Goal: Task Accomplishment & Management: Complete application form

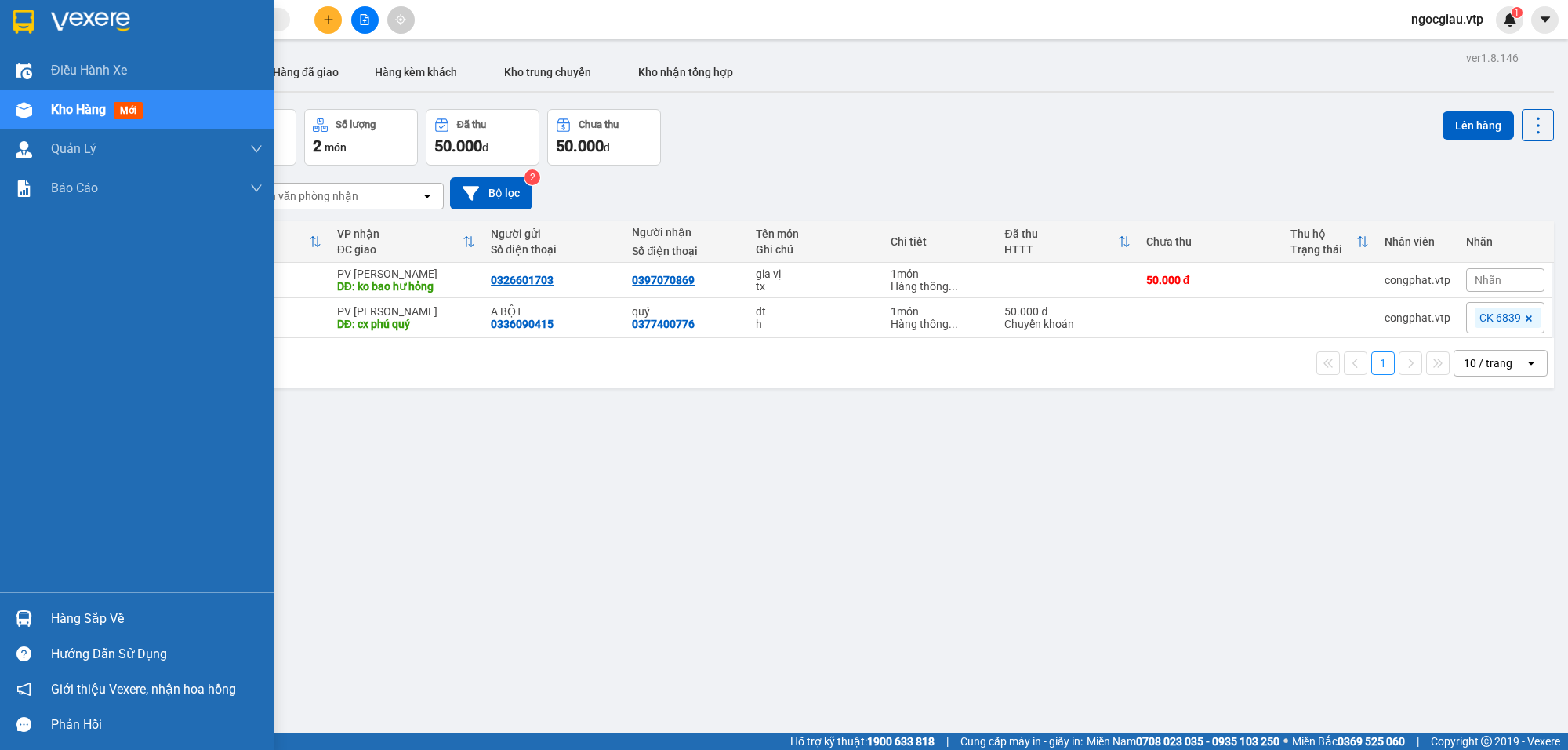
click at [26, 612] on img at bounding box center [23, 619] width 16 height 16
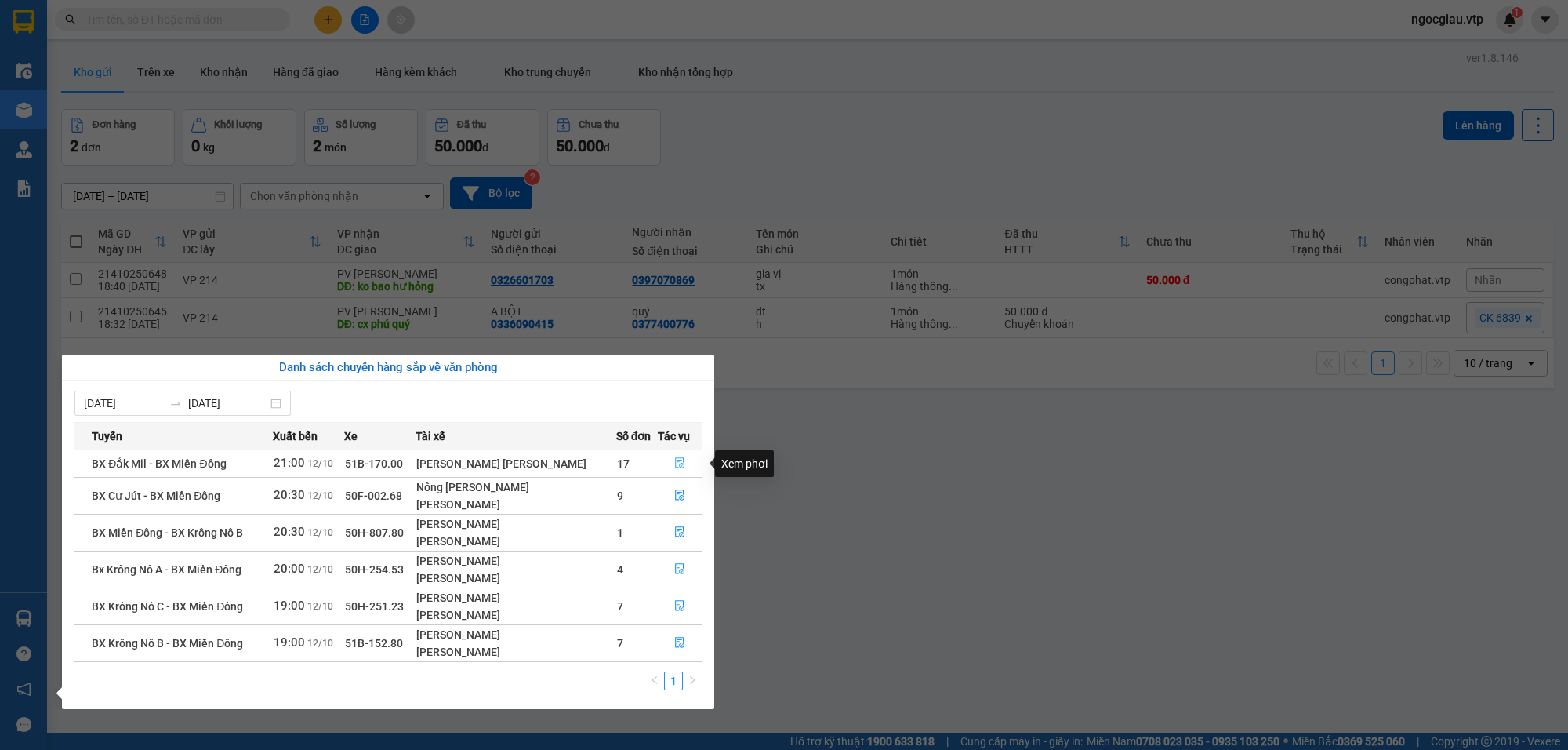
click at [680, 451] on button "button" at bounding box center [680, 464] width 42 height 25
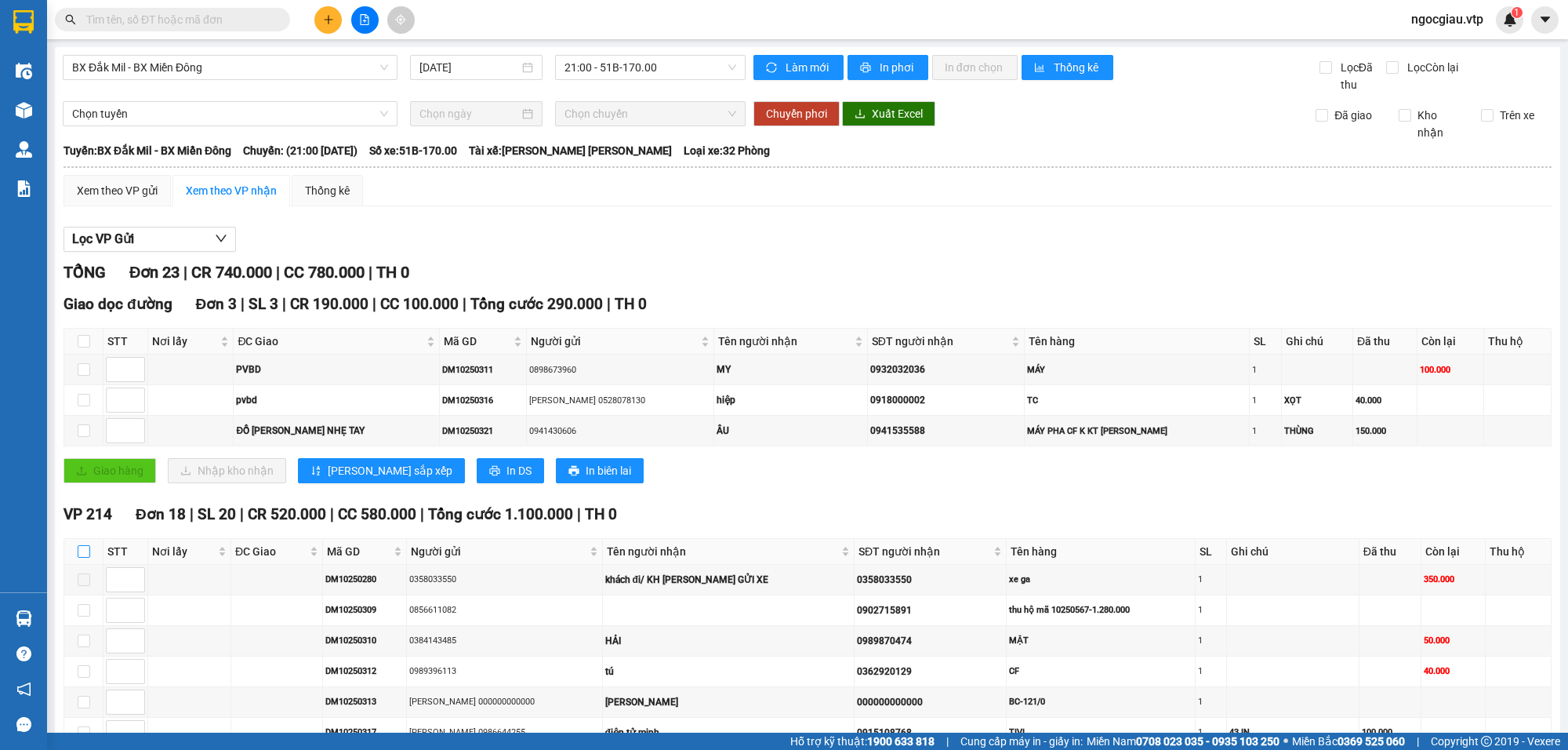
click at [85, 556] on input "checkbox" at bounding box center [84, 551] width 13 height 13
checkbox input "true"
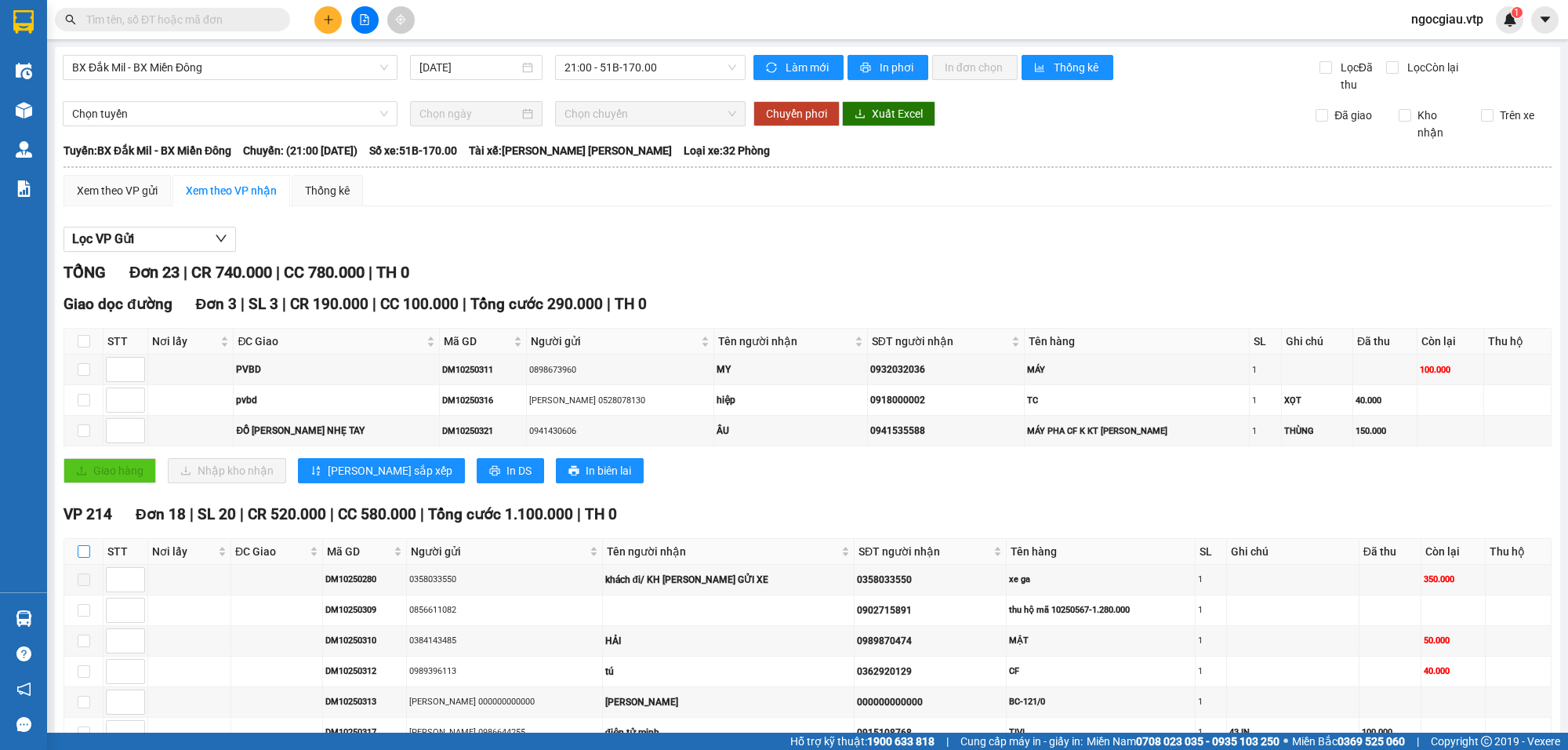
checkbox input "true"
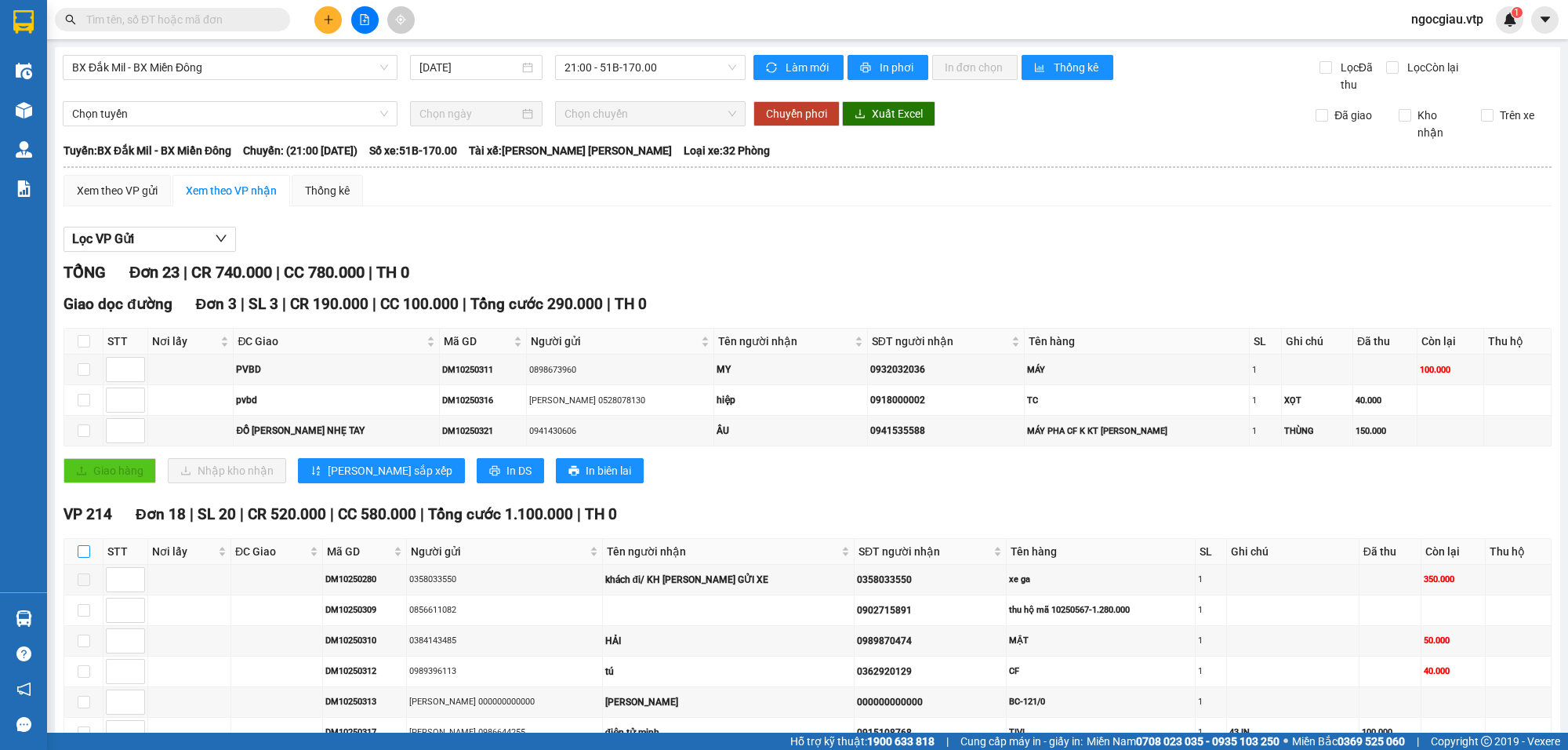
checkbox input "true"
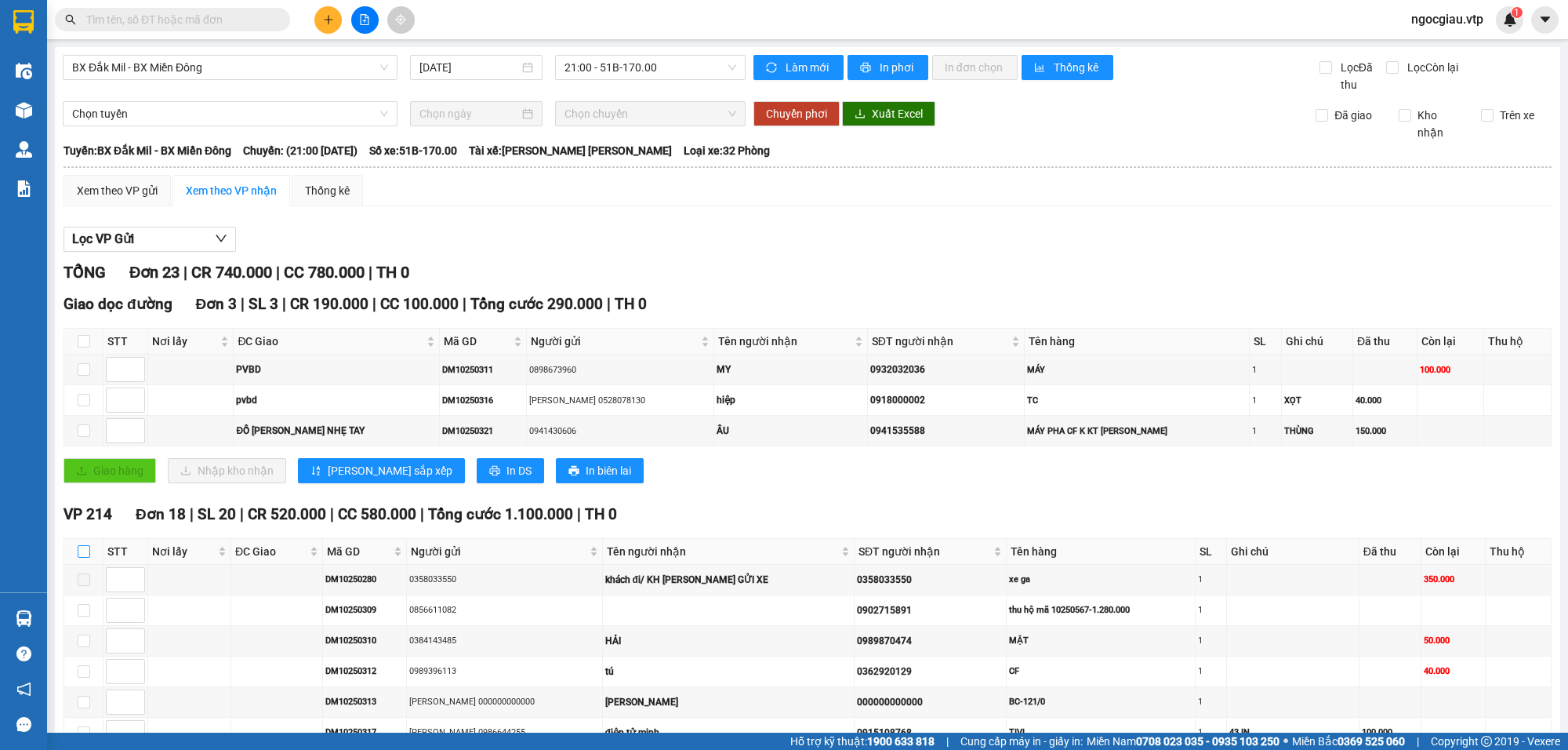
checkbox input "true"
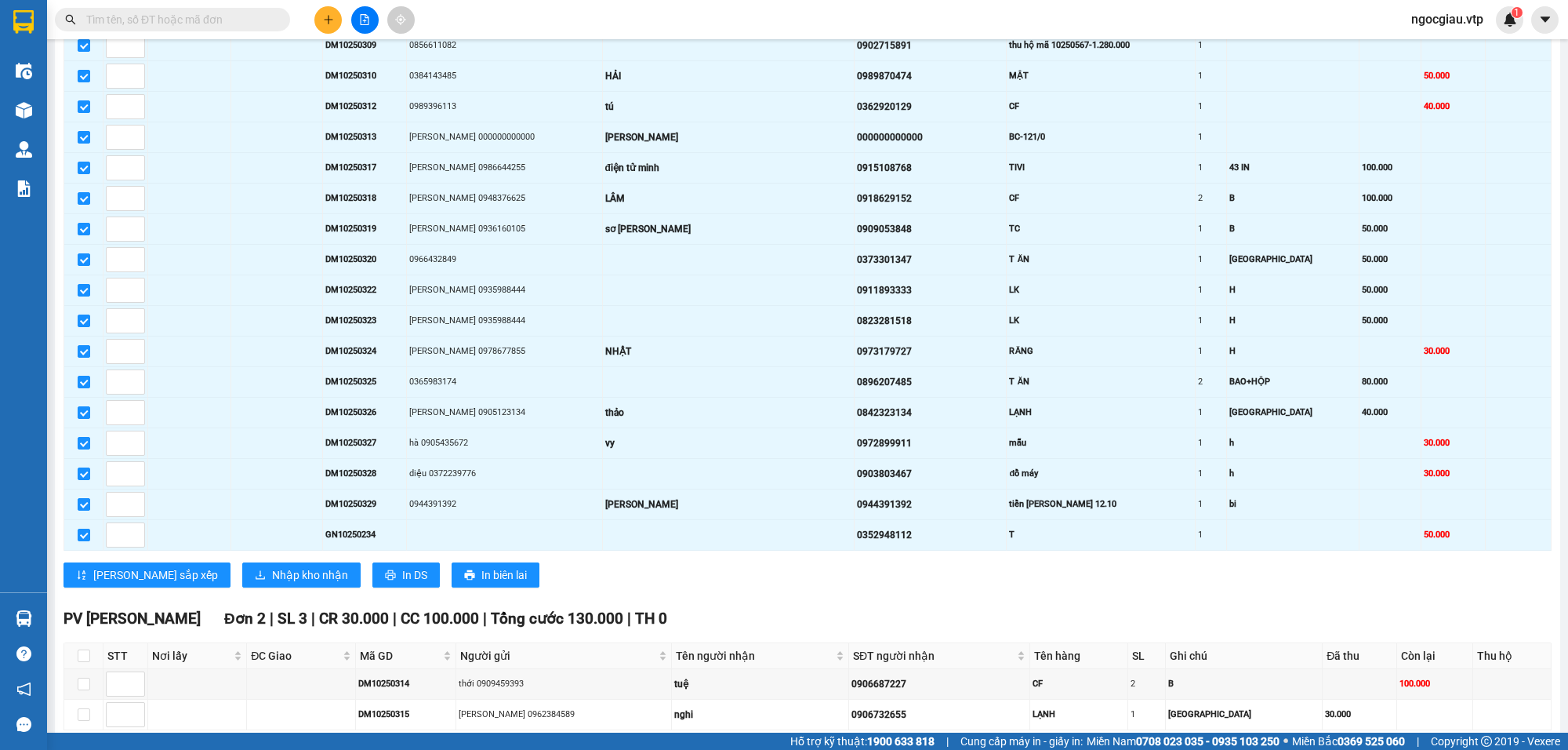
scroll to position [567, 0]
click at [272, 582] on span "Nhập kho nhận" at bounding box center [310, 573] width 76 height 17
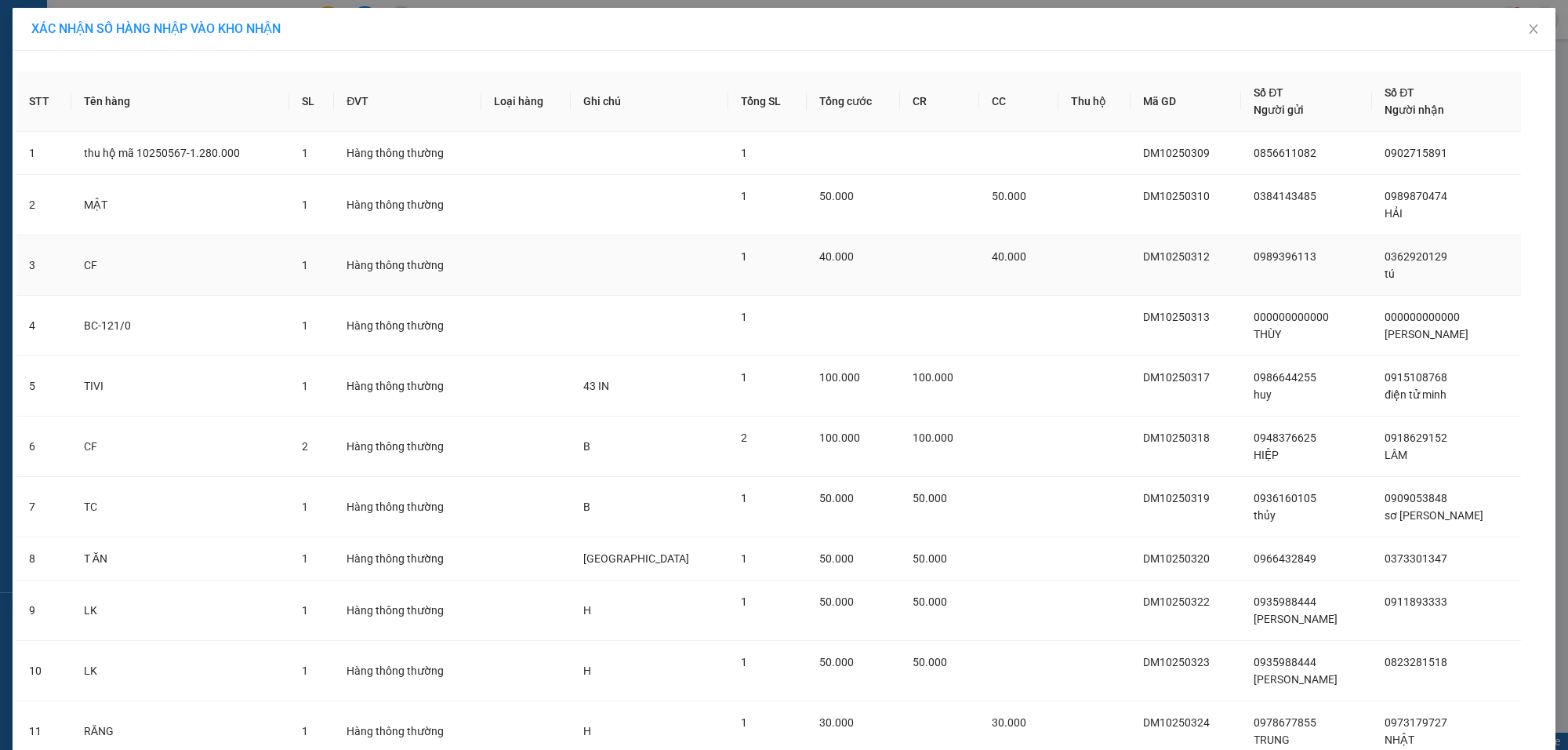
scroll to position [458, 0]
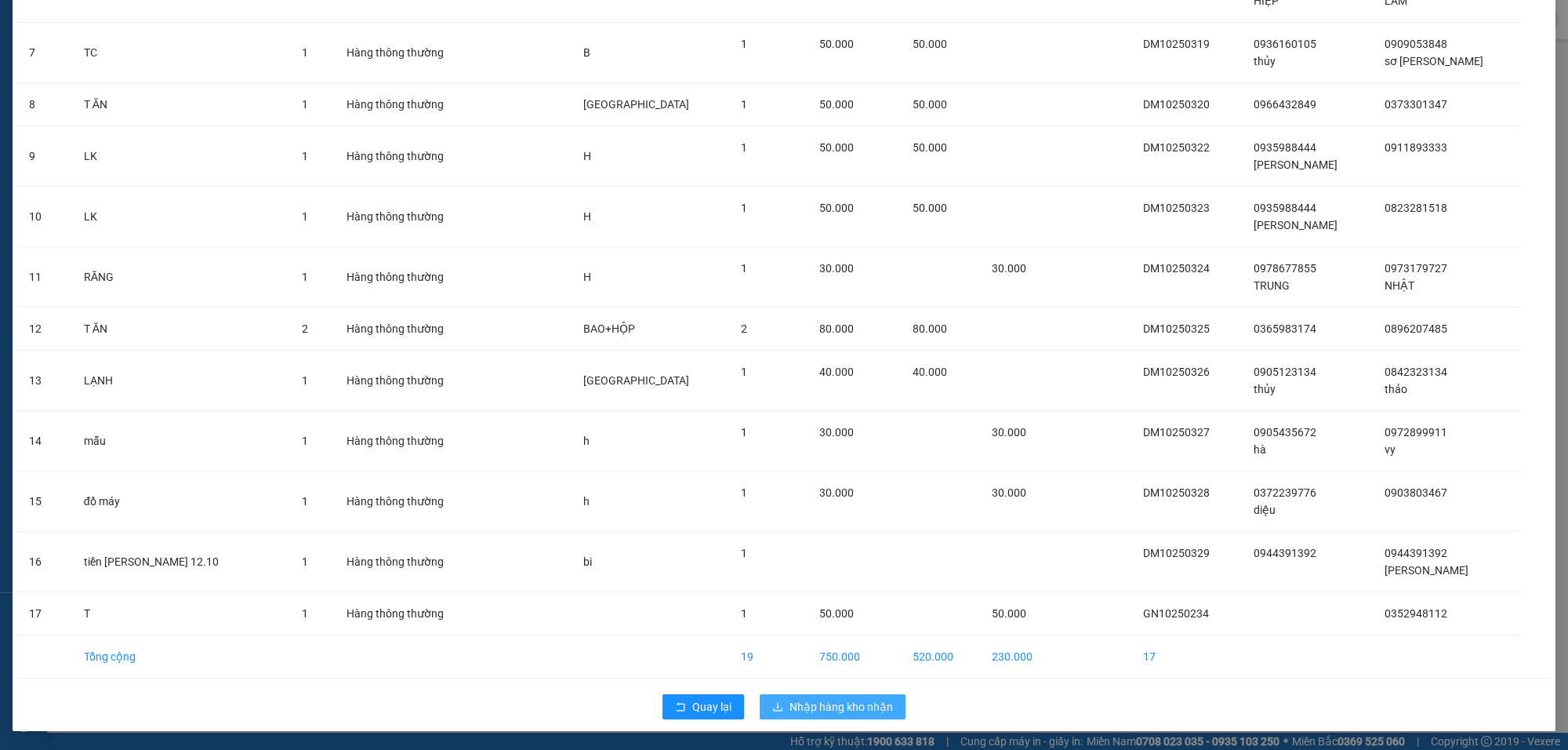
click at [820, 658] on span "Nhập hàng kho nhận" at bounding box center [841, 706] width 103 height 17
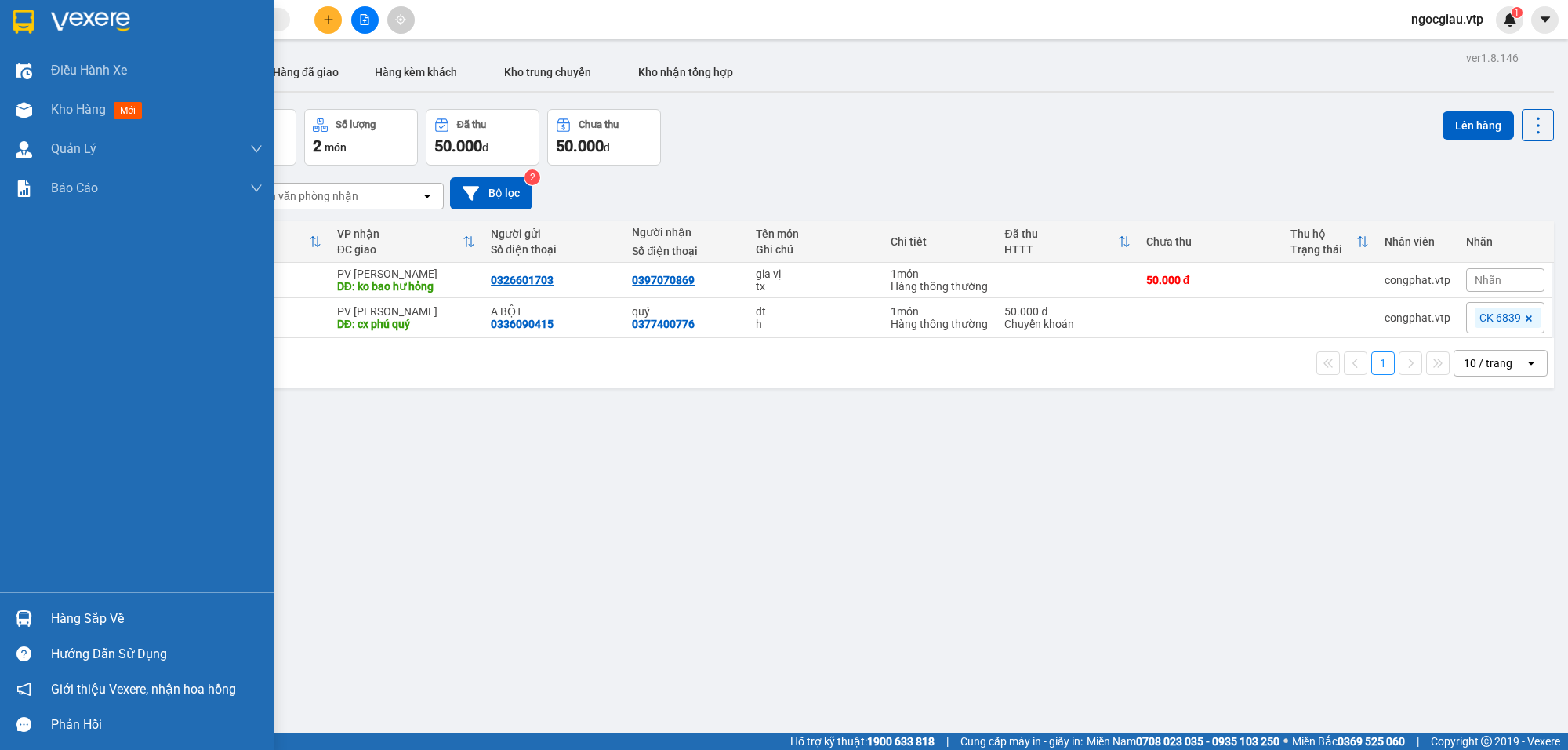
click at [35, 611] on div at bounding box center [23, 618] width 28 height 28
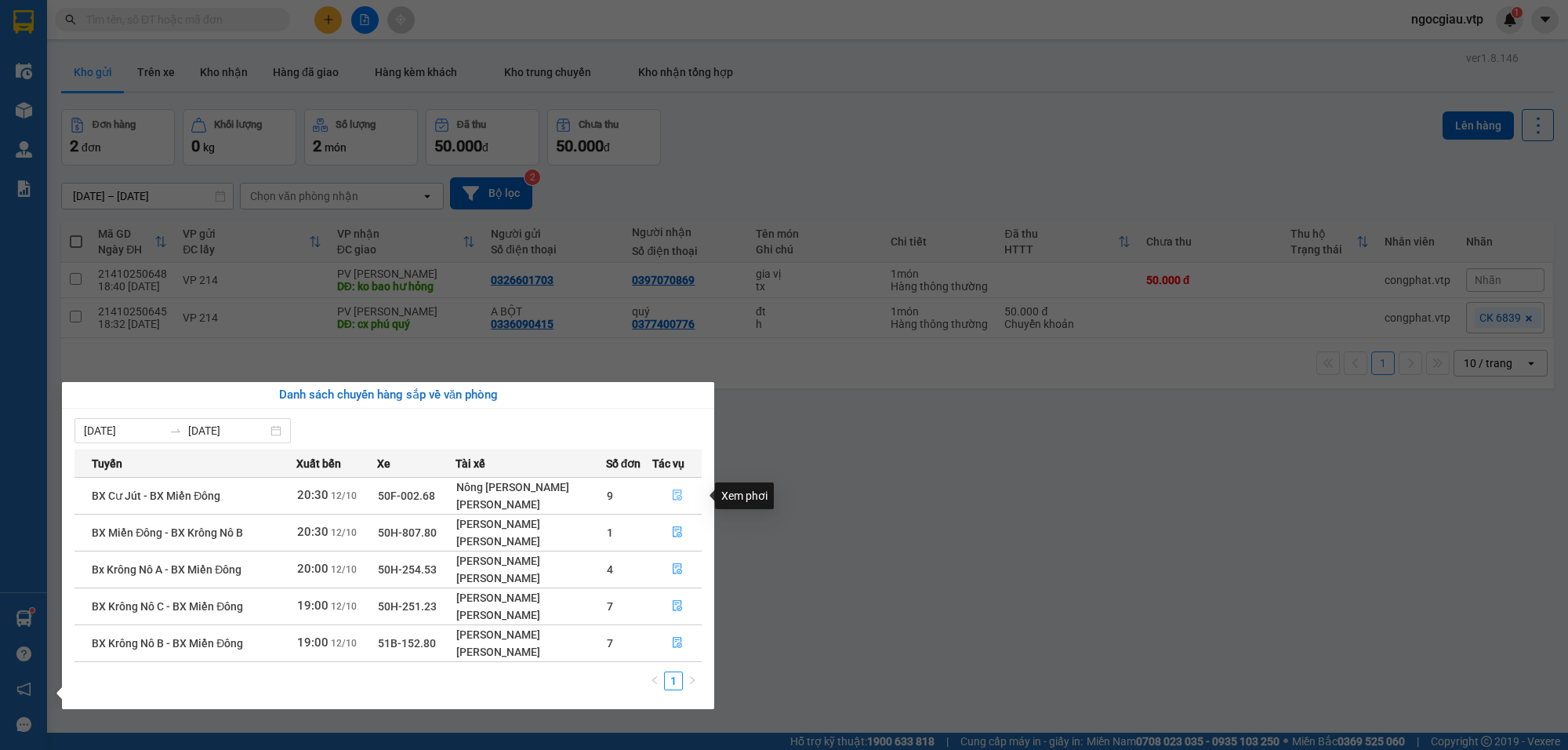
click at [680, 500] on icon "file-done" at bounding box center [677, 495] width 9 height 11
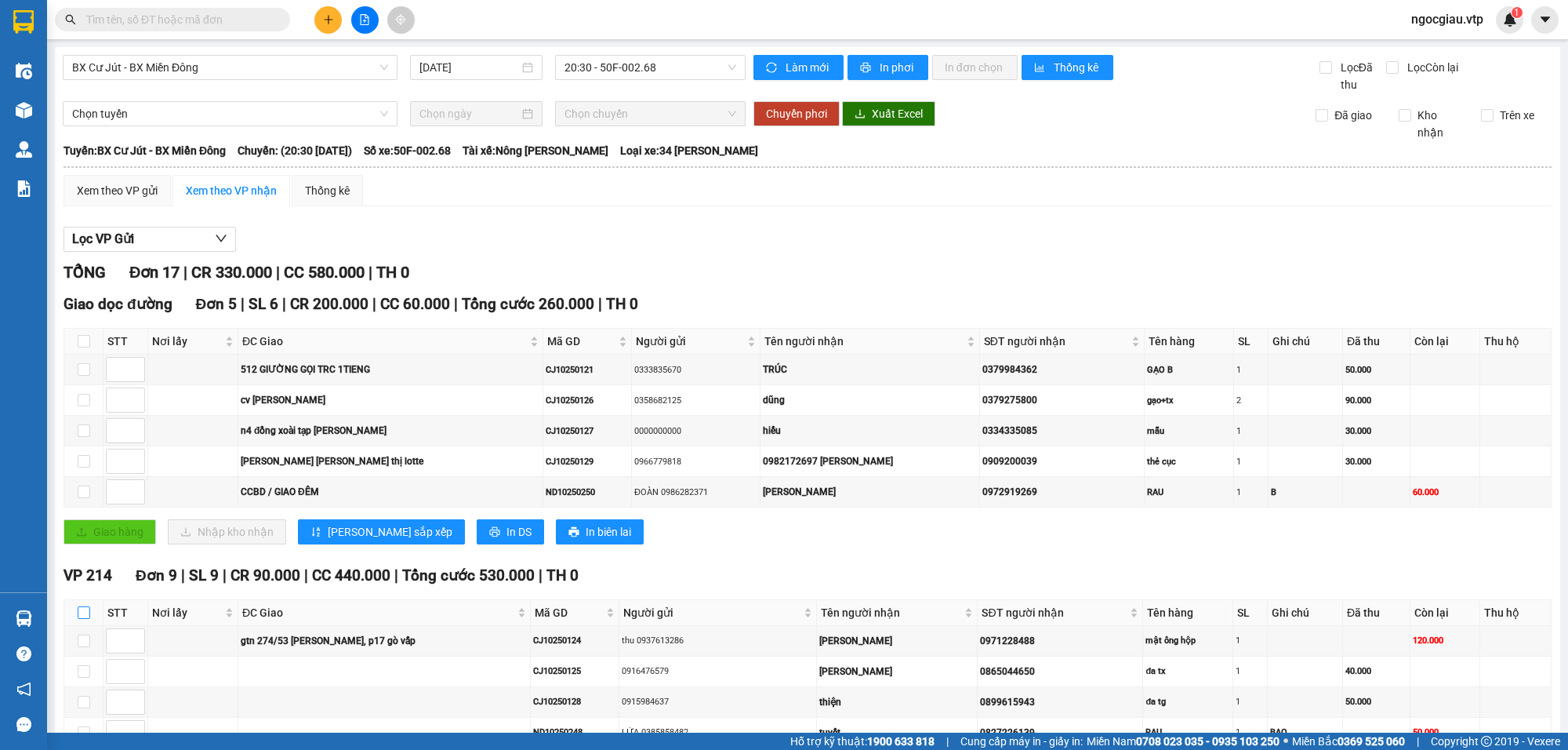
click at [84, 616] on input "checkbox" at bounding box center [84, 612] width 13 height 13
checkbox input "true"
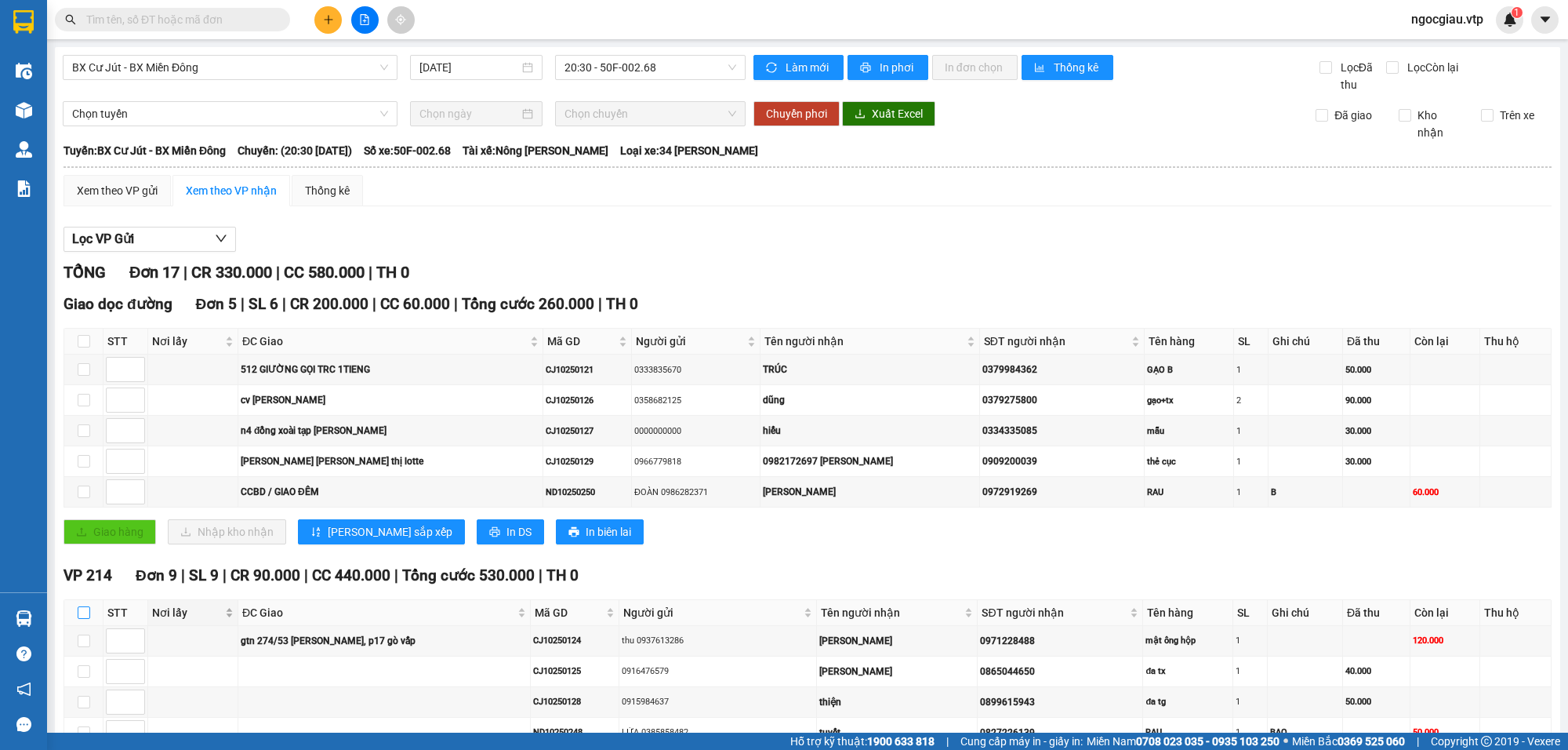
checkbox input "true"
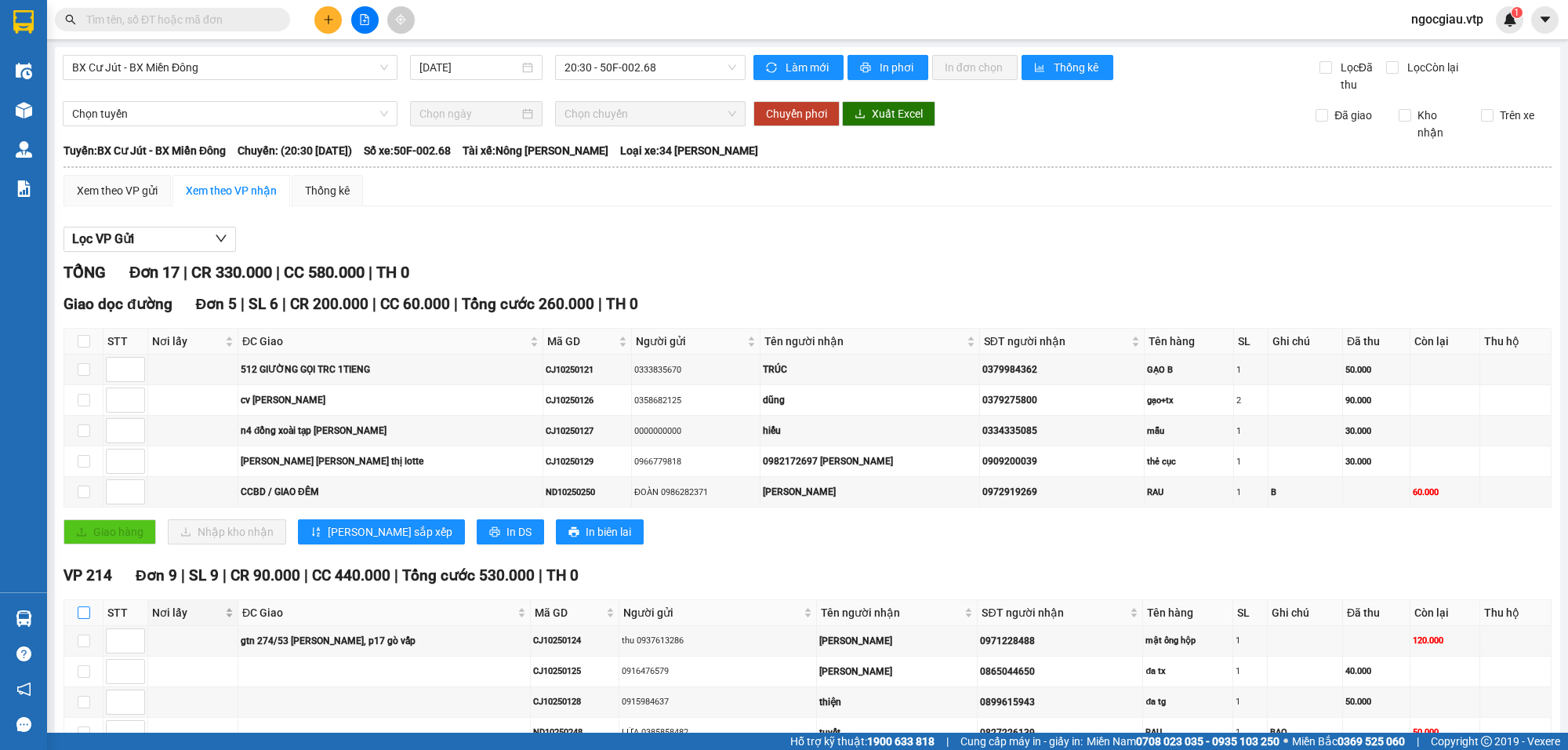
checkbox input "true"
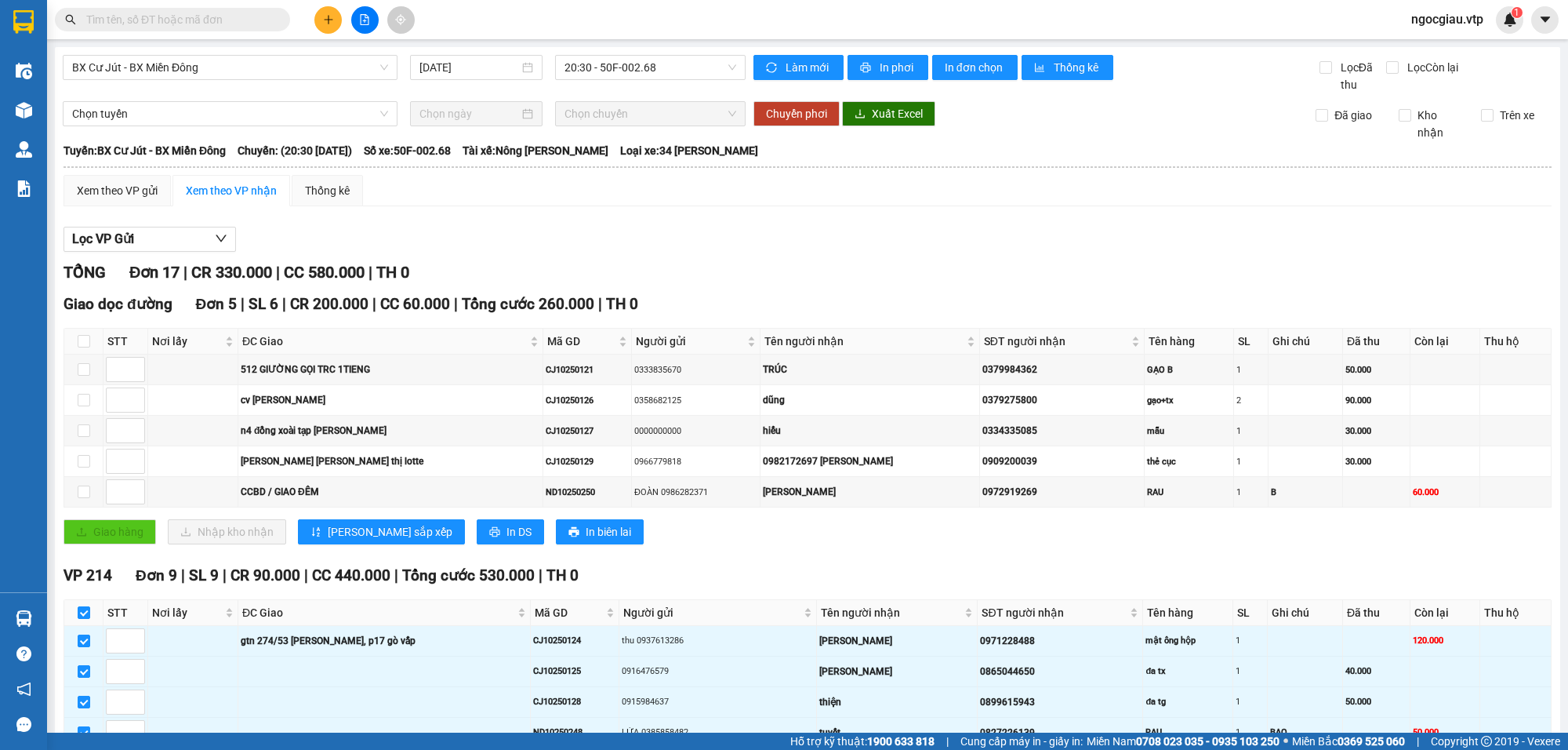
scroll to position [709, 0]
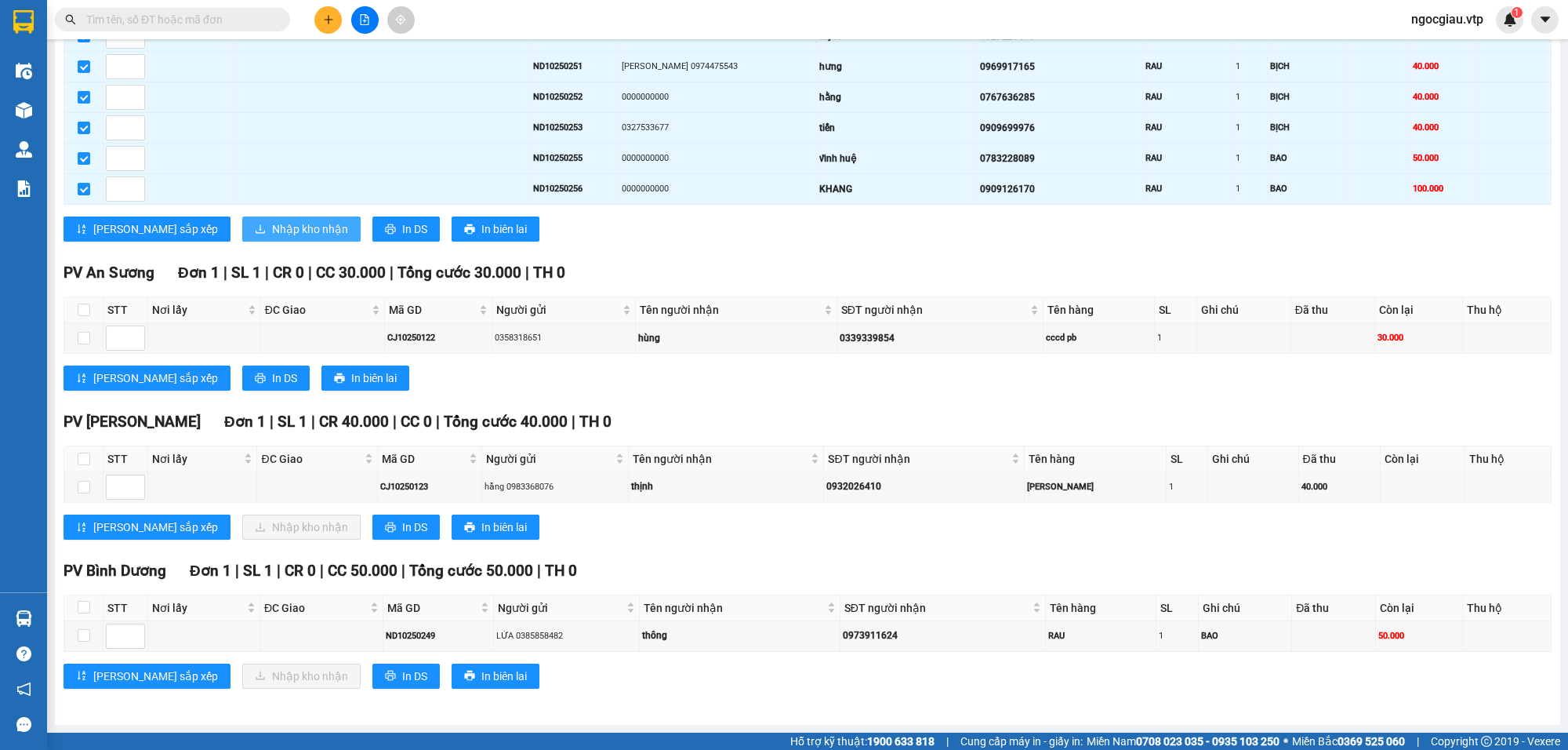
click at [272, 225] on span "Nhập kho nhận" at bounding box center [310, 228] width 76 height 17
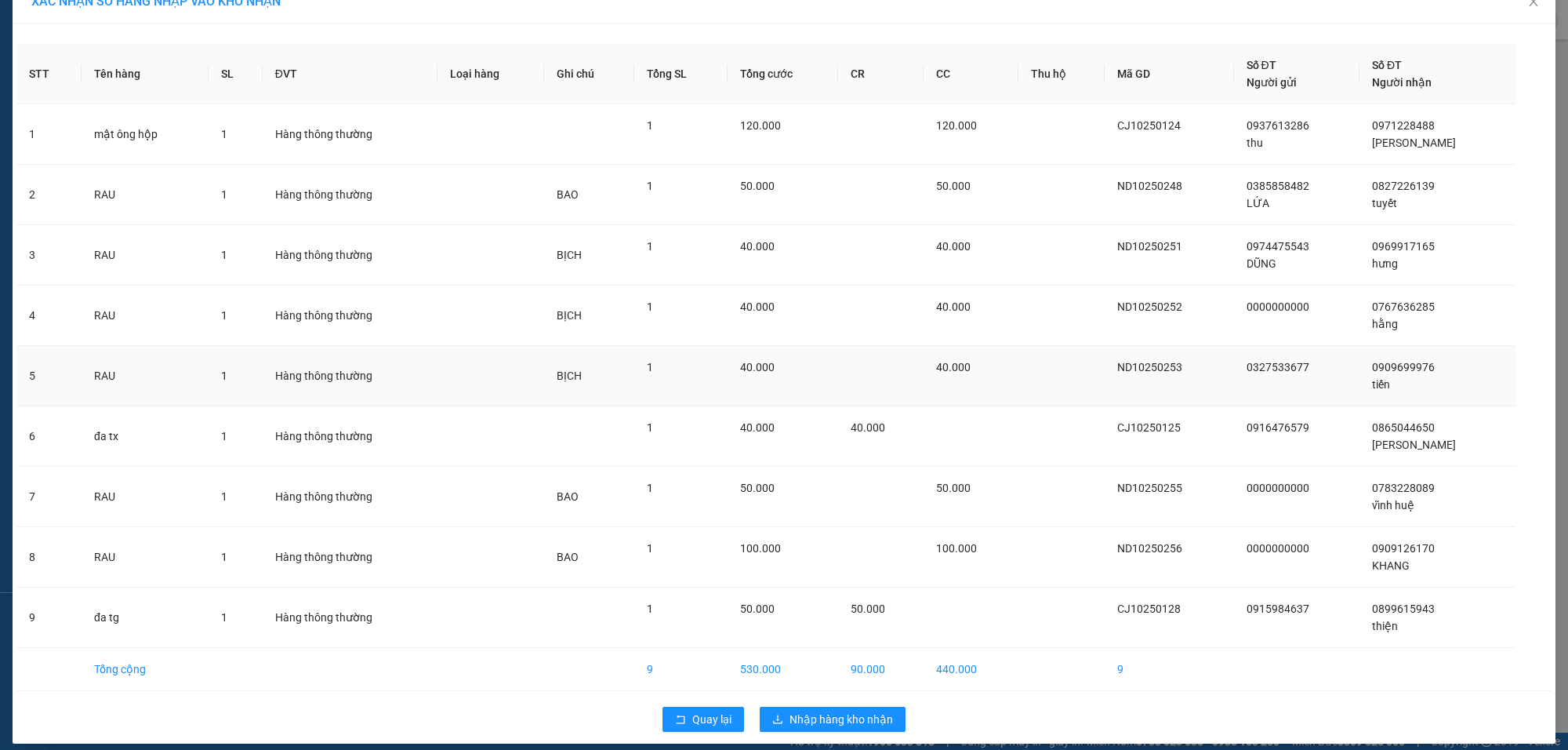
scroll to position [41, 0]
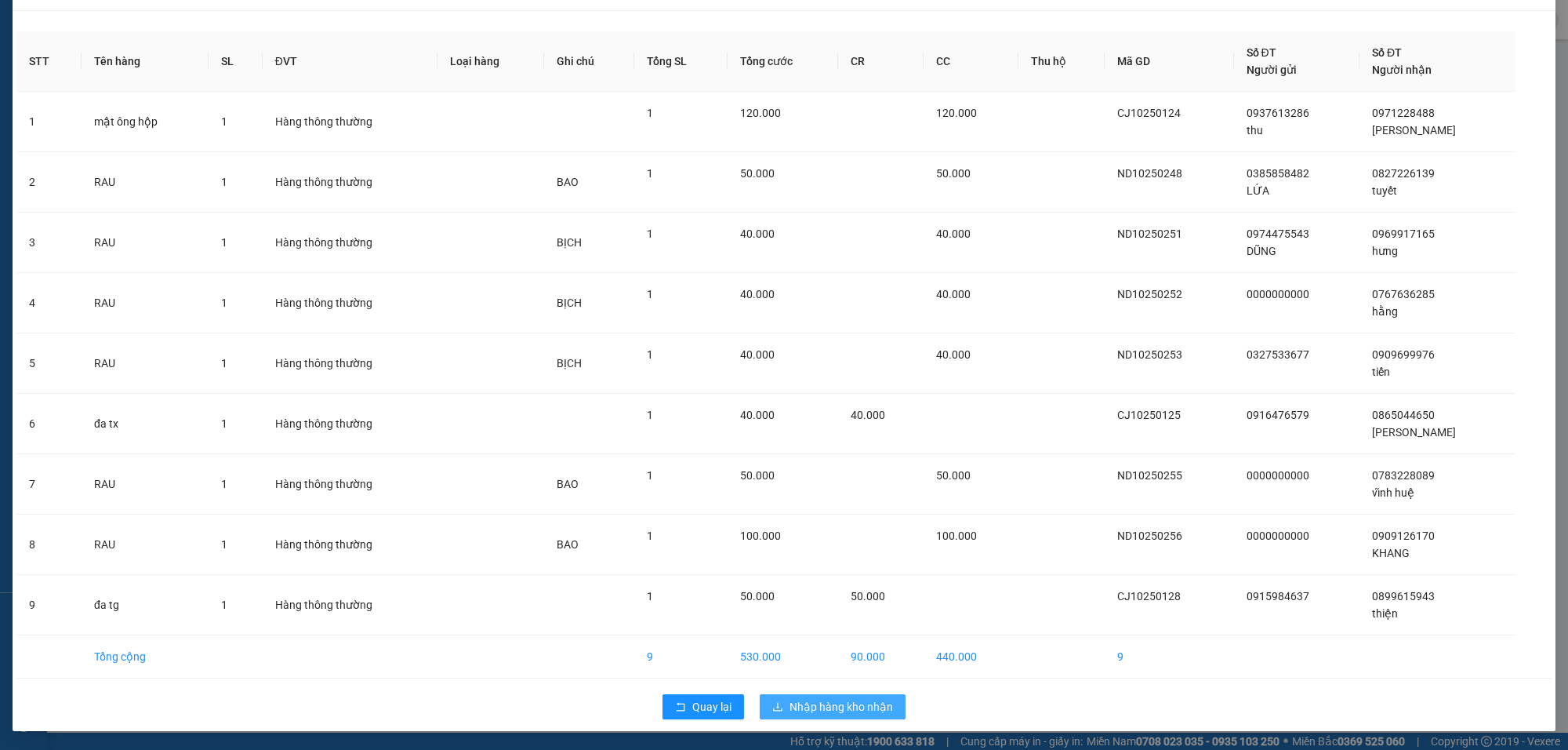
click at [864, 658] on span "Nhập hàng kho nhận" at bounding box center [841, 706] width 103 height 17
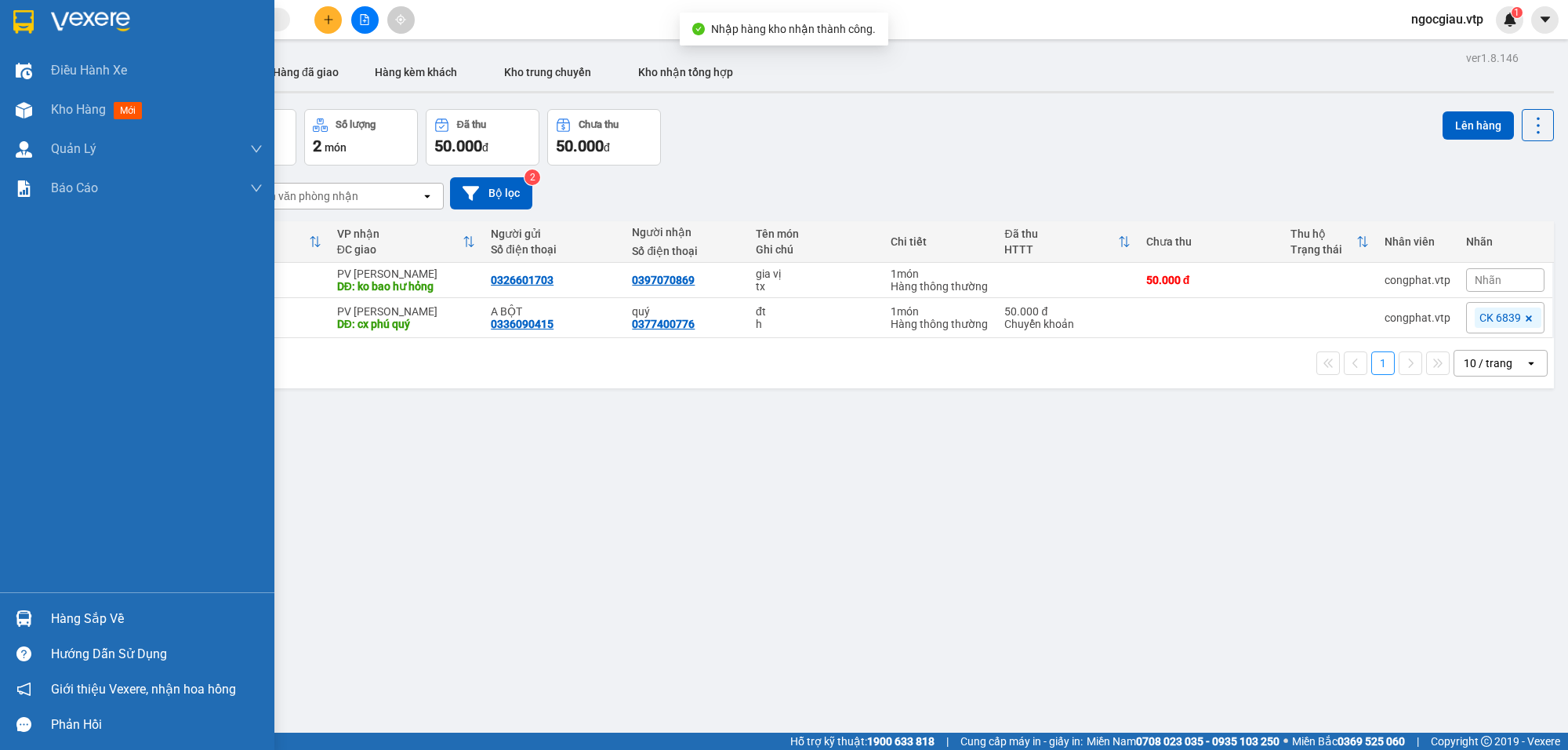
click at [37, 618] on div "Hàng sắp về" at bounding box center [137, 618] width 274 height 35
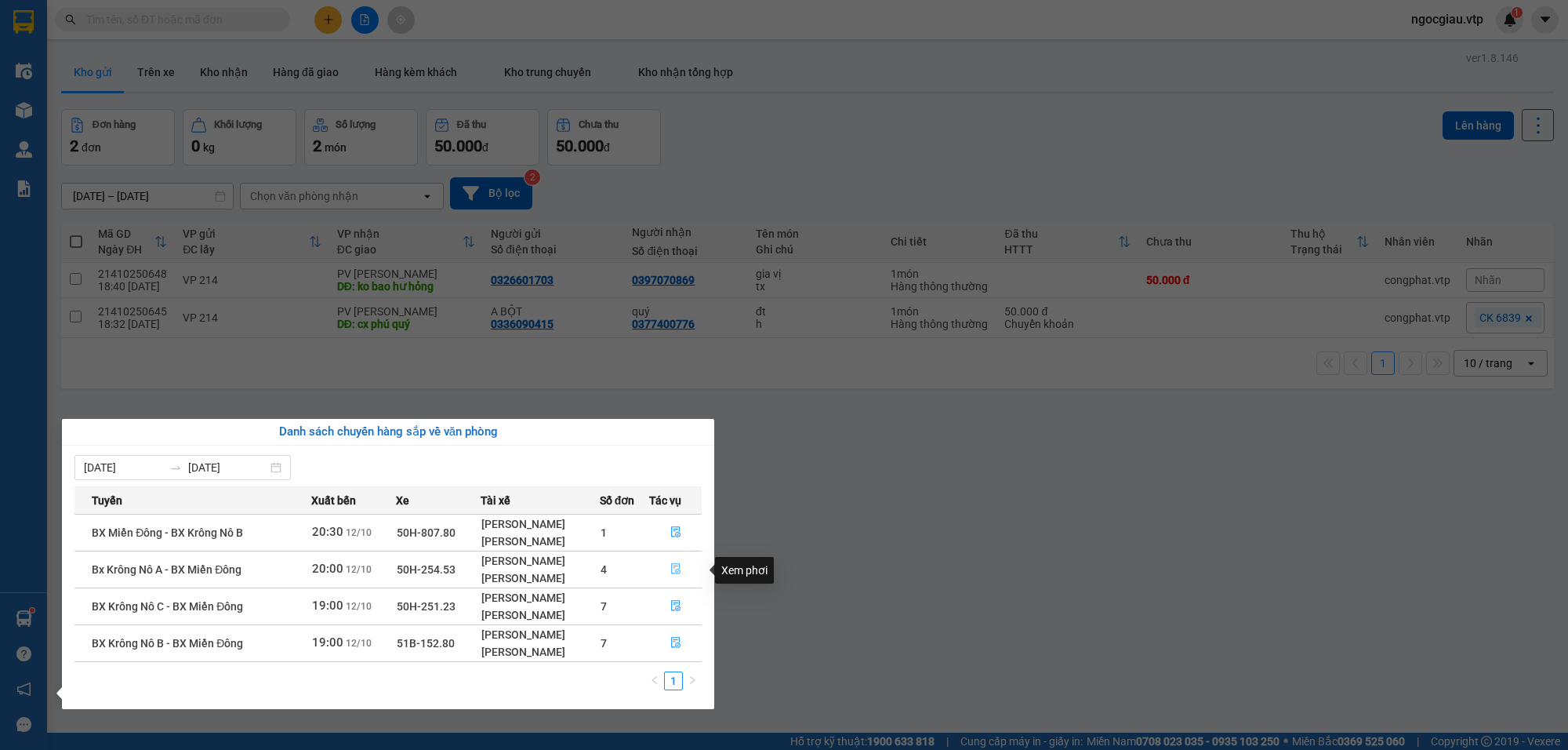
click at [676, 574] on icon "file-done" at bounding box center [676, 568] width 11 height 11
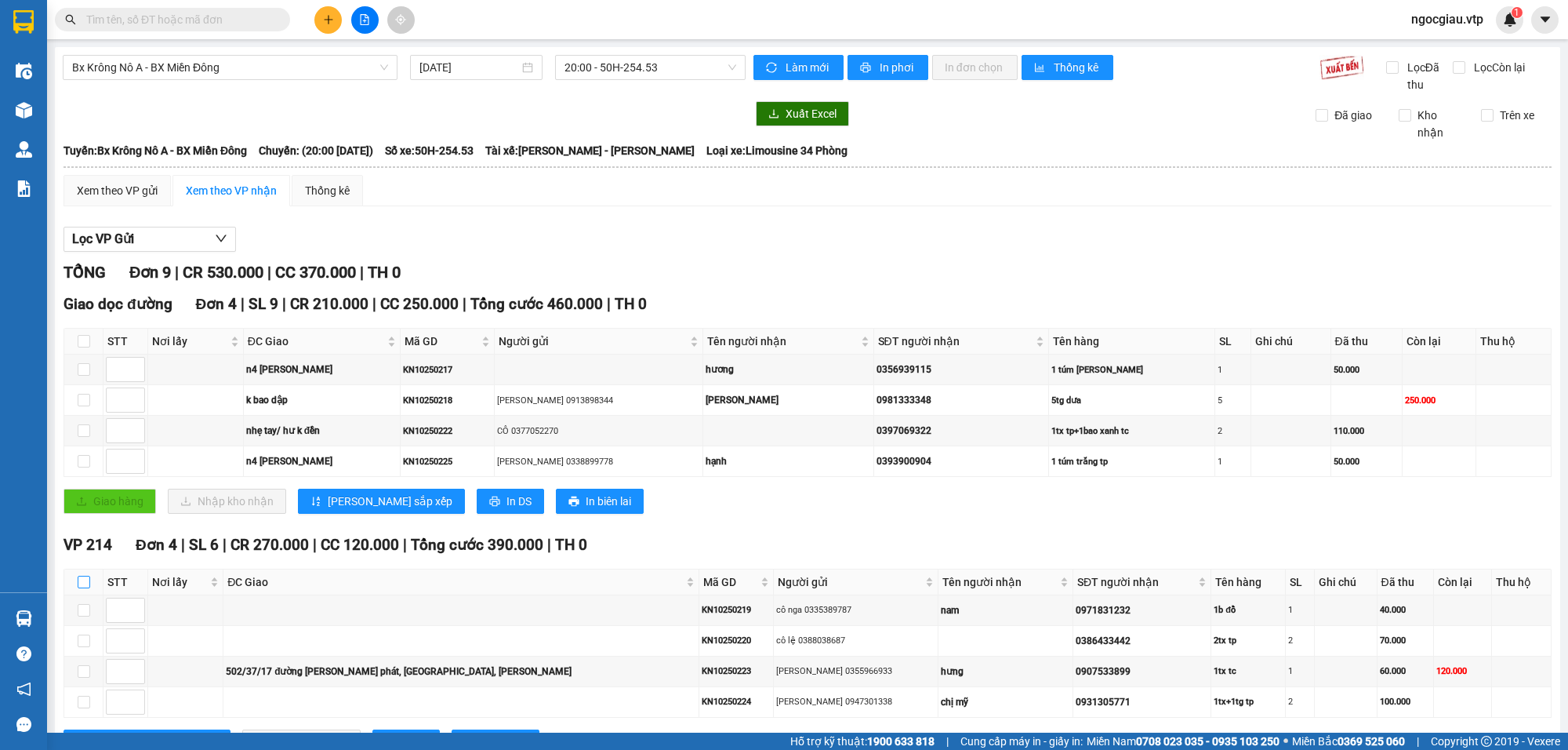
click at [88, 583] on input "checkbox" at bounding box center [84, 582] width 13 height 13
checkbox input "true"
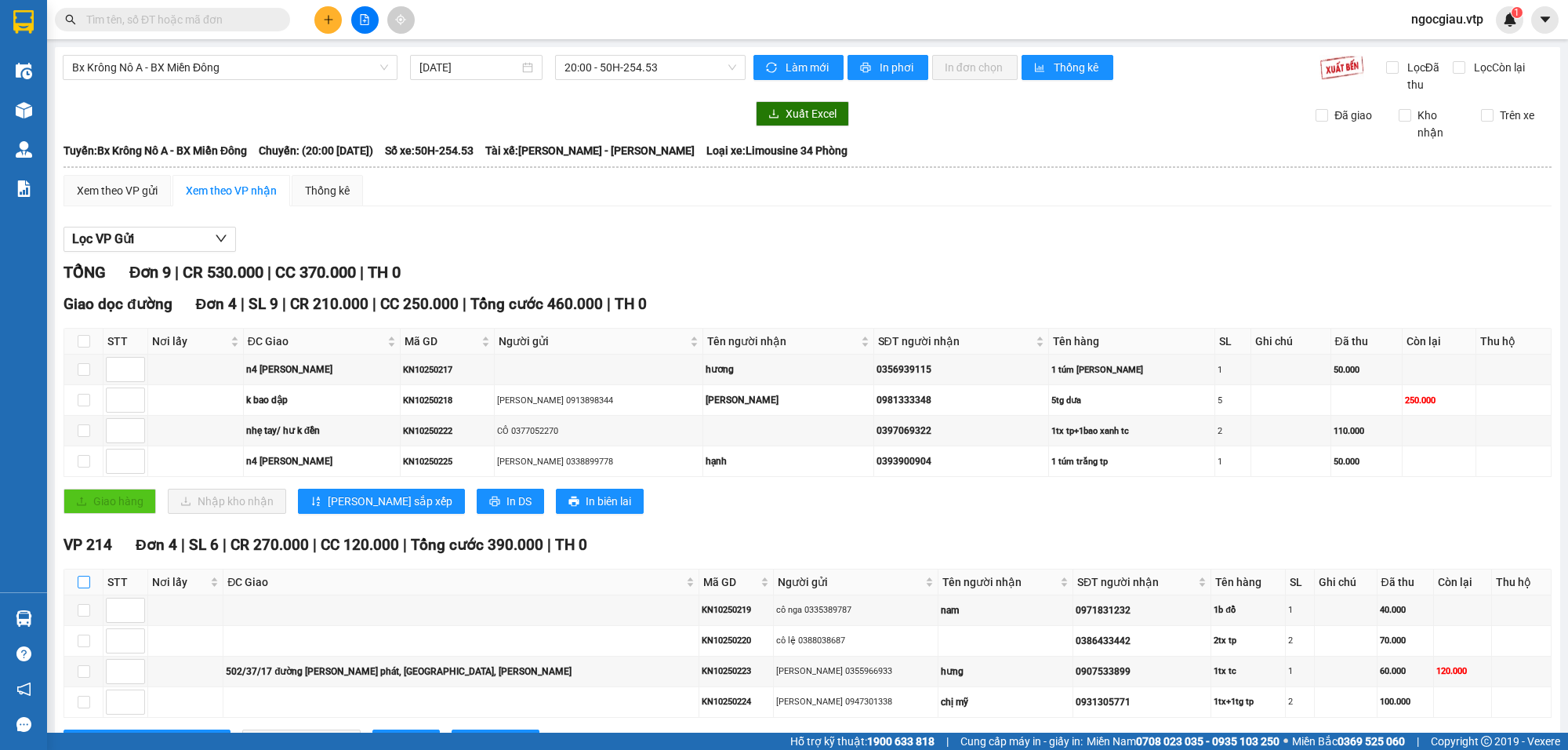
checkbox input "true"
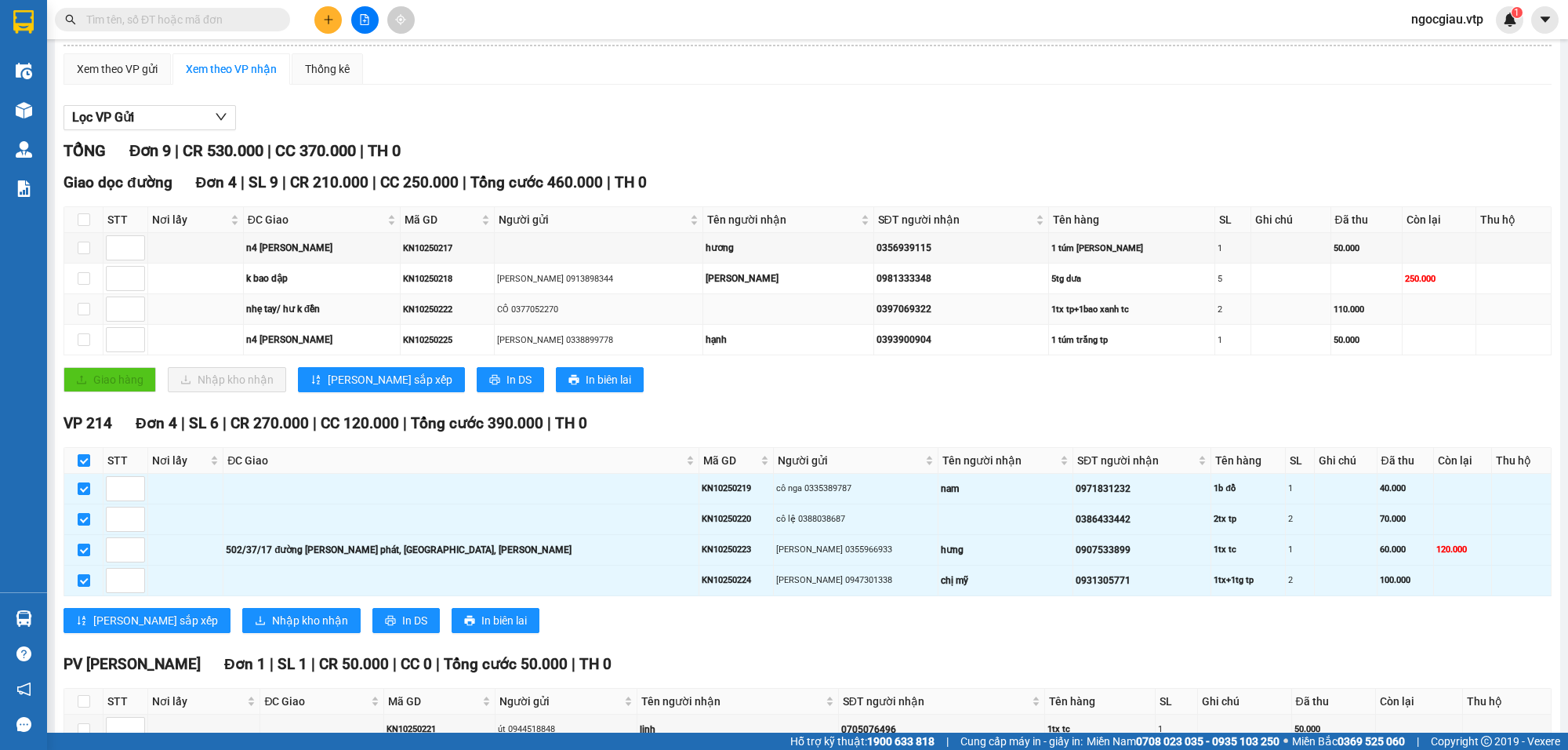
scroll to position [126, 0]
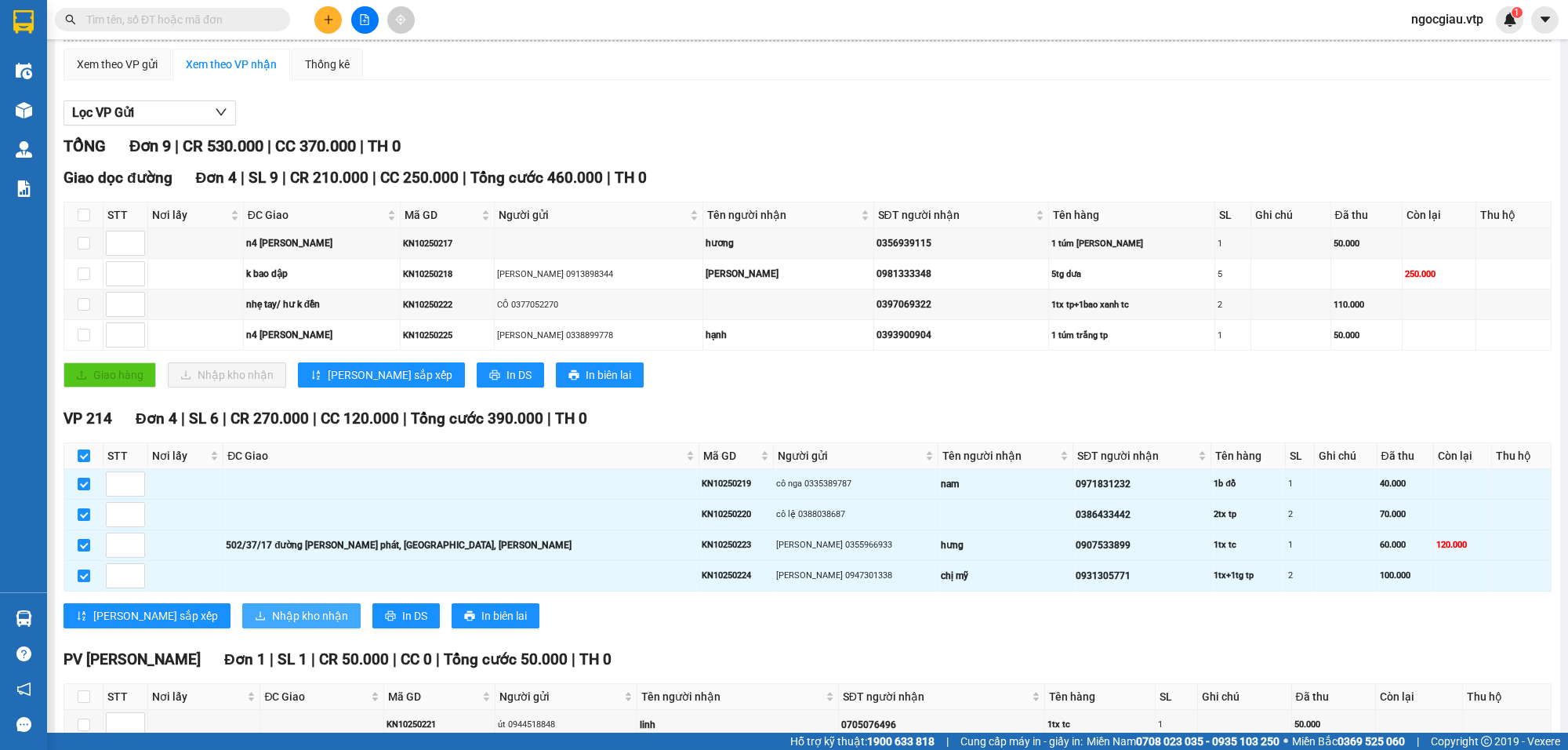
click at [243, 611] on button "Nhập kho nhận" at bounding box center [302, 616] width 119 height 25
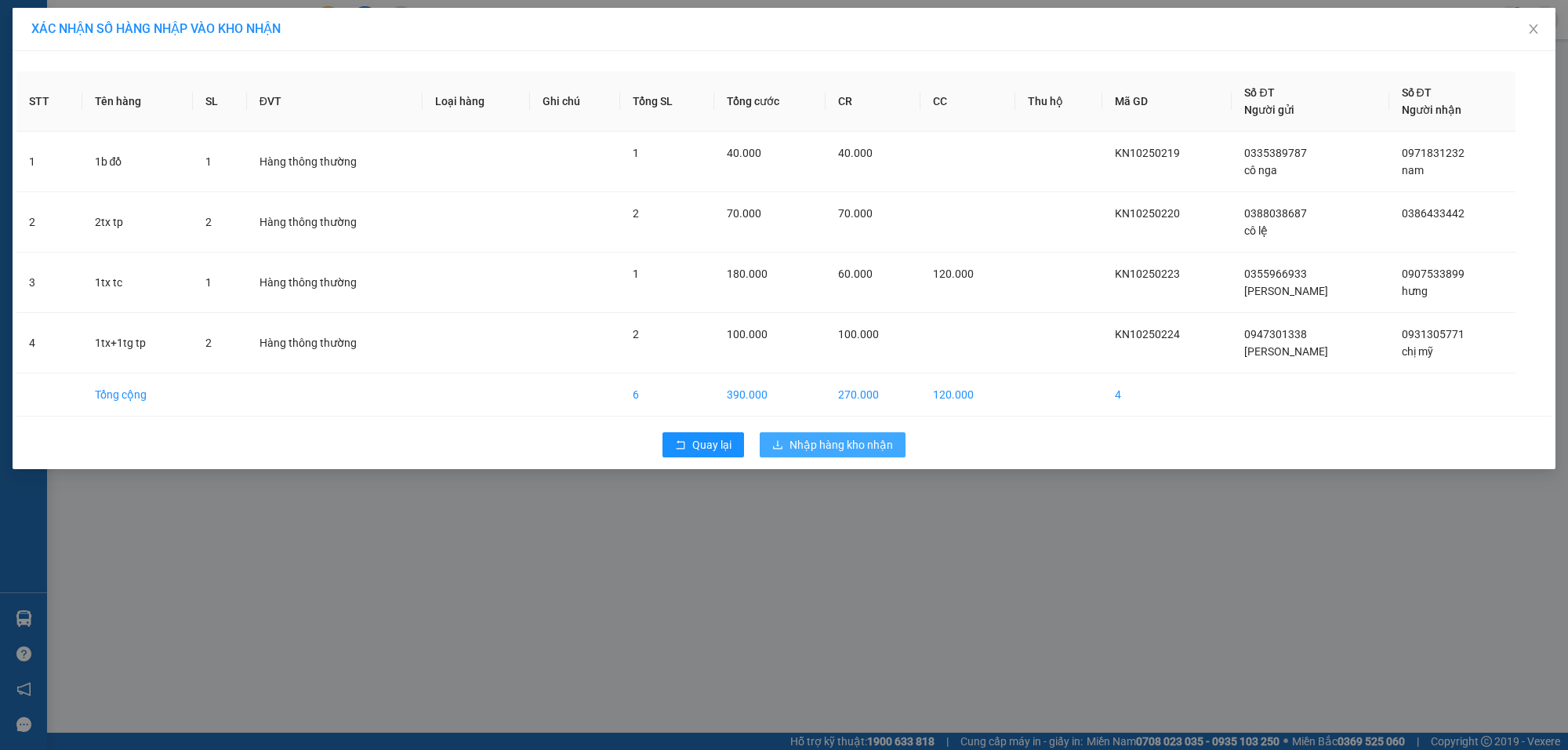
click at [815, 445] on span "Nhập hàng kho nhận" at bounding box center [841, 444] width 103 height 17
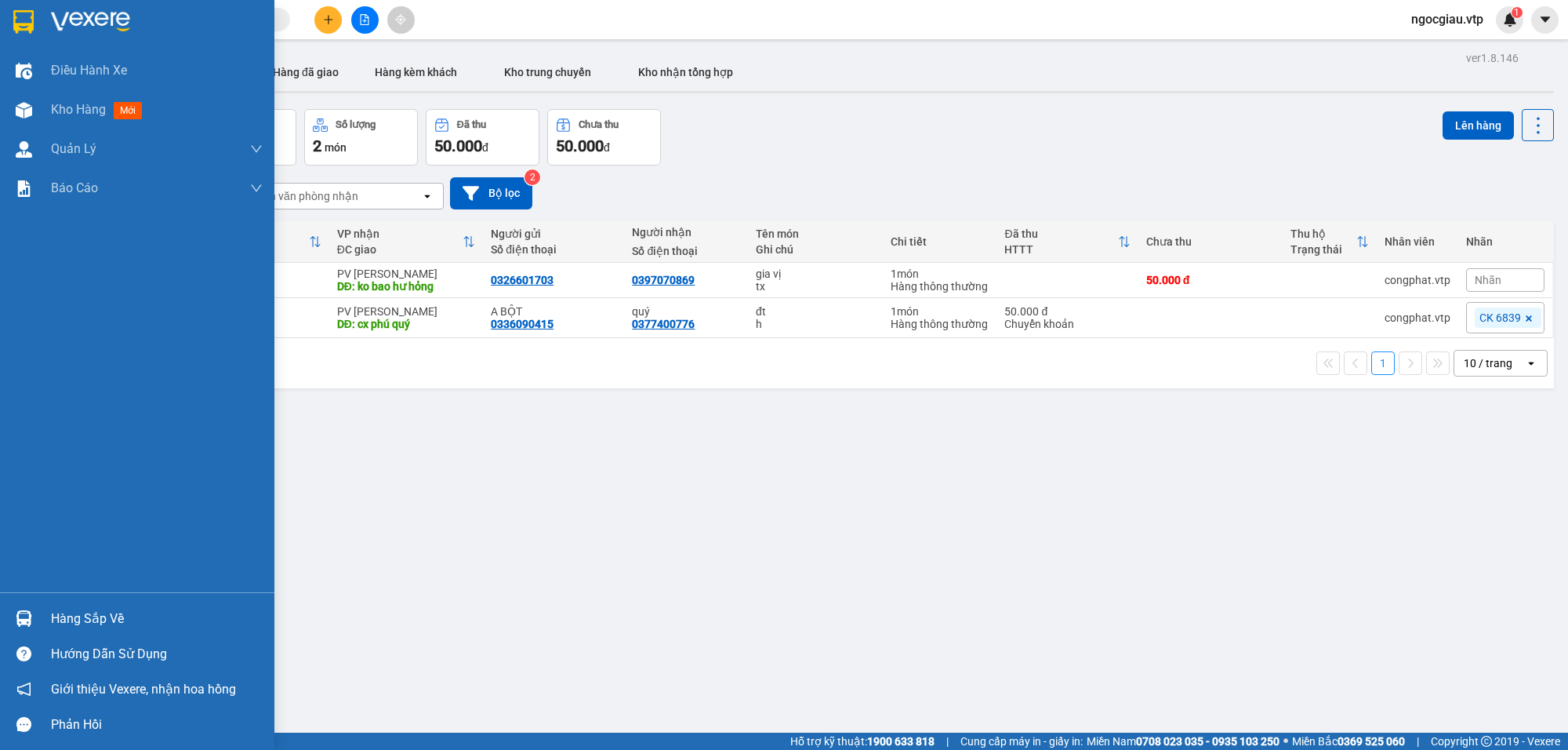
click at [28, 614] on img at bounding box center [23, 619] width 16 height 16
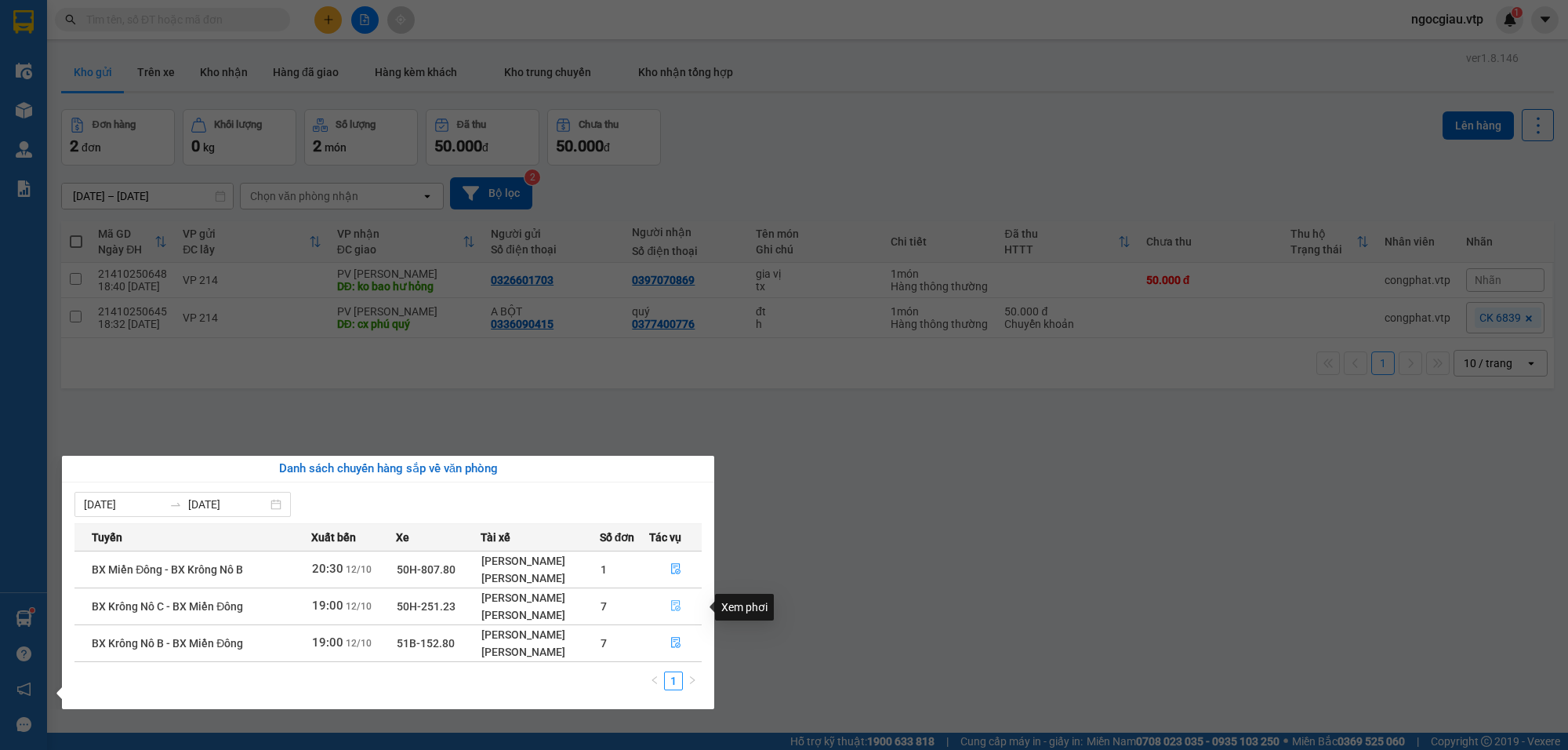
click at [676, 604] on icon "file-done" at bounding box center [676, 605] width 11 height 11
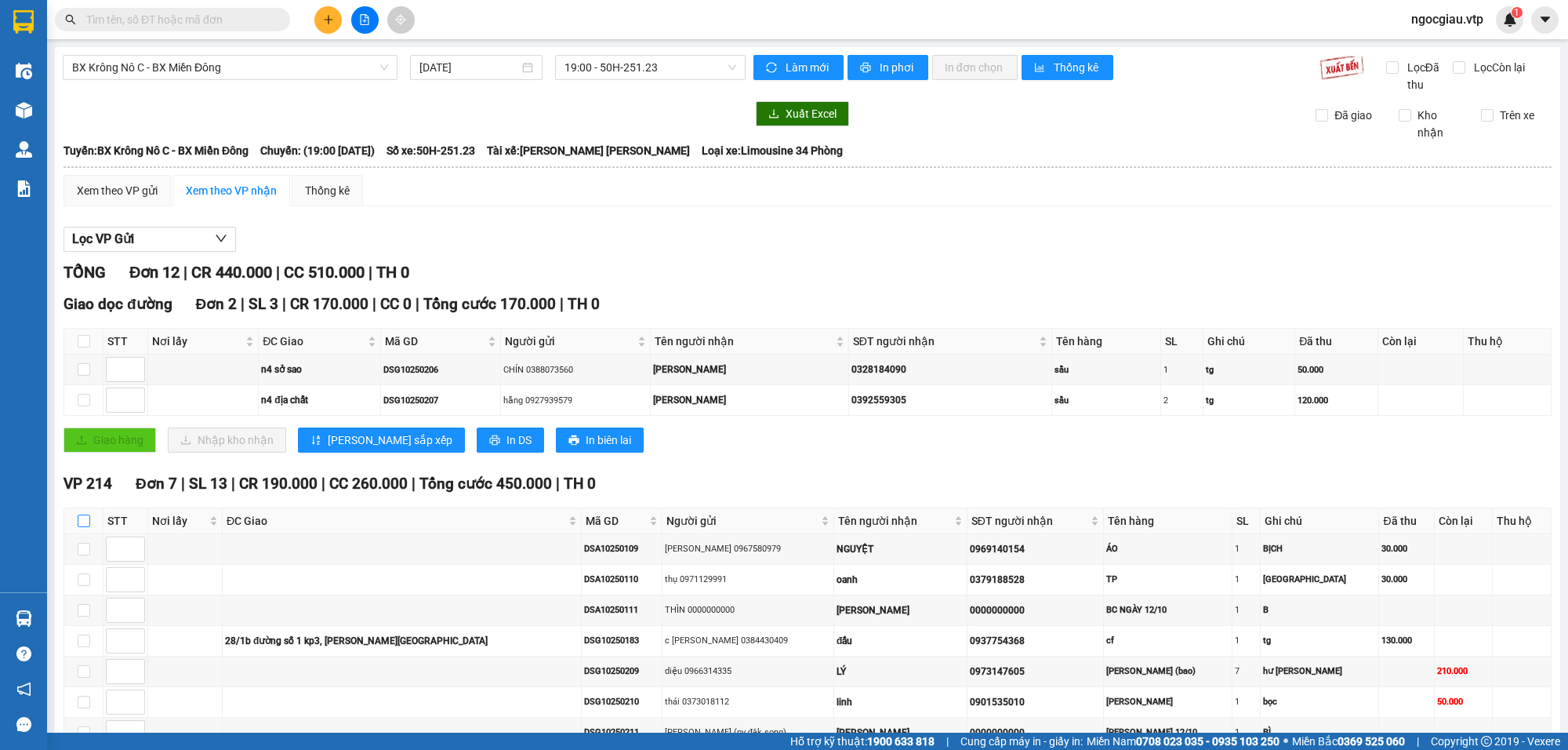
click at [87, 522] on input "checkbox" at bounding box center [84, 521] width 13 height 13
checkbox input "true"
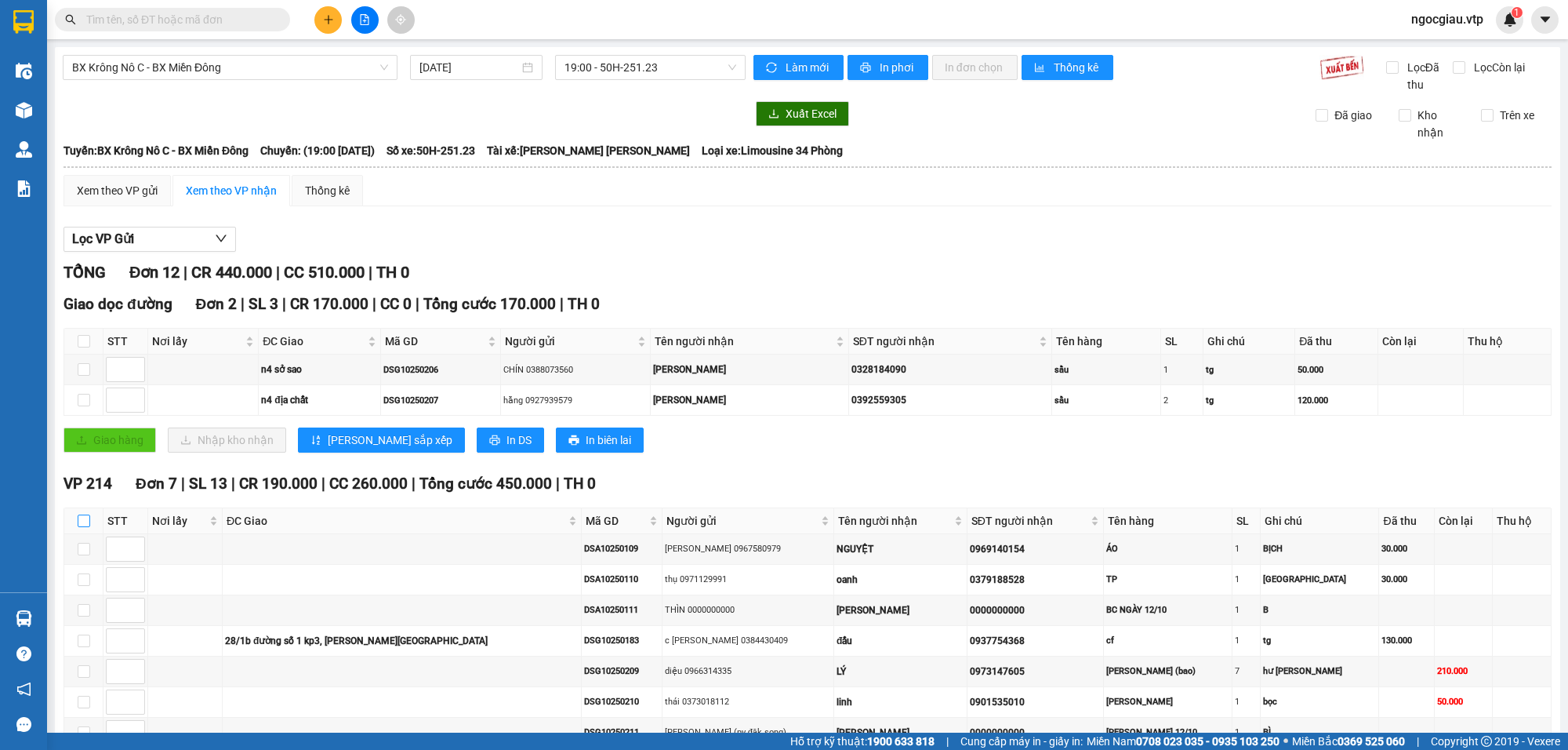
checkbox input "true"
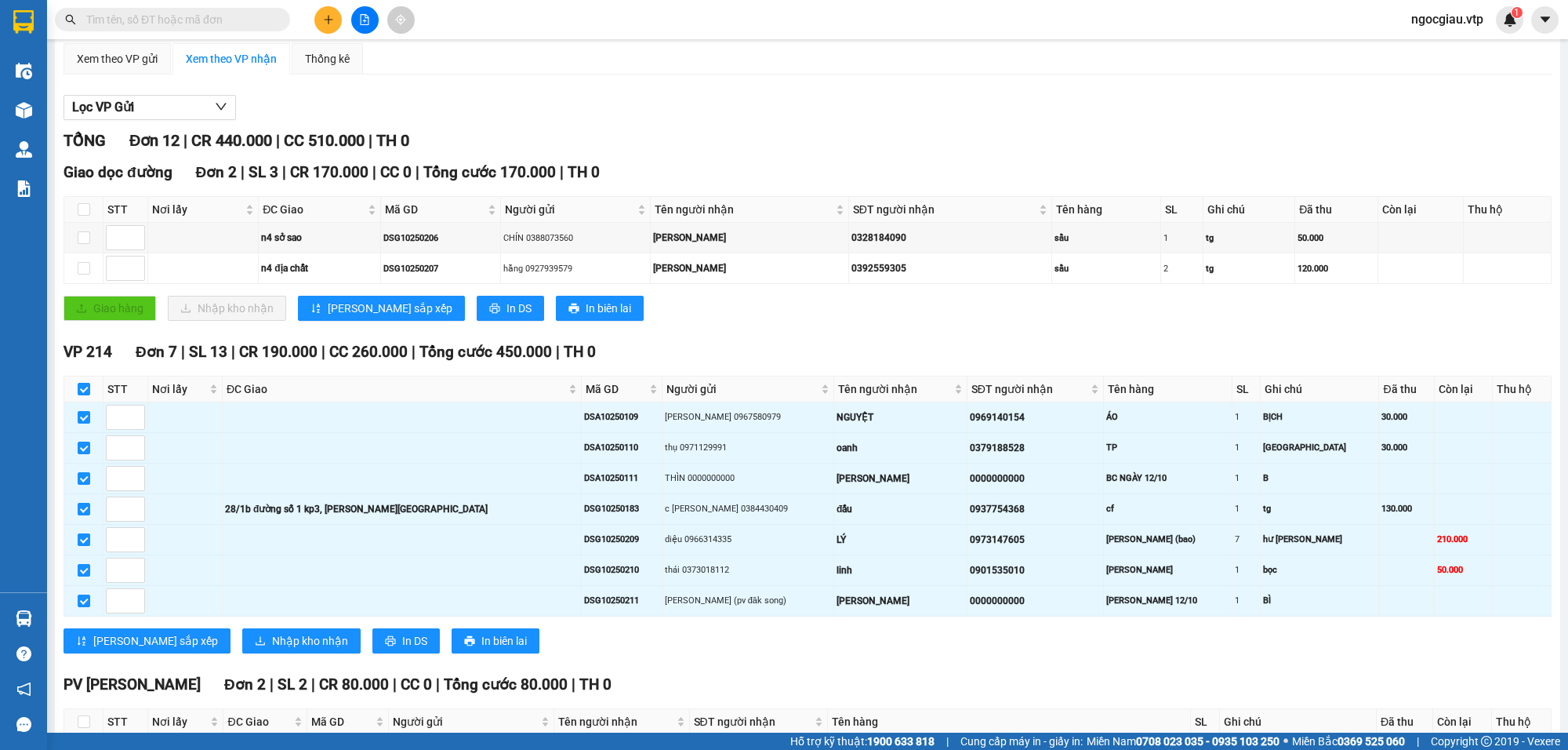
scroll to position [163, 0]
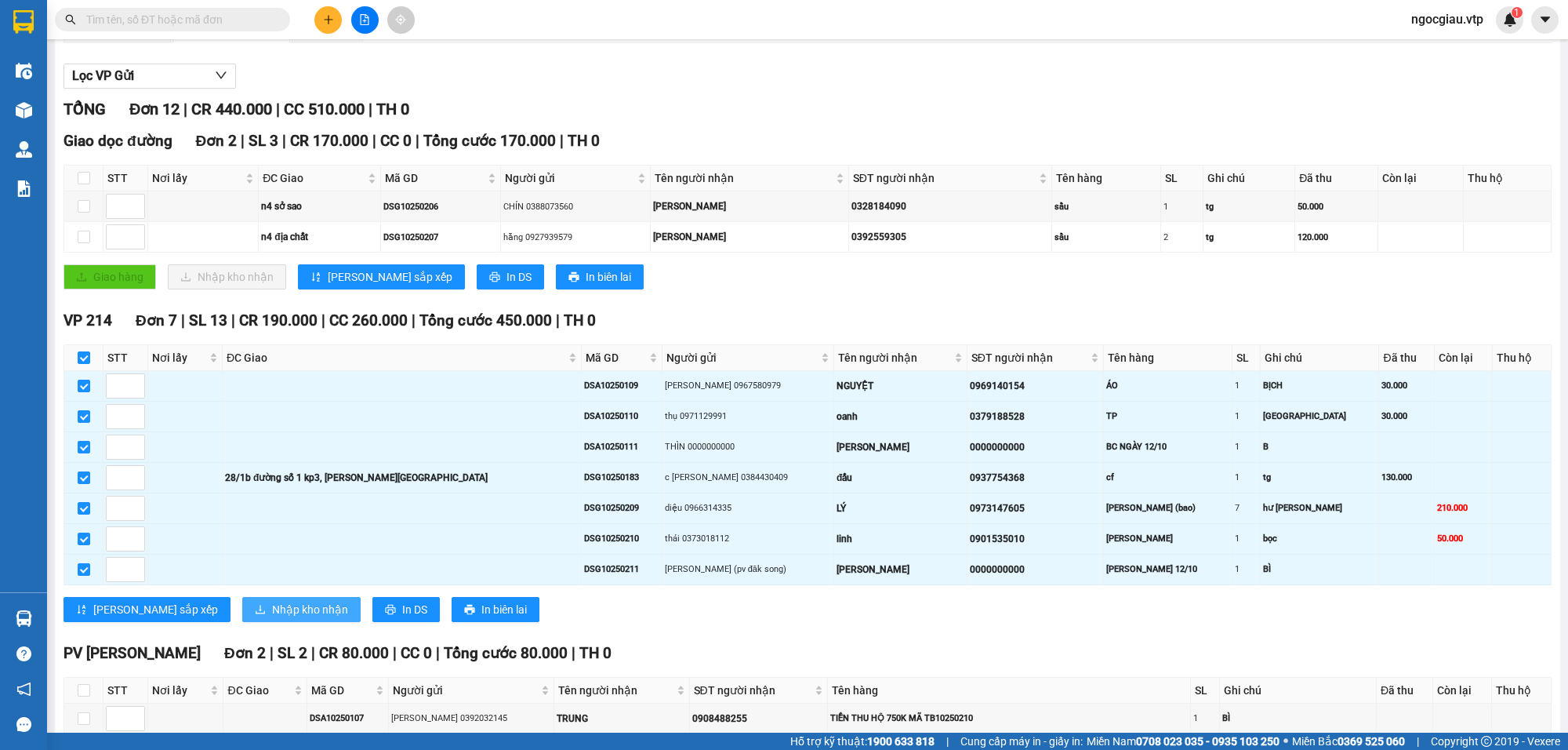
click at [272, 618] on span "Nhập kho nhận" at bounding box center [310, 609] width 76 height 17
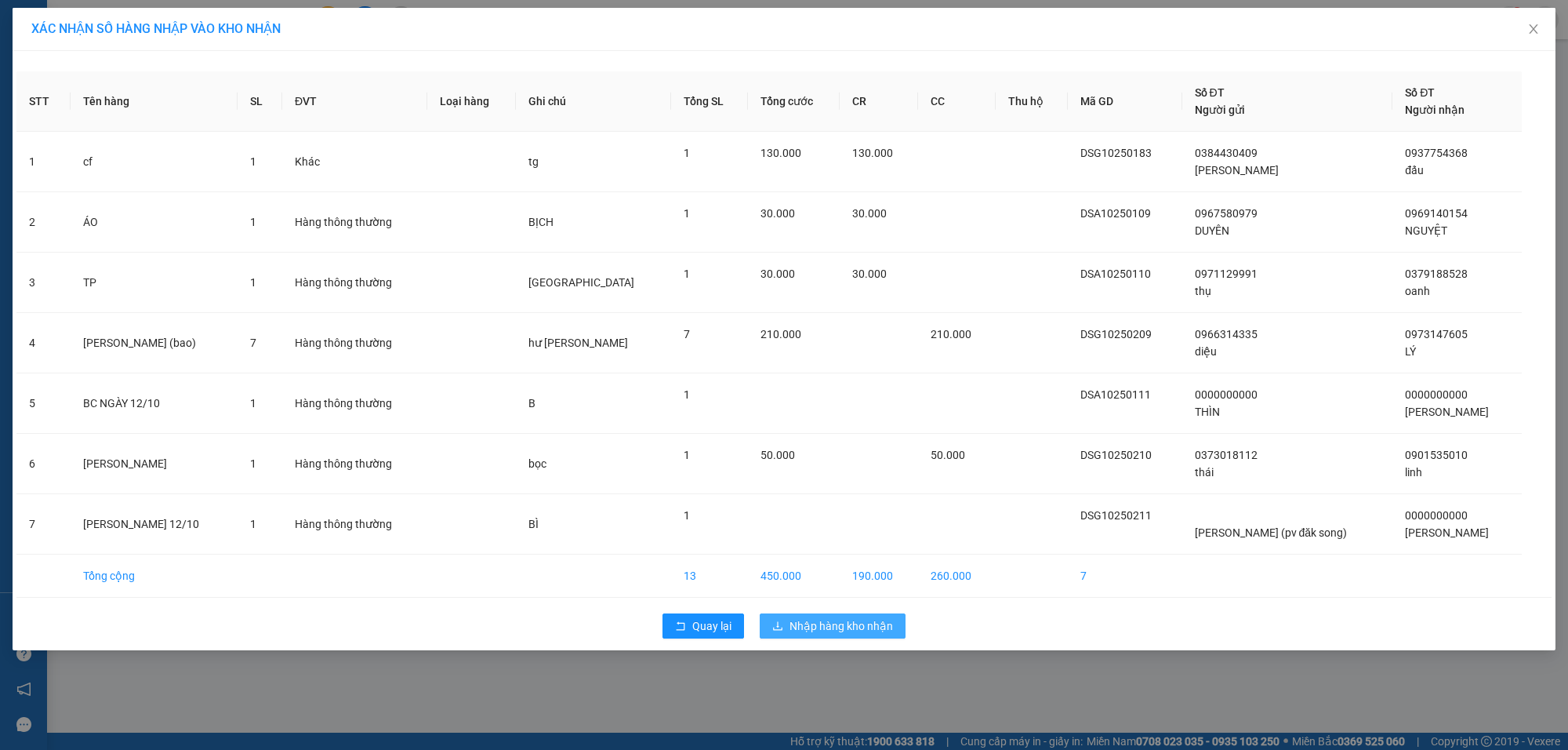
click at [855, 620] on span "Nhập hàng kho nhận" at bounding box center [841, 625] width 103 height 17
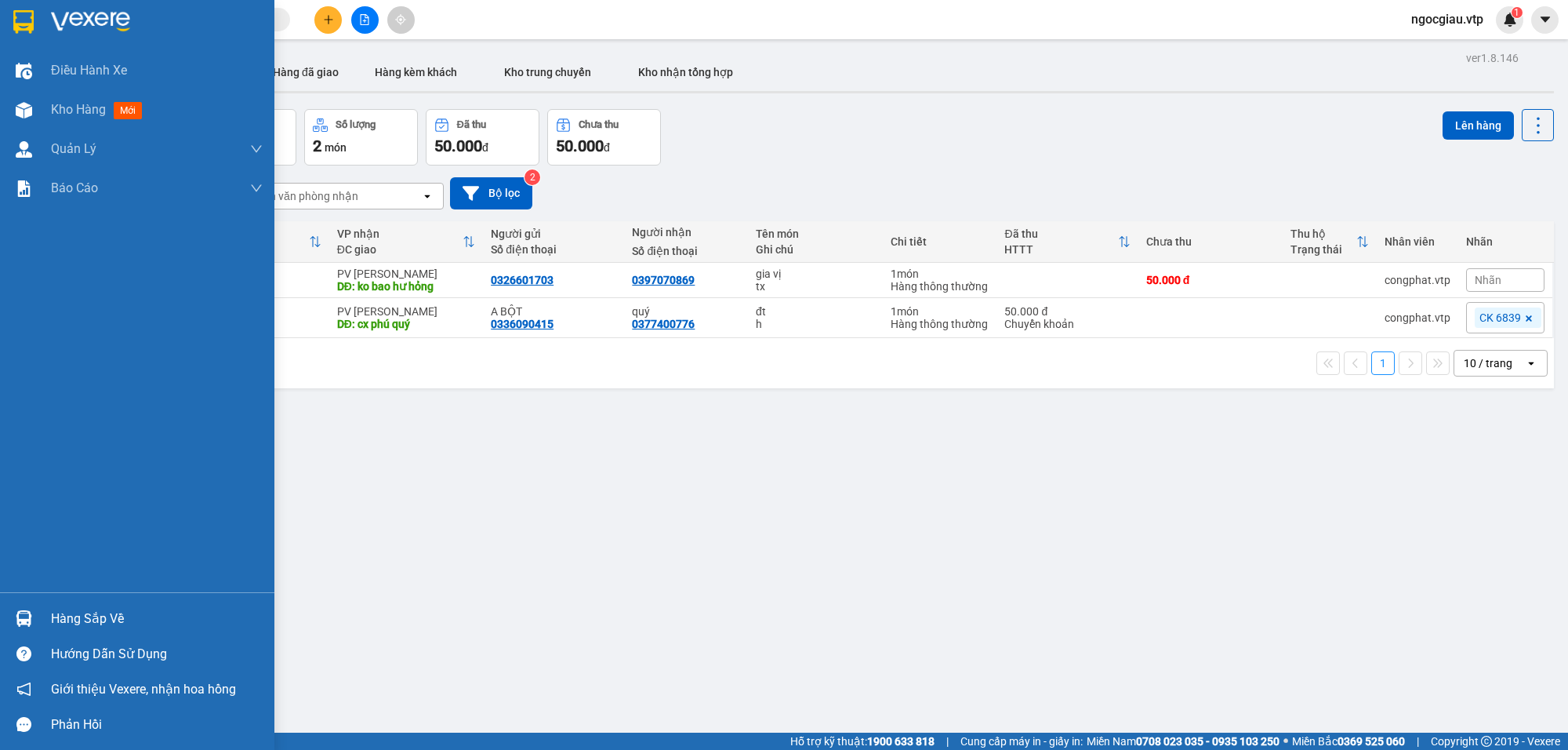
click at [30, 621] on img at bounding box center [23, 619] width 16 height 16
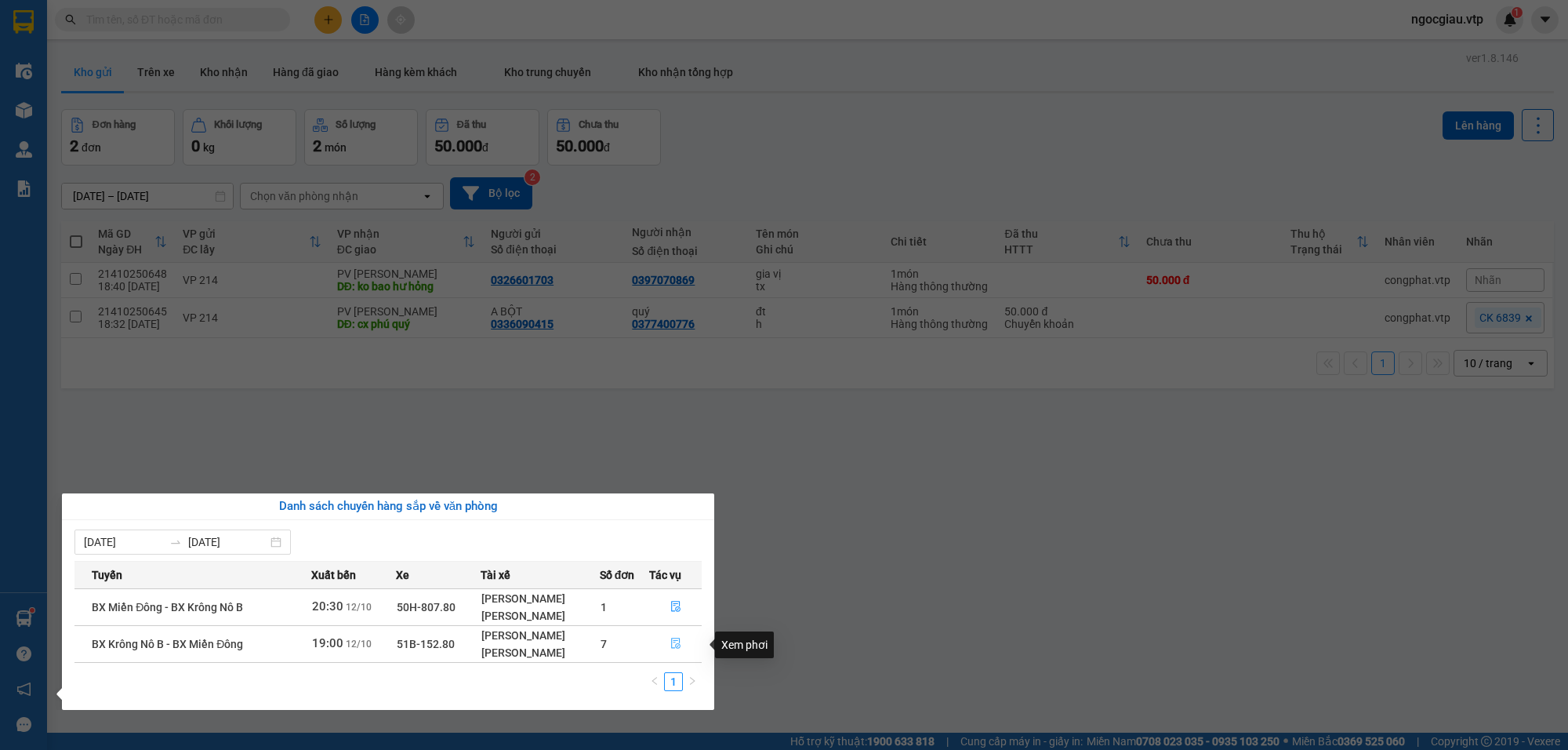
click at [678, 638] on icon "file-done" at bounding box center [676, 643] width 11 height 11
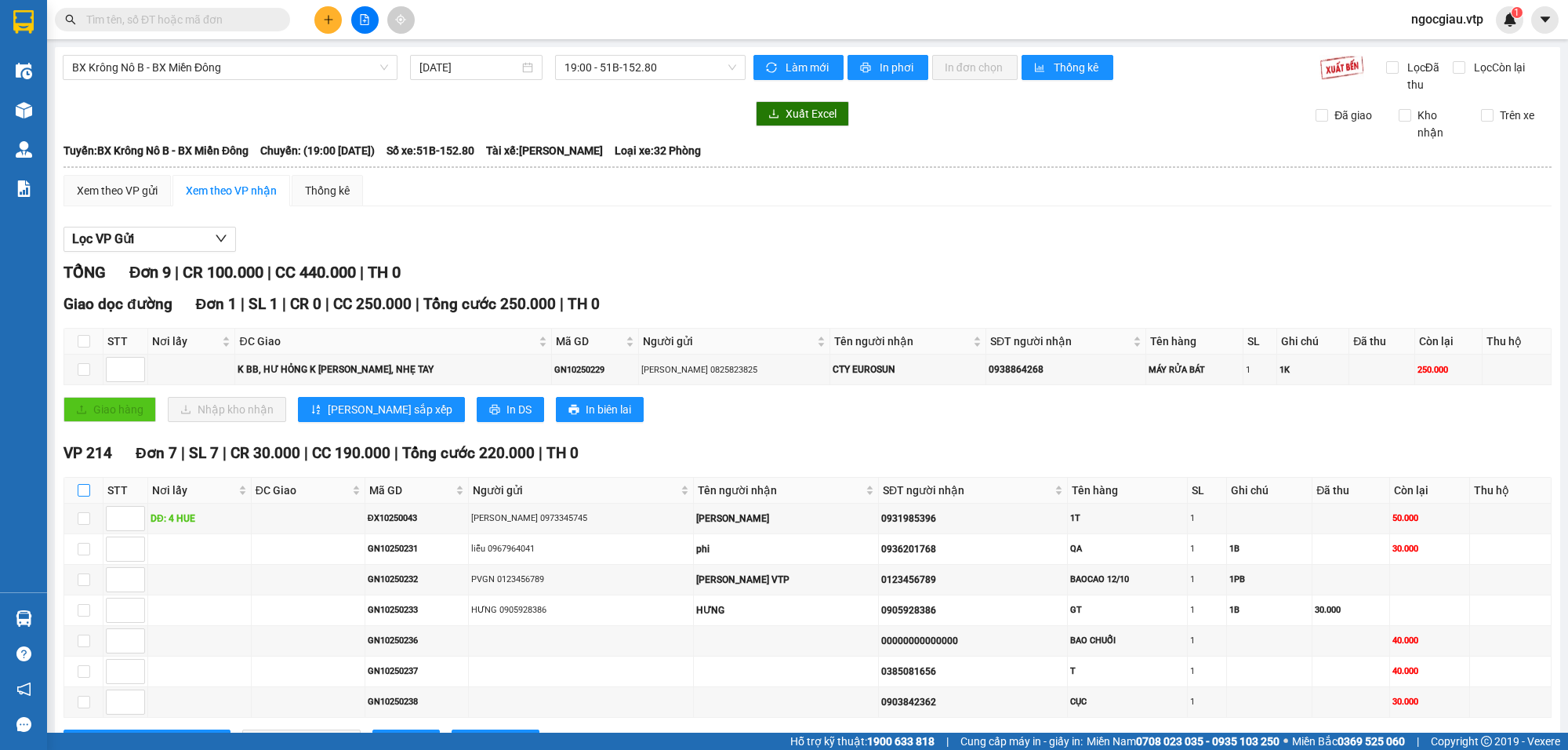
click at [84, 495] on input "checkbox" at bounding box center [84, 490] width 13 height 13
checkbox input "true"
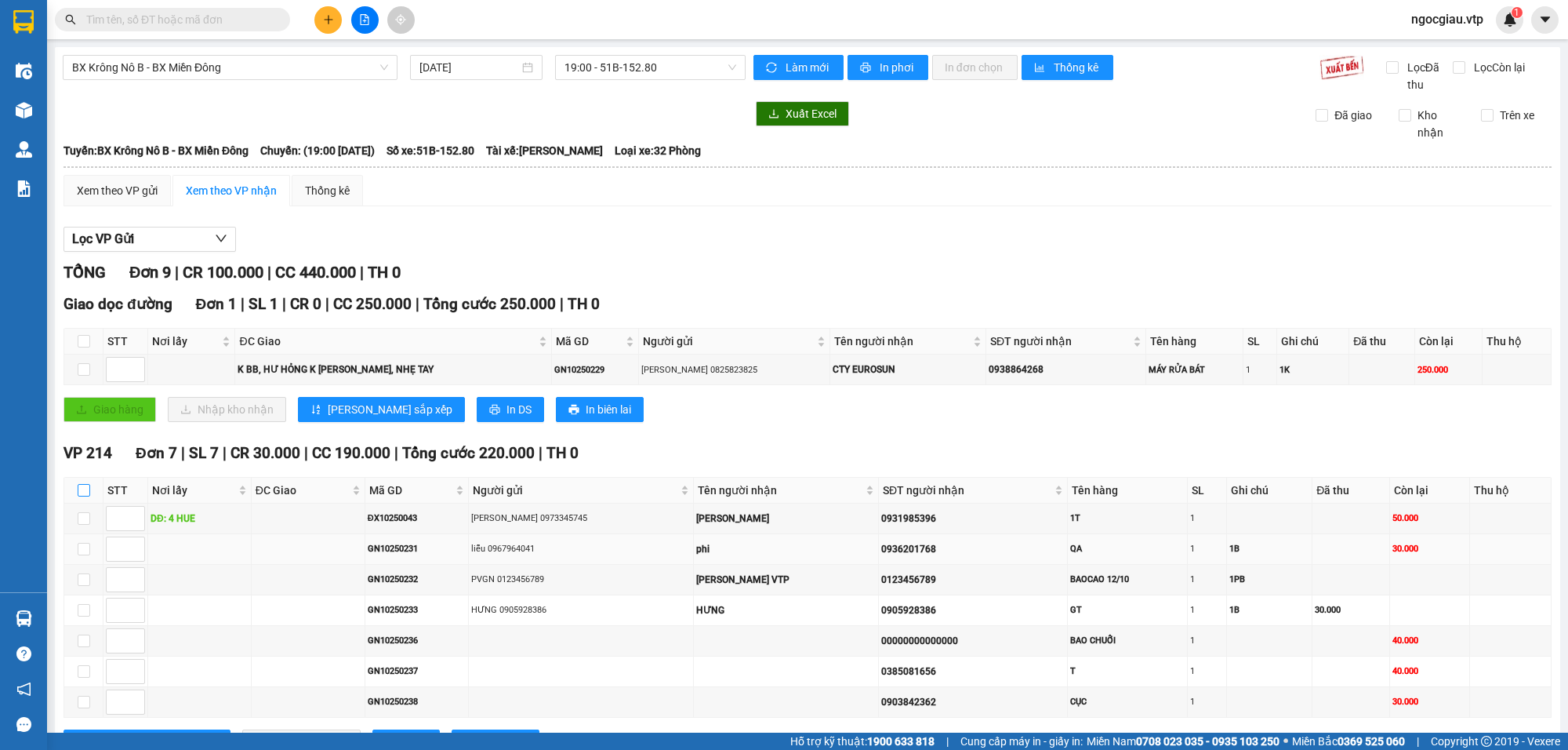
checkbox input "true"
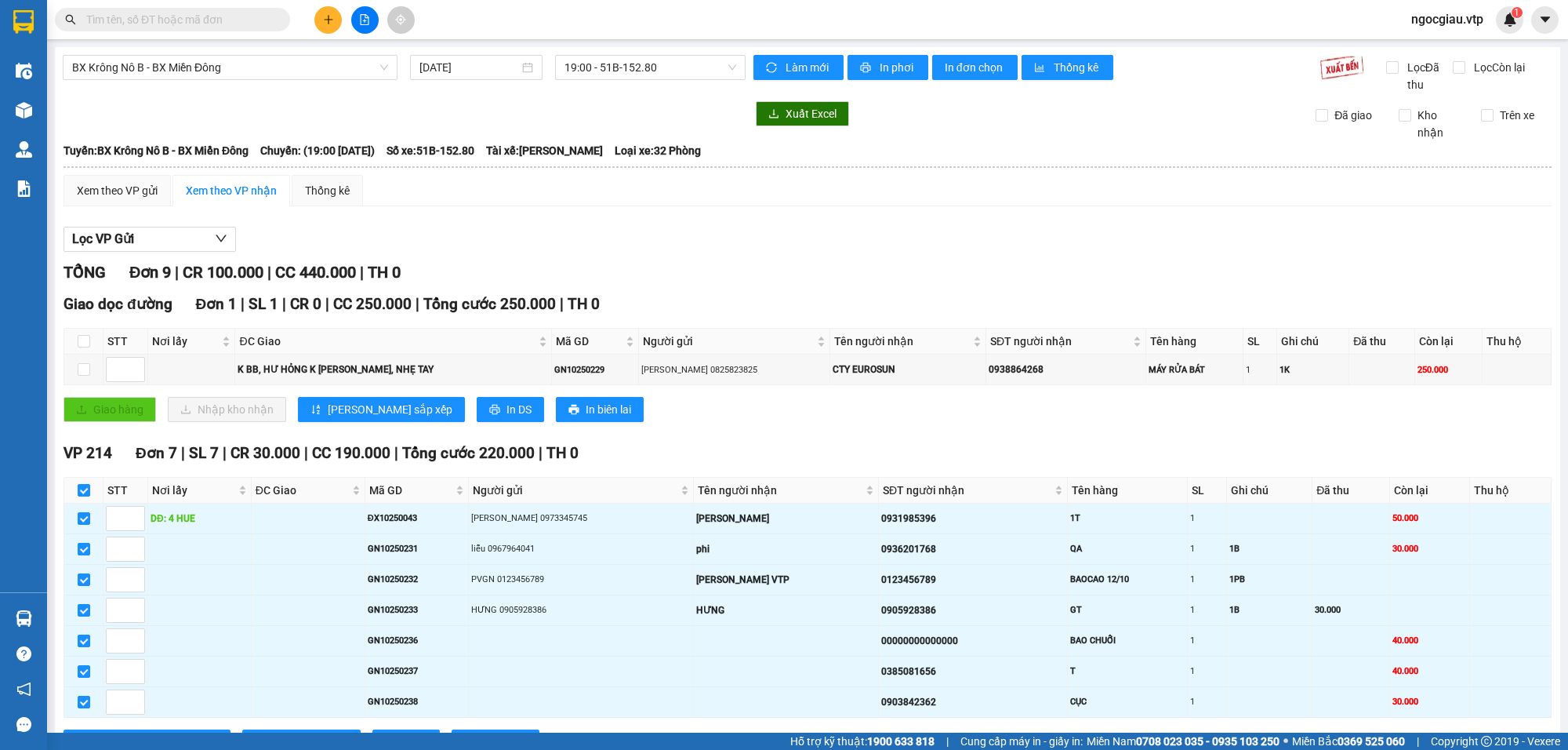
scroll to position [222, 0]
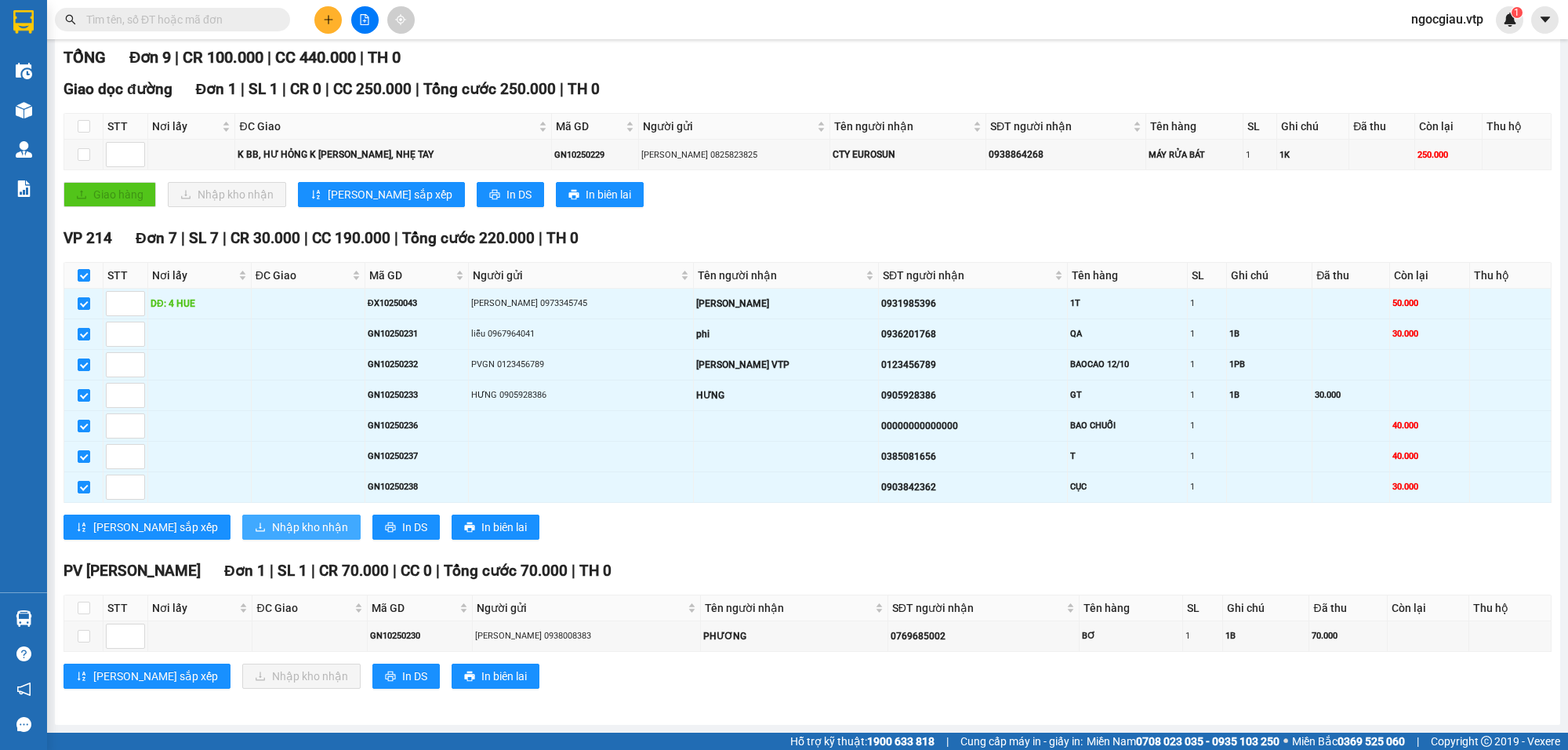
click at [272, 526] on span "Nhập kho nhận" at bounding box center [310, 527] width 76 height 17
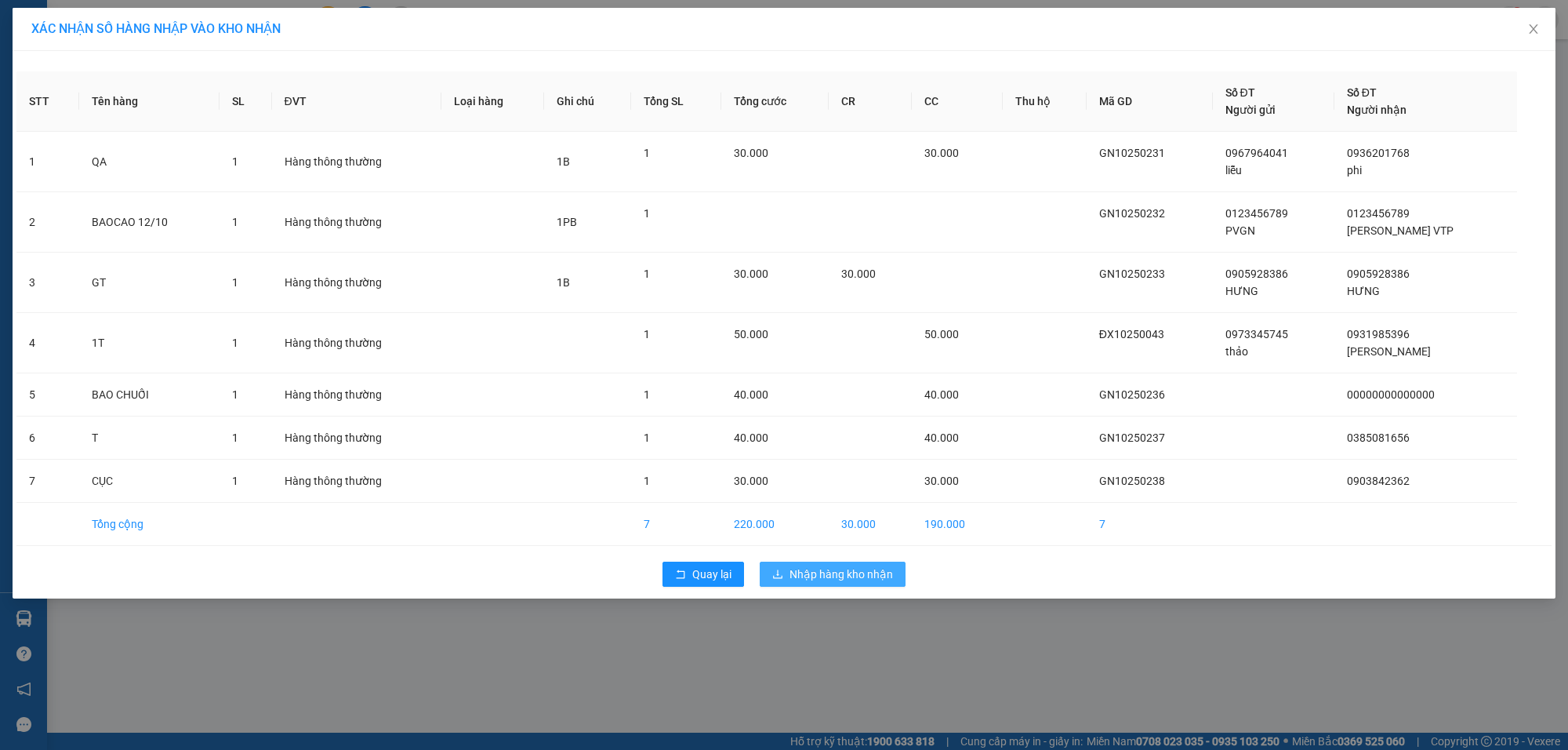
click at [836, 576] on span "Nhập hàng kho nhận" at bounding box center [841, 574] width 103 height 17
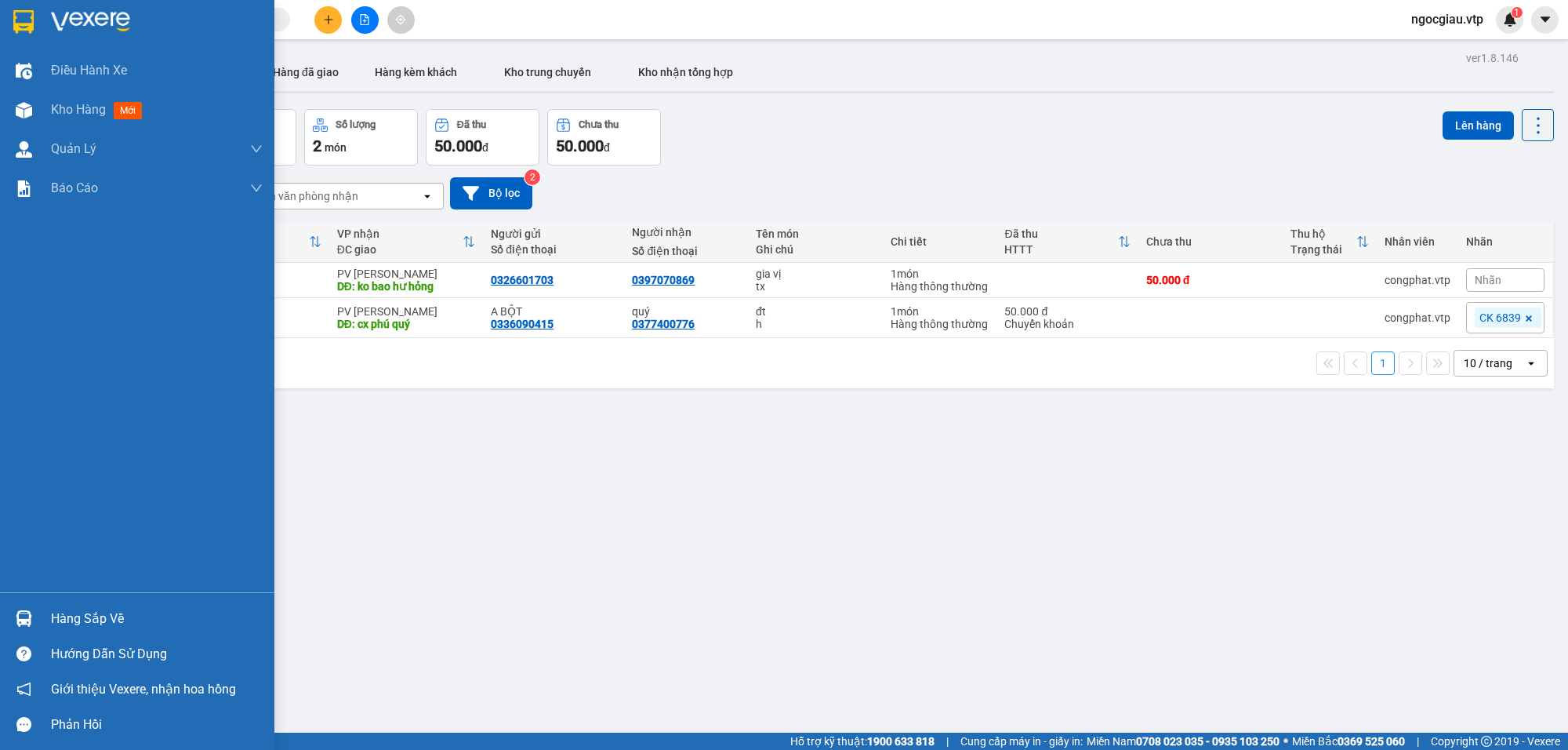
click at [57, 614] on div "Hàng sắp về" at bounding box center [157, 619] width 212 height 23
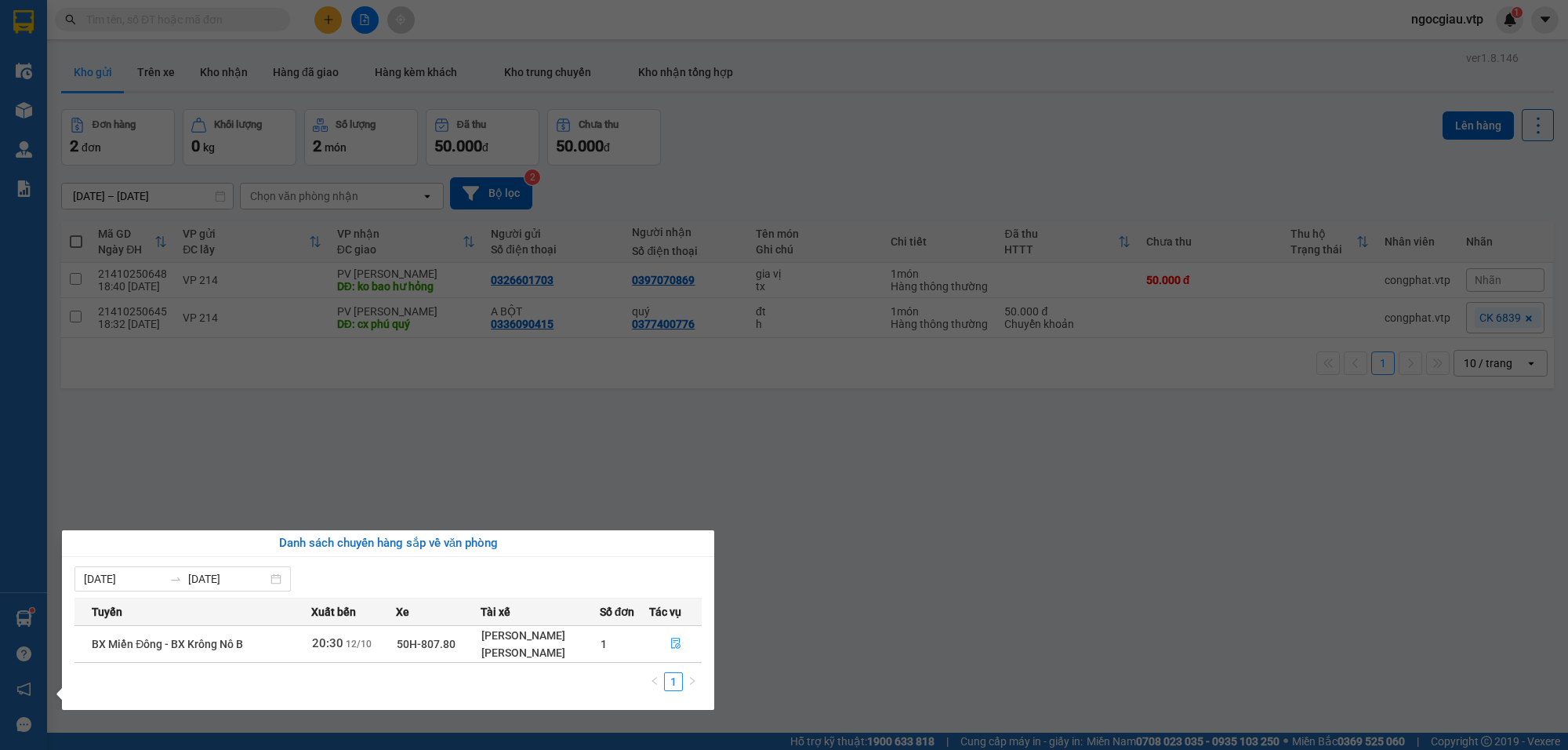
click at [1122, 540] on section "Kết quả [PERSON_NAME] ( 0 ) Bộ lọc No Data ngocgiau.vtp 1 Điều [PERSON_NAME] xe…" at bounding box center [784, 375] width 1568 height 750
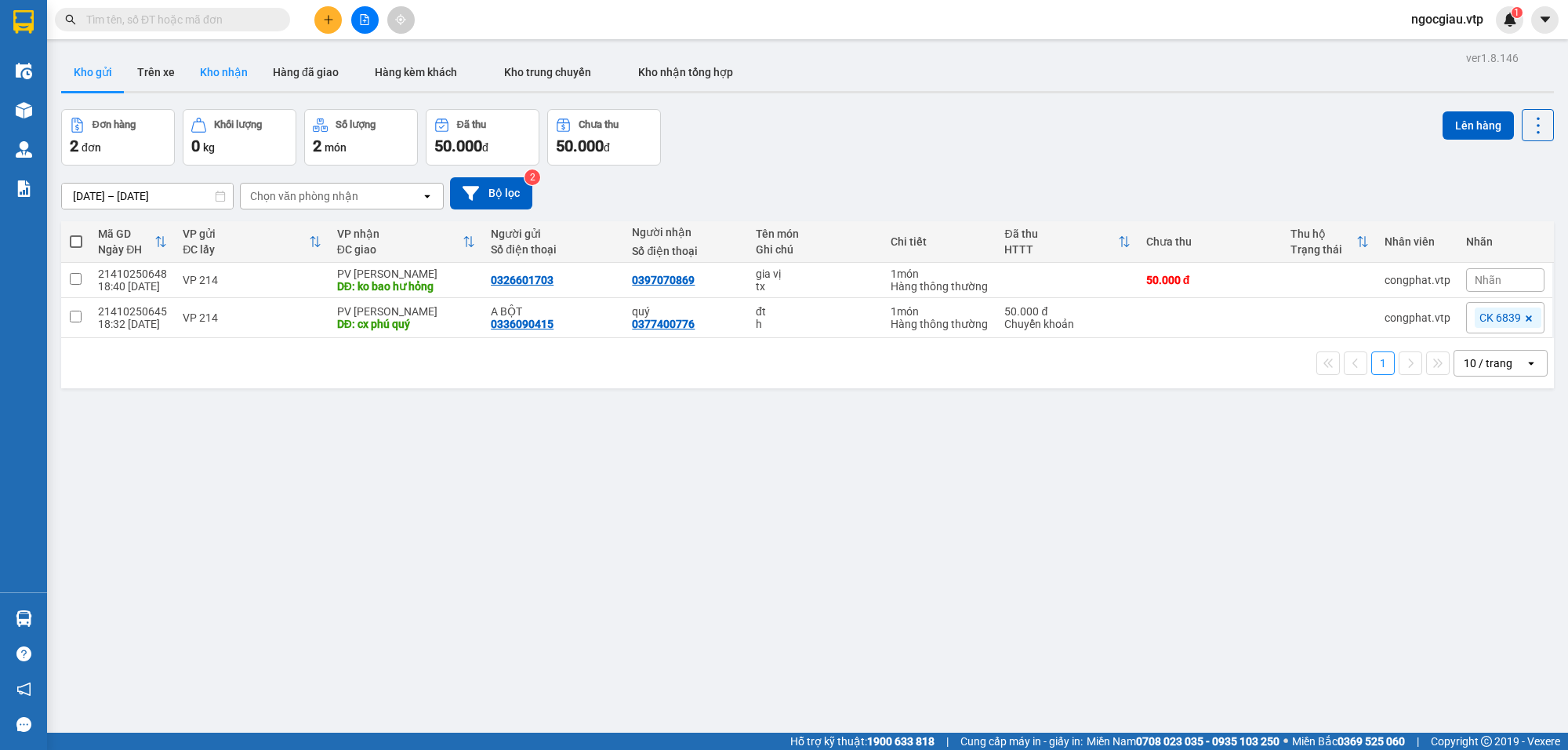
click at [227, 71] on button "Kho nhận" at bounding box center [223, 72] width 73 height 38
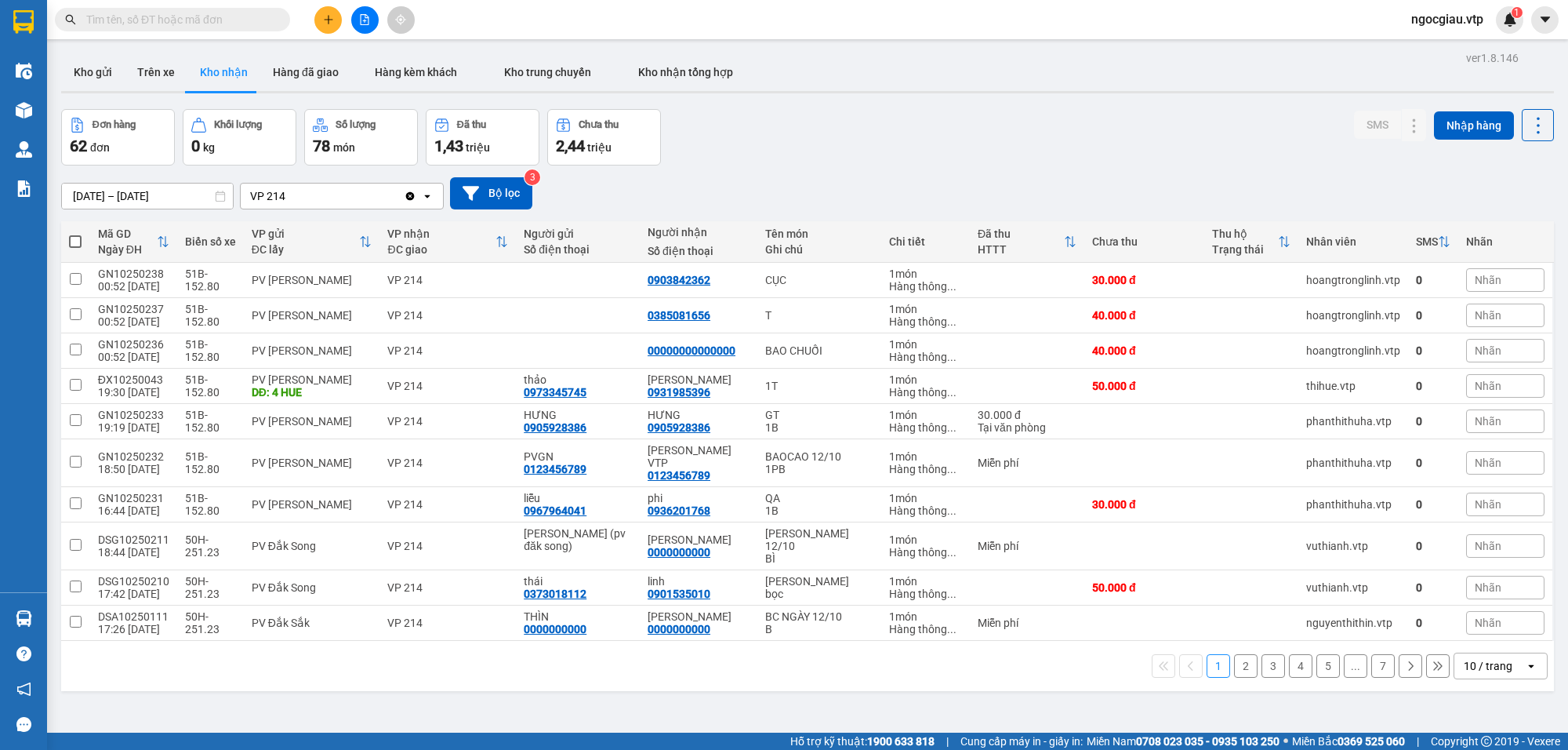
click at [130, 20] on input "text" at bounding box center [179, 19] width 185 height 17
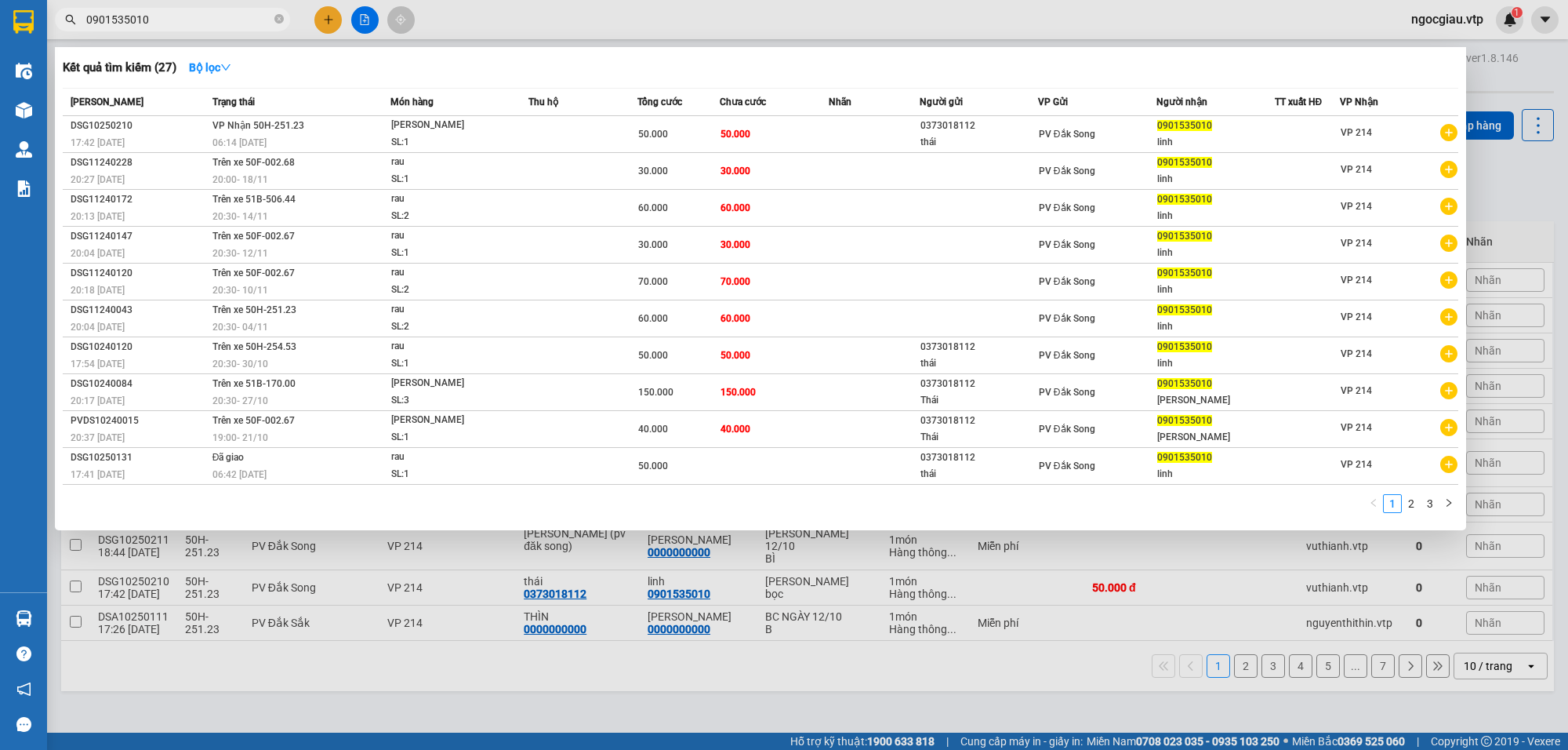
type input "0901535010"
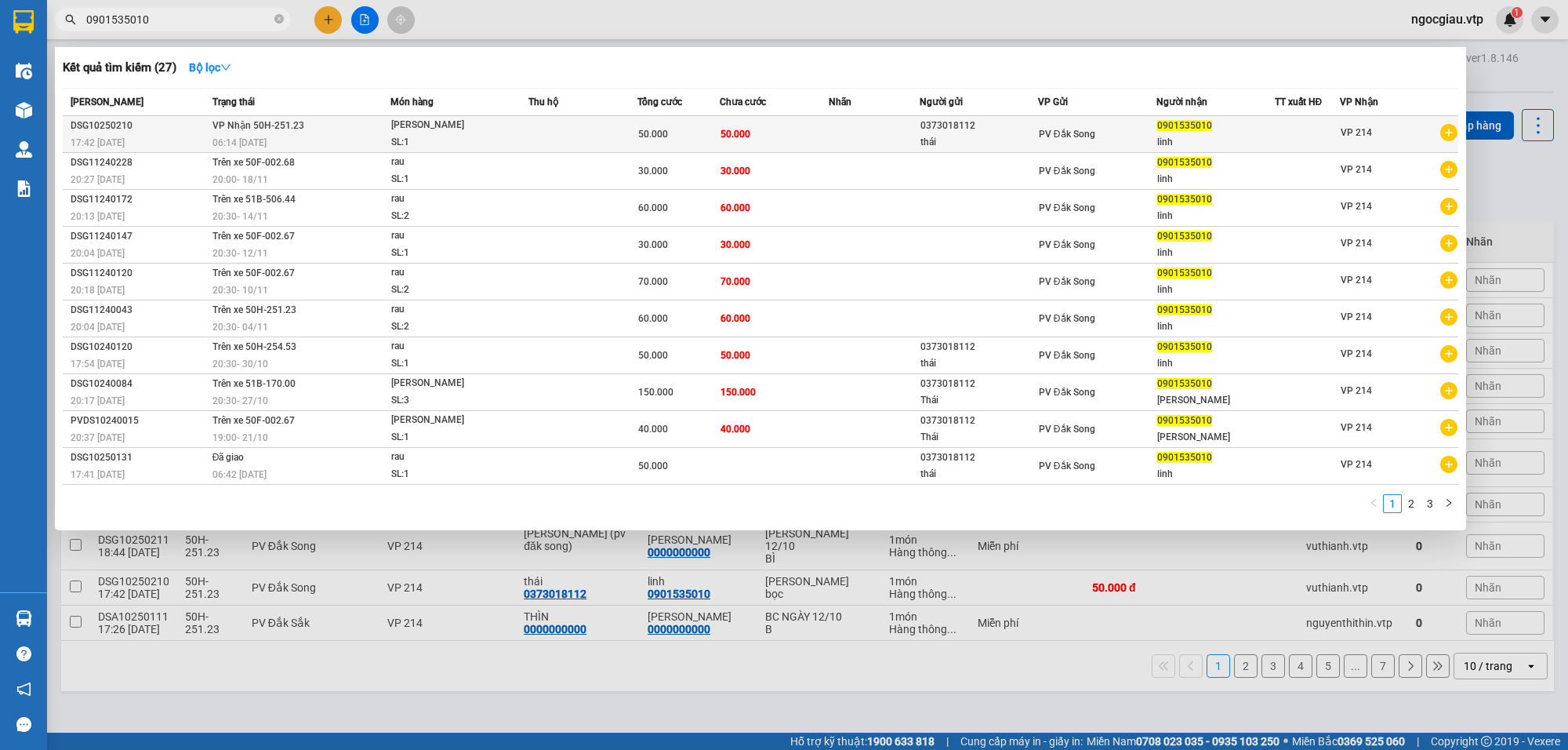
click at [562, 136] on td at bounding box center [583, 134] width 109 height 37
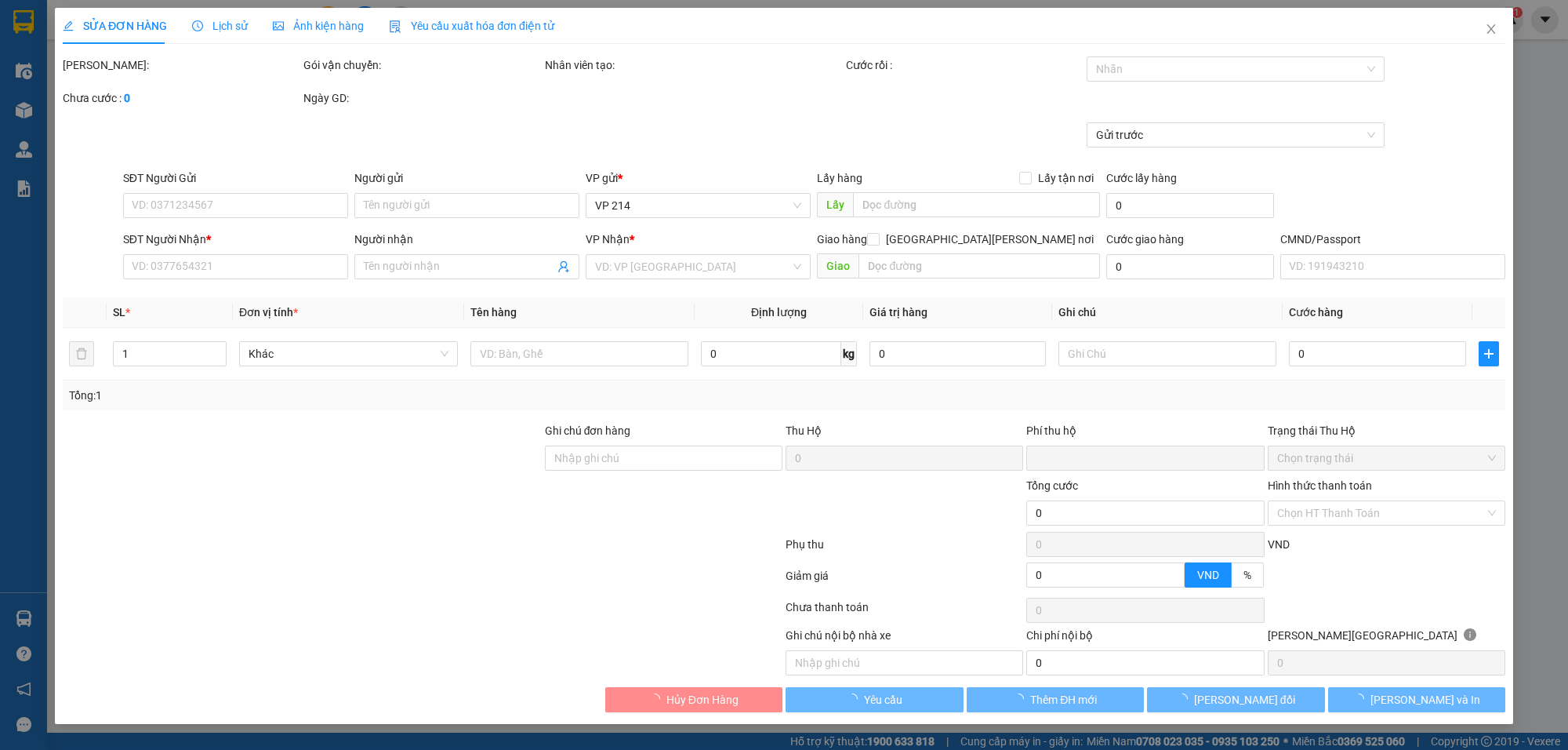
type input "2.500"
type input "0373018112"
type input "thái"
type input "0901535010"
type input "linh"
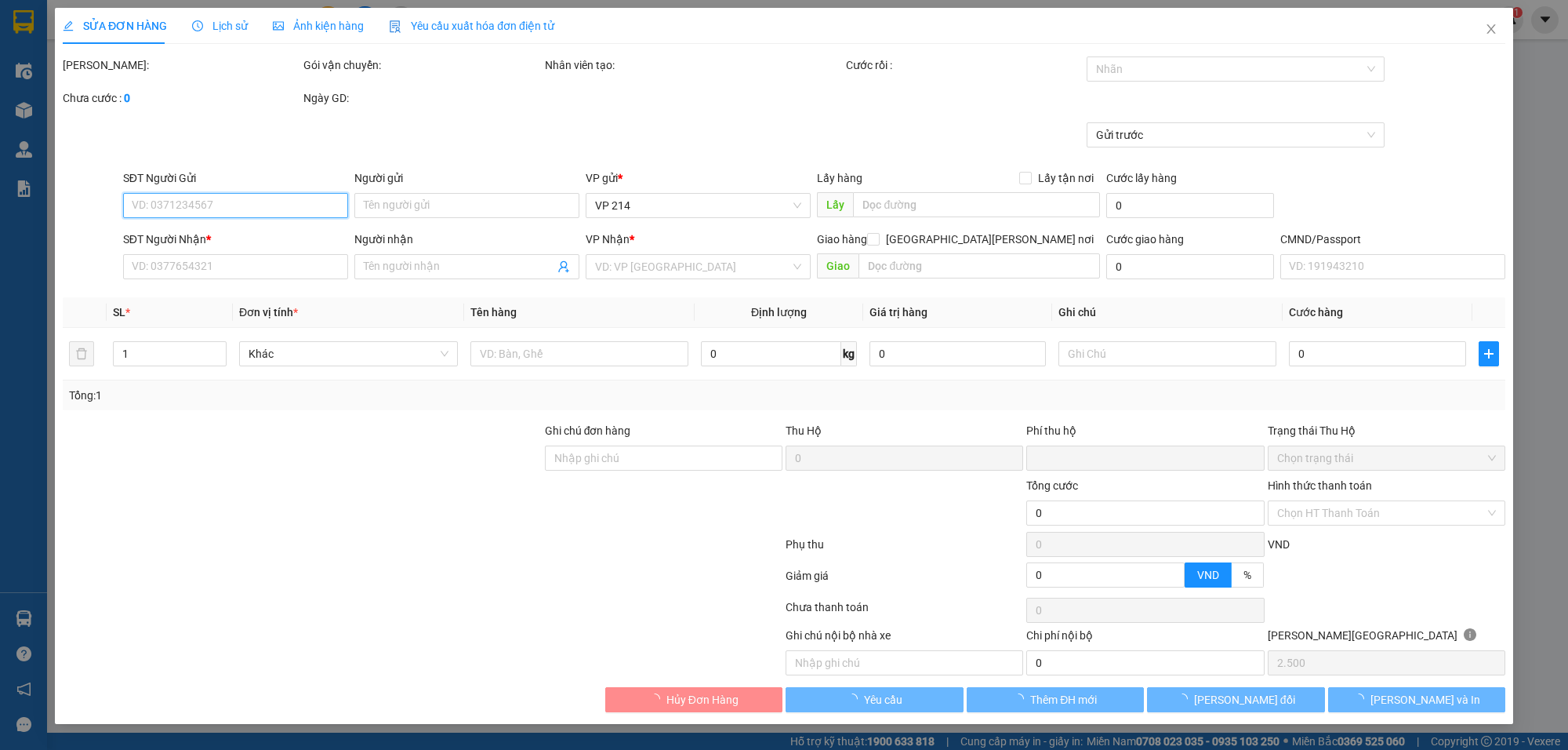
type input "0"
type input "50.000"
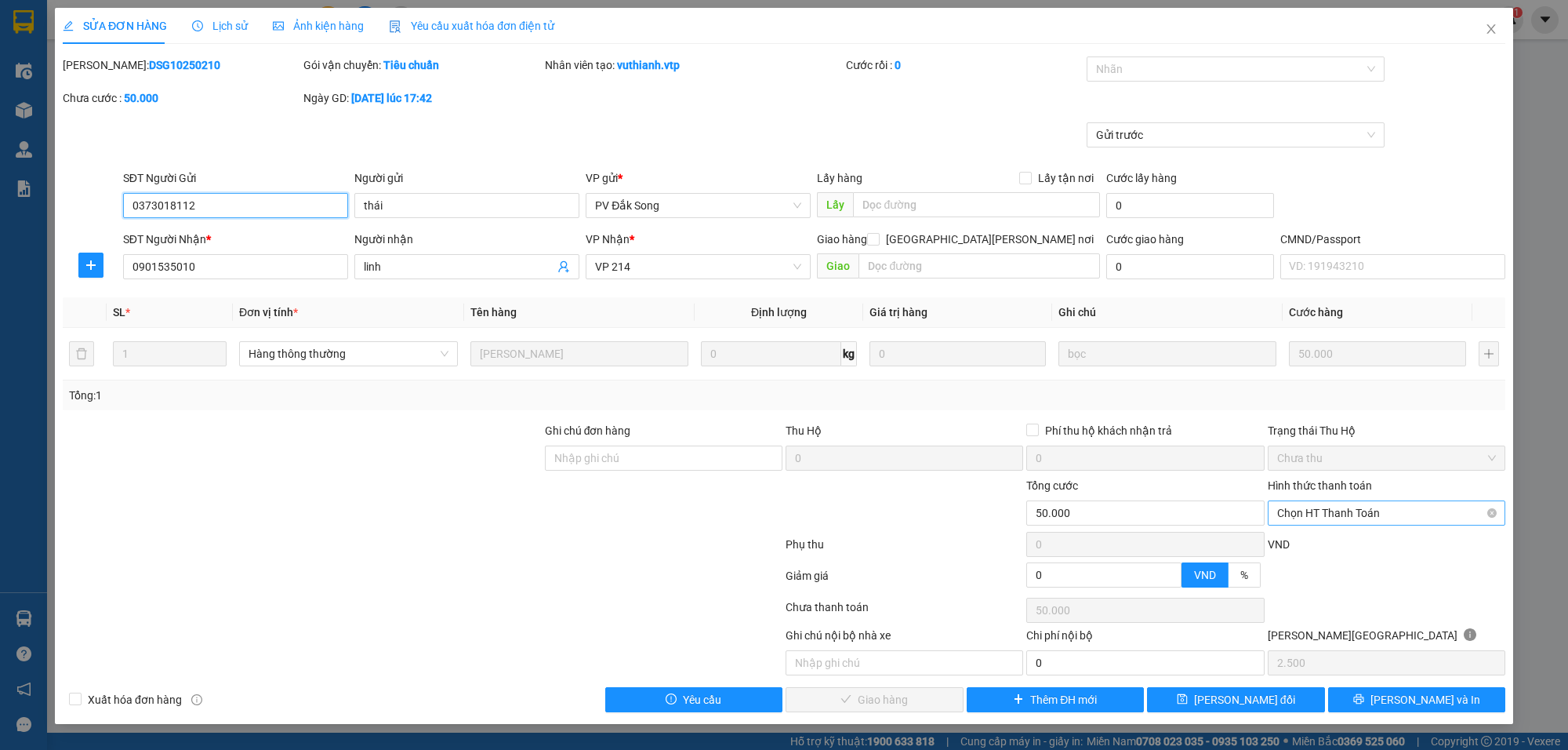
click at [1331, 514] on span "Chọn HT Thanh Toán" at bounding box center [1386, 513] width 218 height 23
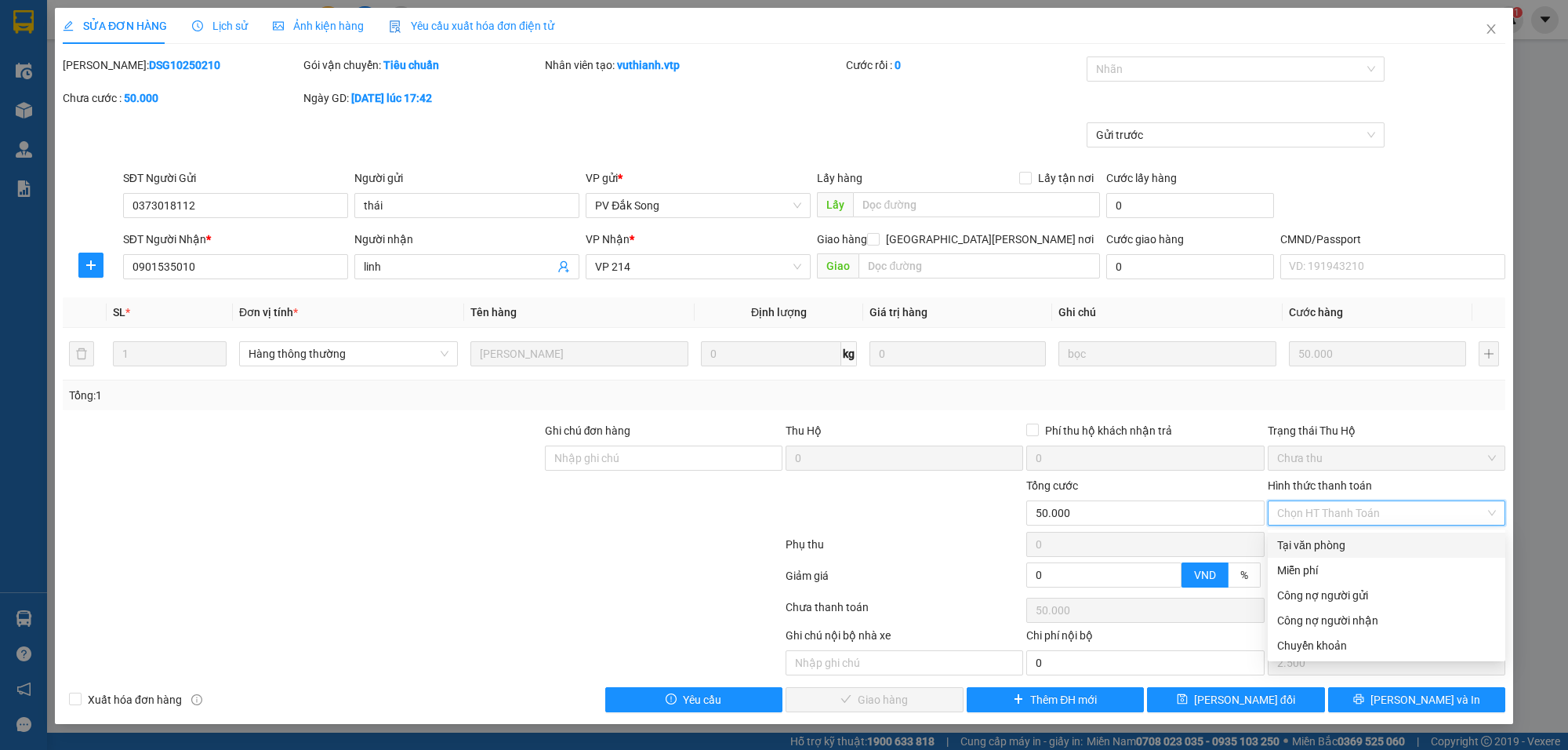
click at [1294, 533] on div "Tại văn phòng" at bounding box center [1386, 545] width 237 height 25
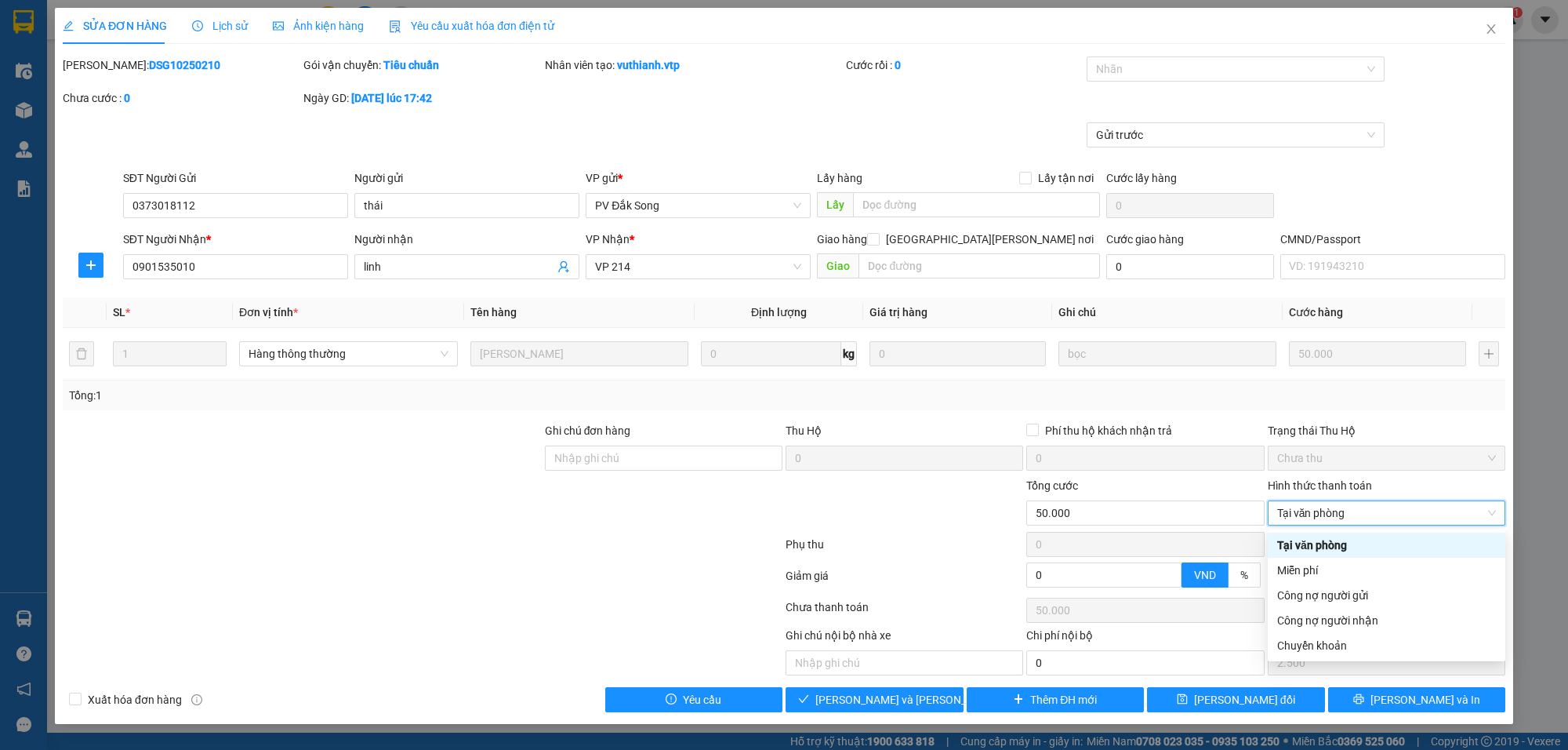
type input "0"
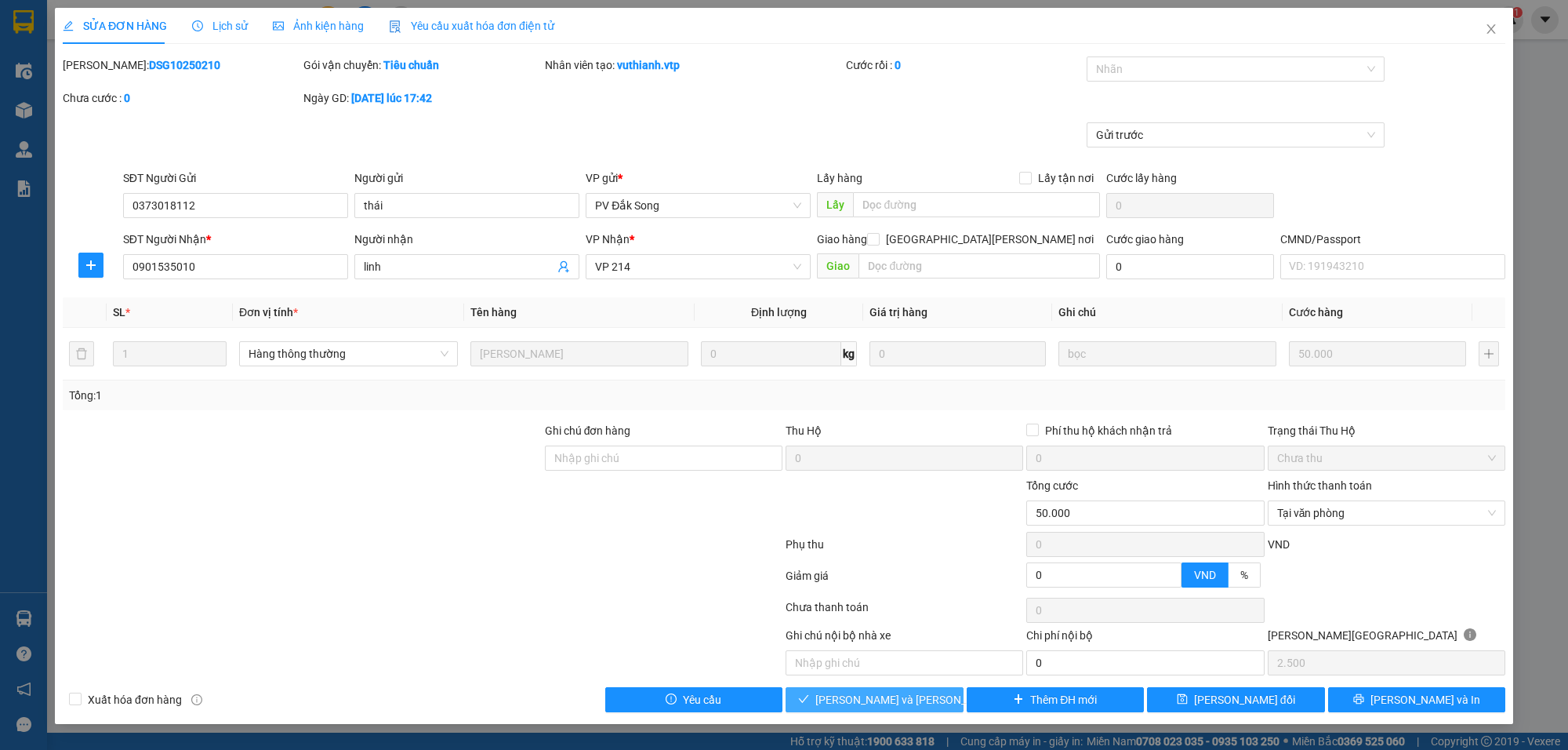
click at [885, 658] on span "[PERSON_NAME] và [PERSON_NAME] hàng" at bounding box center [922, 699] width 212 height 17
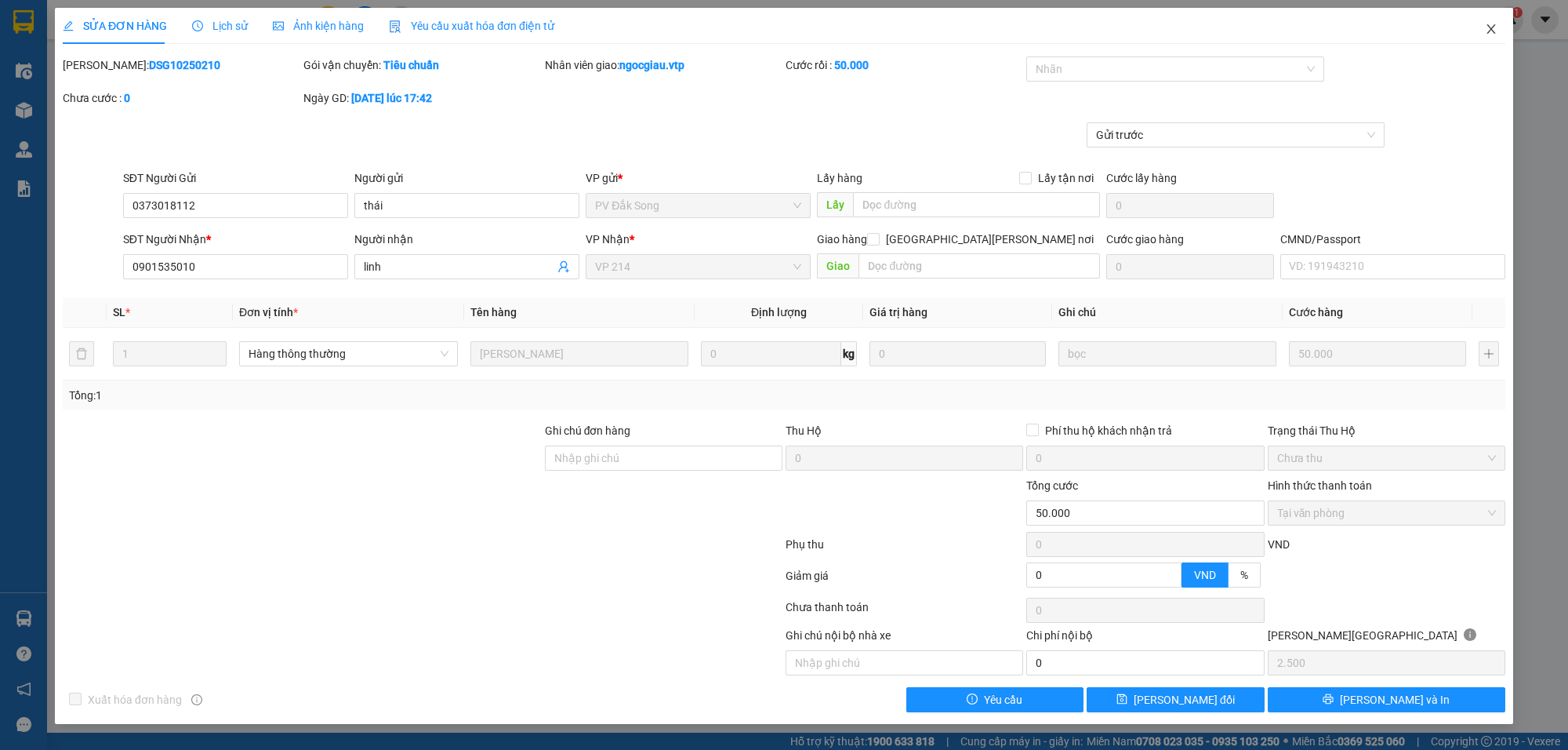
click at [1442, 24] on icon "close" at bounding box center [1492, 29] width 13 height 13
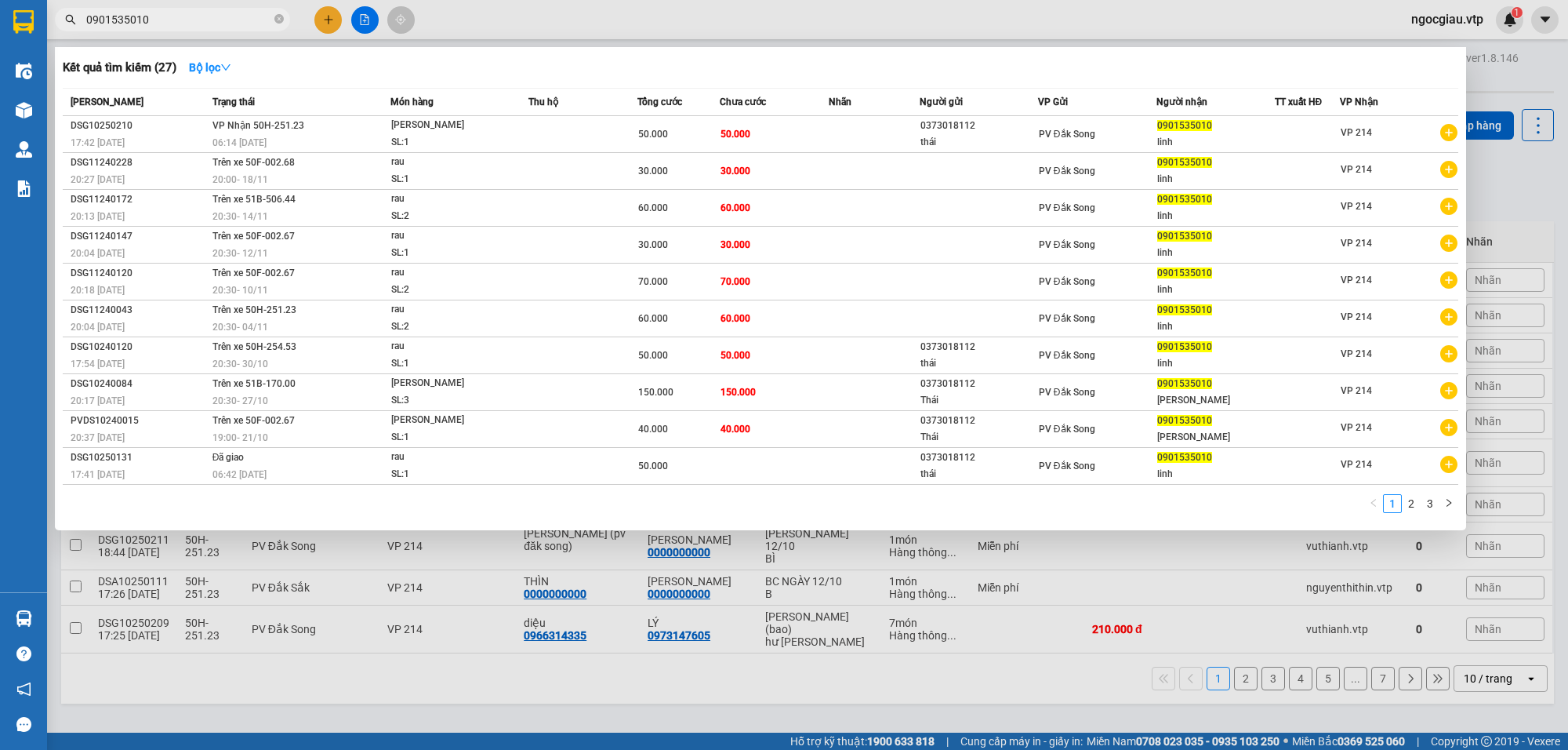
click at [163, 16] on input "0901535010" at bounding box center [179, 19] width 185 height 17
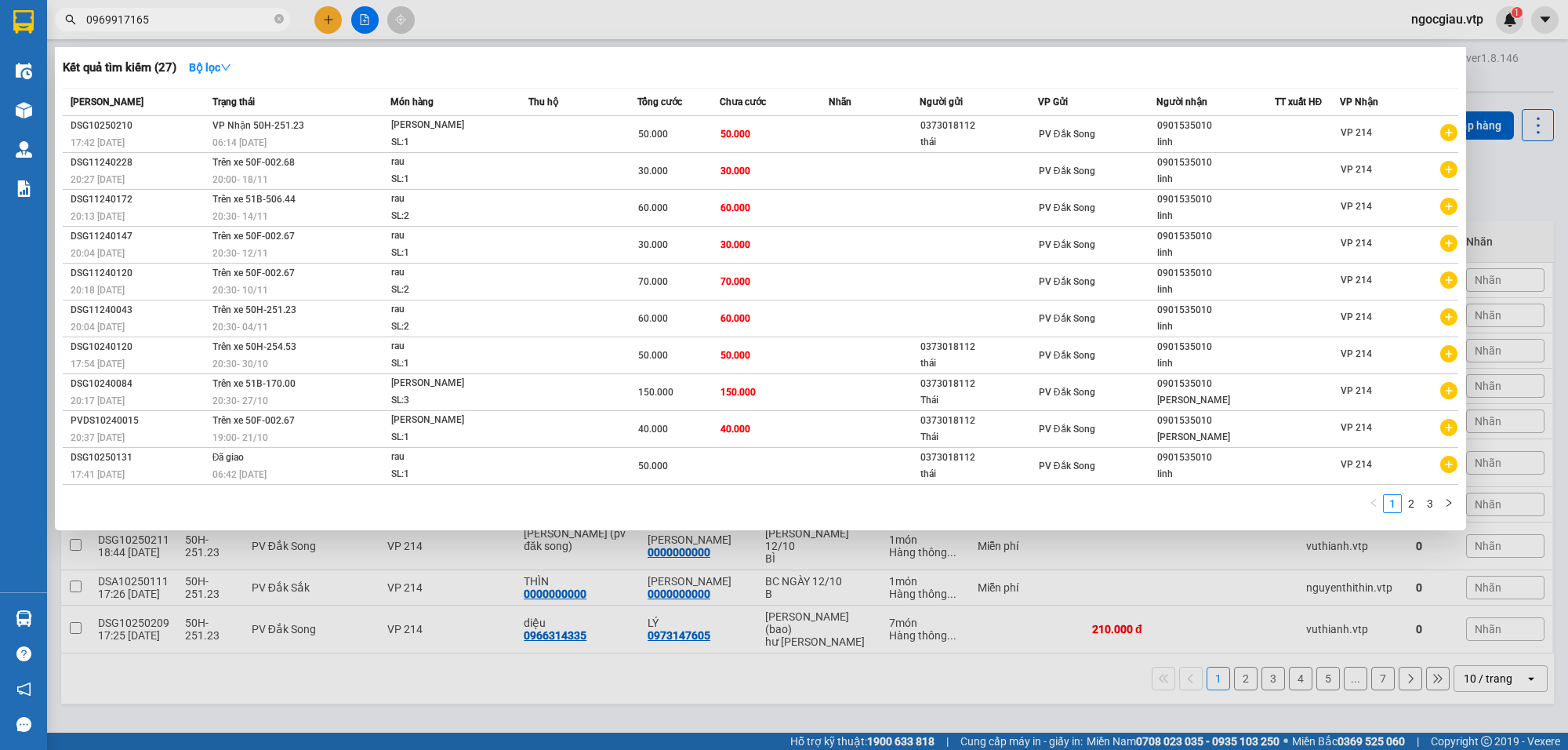
type input "0969917165"
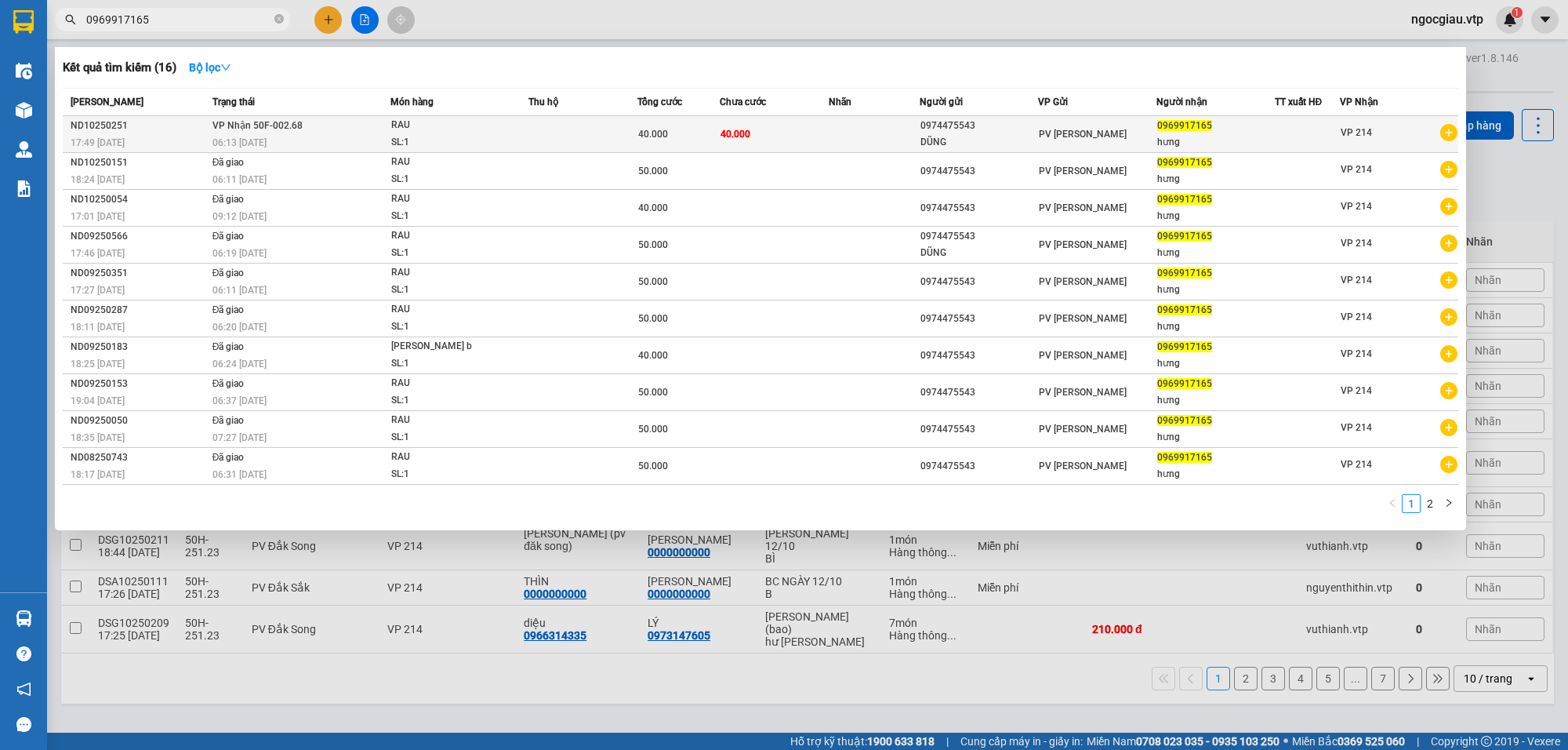
click at [798, 123] on td "40.000" at bounding box center [774, 134] width 109 height 37
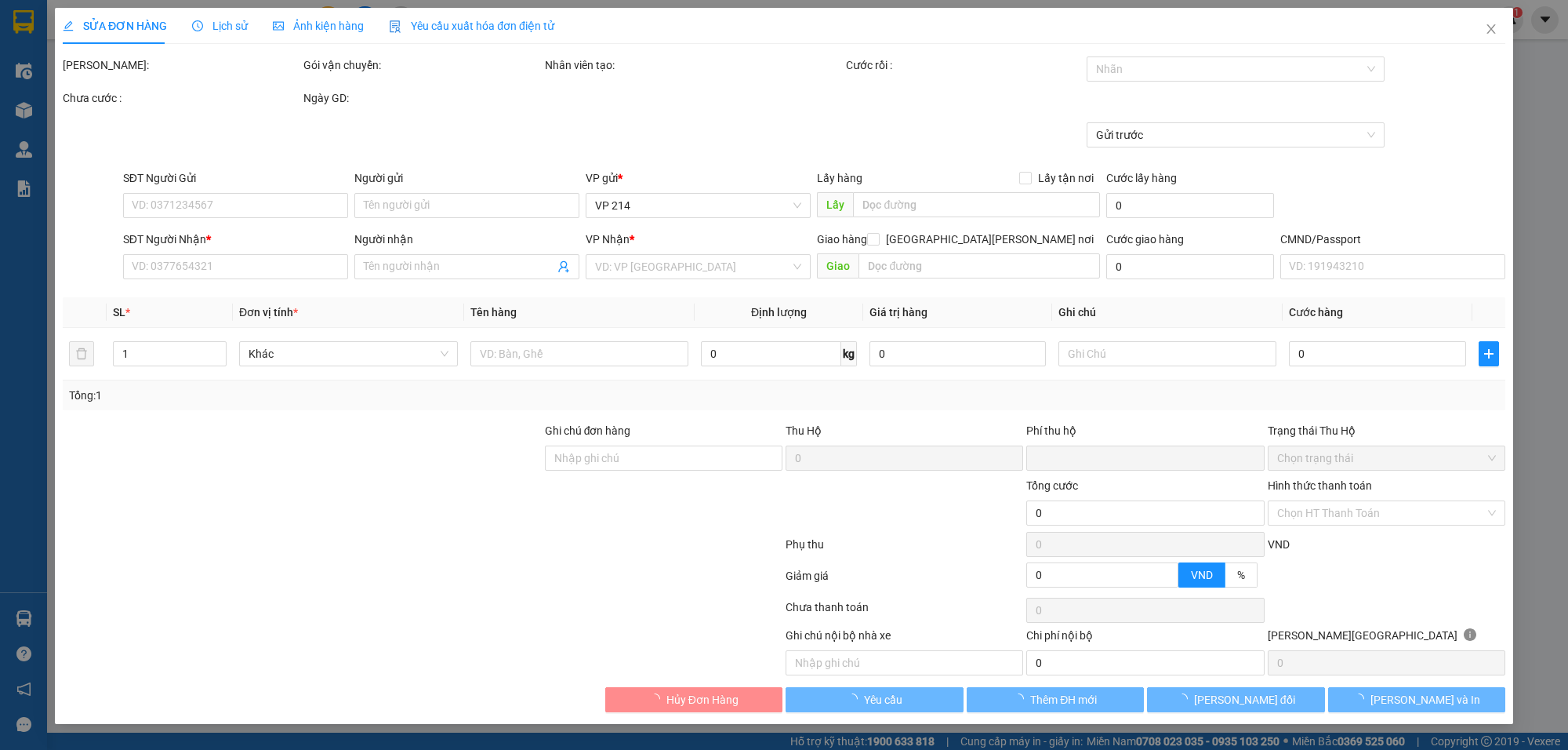
type input "2.000"
click at [1136, 76] on div at bounding box center [1227, 68] width 274 height 19
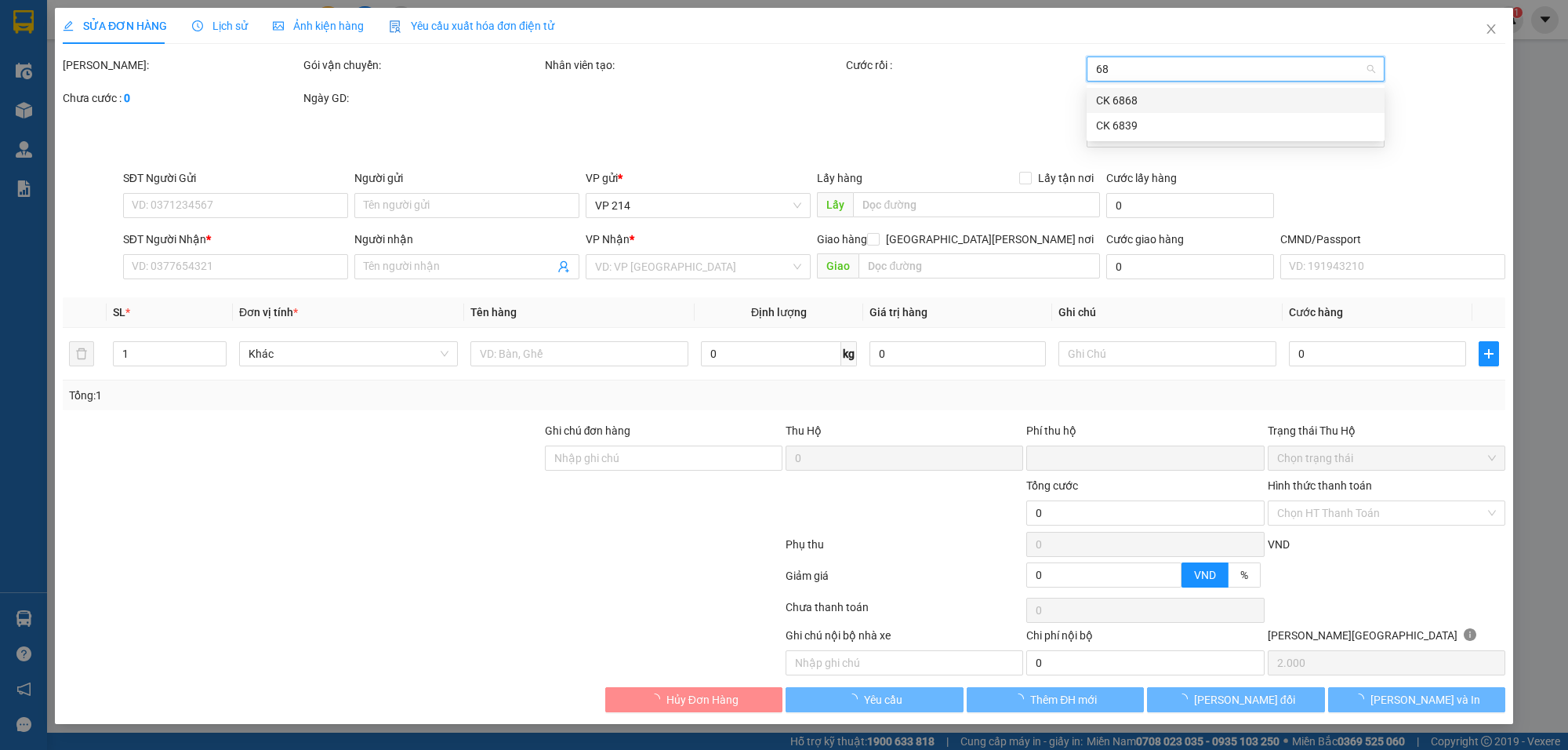
type input "683"
type input "0974475543"
type input "DŨNG"
type input "0969917165"
type input "hưng"
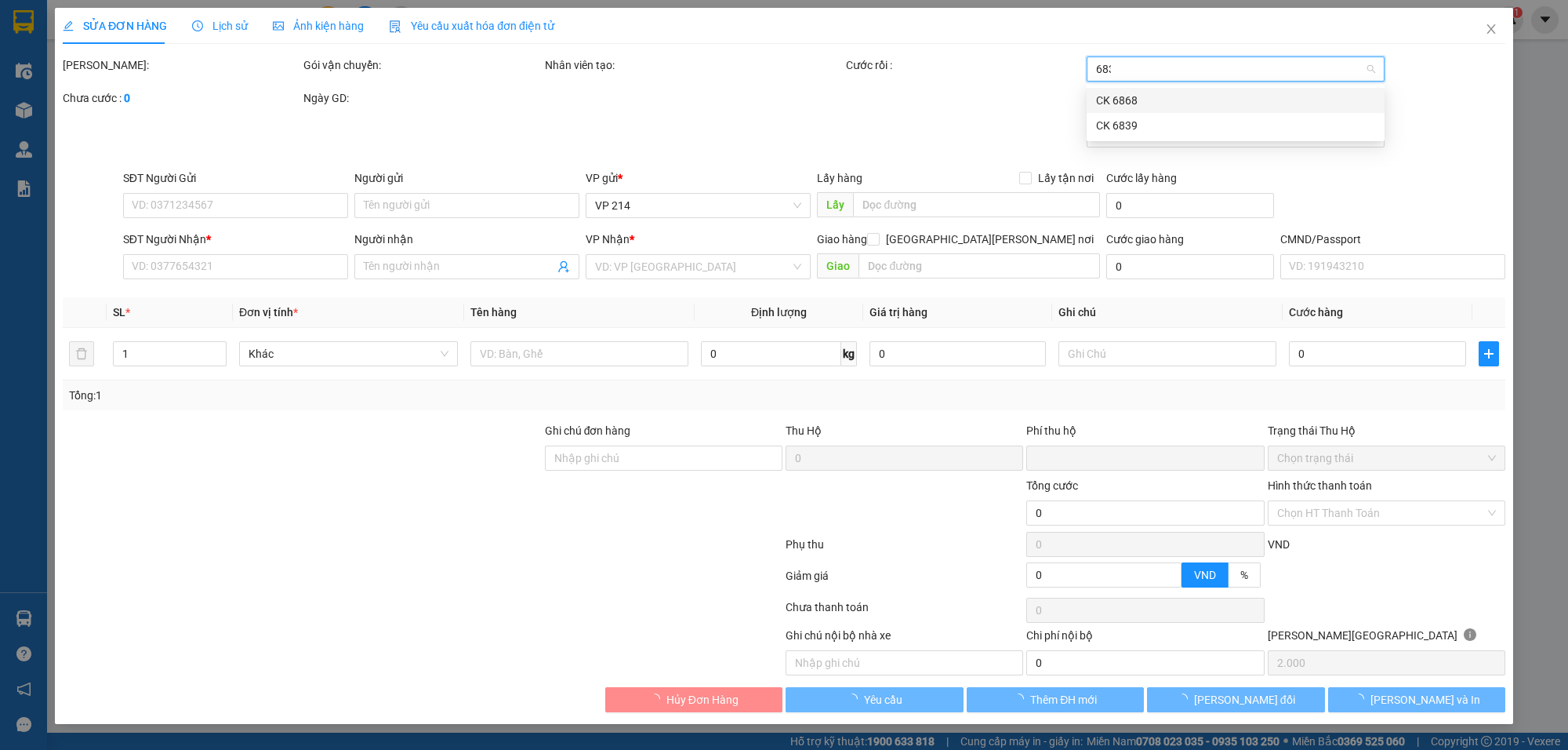
type input "0"
type input "40.000"
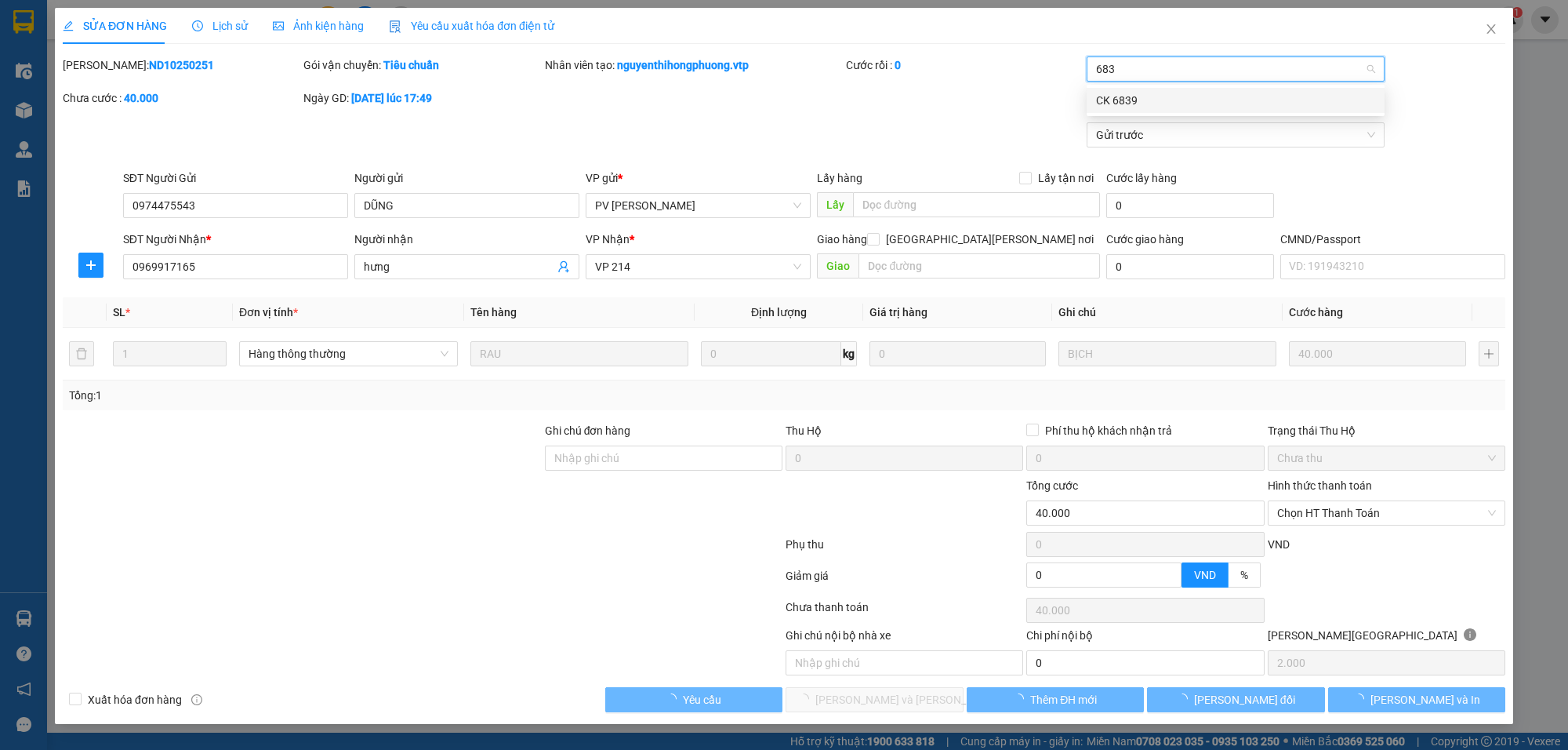
type input "6839"
click at [1328, 516] on span "Chọn HT Thanh Toán" at bounding box center [1386, 513] width 218 height 23
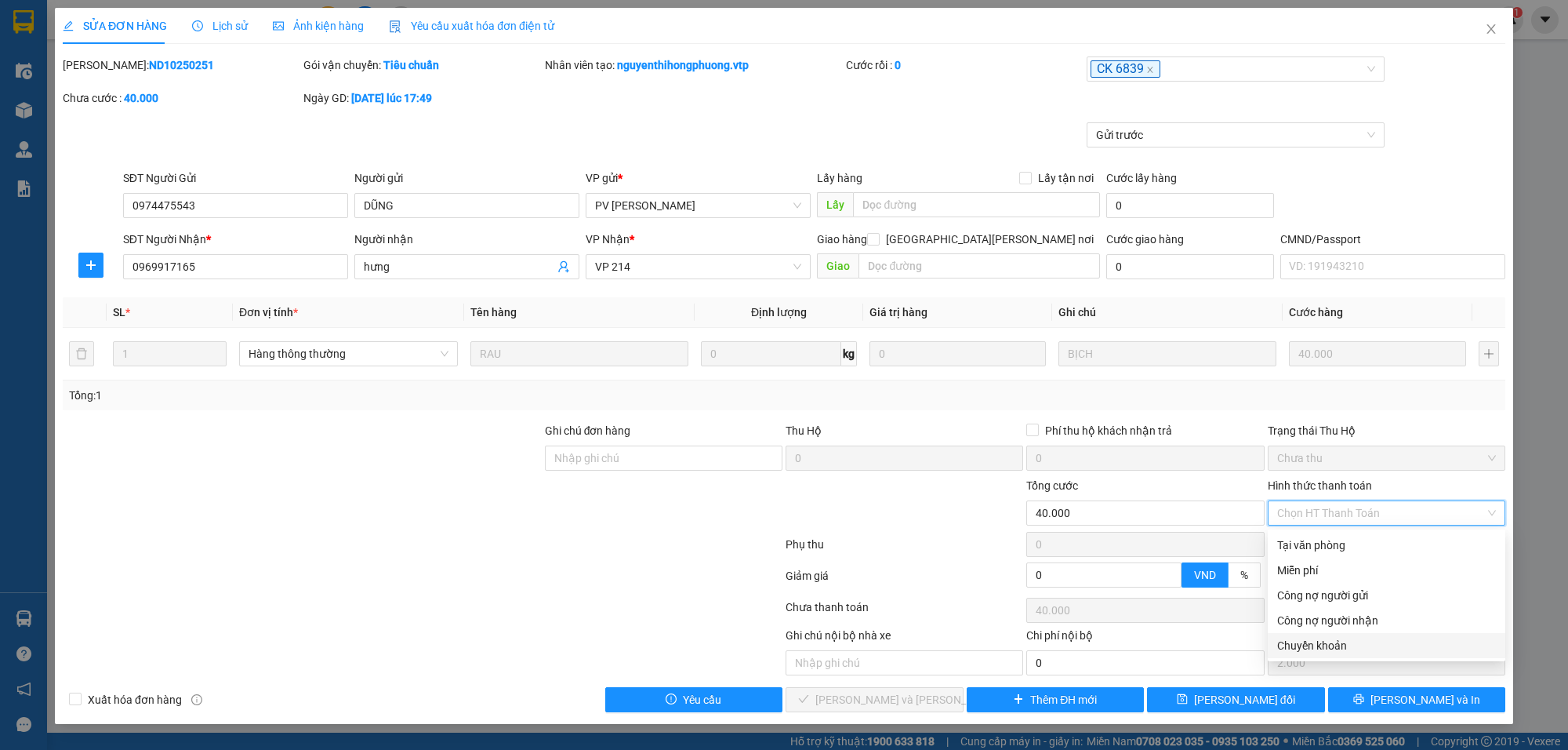
click at [1316, 643] on div "Chuyển khoản" at bounding box center [1386, 645] width 218 height 17
type input "0"
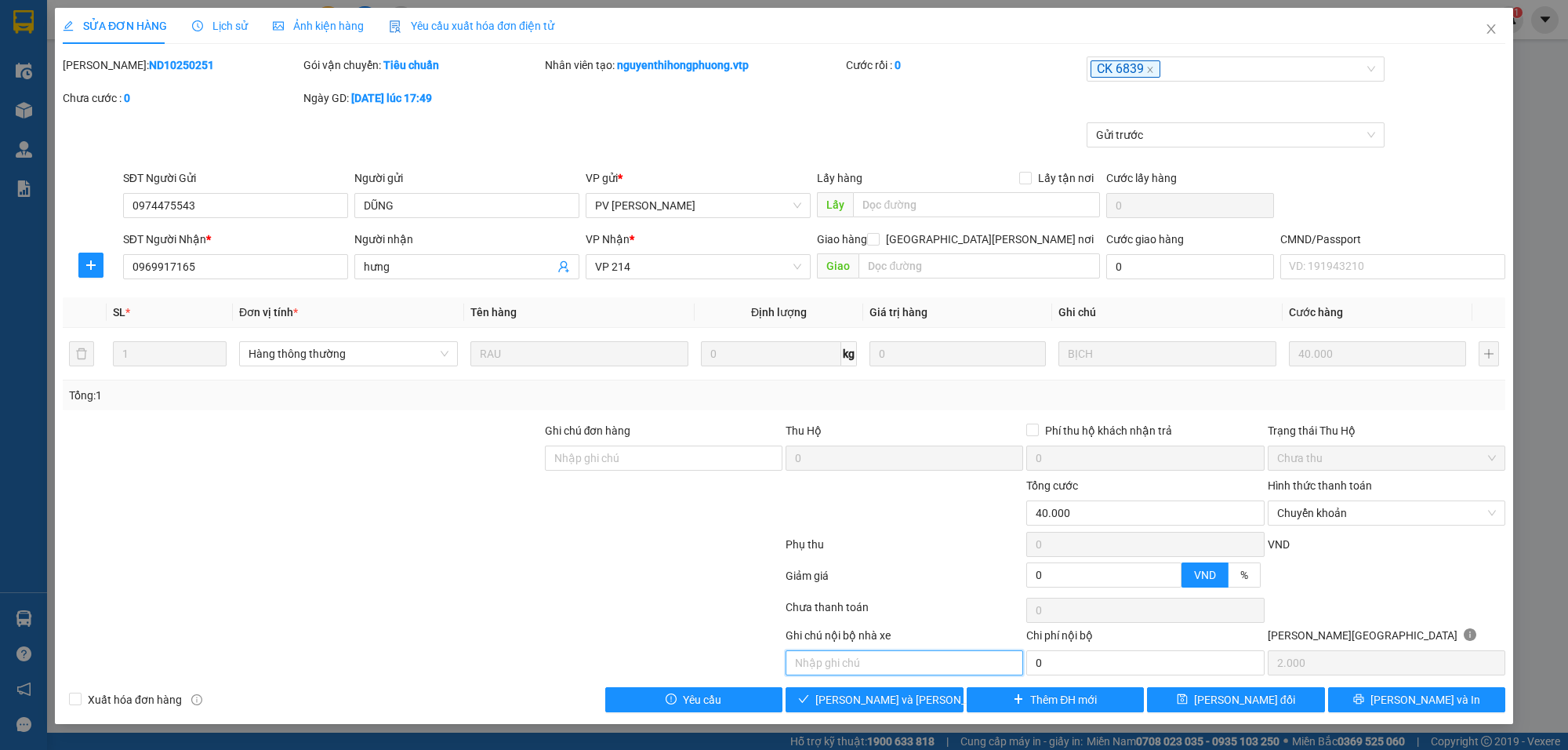
click at [918, 658] on input "text" at bounding box center [904, 663] width 237 height 25
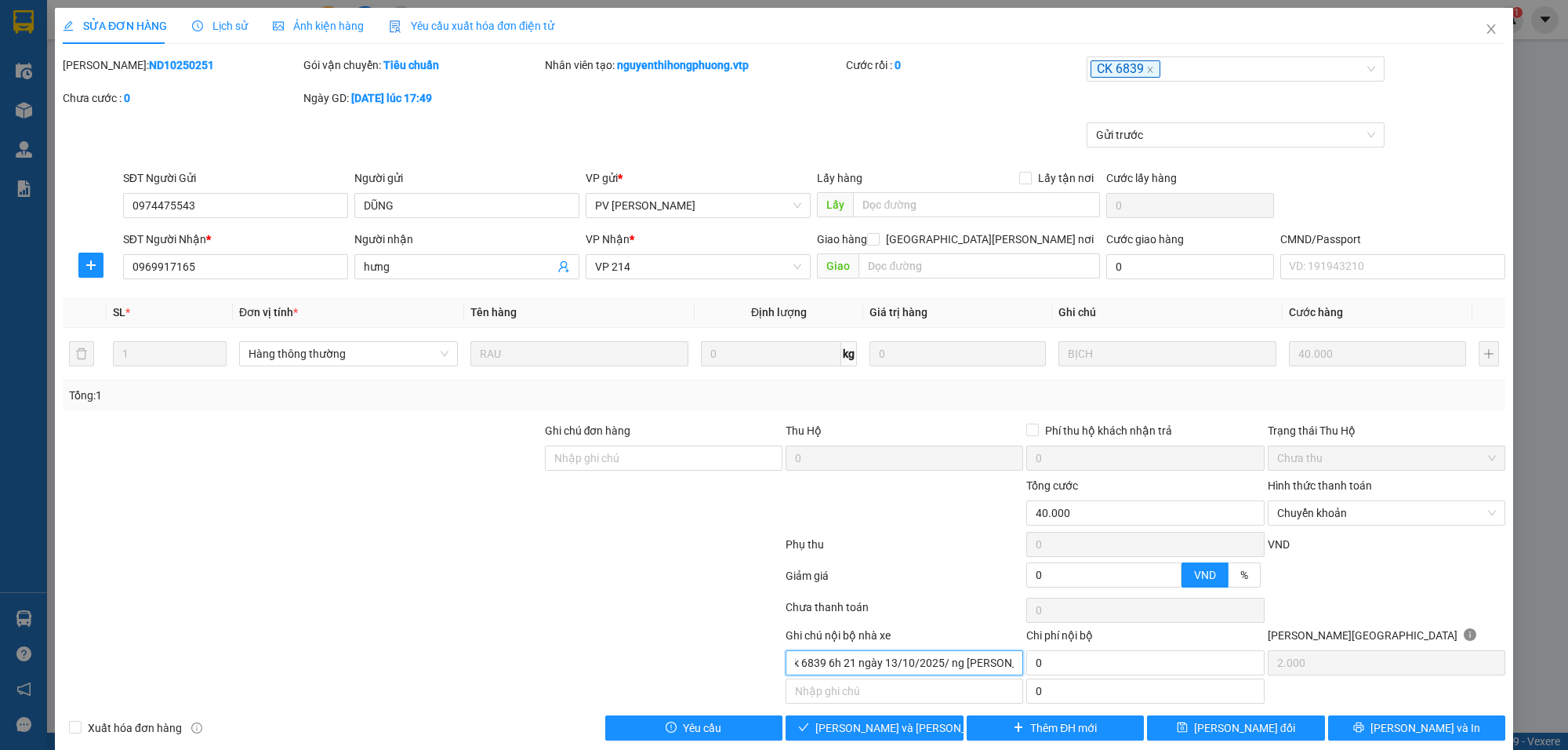
scroll to position [0, 45]
type input "khách ck 6839 6h 21 ngày 13/10/2025/ ng [PERSON_NAME]"
click at [865, 658] on span "[PERSON_NAME] và [PERSON_NAME] hàng" at bounding box center [922, 728] width 212 height 17
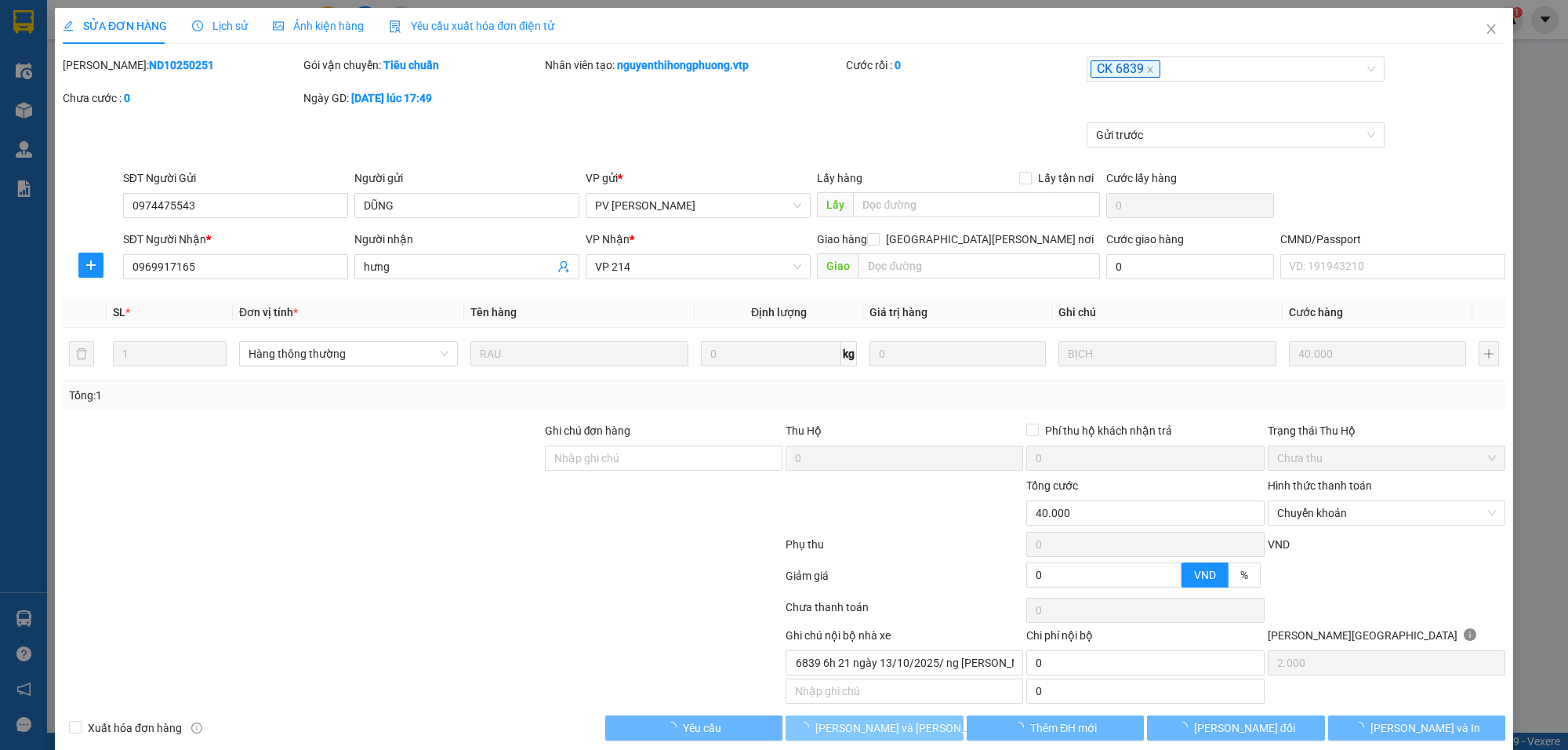
scroll to position [0, 0]
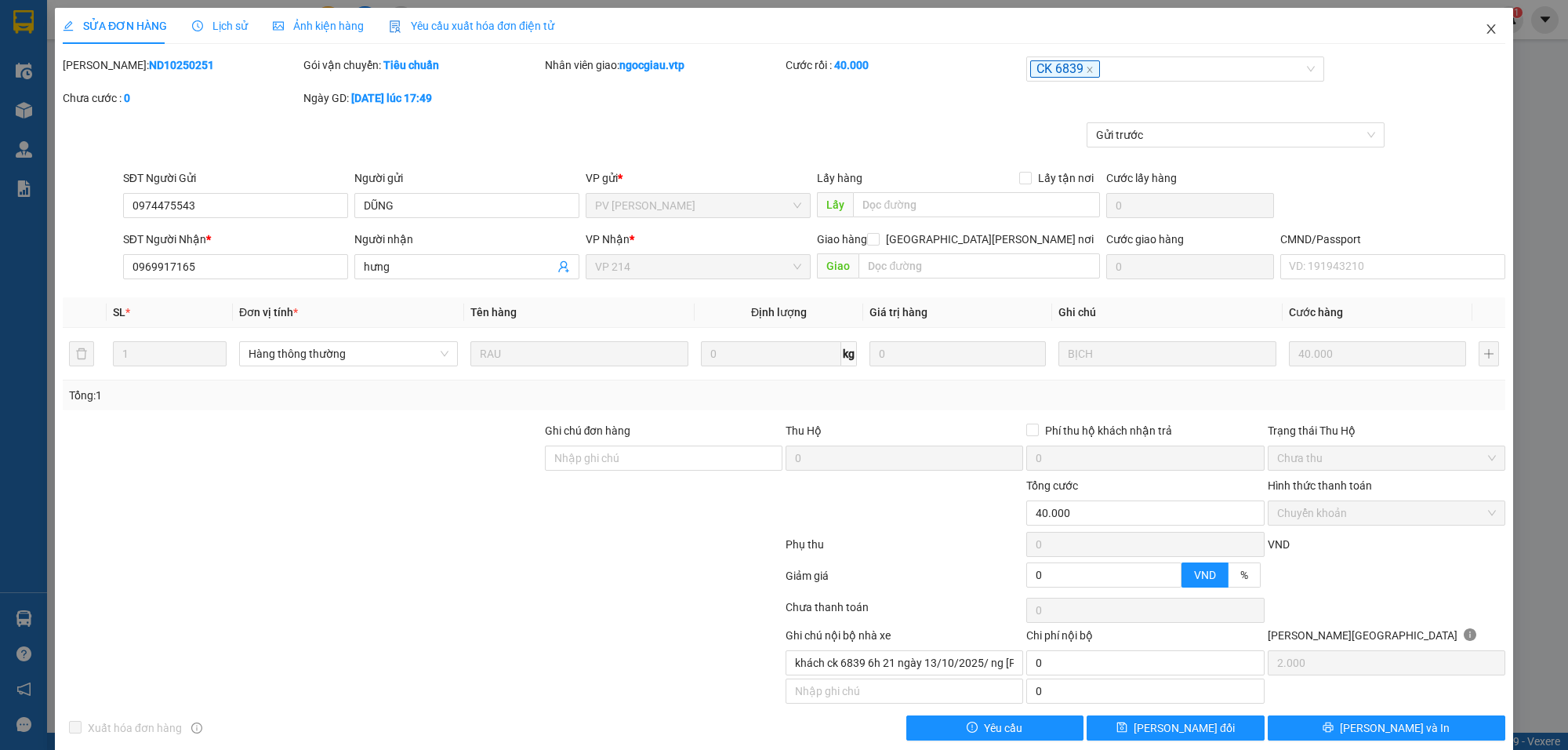
click at [1442, 33] on icon "close" at bounding box center [1492, 29] width 13 height 13
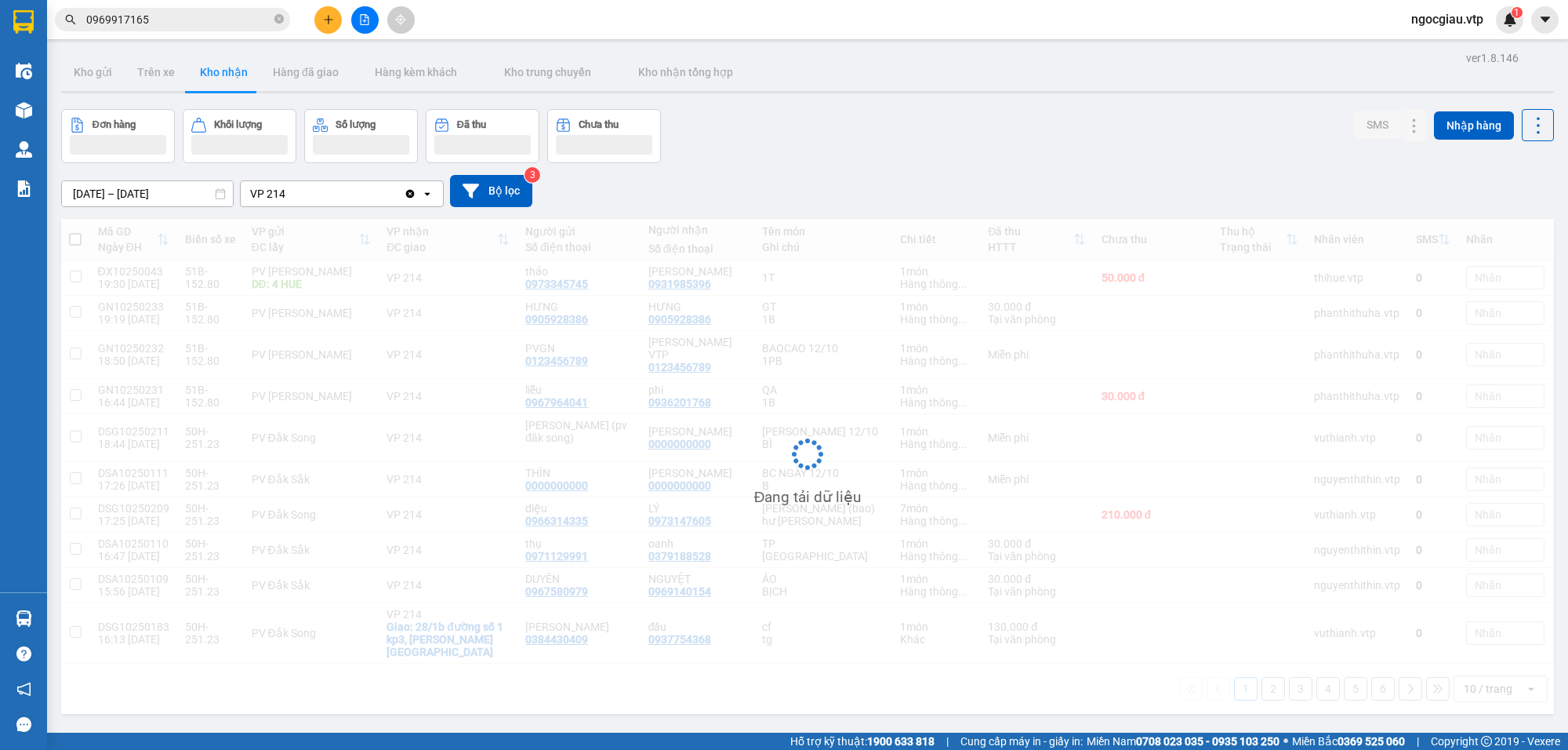
click at [150, 17] on input "0969917165" at bounding box center [179, 19] width 185 height 17
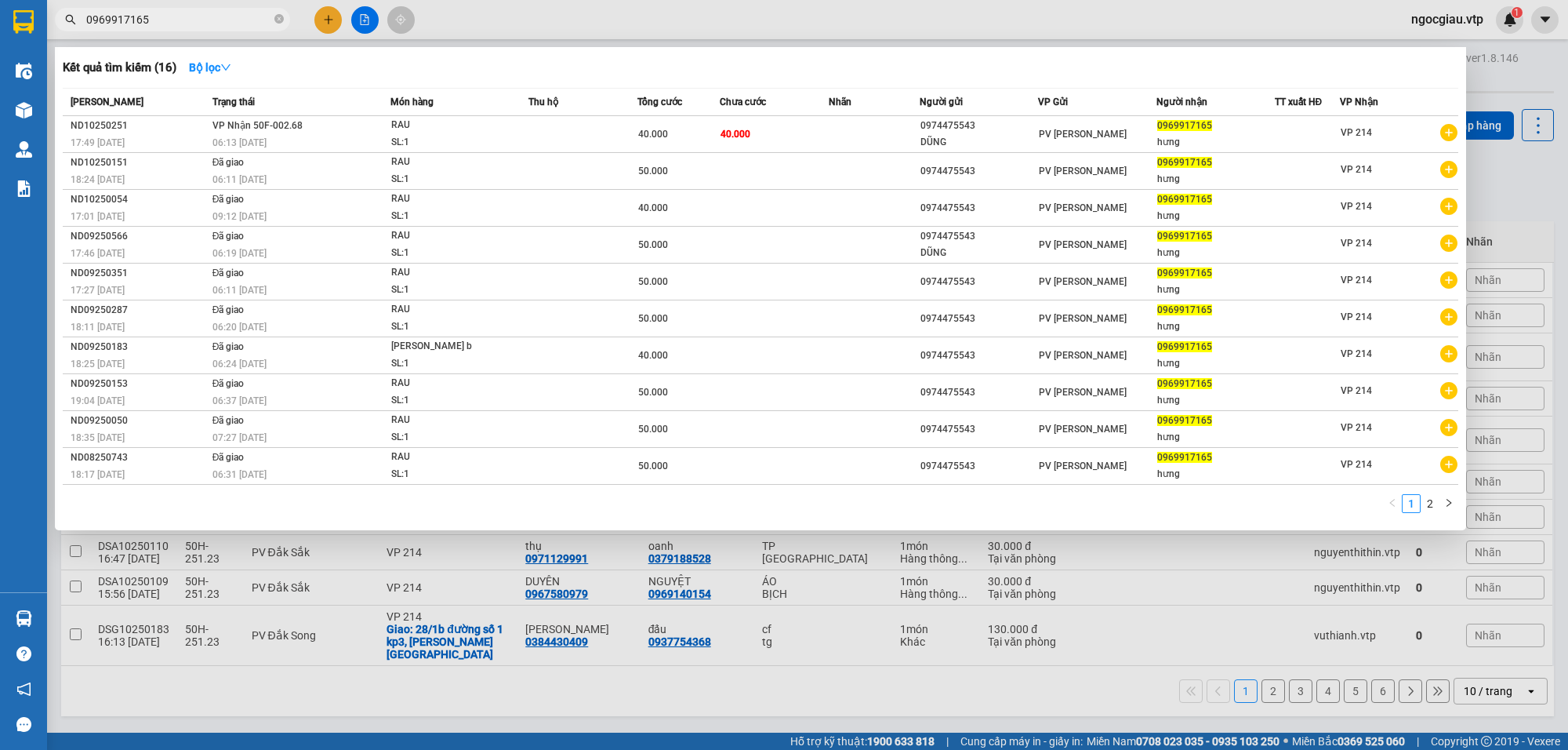
click at [150, 17] on input "0969917165" at bounding box center [179, 19] width 185 height 17
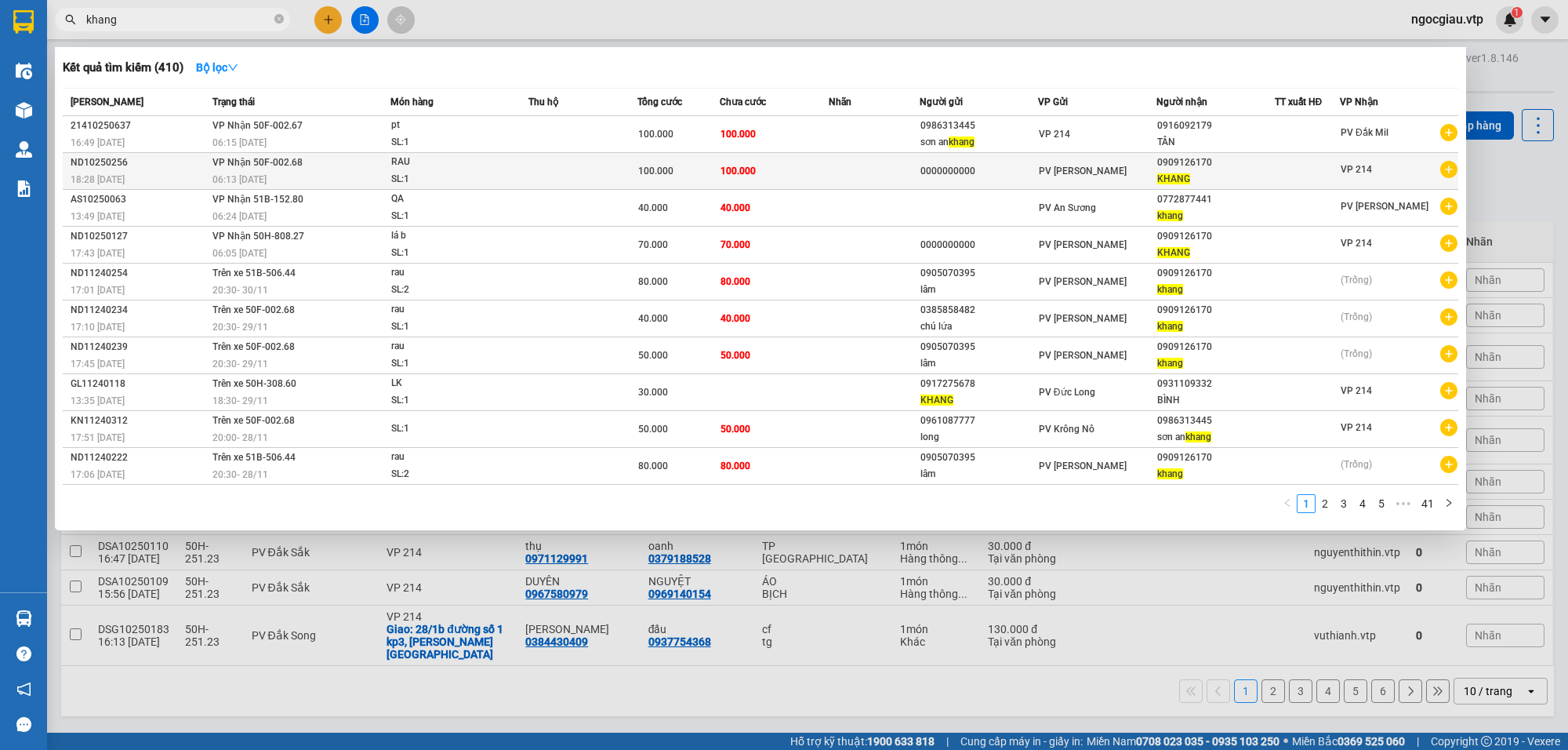
type input "khang"
click at [1207, 165] on div "0909126170" at bounding box center [1216, 163] width 117 height 16
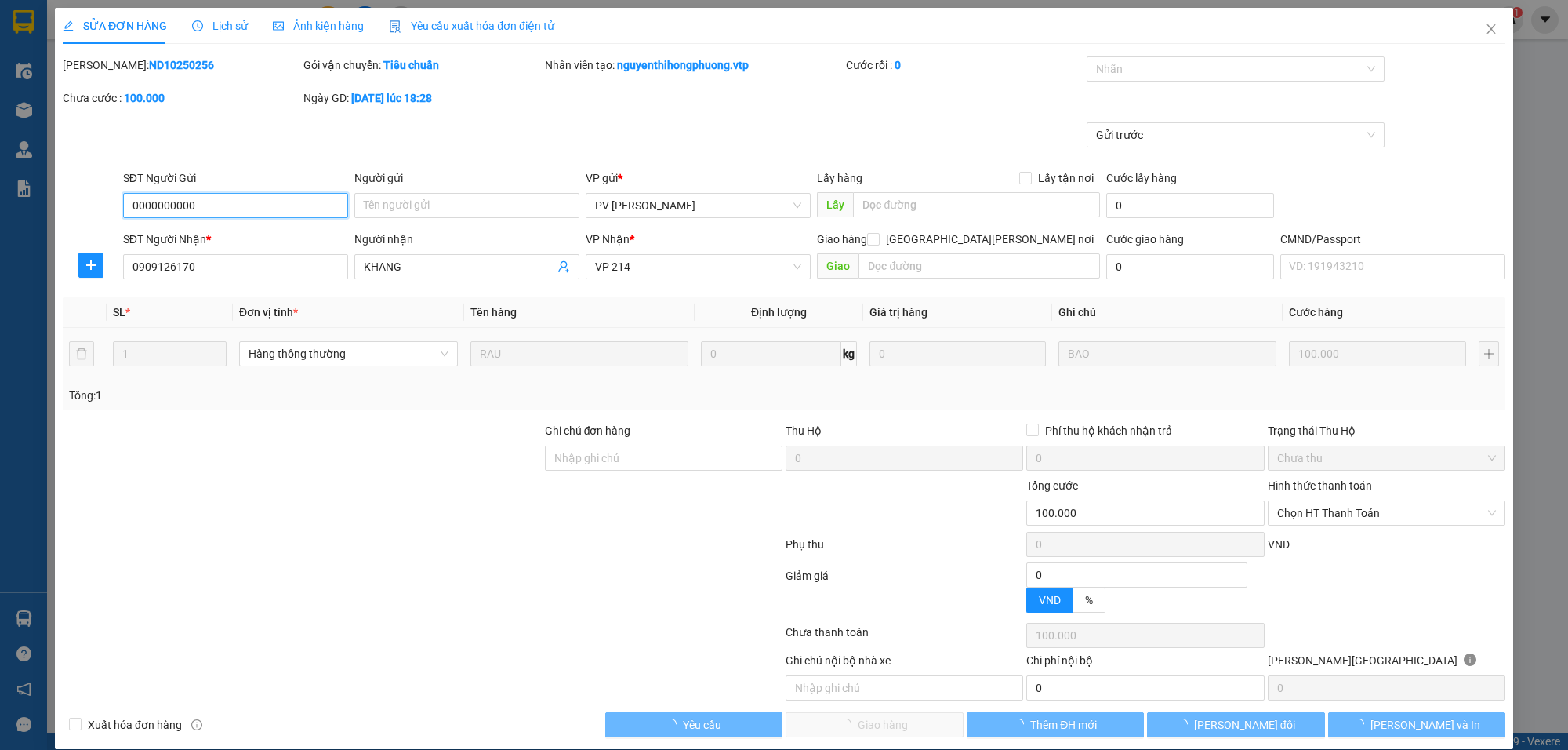
type input "5.000"
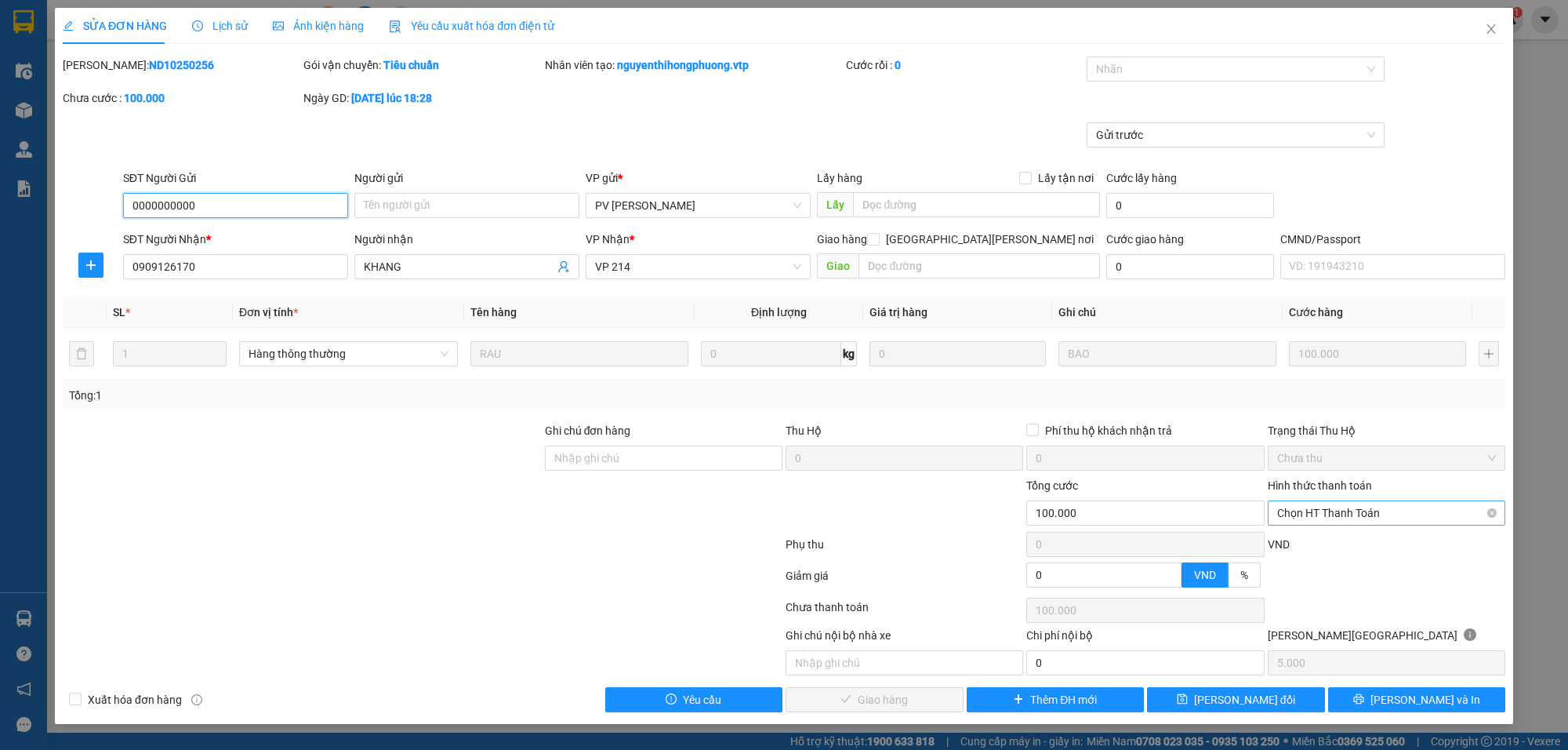
click at [1332, 515] on span "Chọn HT Thanh Toán" at bounding box center [1386, 513] width 218 height 23
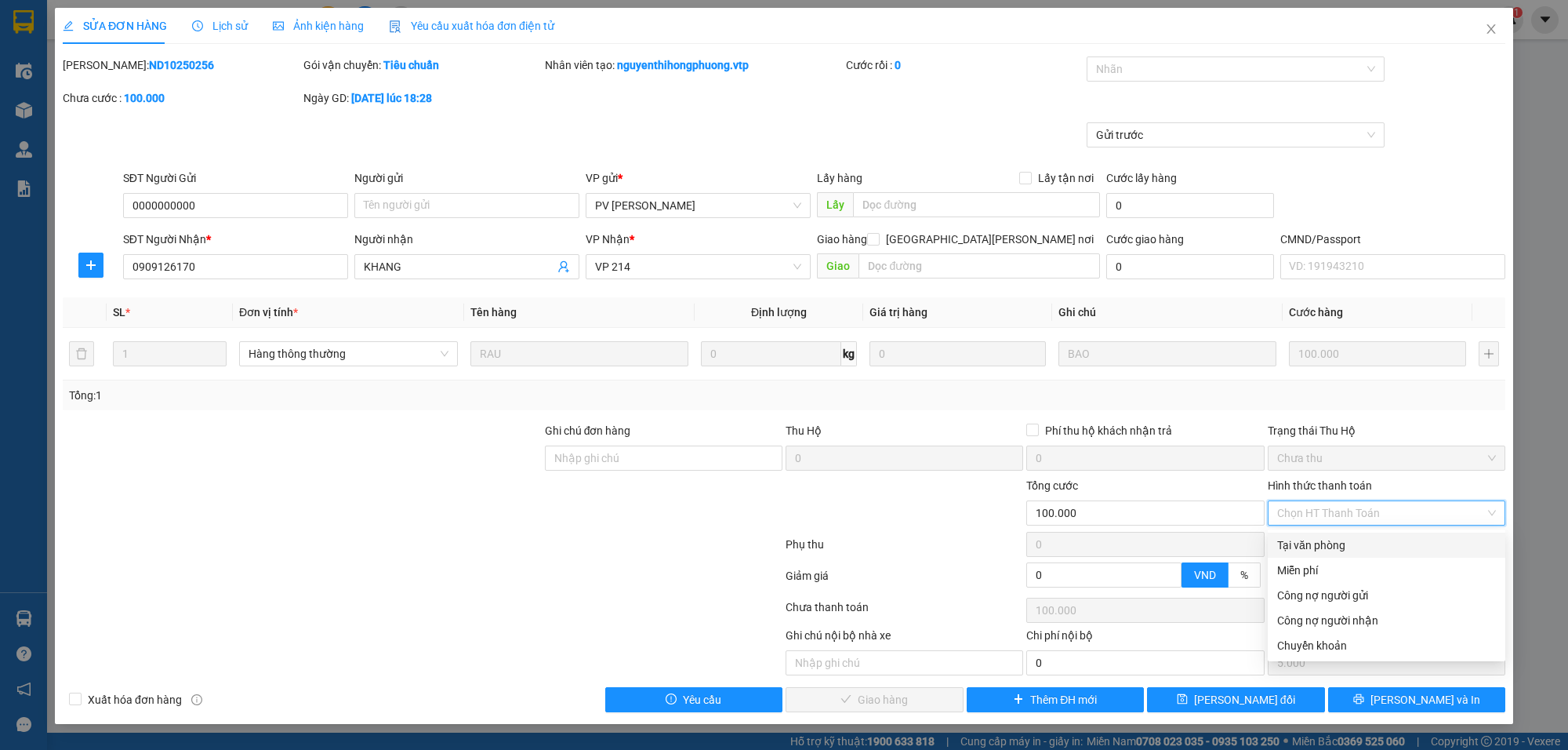
click at [1310, 545] on div "Tại văn phòng" at bounding box center [1386, 545] width 218 height 17
type input "0"
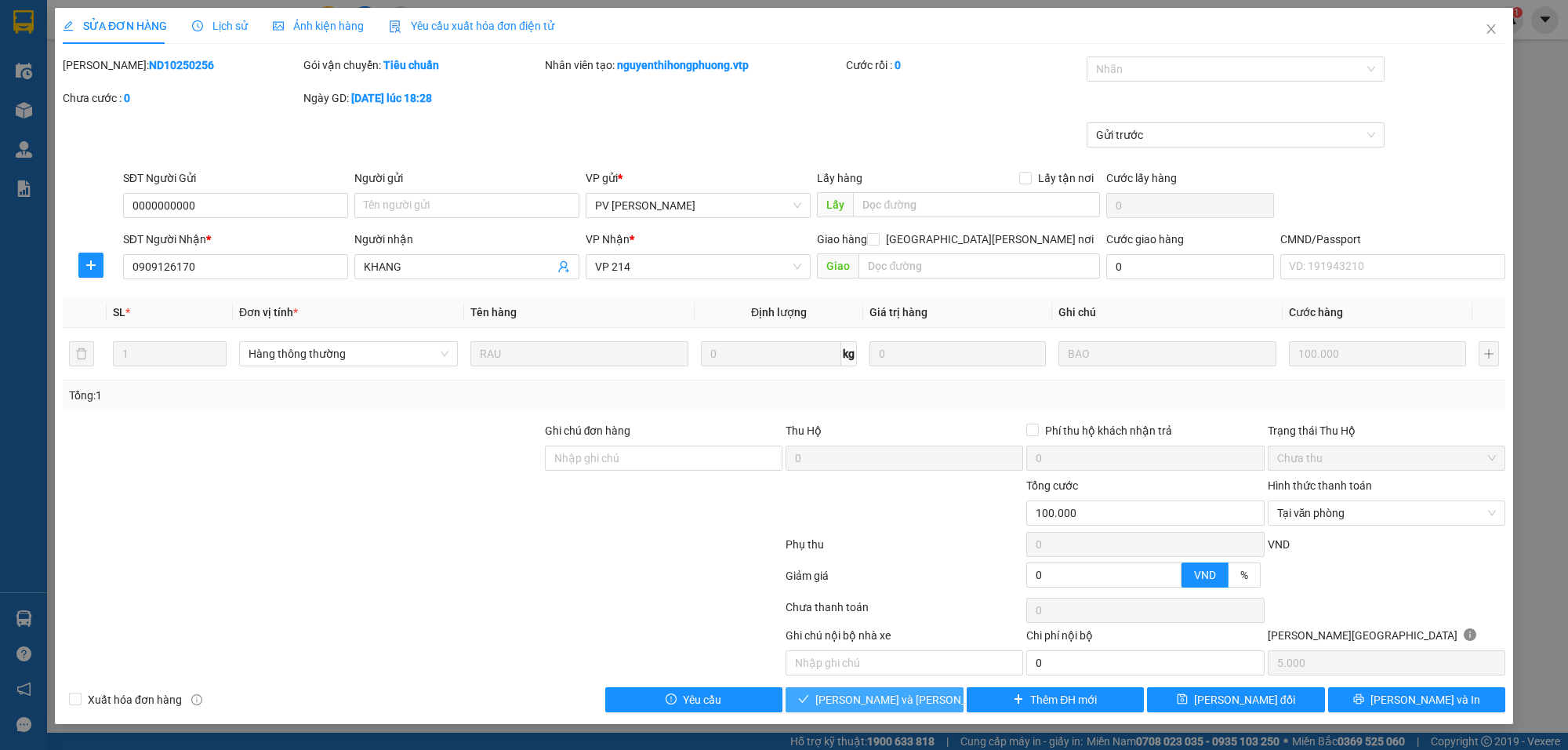
click at [867, 658] on span "[PERSON_NAME] và [PERSON_NAME] hàng" at bounding box center [922, 699] width 212 height 17
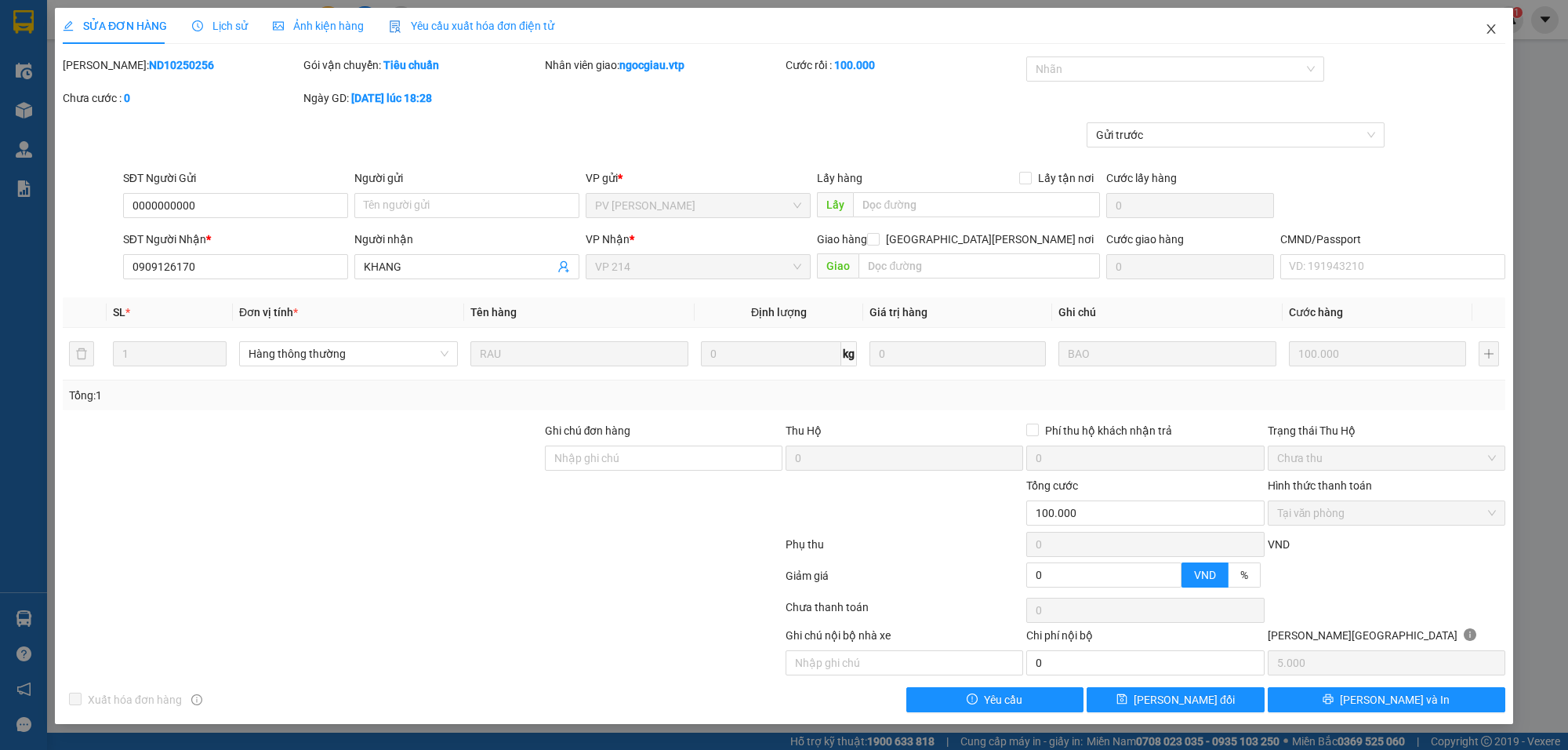
click at [1442, 28] on icon "close" at bounding box center [1492, 29] width 13 height 13
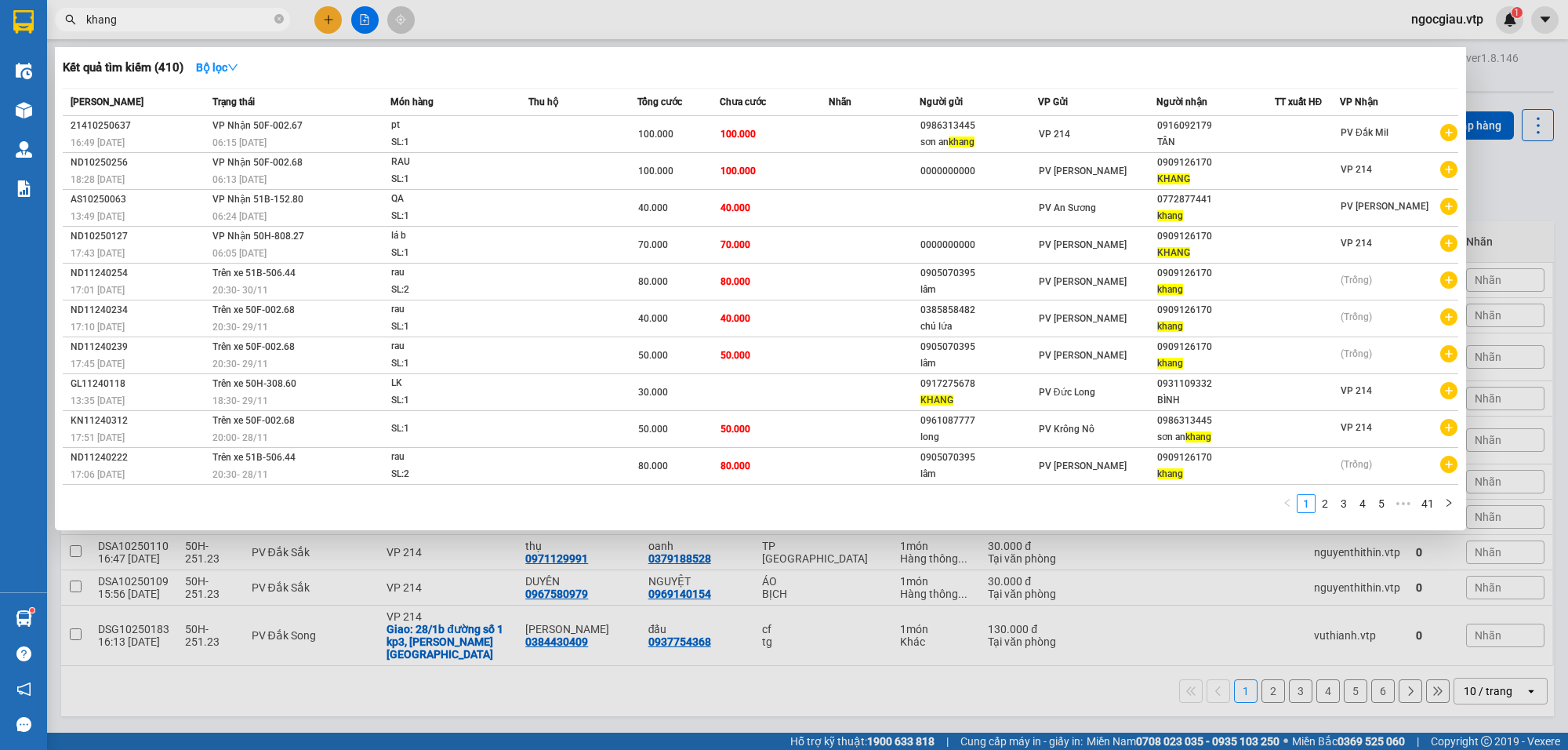
click at [131, 14] on input "khang" at bounding box center [179, 19] width 185 height 17
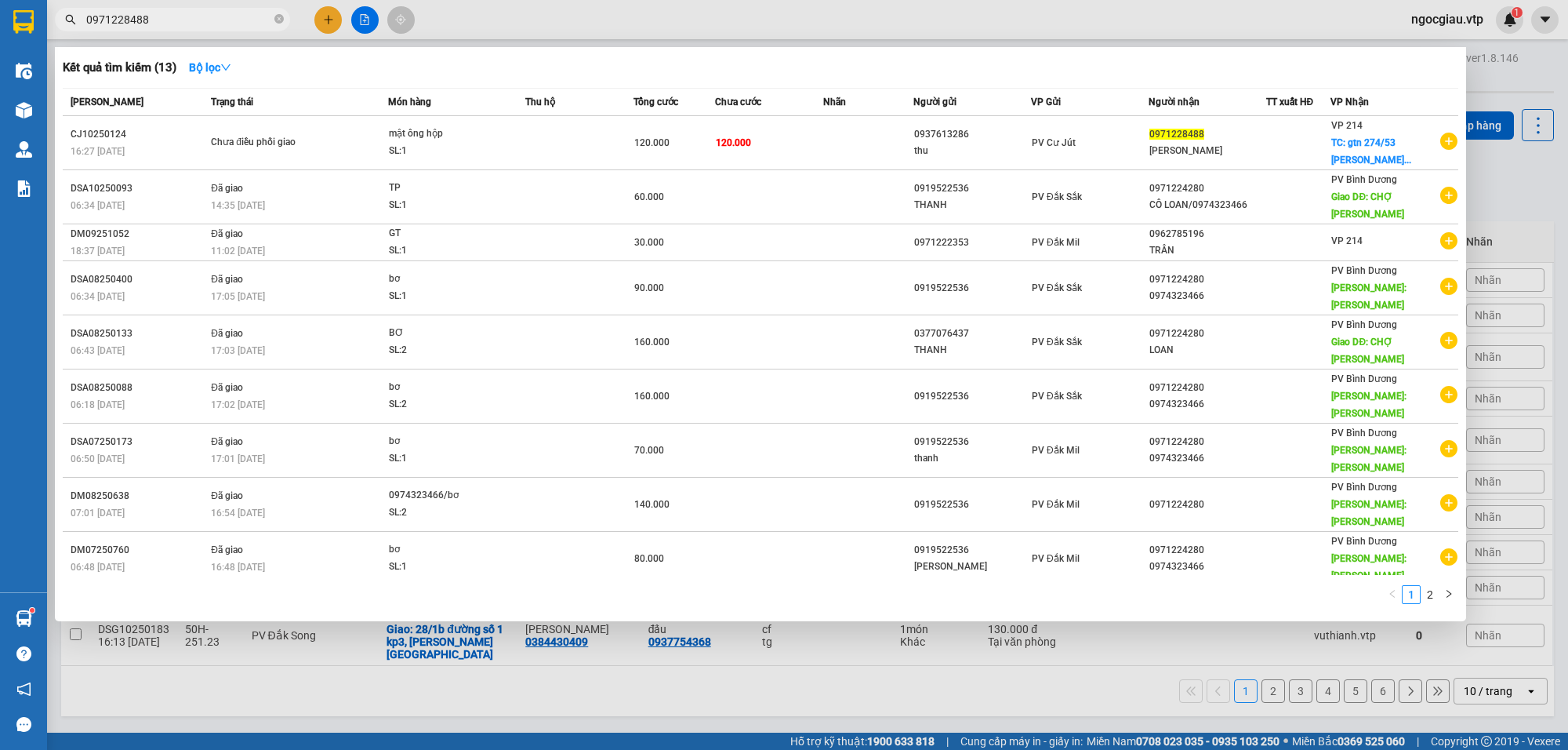
type input "0971228488"
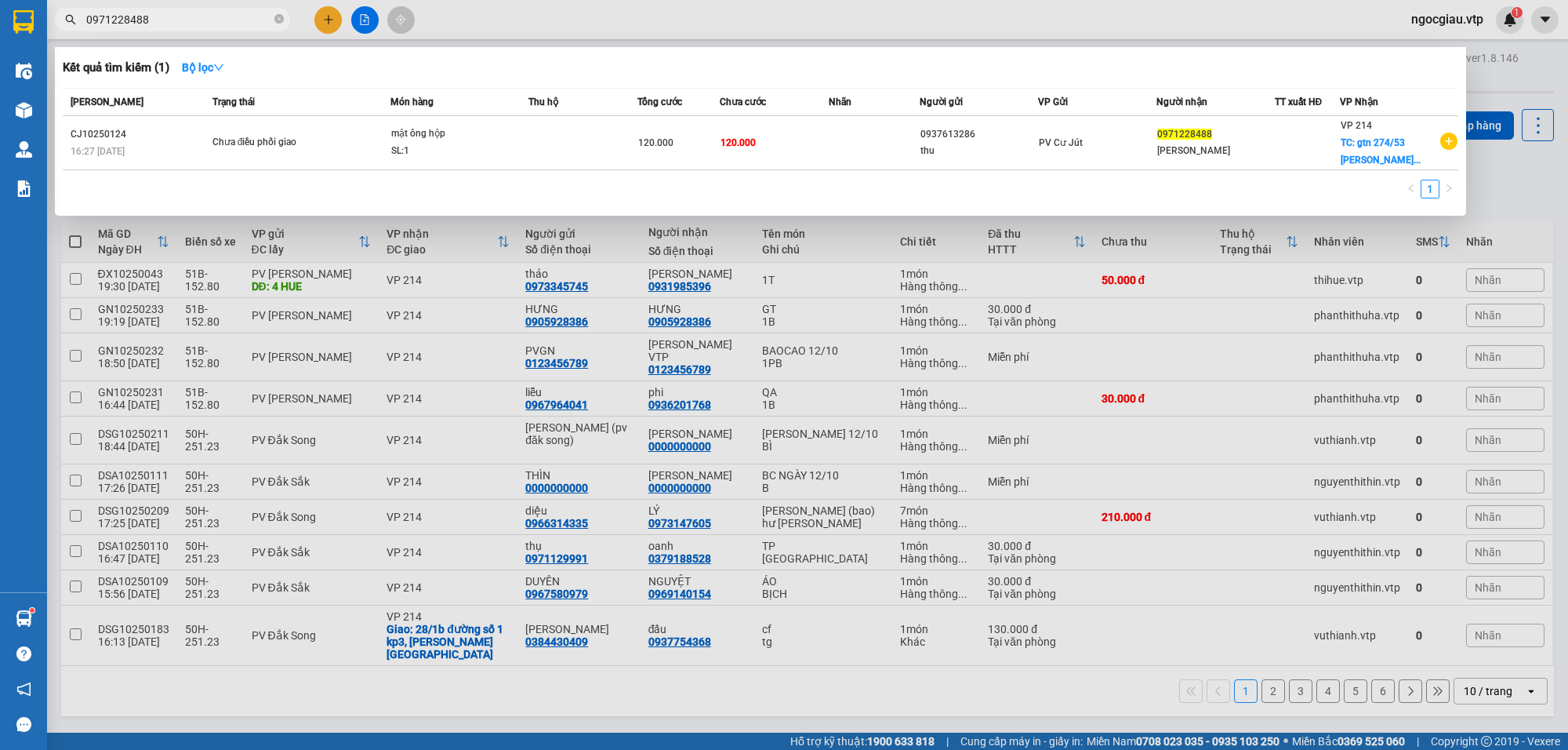
click at [197, 20] on input "0971228488" at bounding box center [179, 19] width 185 height 17
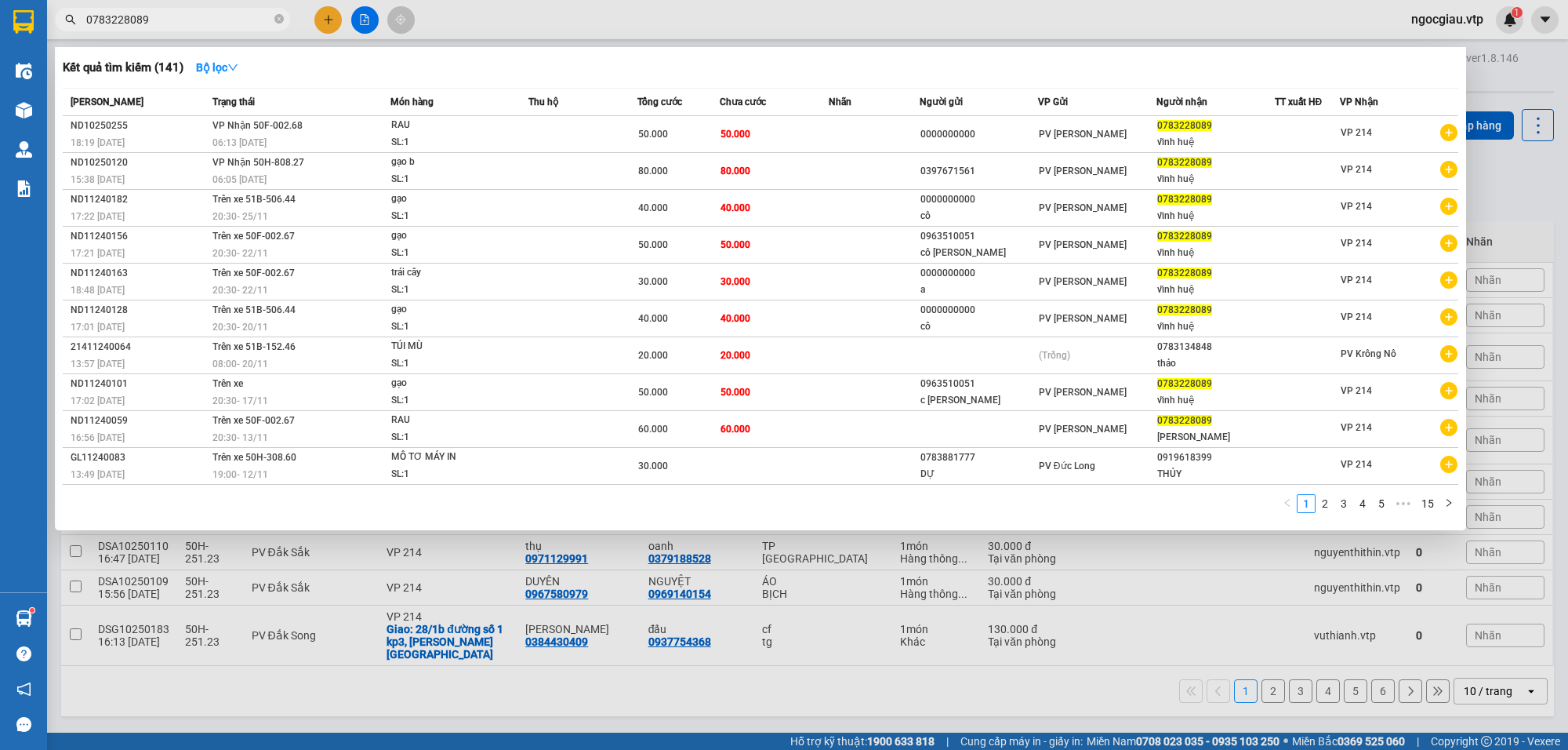
type input "0783228089"
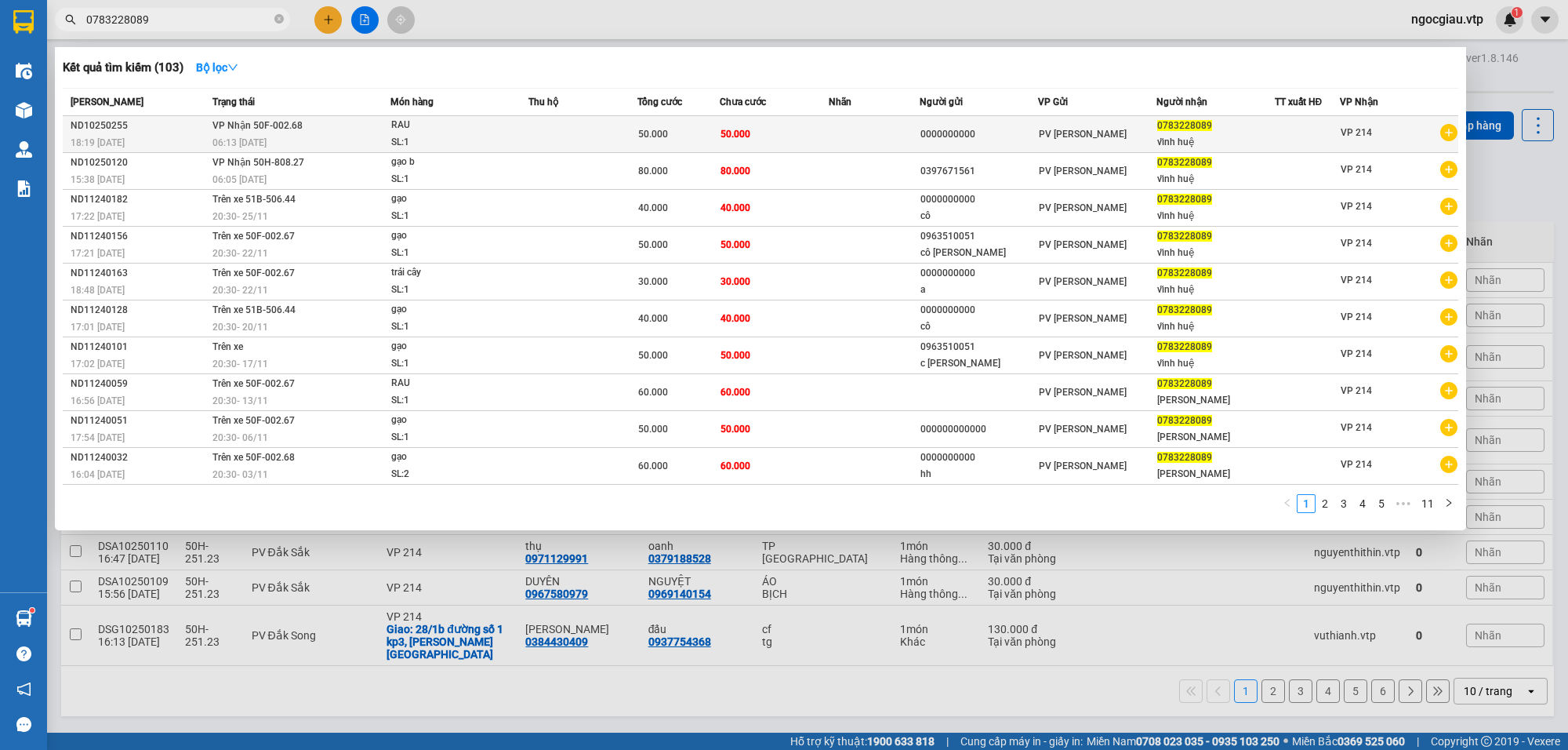
click at [809, 124] on td "50.000" at bounding box center [774, 134] width 109 height 37
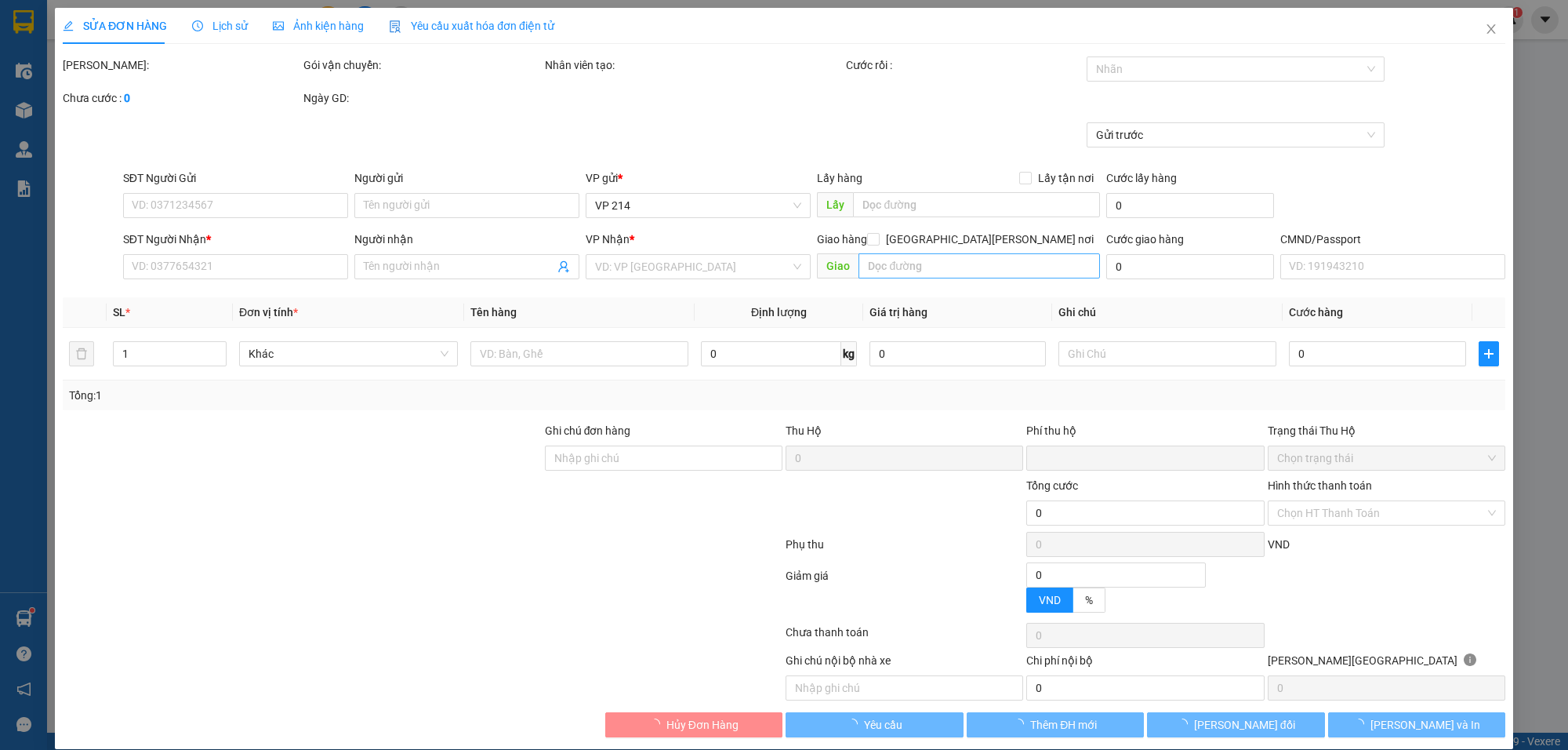
type input "2.500"
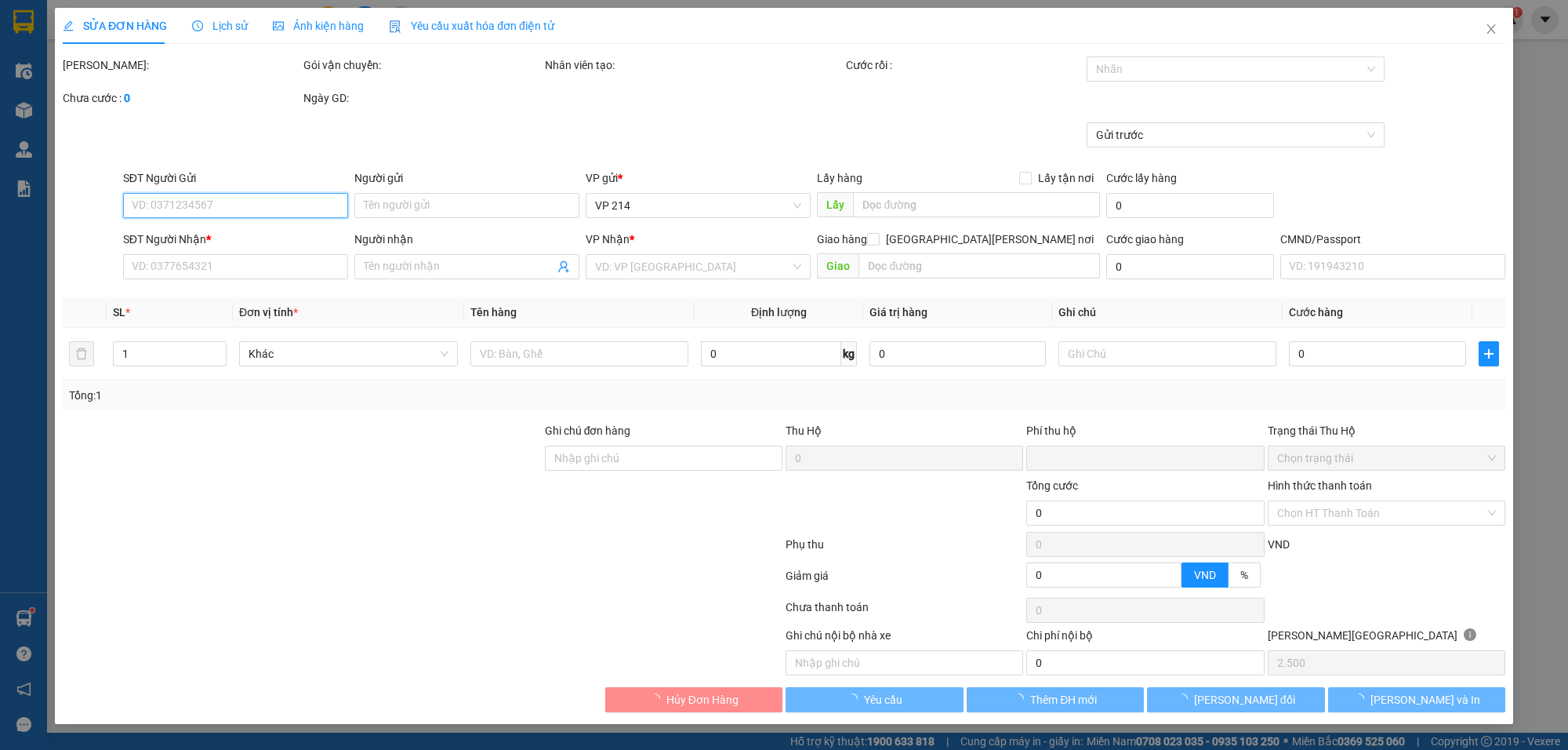
type input "0000000000"
type input "0783228089"
type input "vĩnh huệ"
type input "0"
type input "50.000"
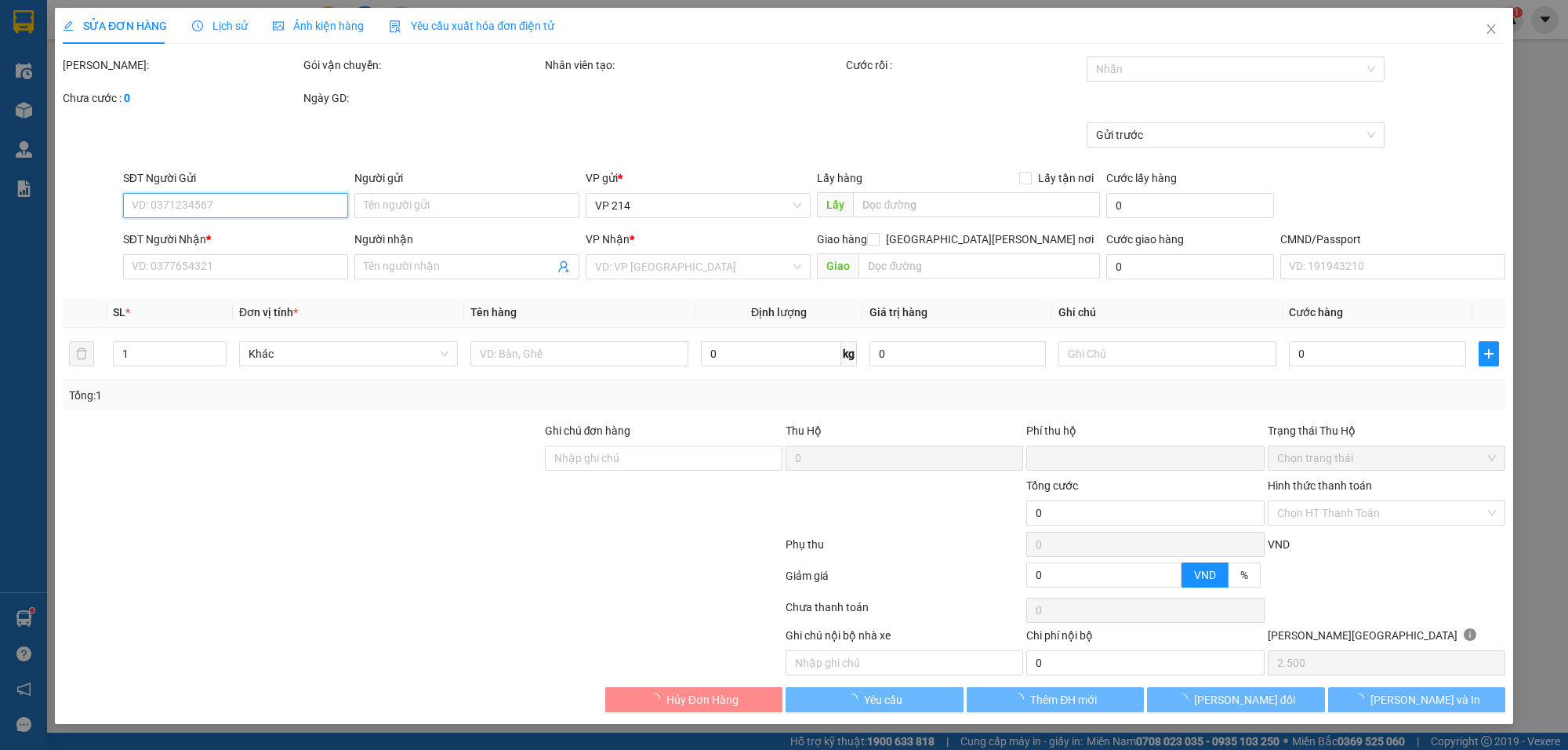
type input "50.000"
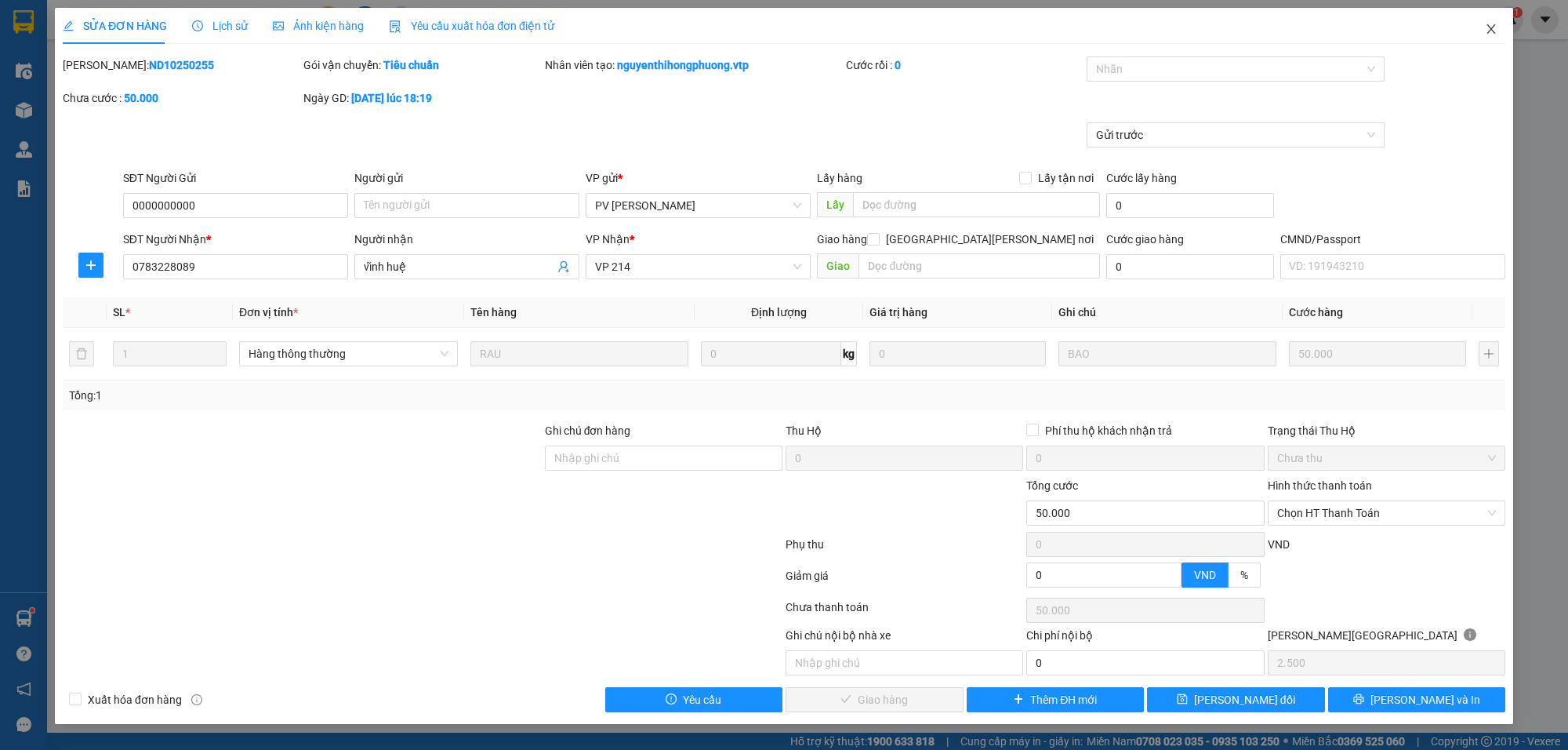
click at [1442, 24] on icon "close" at bounding box center [1492, 29] width 13 height 13
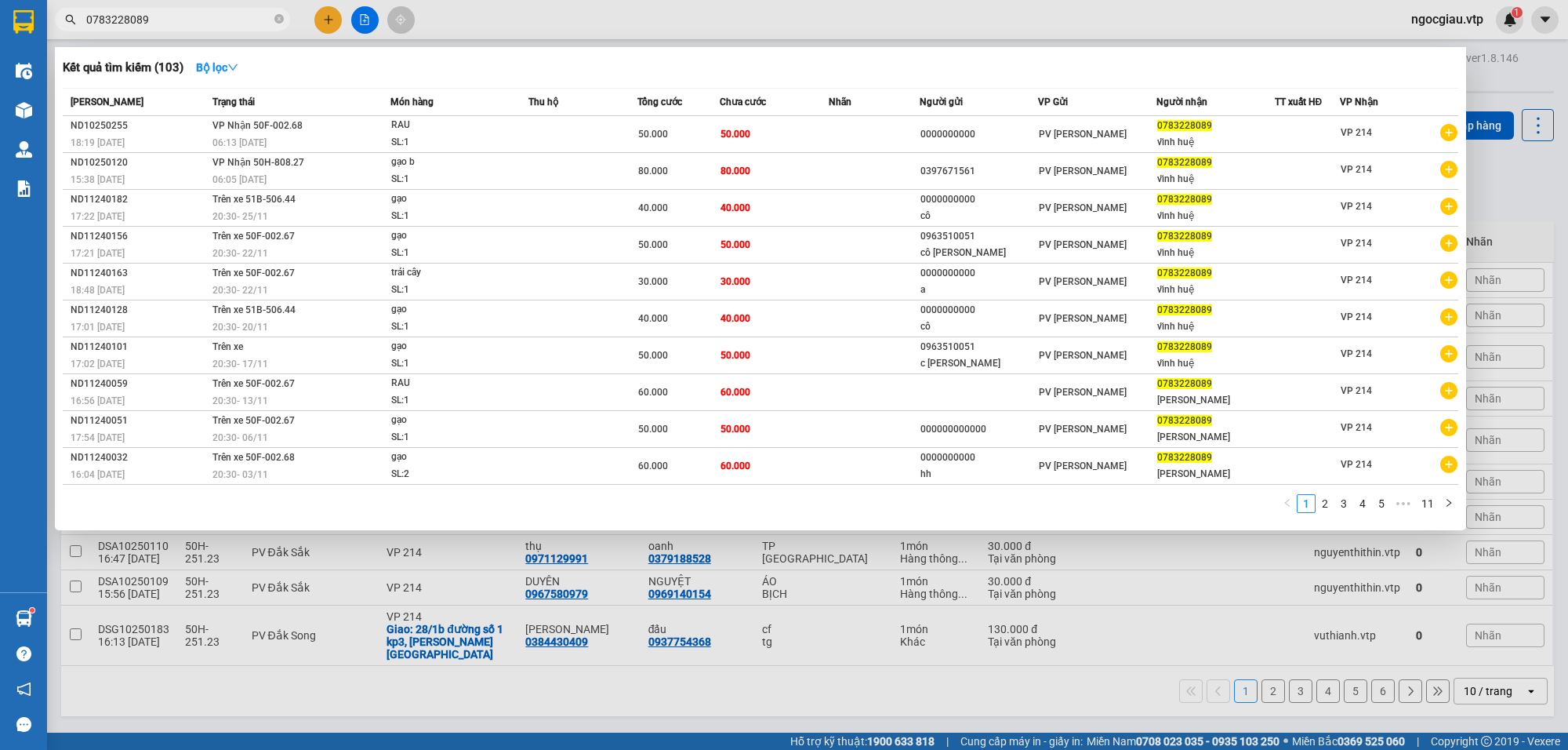
click at [196, 28] on input "0783228089" at bounding box center [179, 19] width 185 height 17
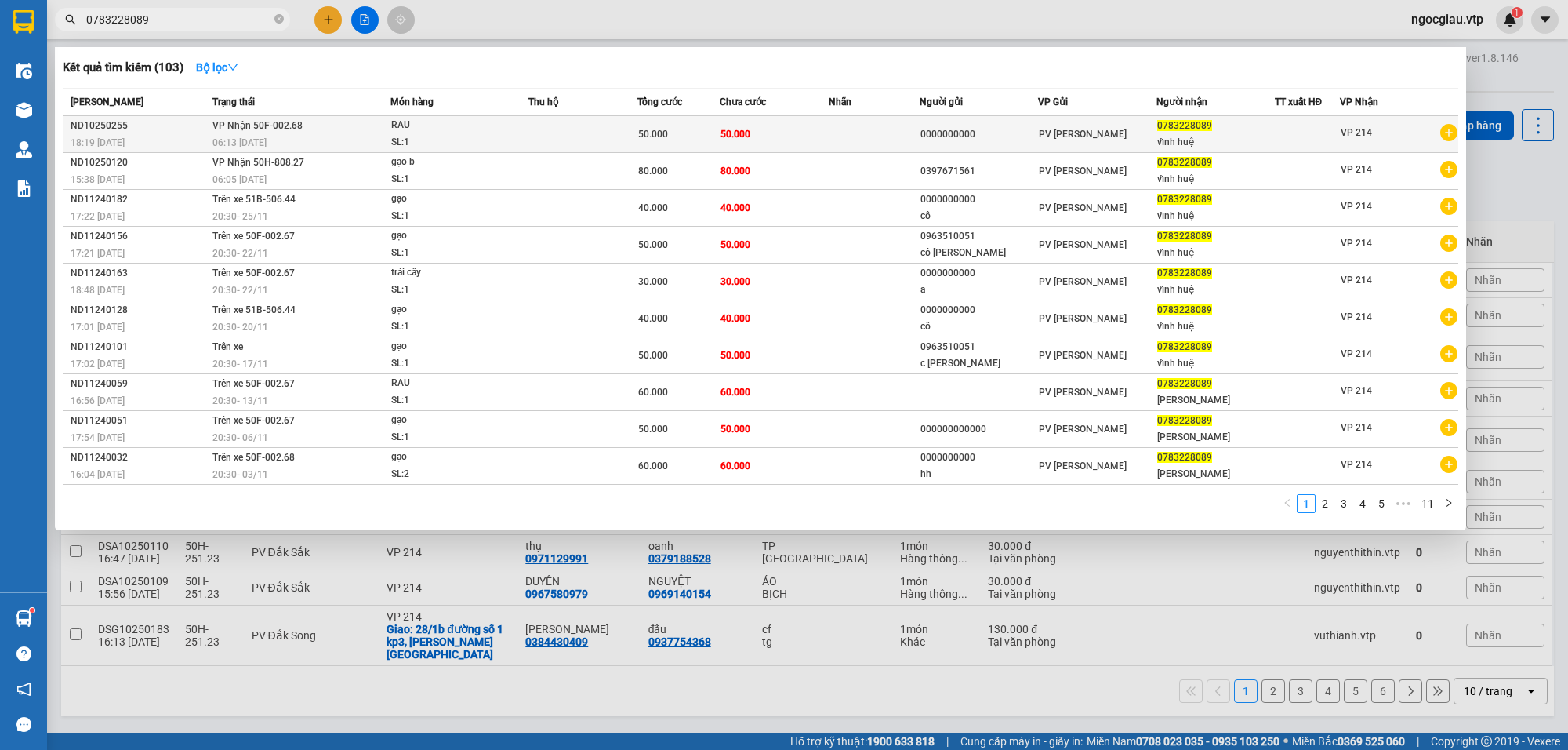
click at [862, 133] on td at bounding box center [874, 134] width 91 height 37
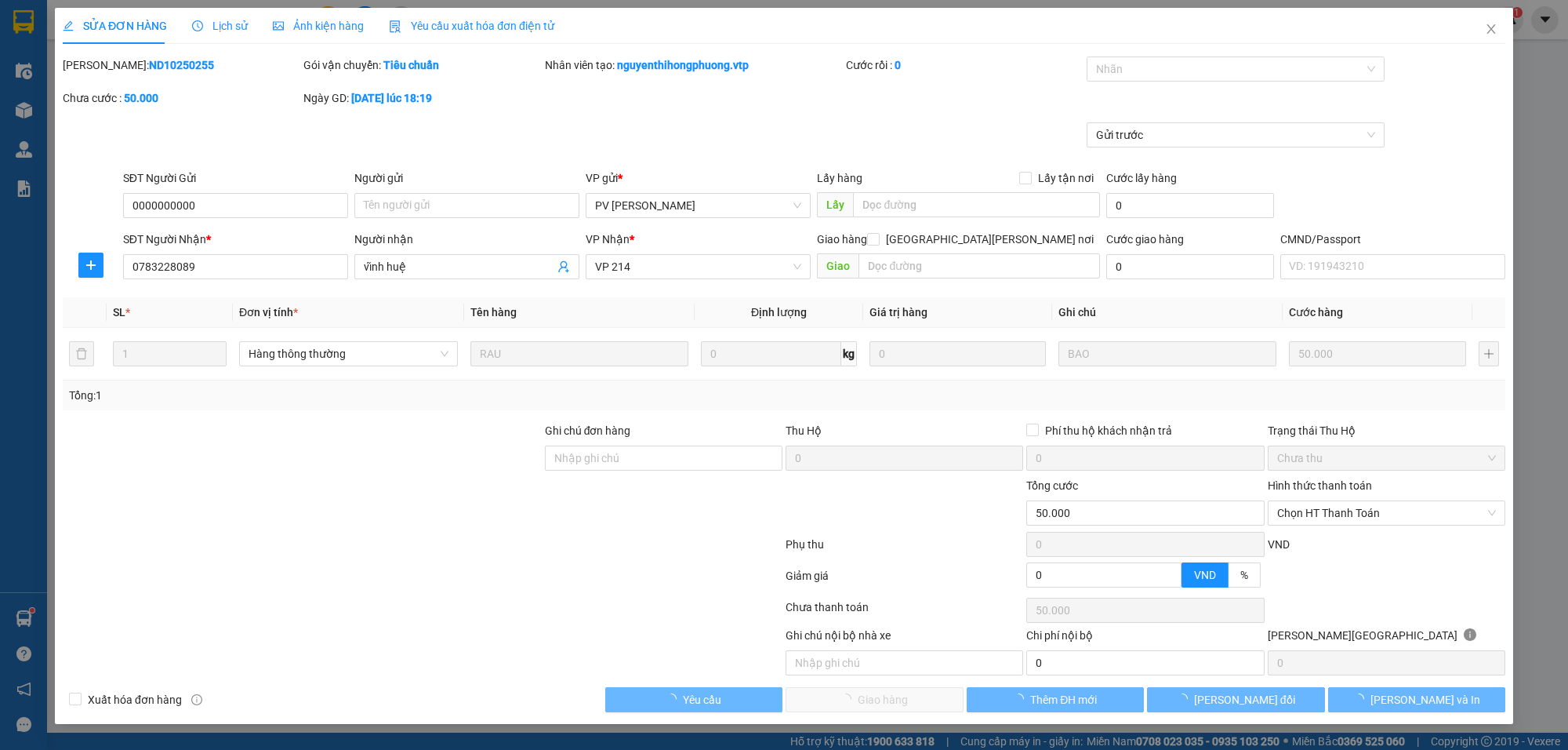
type input "2.500"
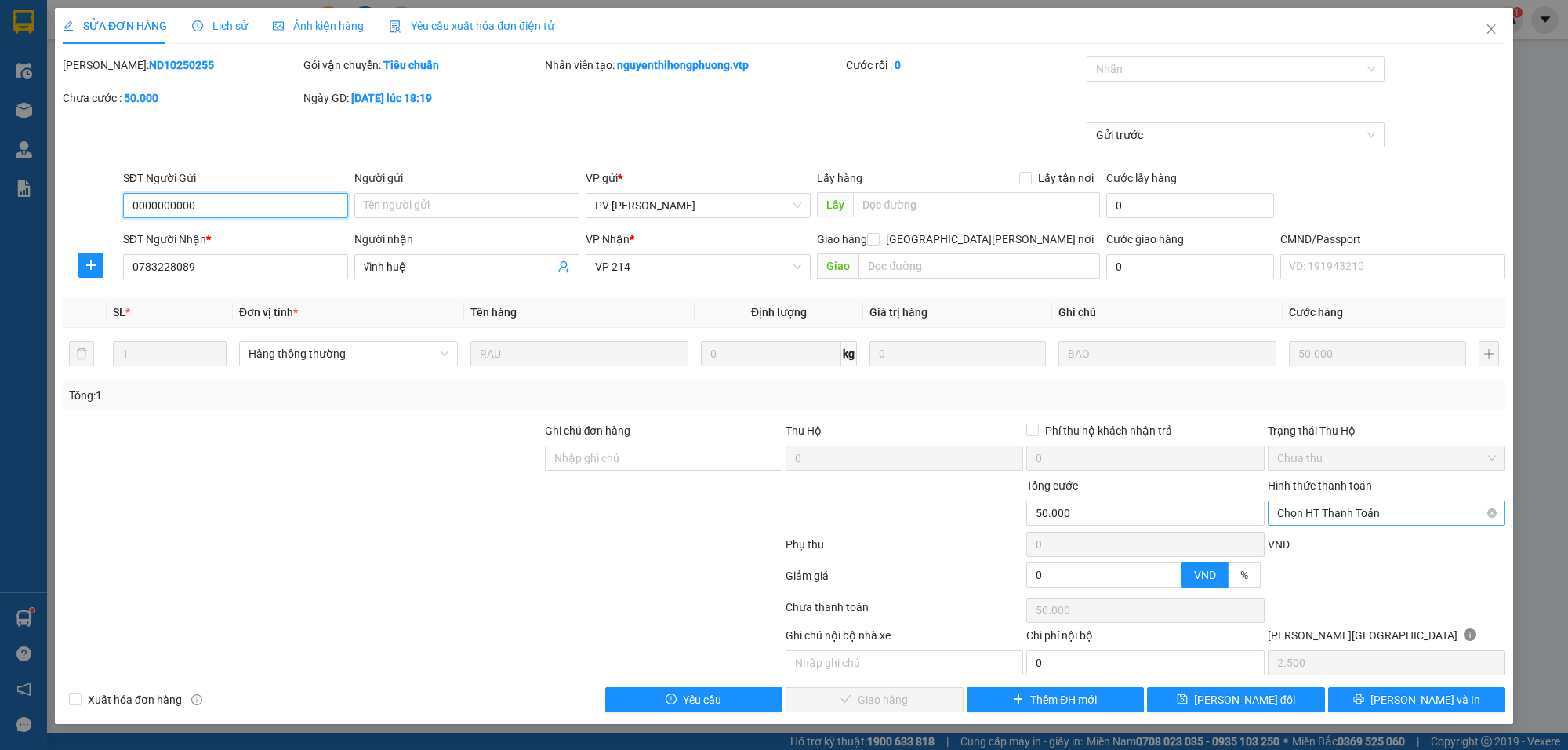
click at [1330, 513] on span "Chọn HT Thanh Toán" at bounding box center [1386, 513] width 218 height 23
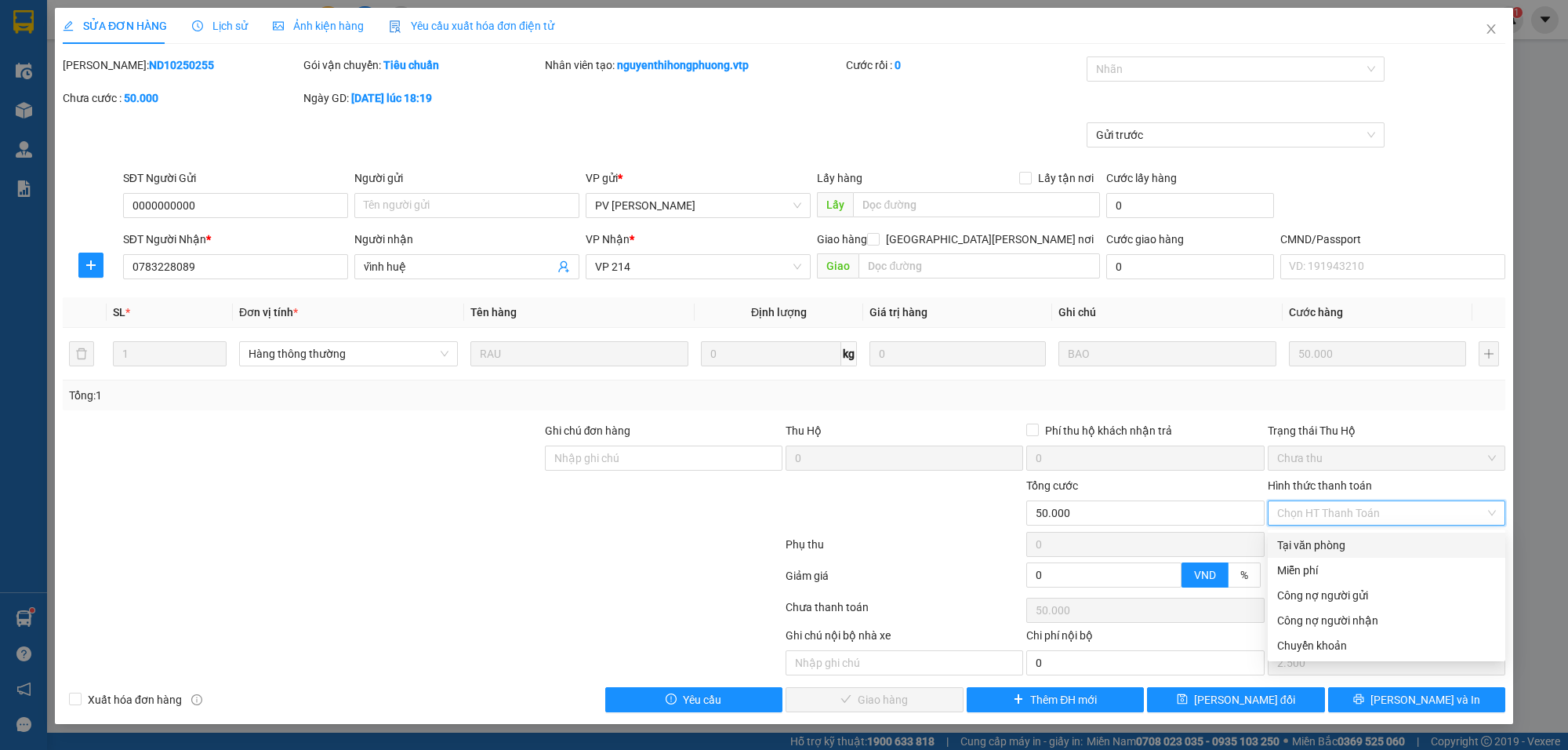
click at [1326, 545] on div "Tại văn phòng" at bounding box center [1386, 545] width 218 height 17
type input "0"
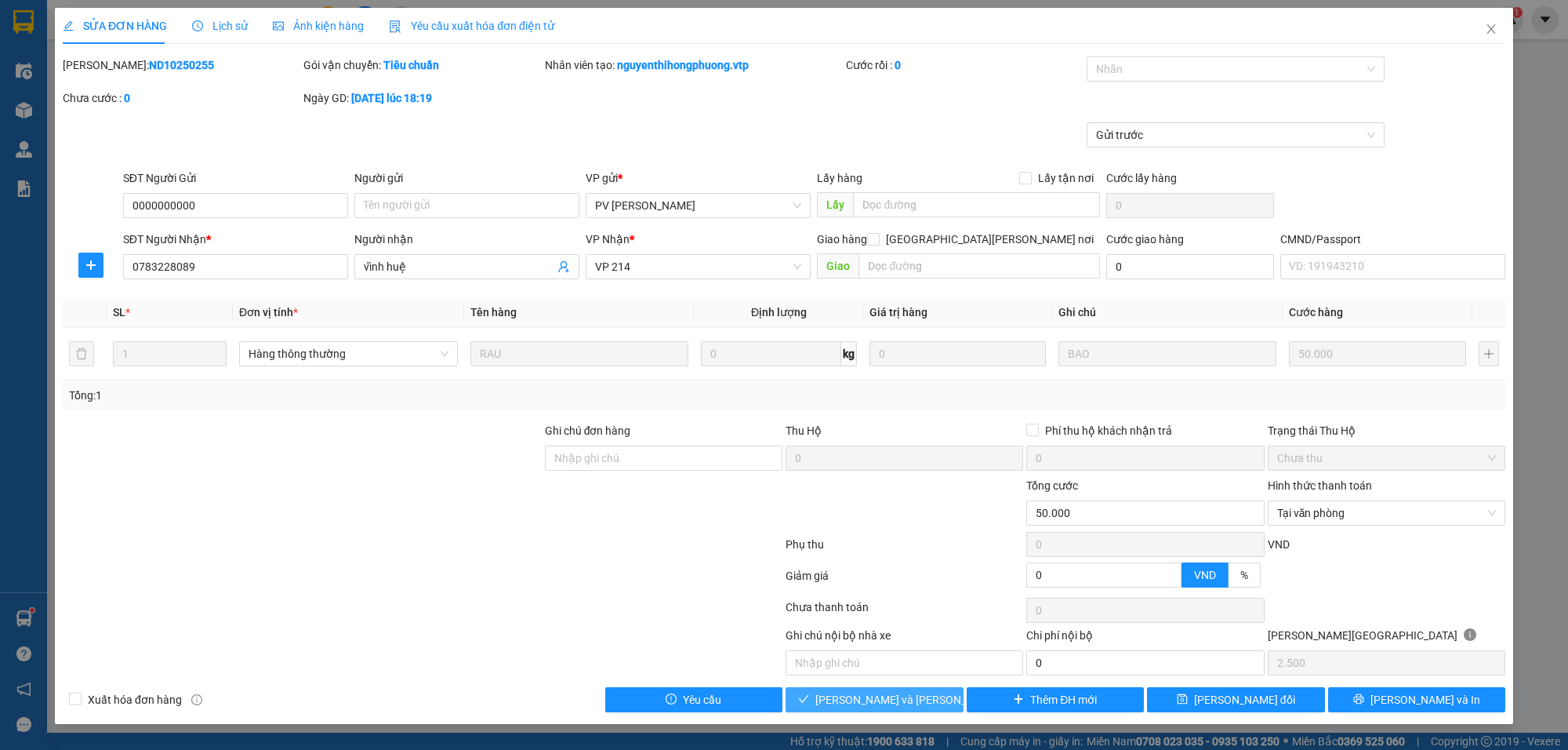
click at [949, 658] on button "[PERSON_NAME] và [PERSON_NAME] hàng" at bounding box center [875, 700] width 178 height 25
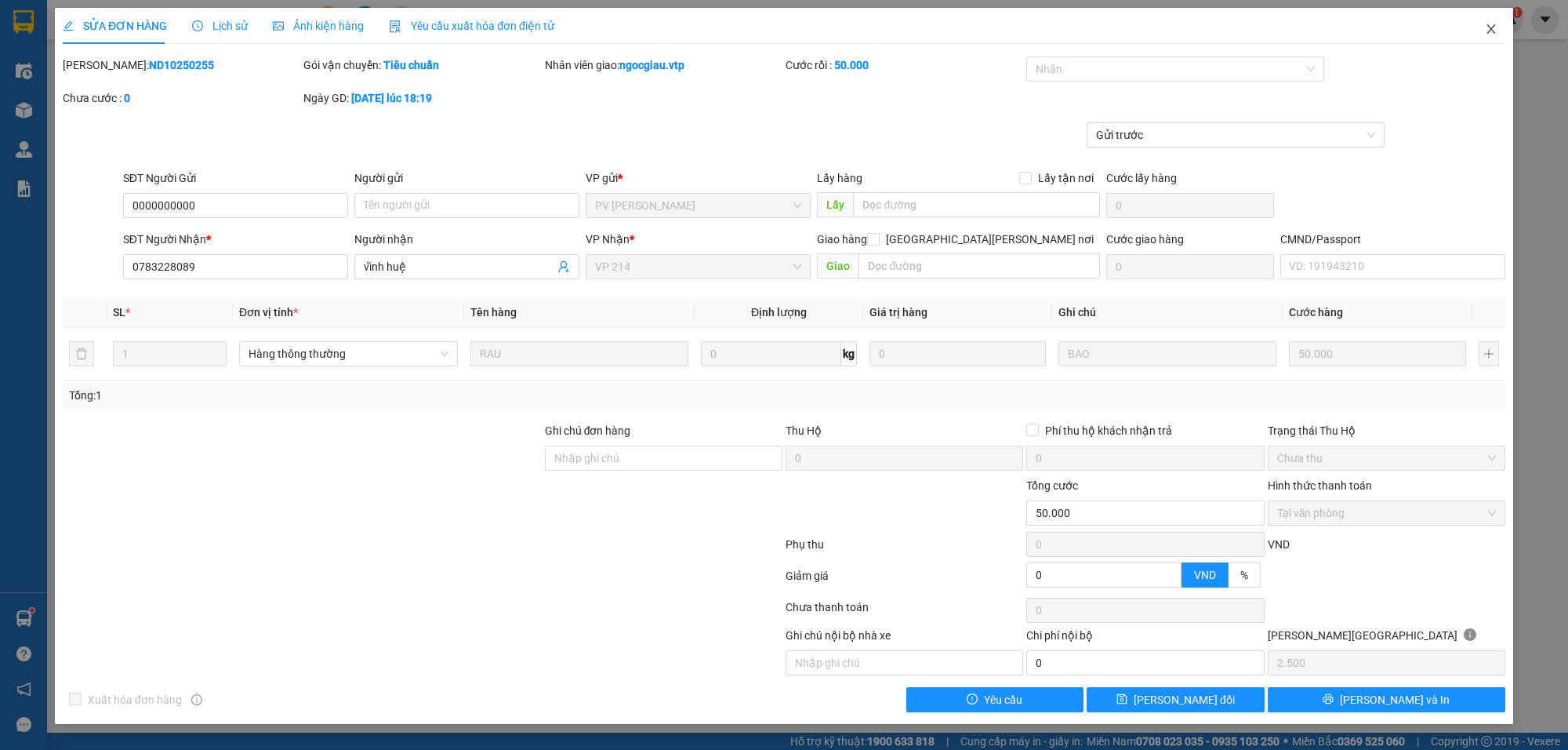
click at [1442, 29] on icon "close" at bounding box center [1492, 29] width 13 height 13
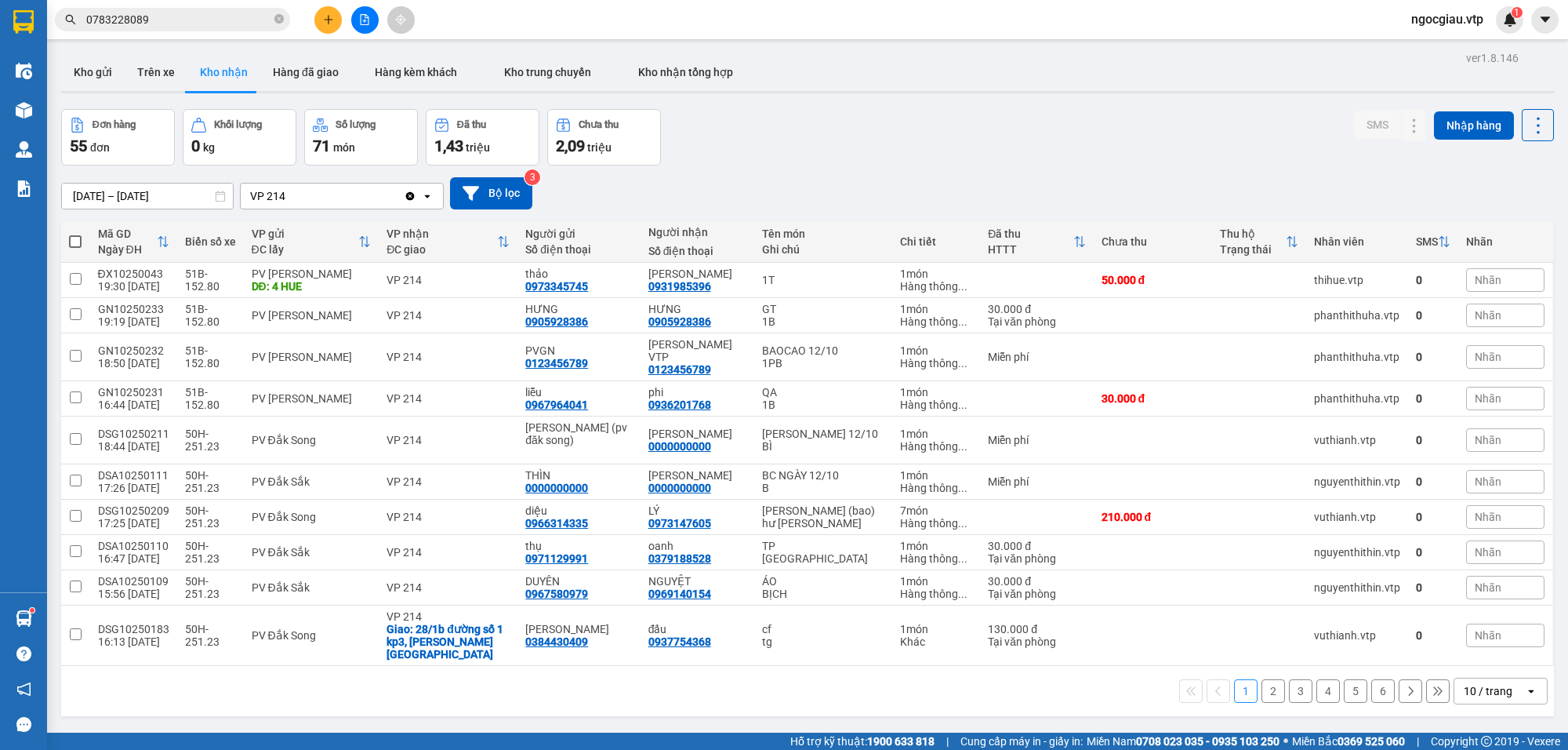
click at [181, 17] on input "0783228089" at bounding box center [179, 19] width 185 height 17
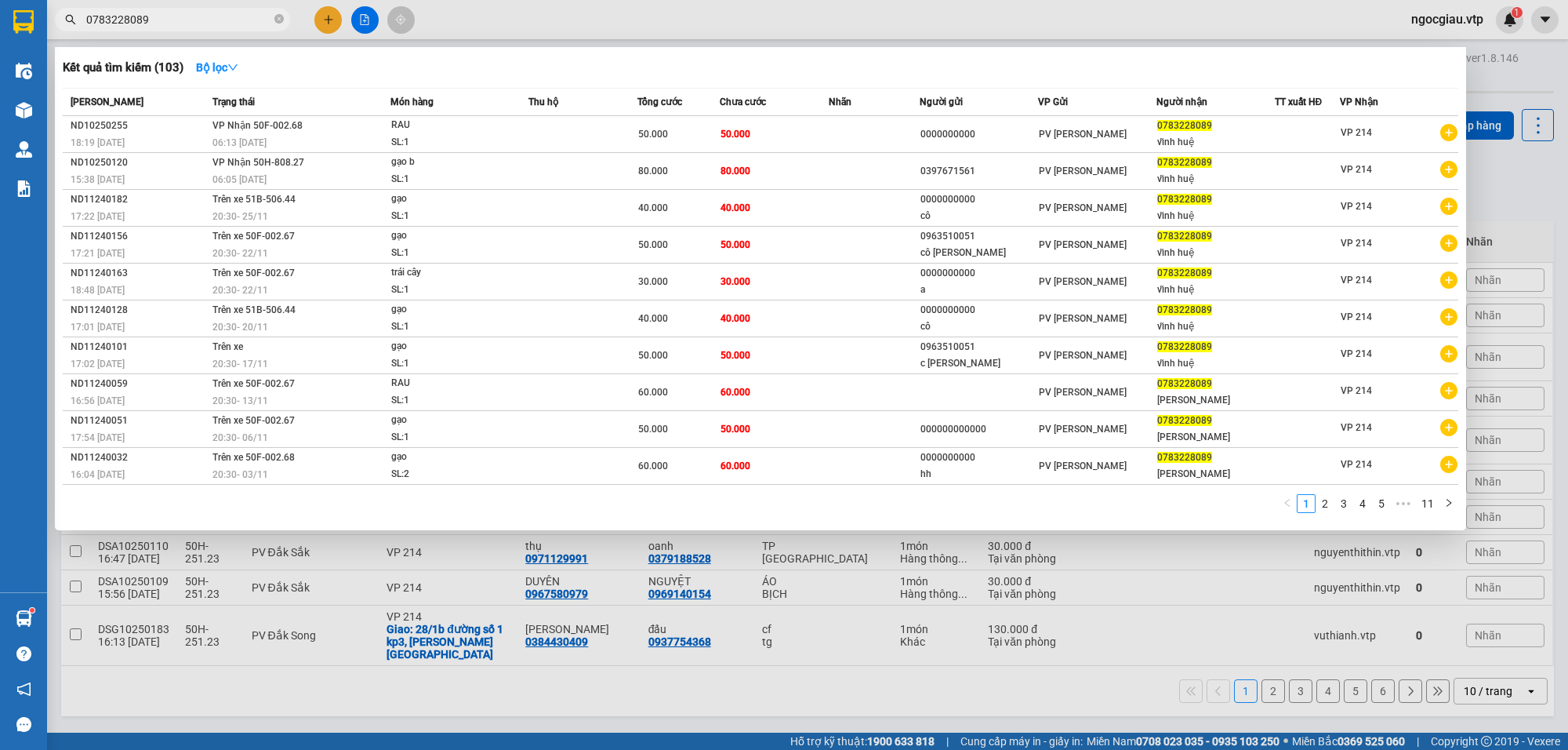
click at [181, 17] on input "0783228089" at bounding box center [179, 19] width 185 height 17
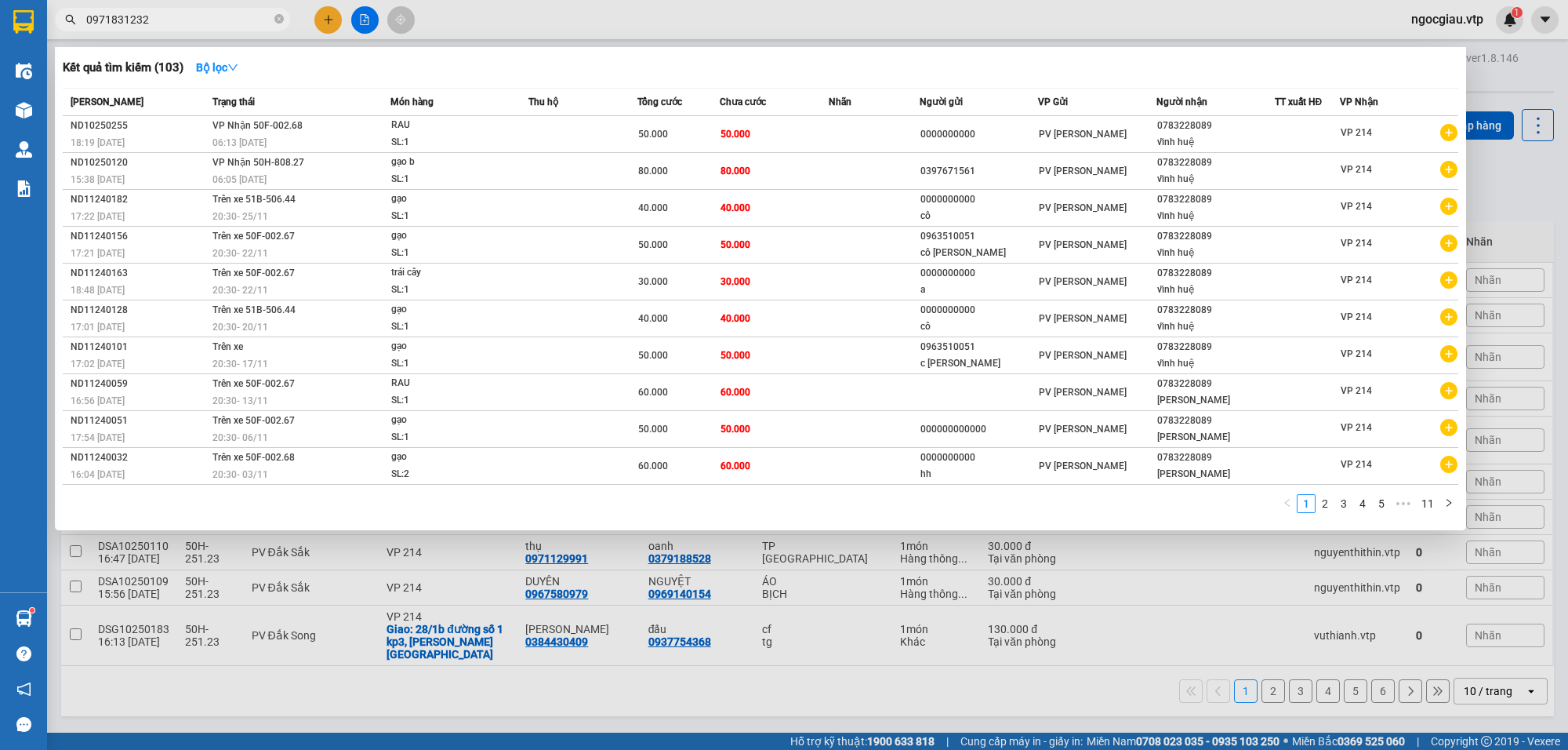
type input "0971831232"
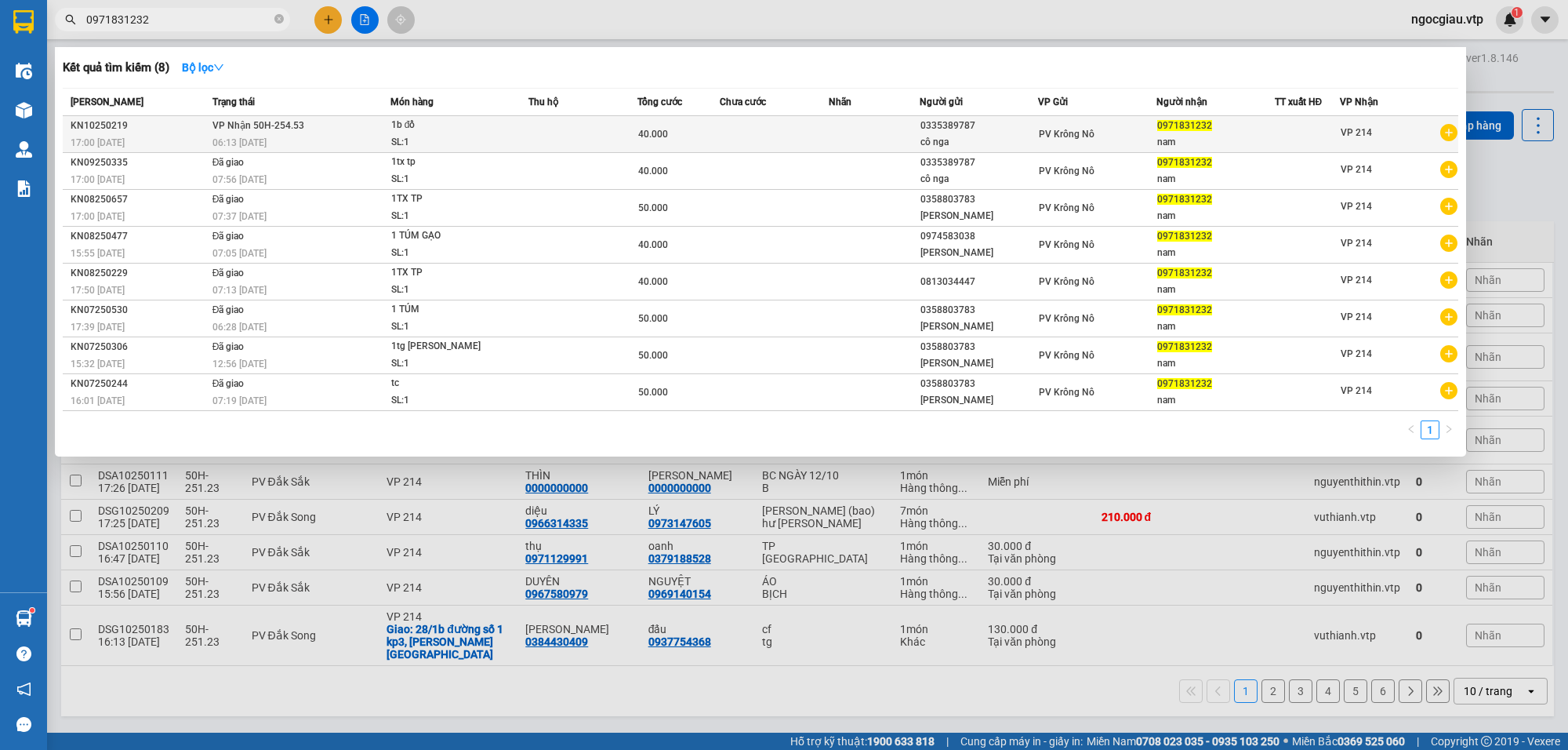
click at [763, 133] on td at bounding box center [774, 134] width 109 height 37
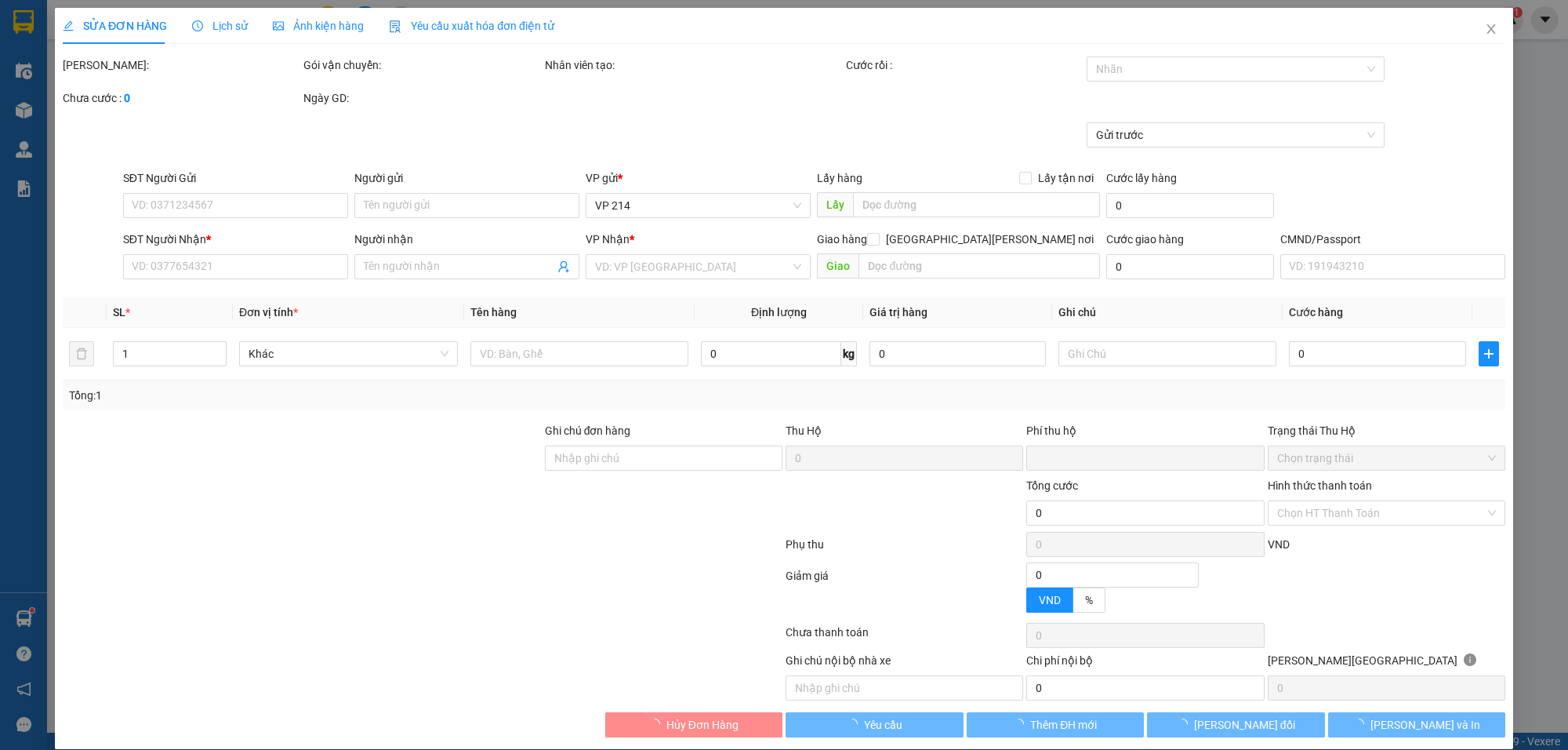
type input "2.000"
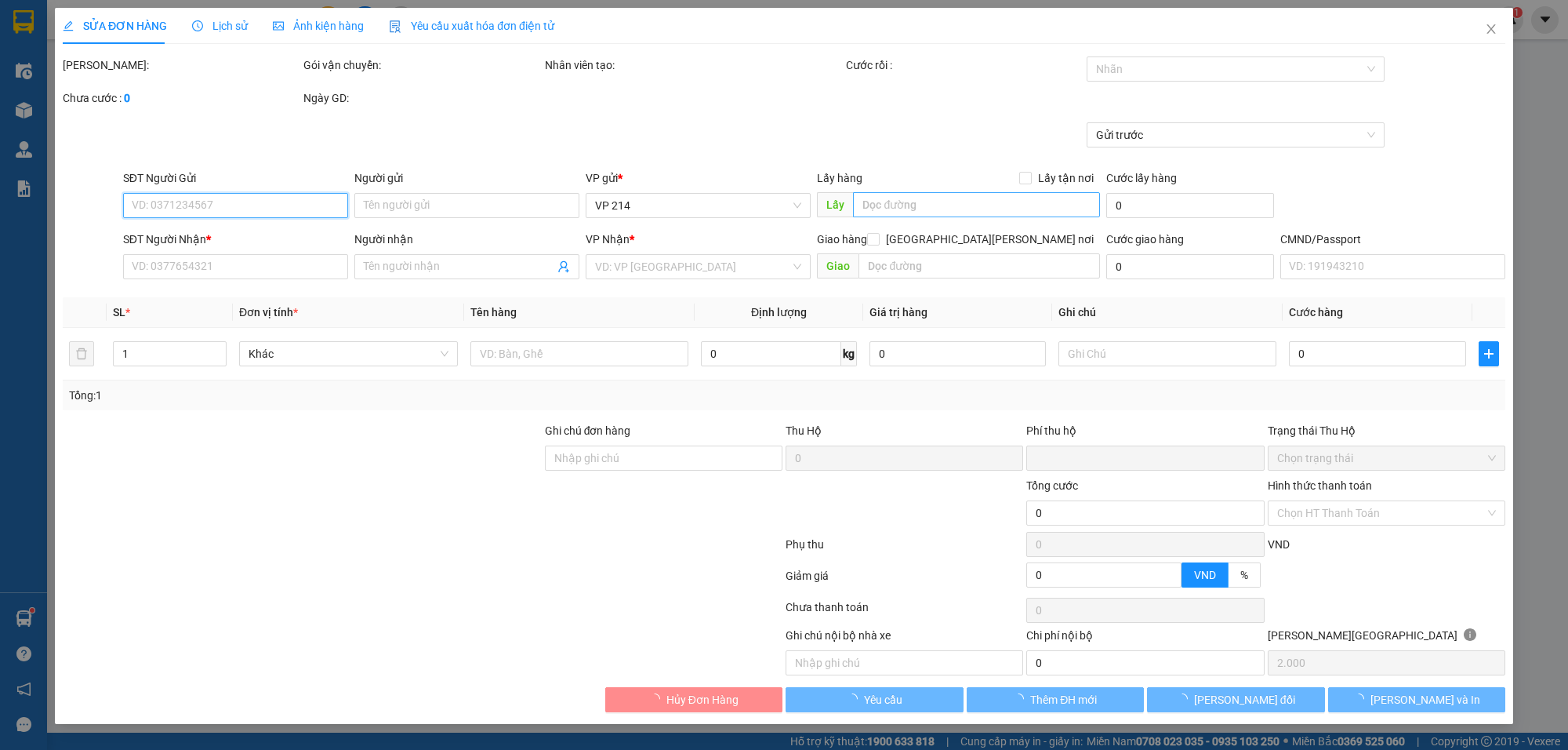
type input "0335389787"
type input "cô nga"
type input "0971831232"
type input "nam"
type input "0"
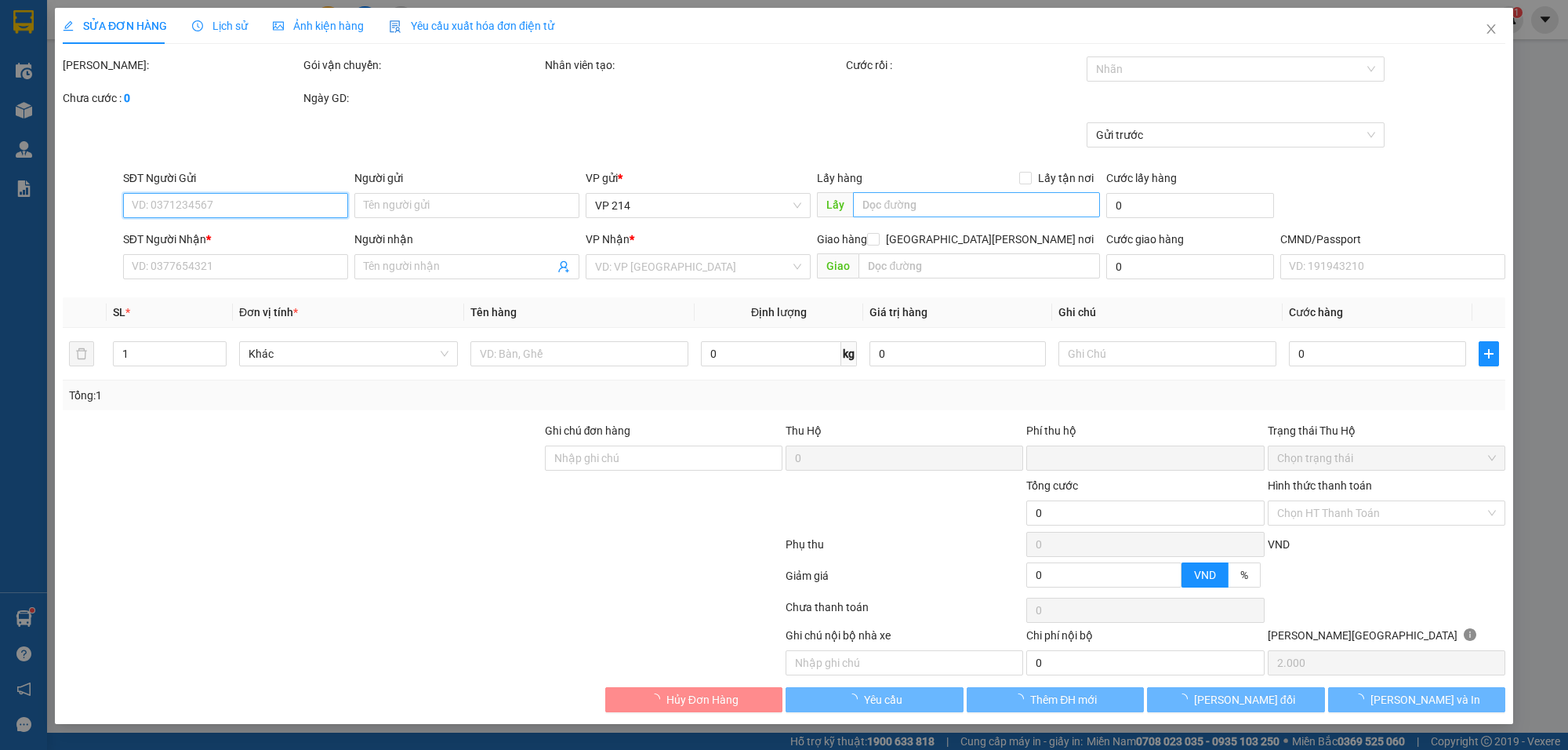
type input "40.000"
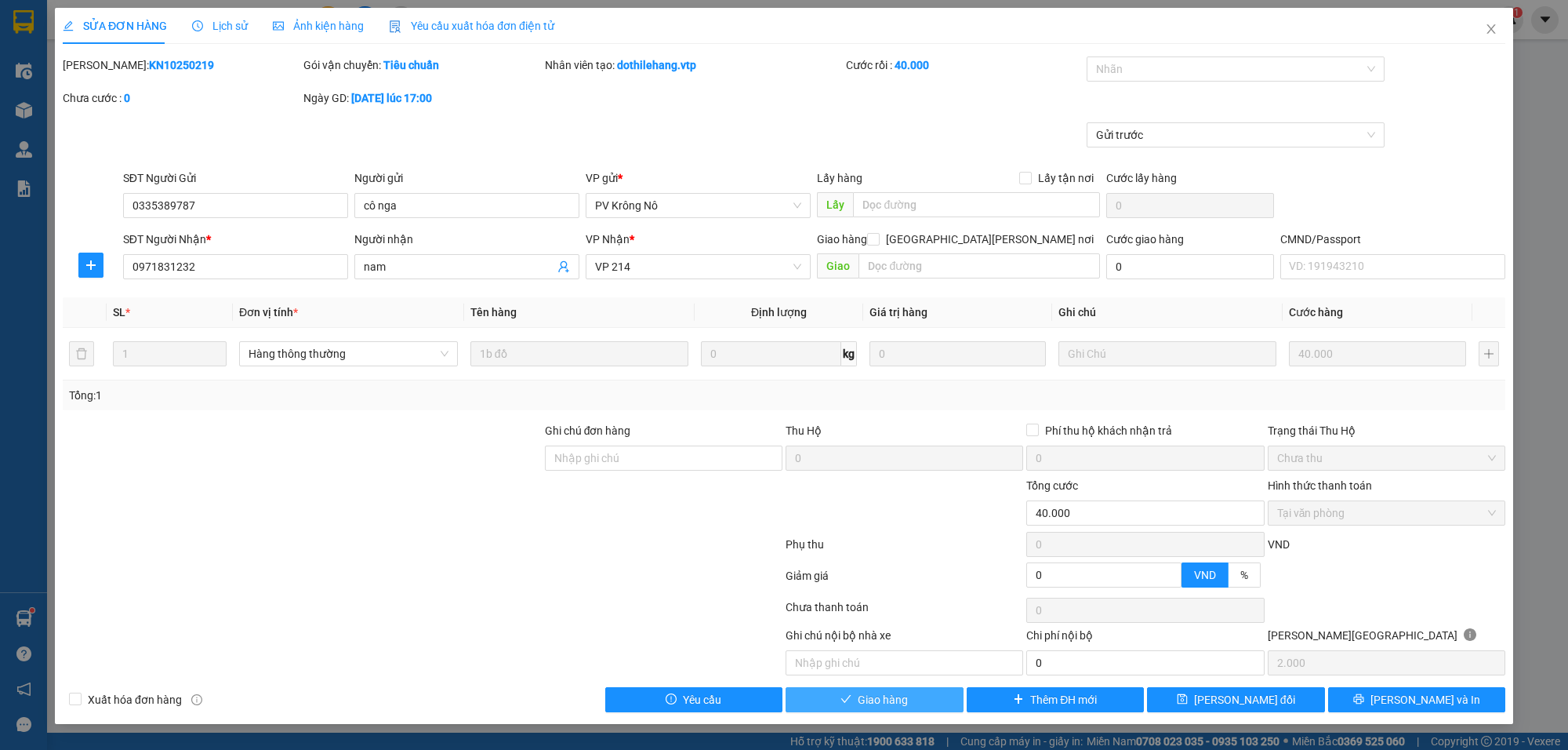
click at [895, 658] on button "Giao hàng" at bounding box center [875, 700] width 178 height 25
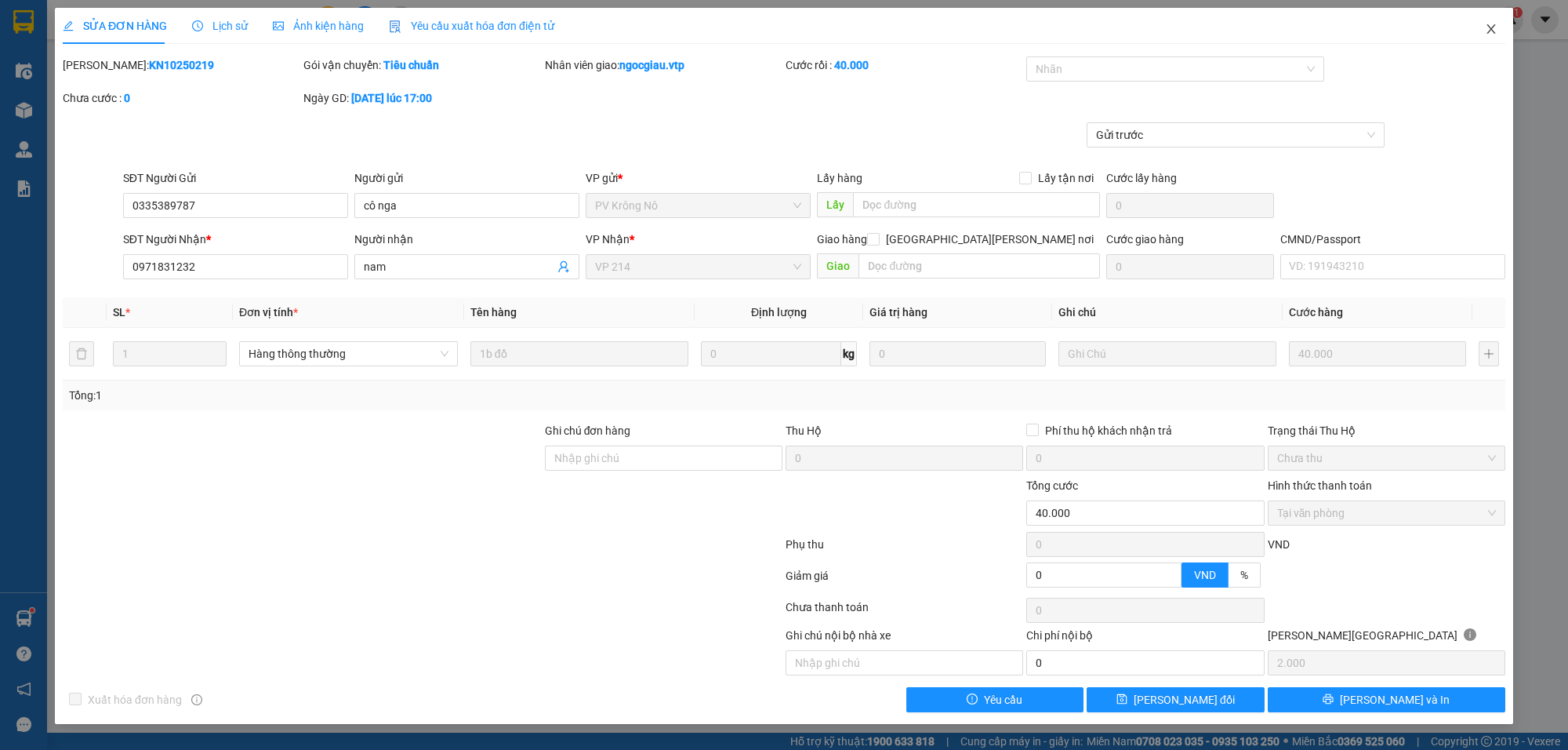
click at [1442, 16] on span "Close" at bounding box center [1492, 30] width 44 height 44
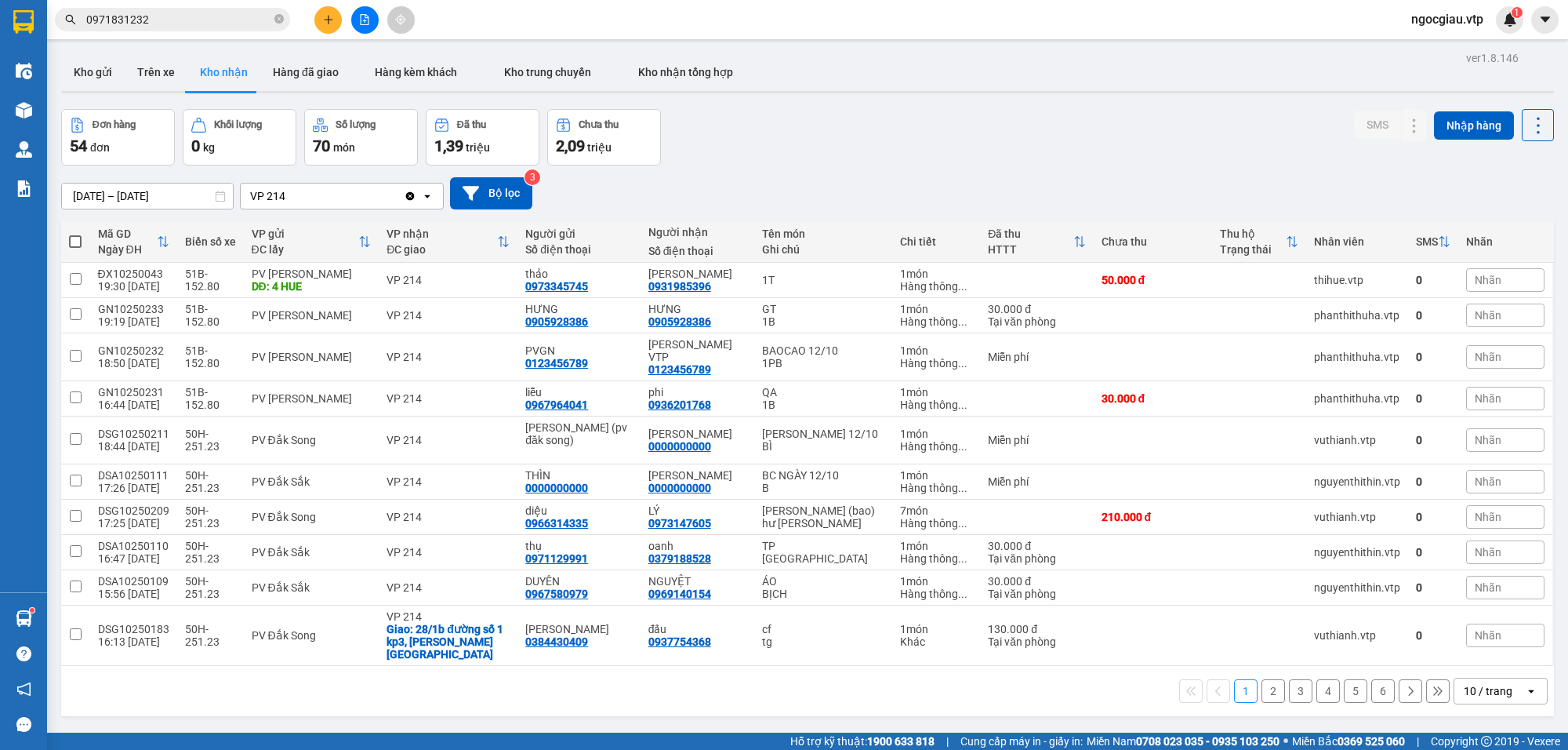
click at [173, 16] on input "0971831232" at bounding box center [179, 19] width 185 height 17
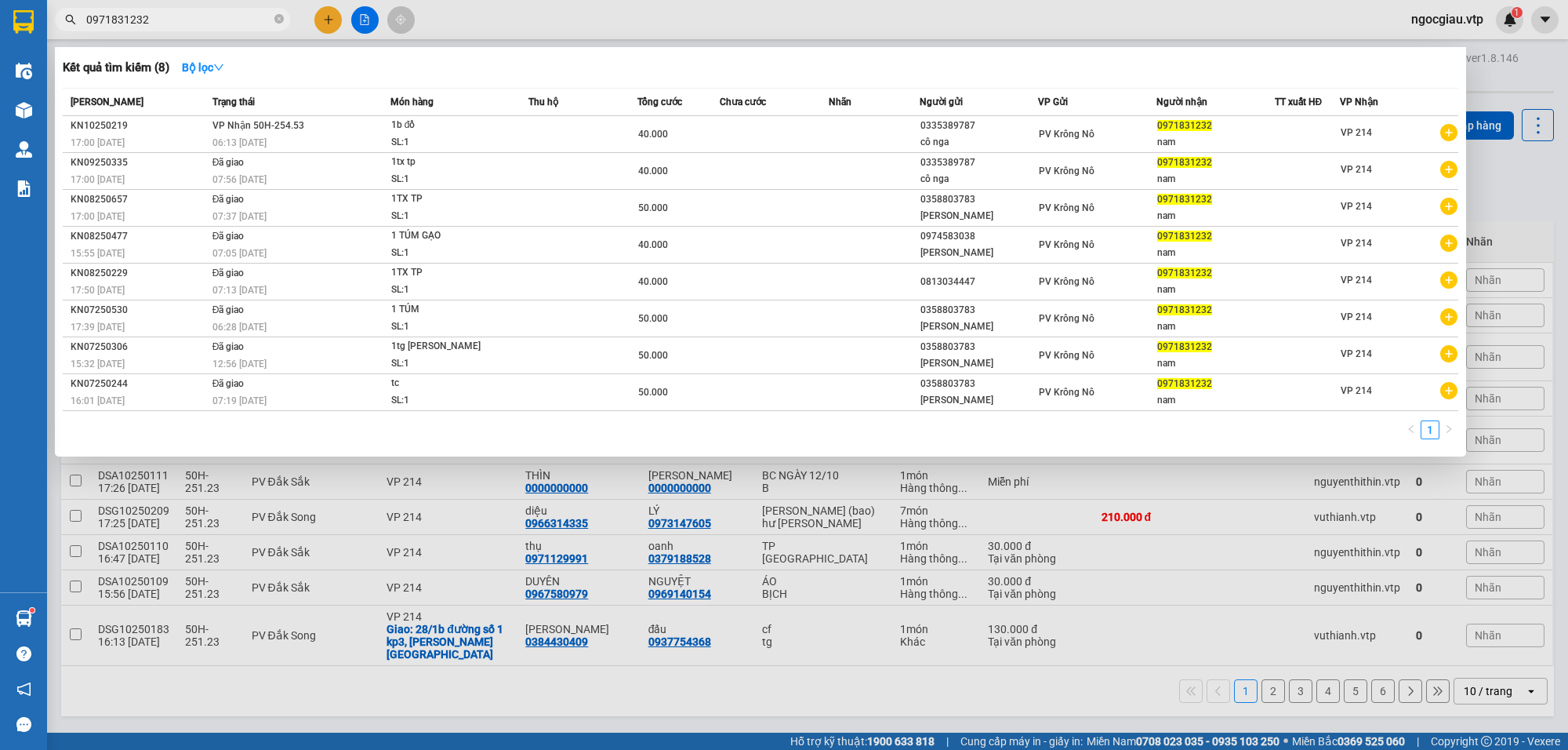
click at [173, 16] on input "0971831232" at bounding box center [179, 19] width 185 height 17
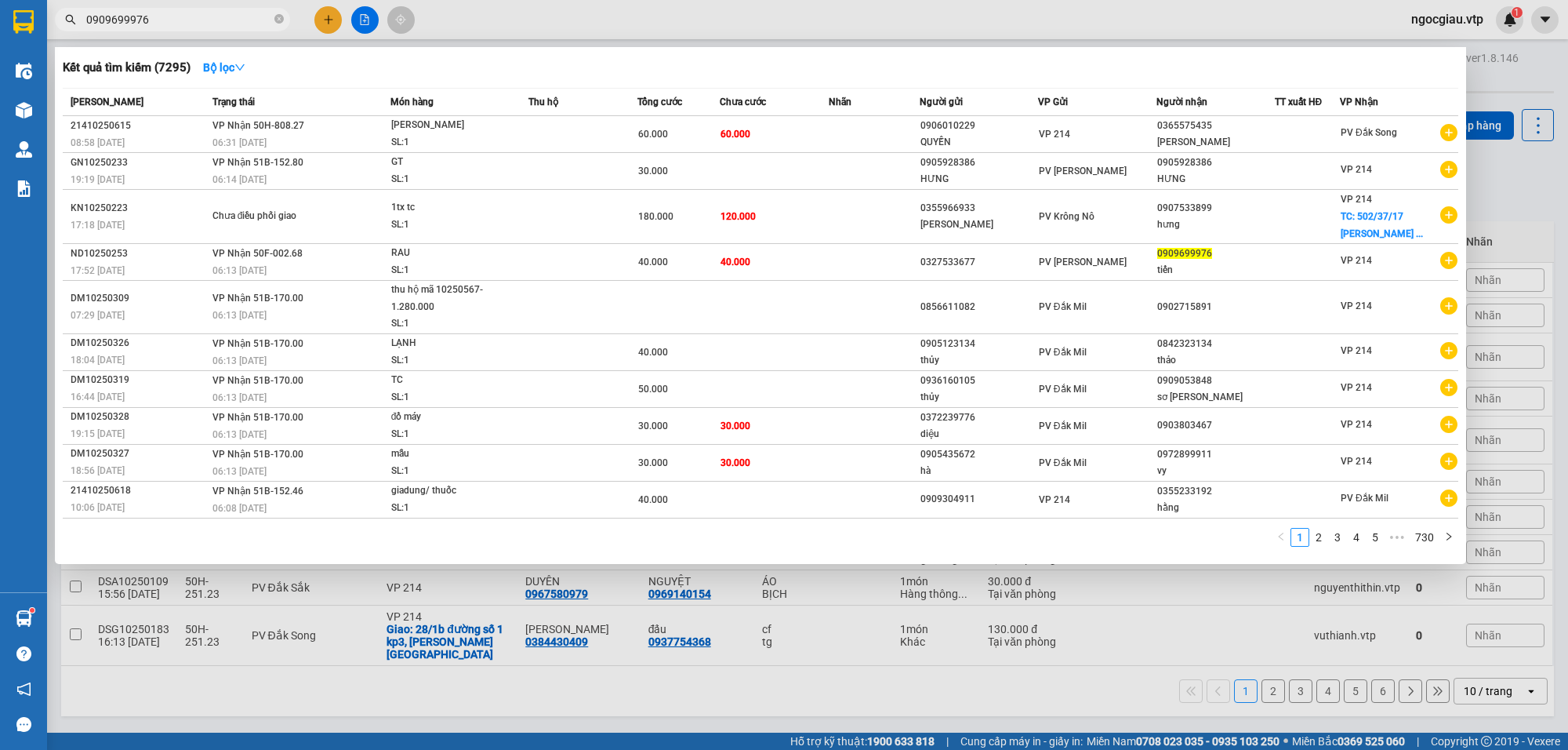
type input "0909699976"
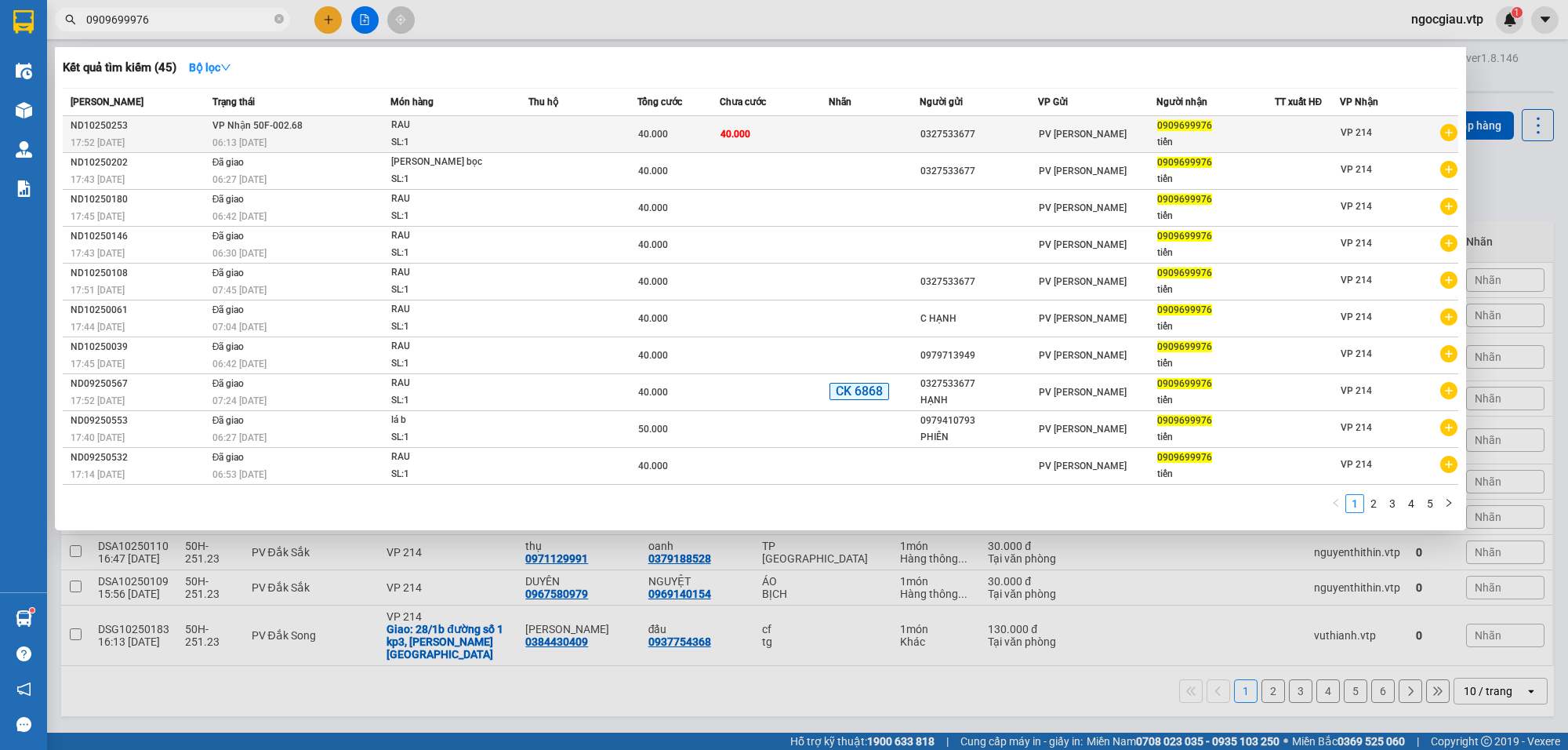
click at [869, 119] on td at bounding box center [874, 134] width 91 height 37
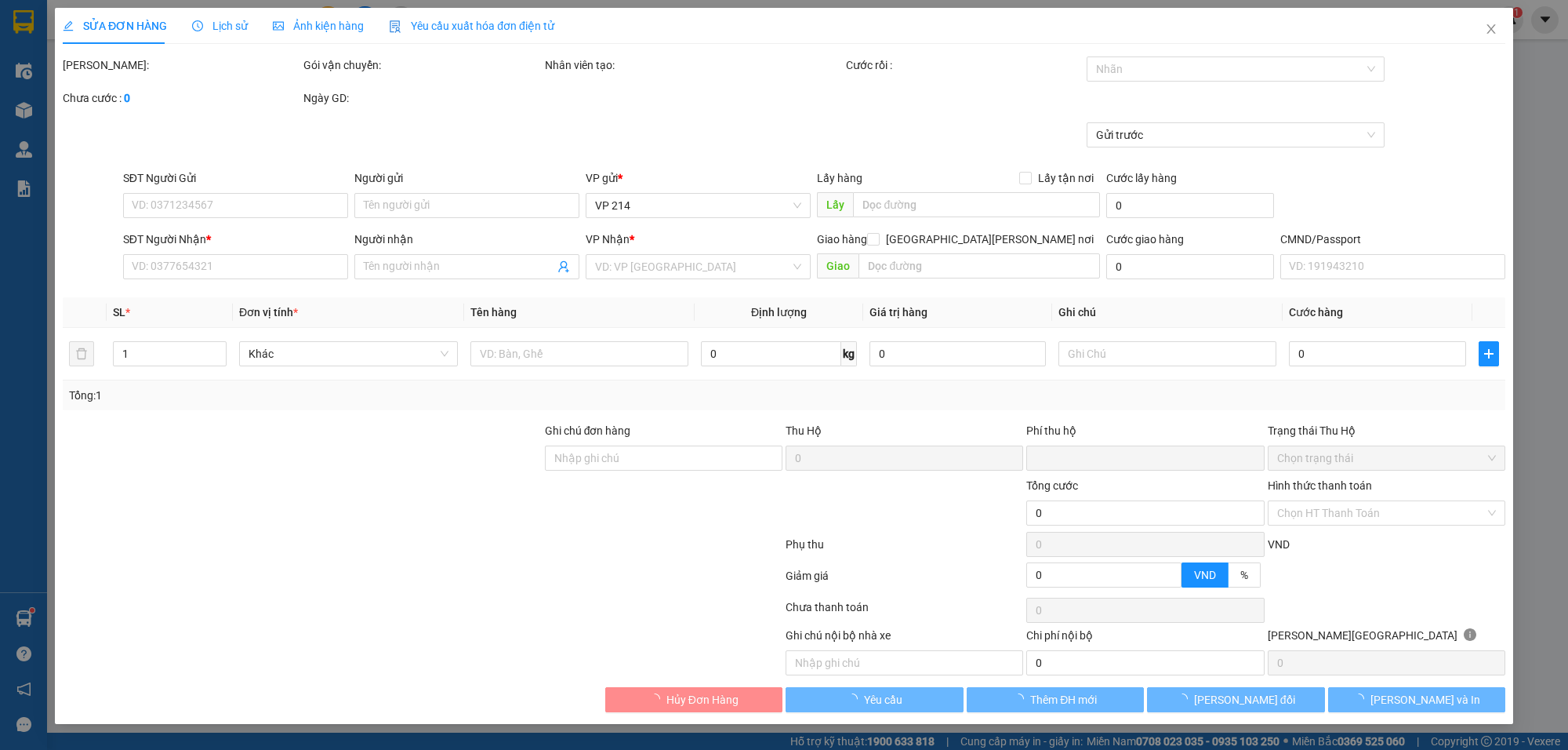
type input "0327533677"
type input "0909699976"
type input "tiến"
type input "0"
type input "40.000"
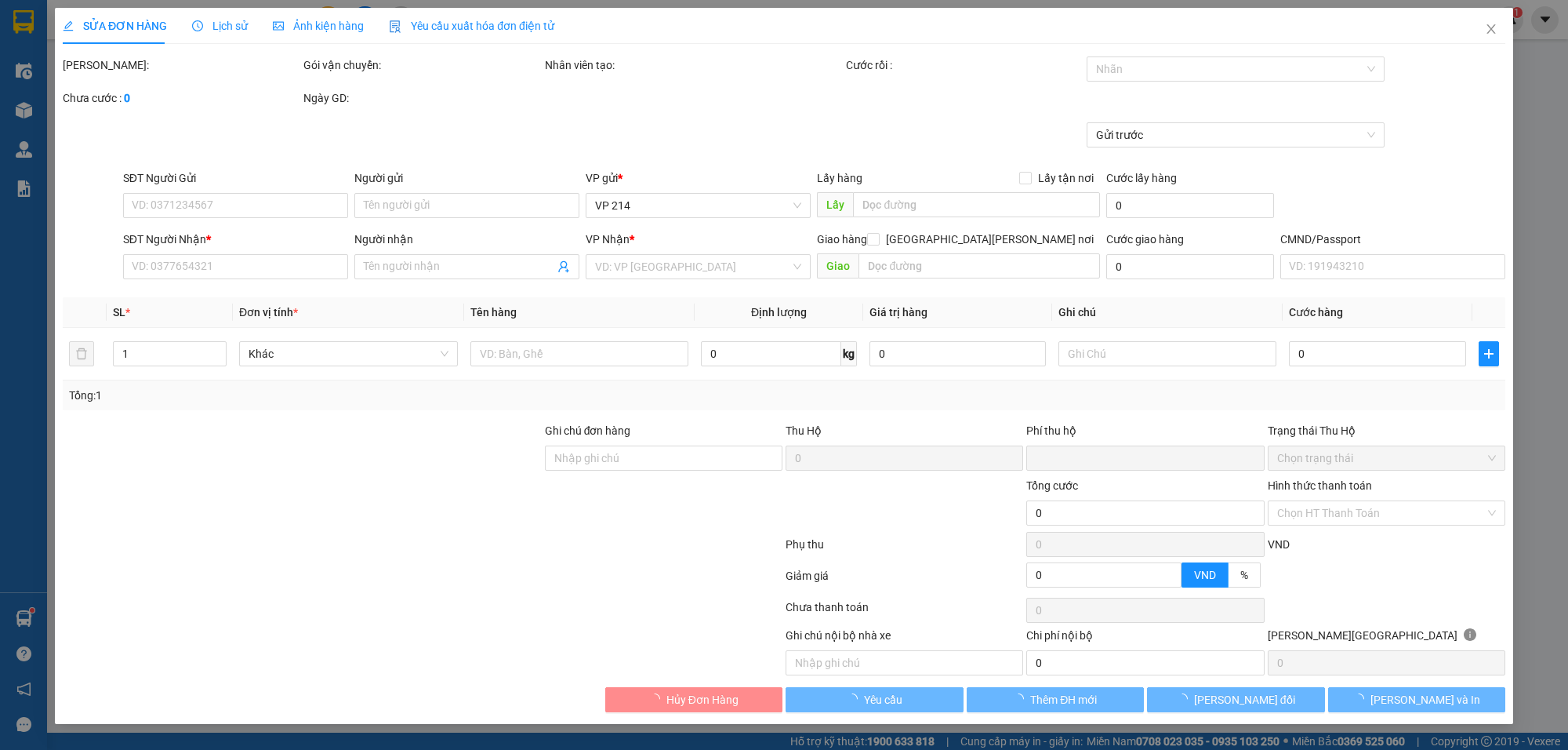
type input "40.000"
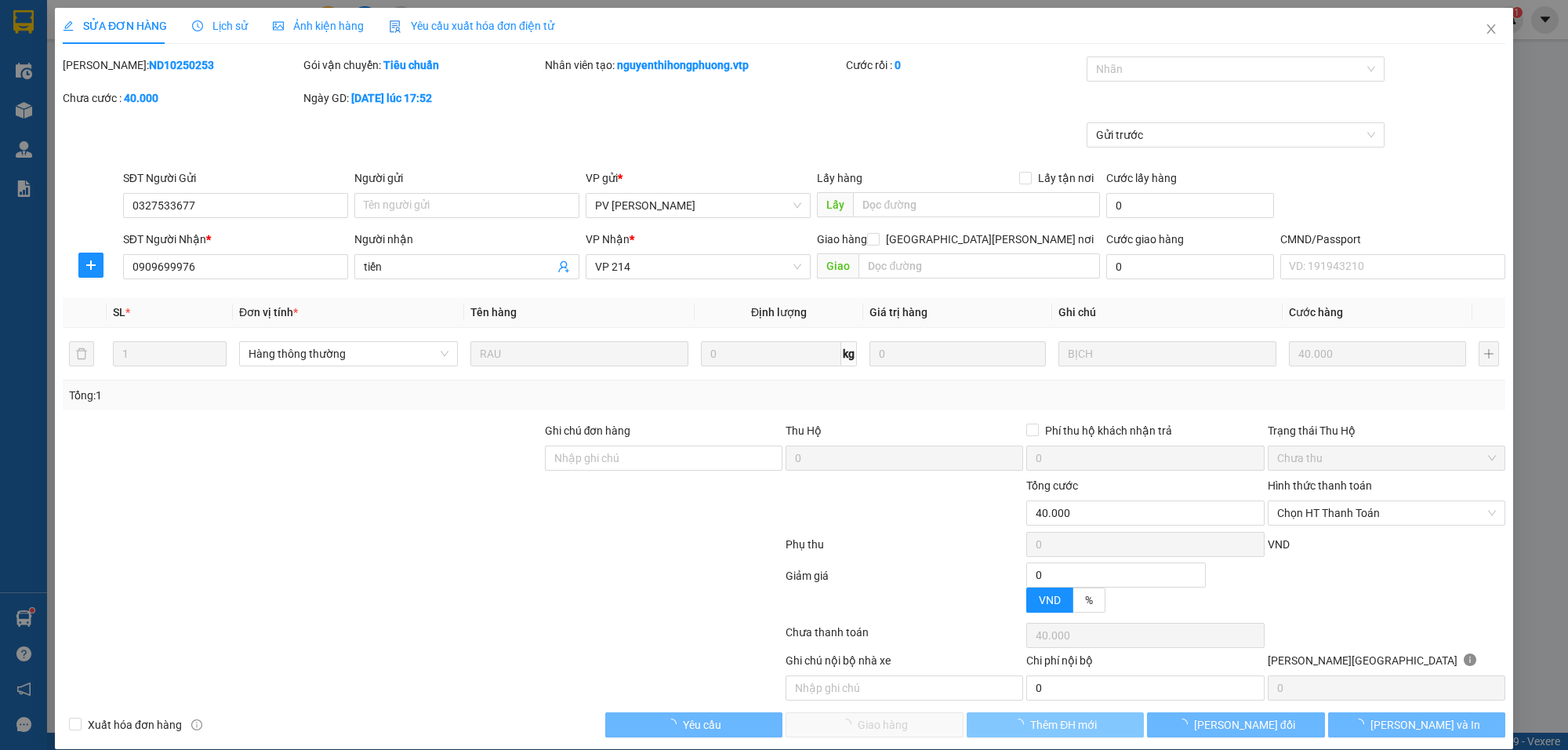
type input "2.000"
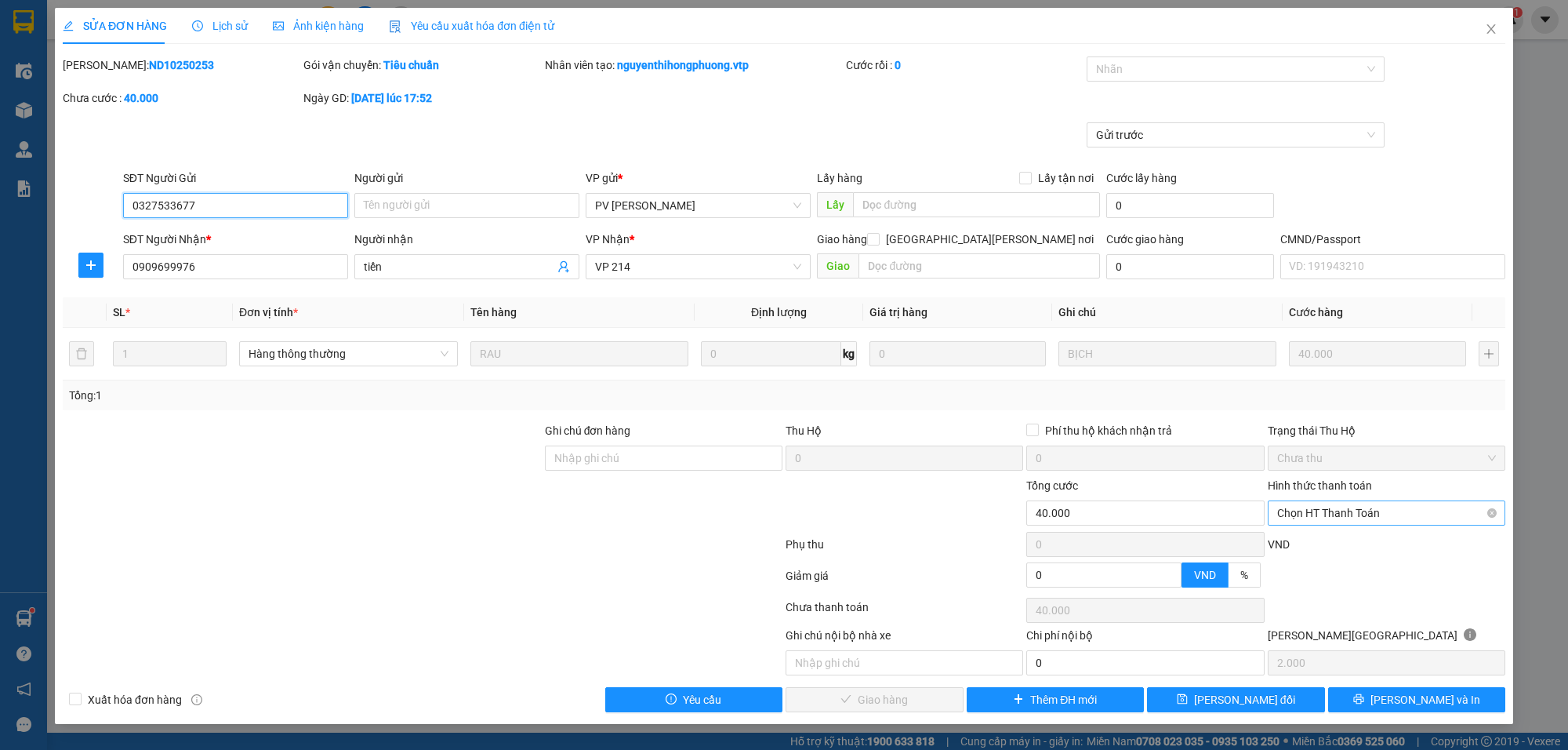
click at [1404, 513] on span "Chọn HT Thanh Toán" at bounding box center [1386, 513] width 218 height 23
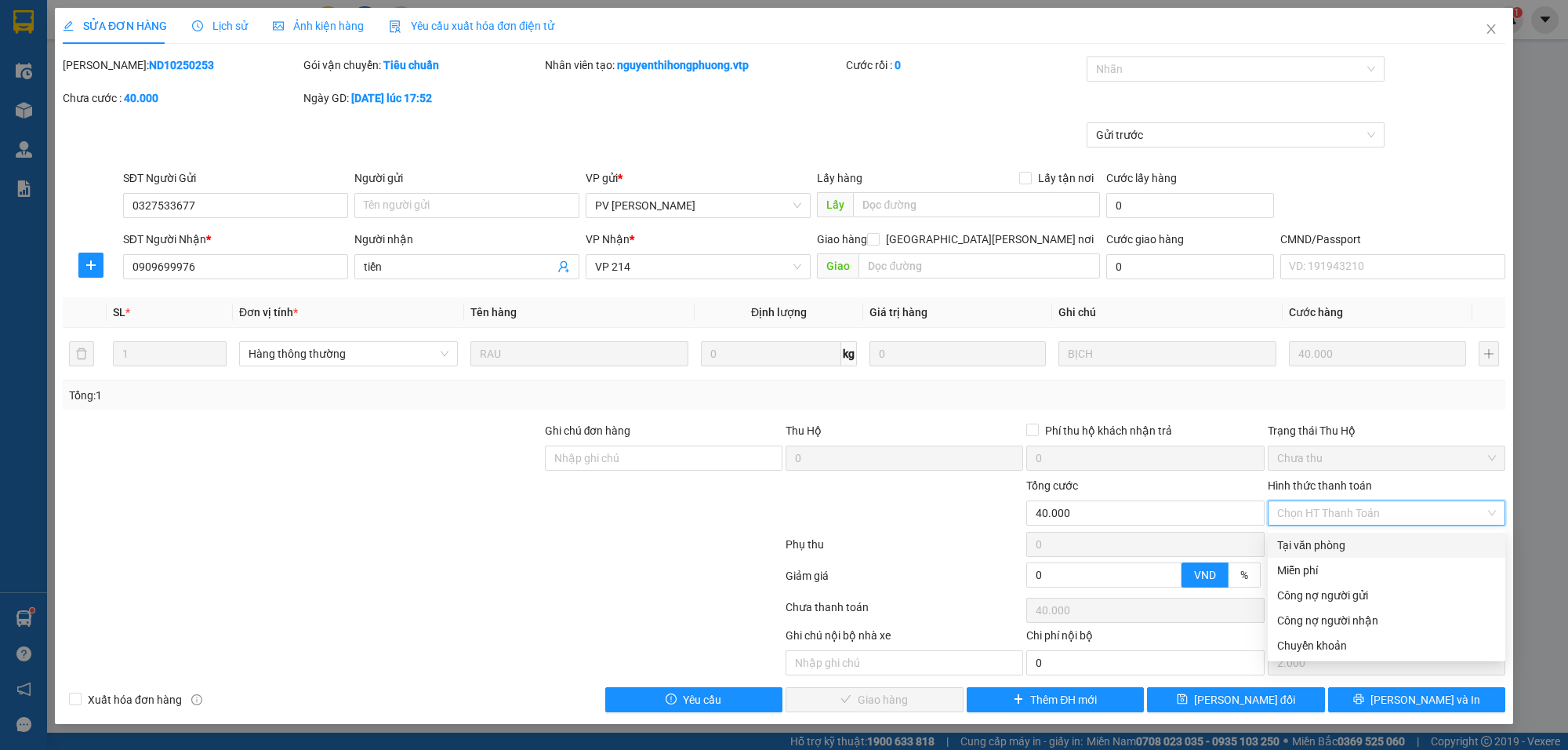
click at [1296, 537] on div "Tại văn phòng" at bounding box center [1386, 545] width 218 height 17
type input "0"
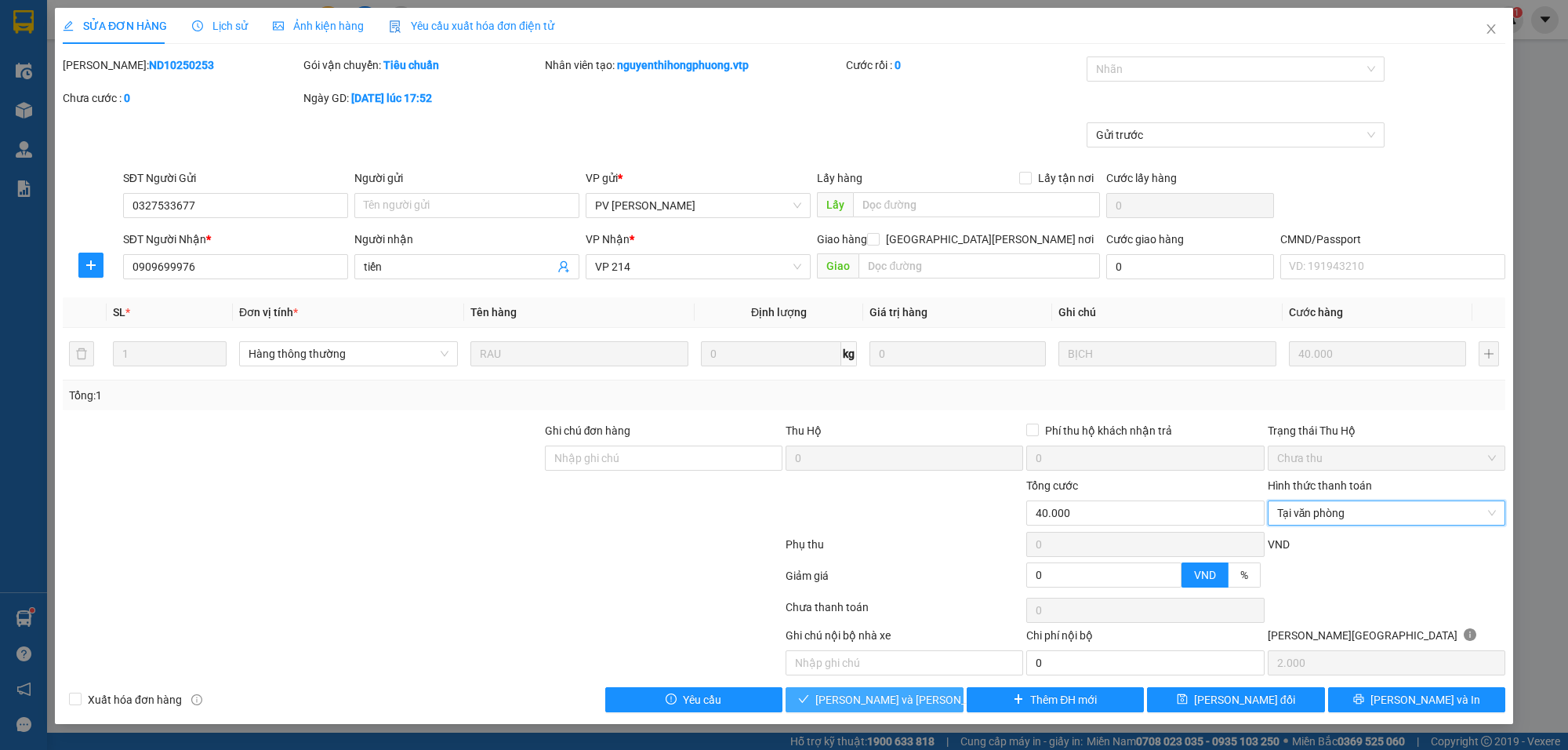
click at [888, 658] on span "[PERSON_NAME] và [PERSON_NAME] hàng" at bounding box center [922, 699] width 212 height 17
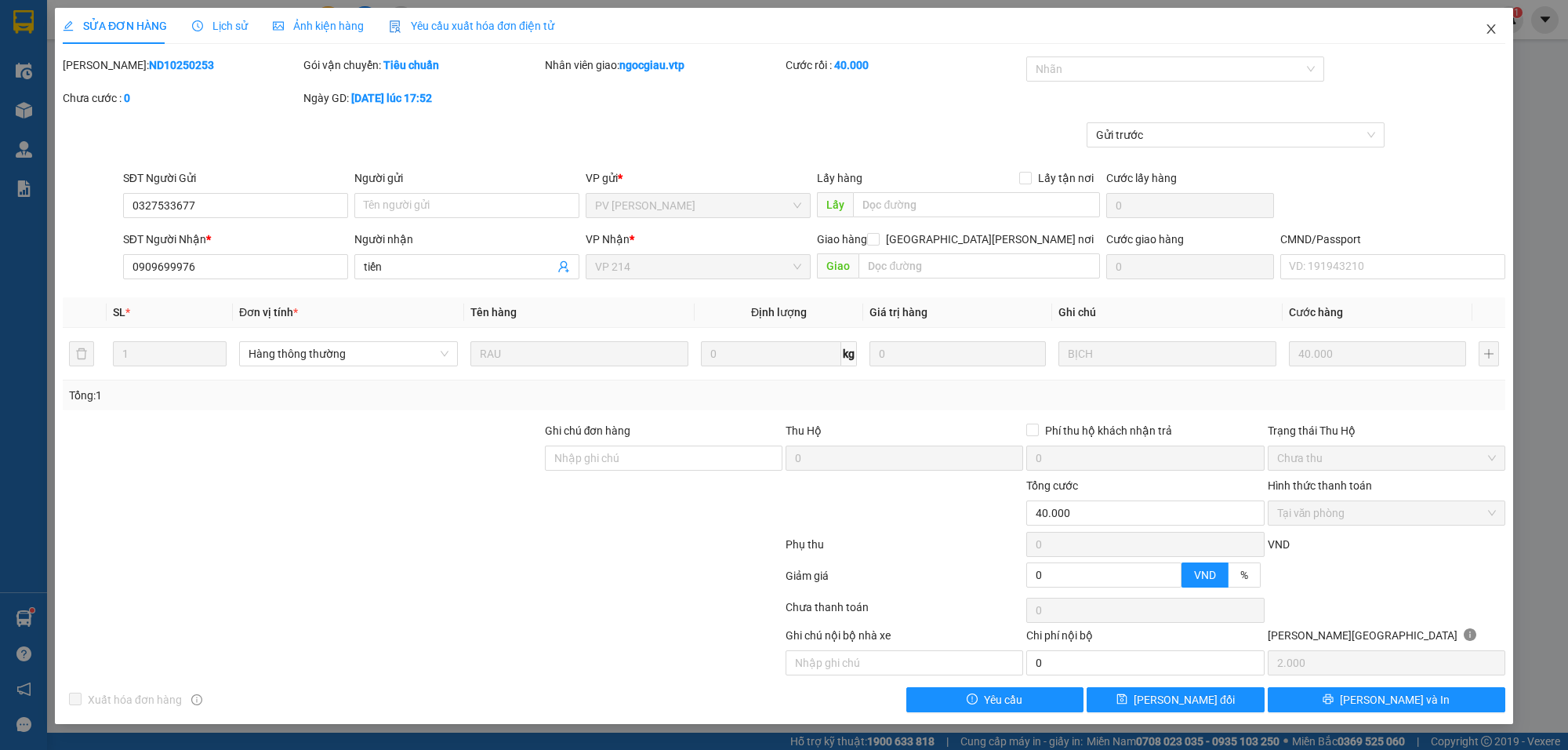
click at [1442, 26] on icon "close" at bounding box center [1492, 29] width 13 height 13
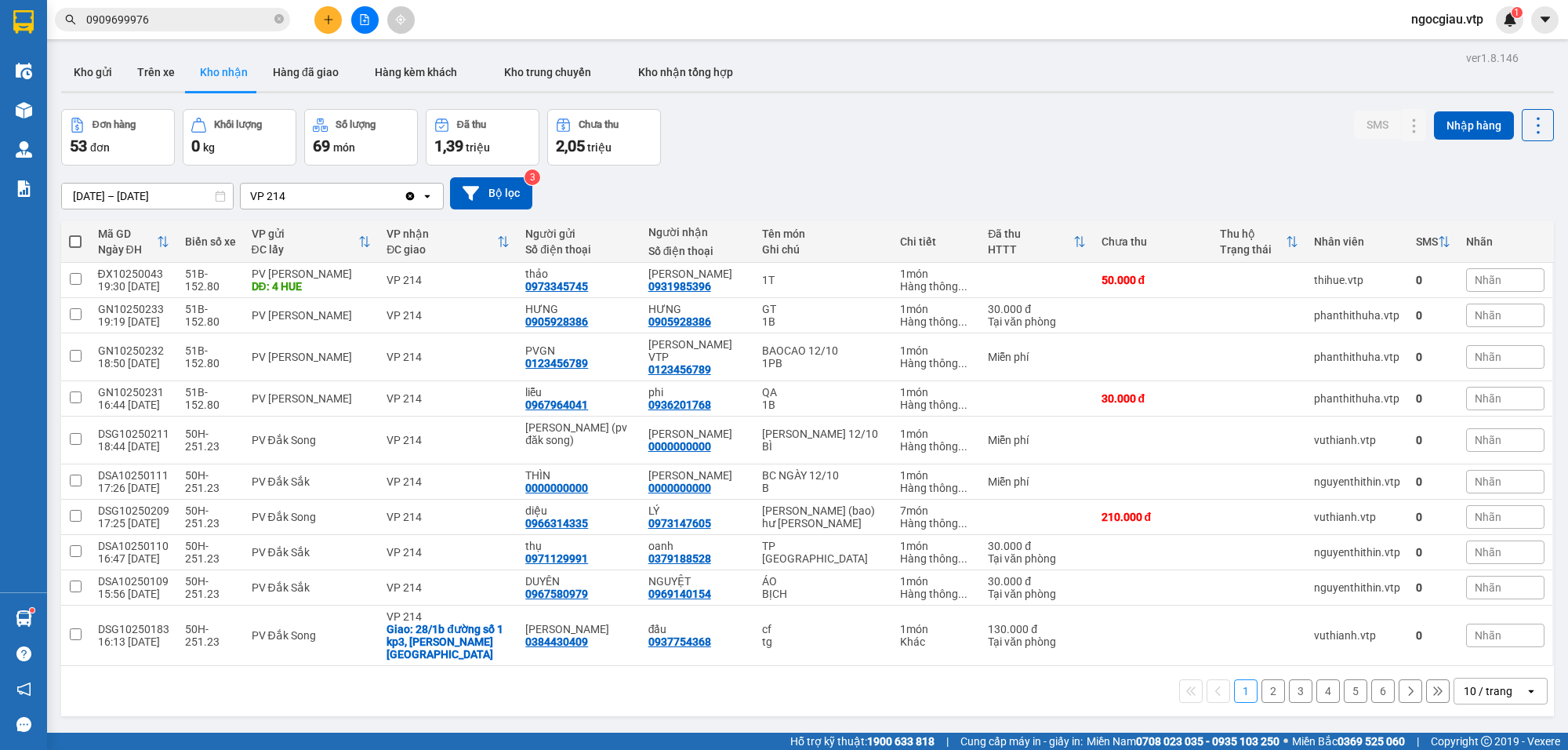
click at [210, 25] on input "0909699976" at bounding box center [179, 19] width 185 height 17
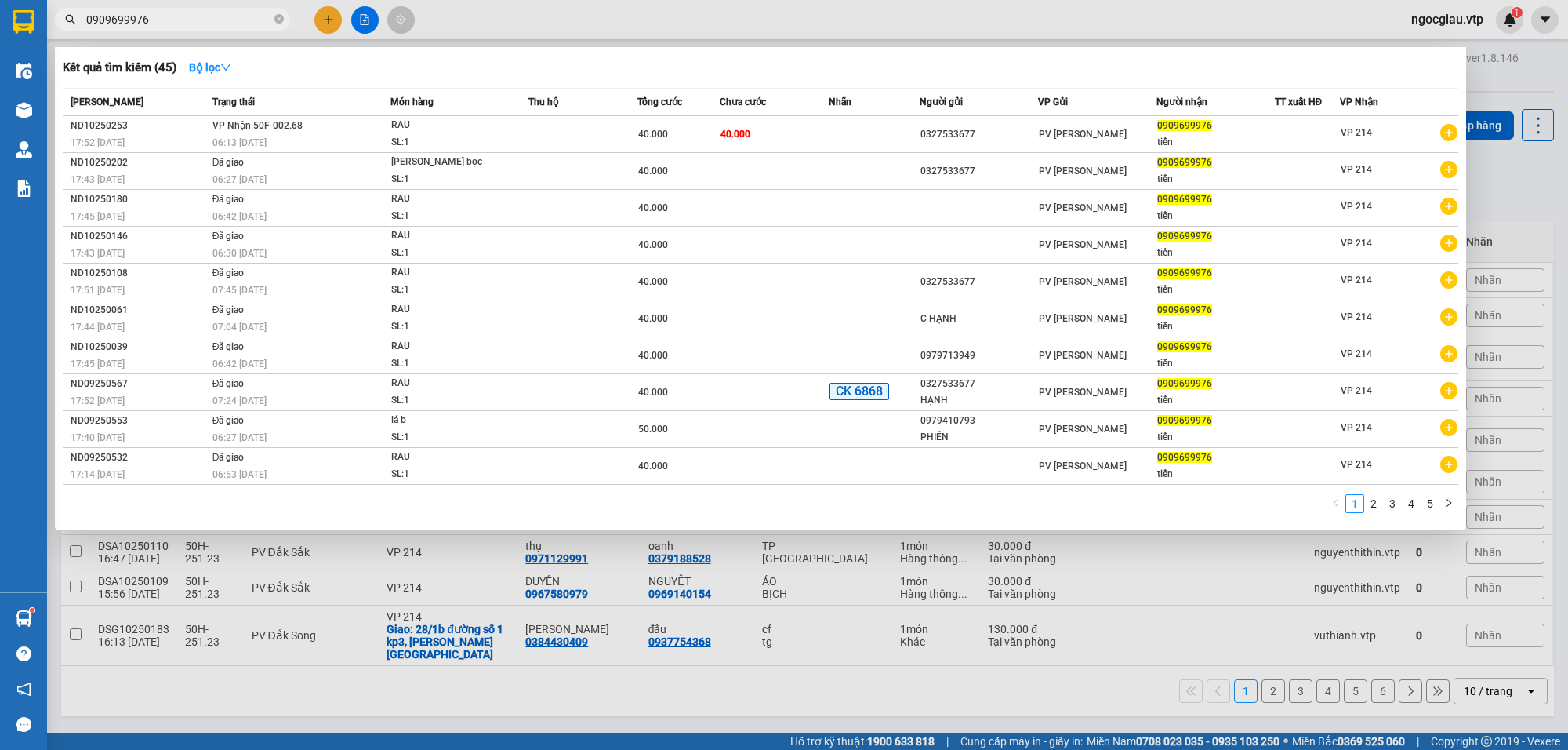
click at [210, 25] on input "0909699976" at bounding box center [179, 19] width 185 height 17
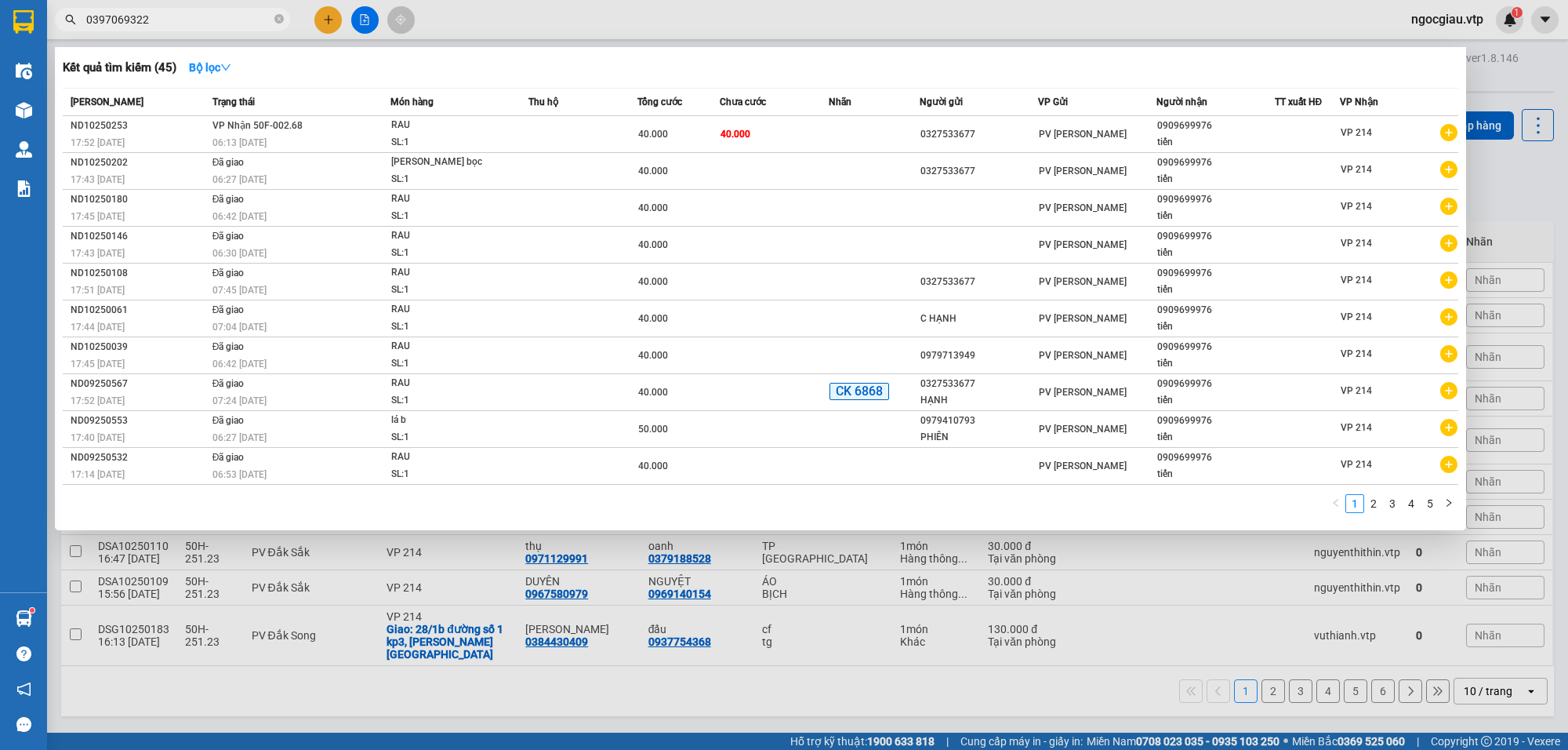
type input "0397069322"
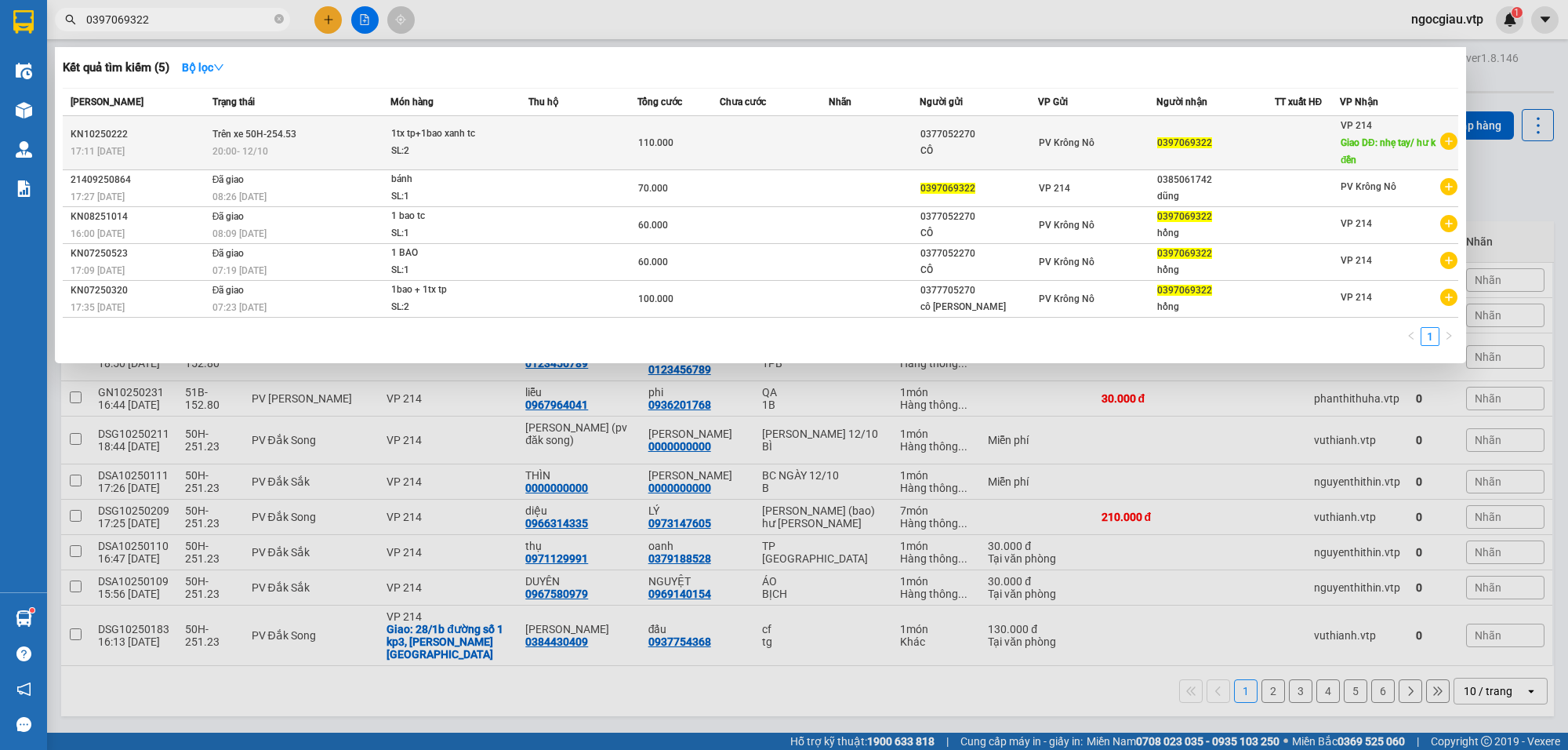
click at [814, 139] on td at bounding box center [774, 143] width 109 height 54
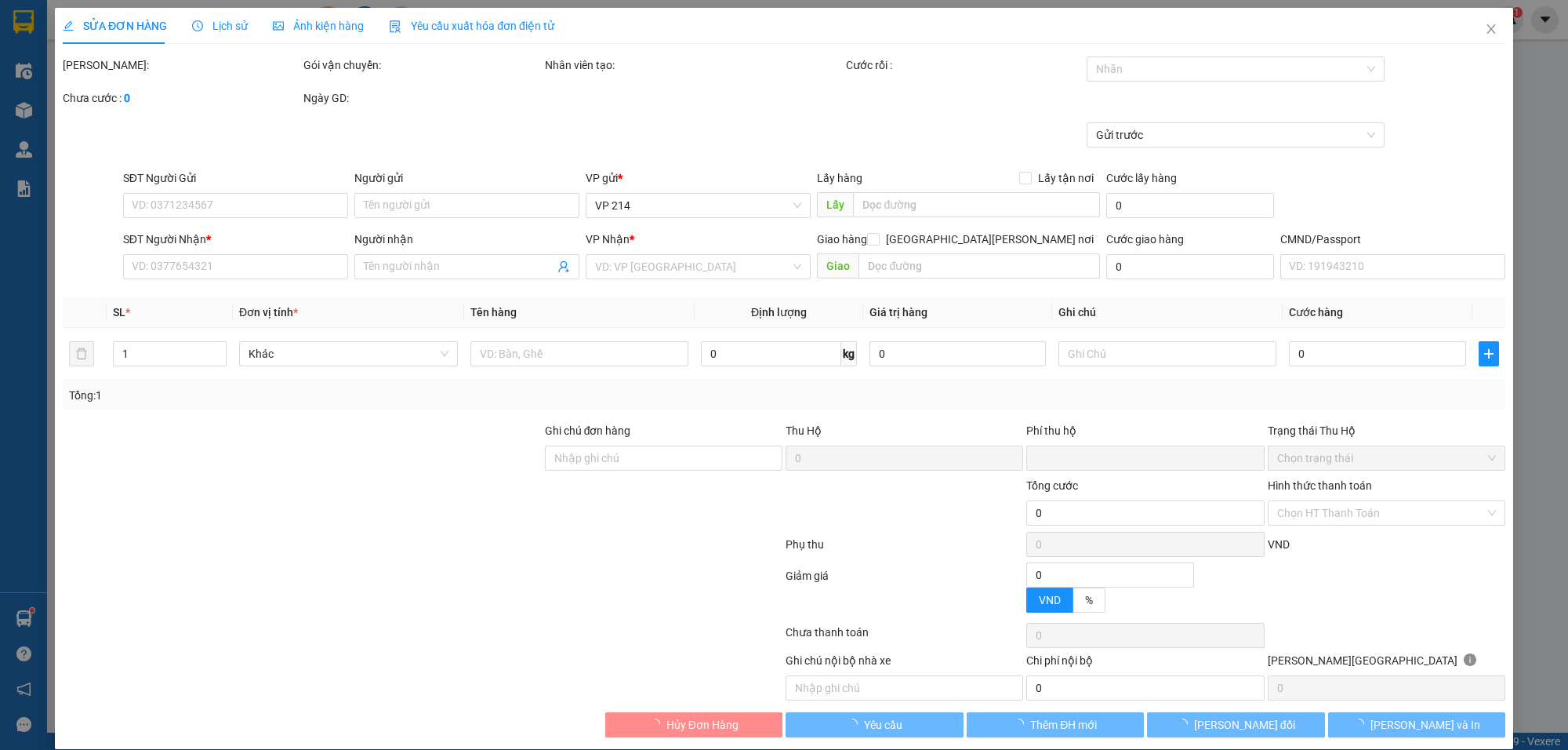
type input "5.500"
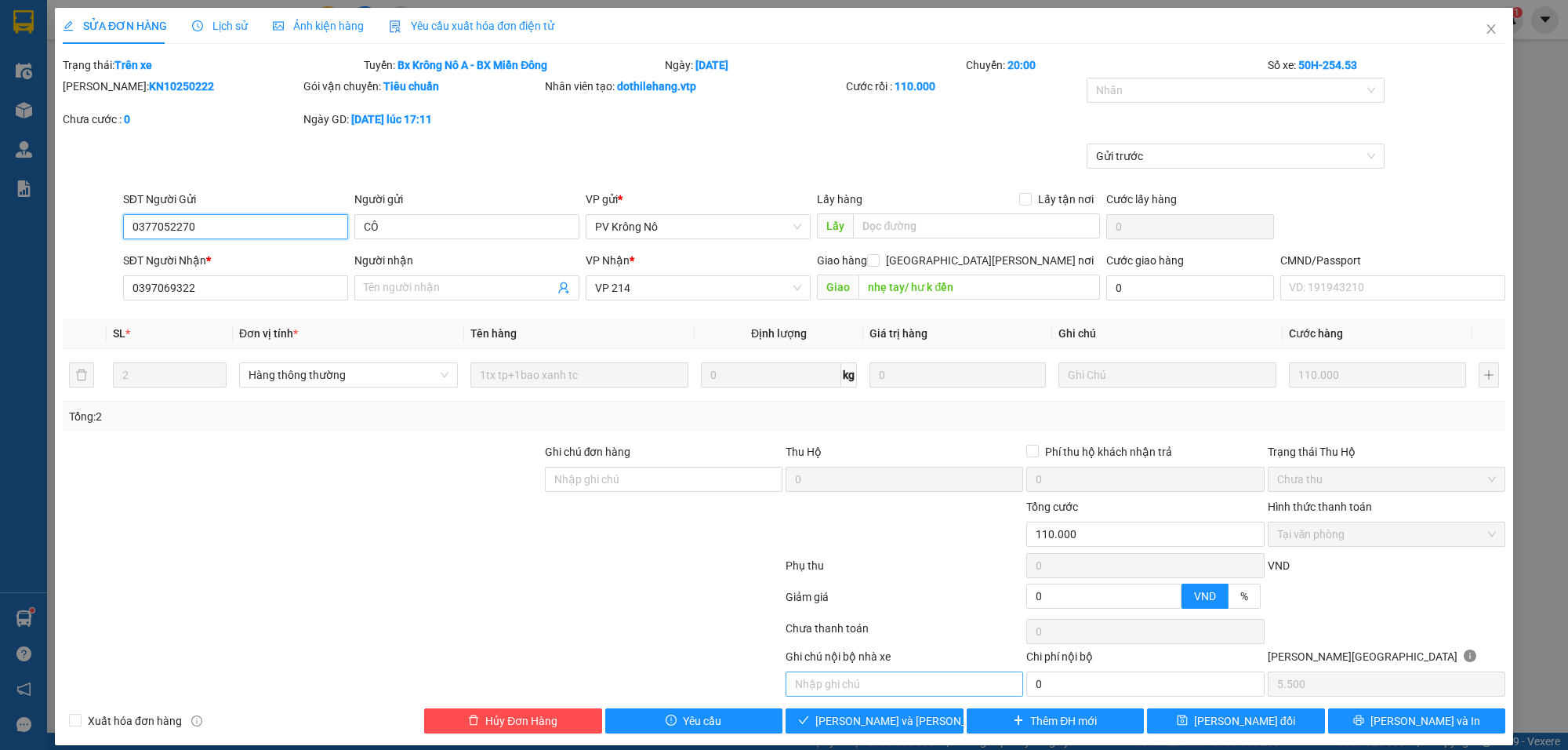
type input "0377052270"
type input "CÔ"
type input "0397069322"
type input "nhẹ tay/ hư k đền"
type input "0"
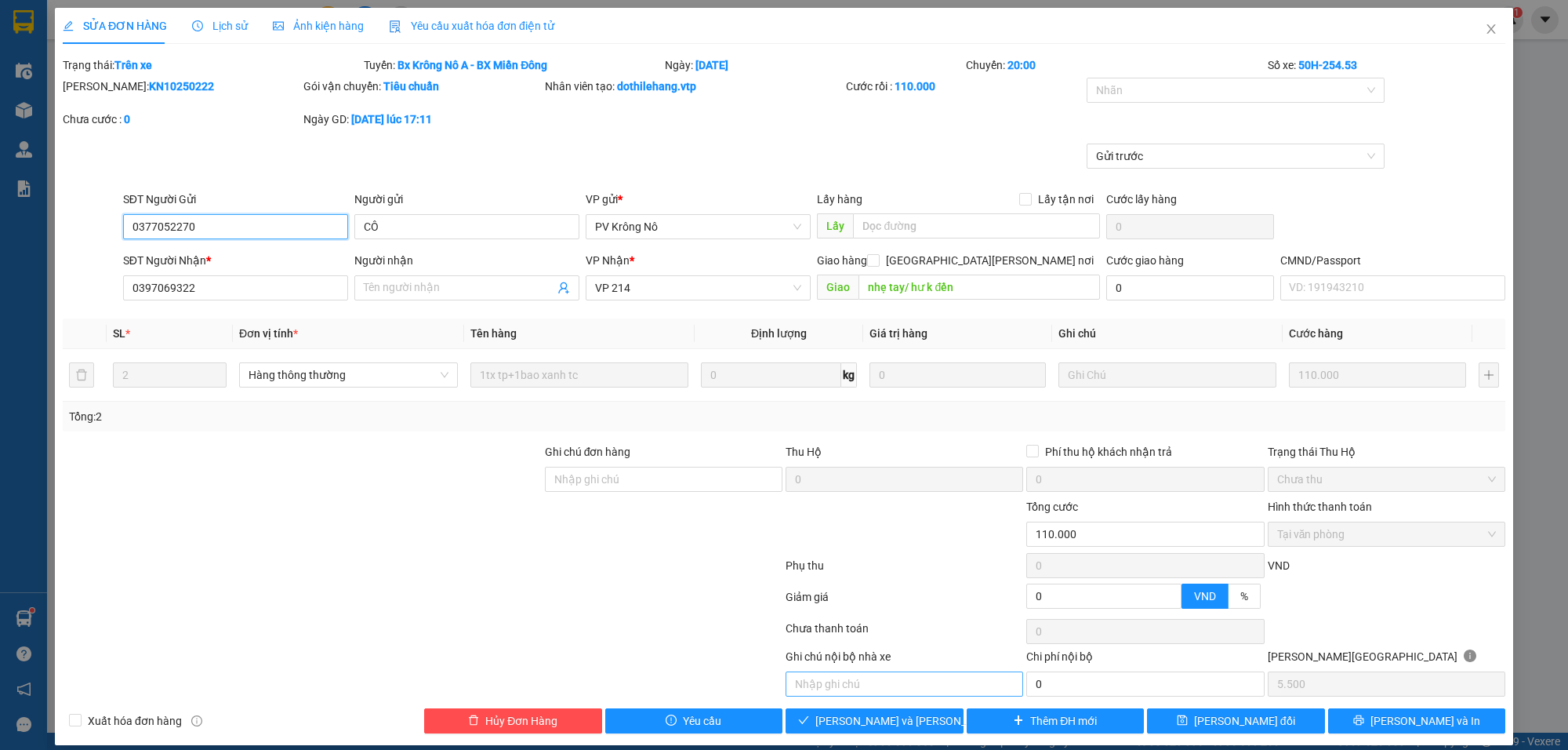
type input "110.000"
click at [895, 658] on span "Giao hàng" at bounding box center [883, 720] width 50 height 17
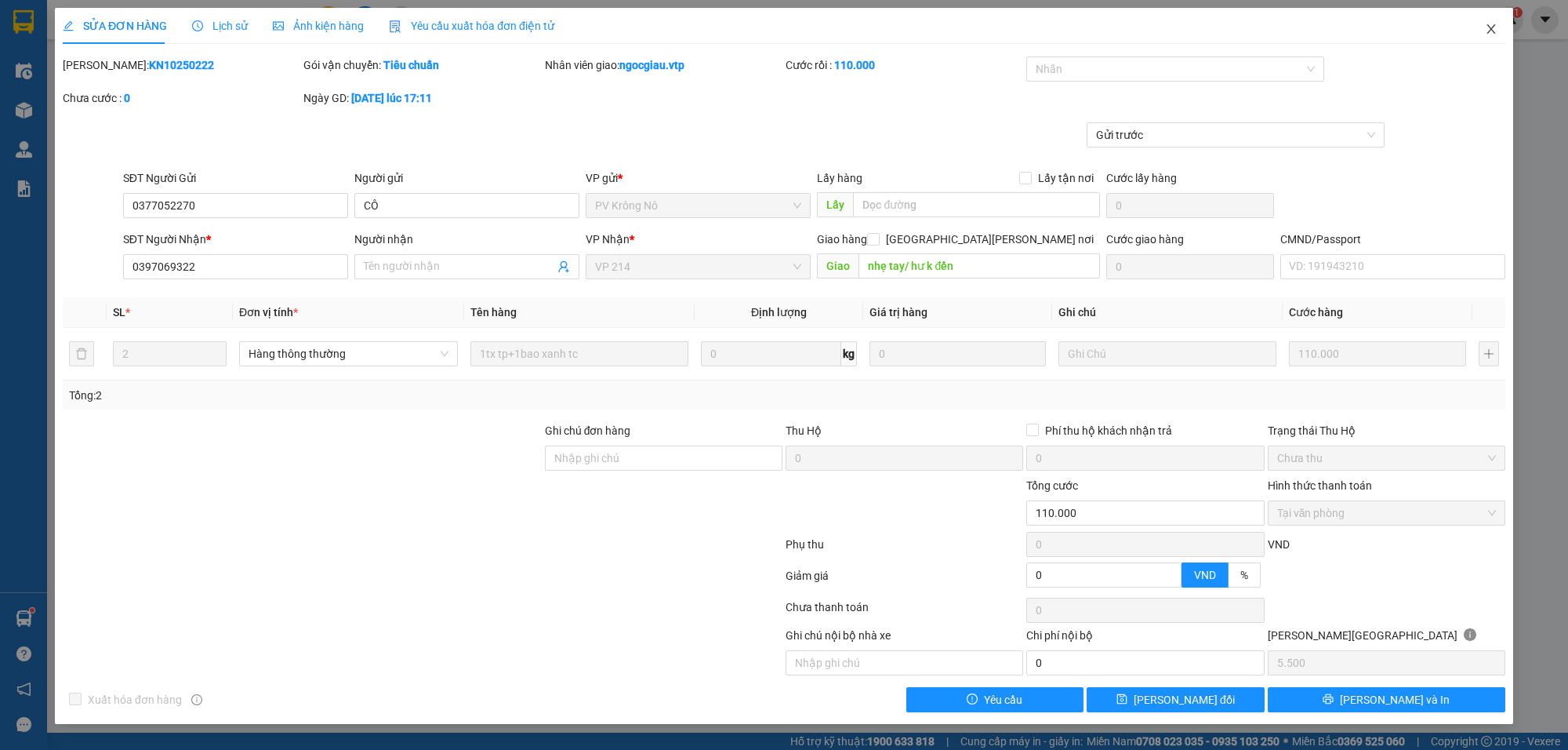
click at [1442, 22] on icon "close" at bounding box center [1492, 29] width 13 height 13
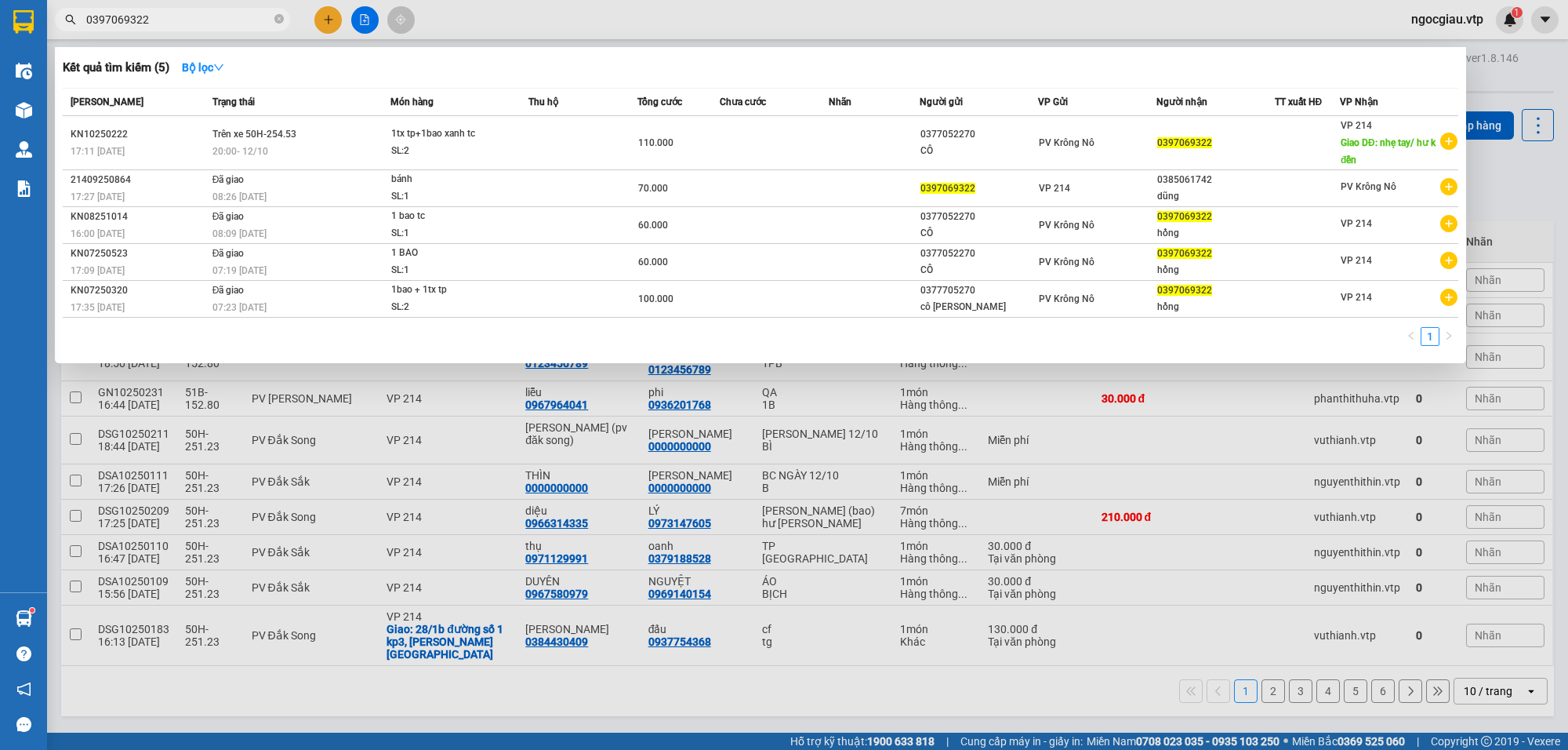
click at [179, 20] on input "0397069322" at bounding box center [179, 19] width 185 height 17
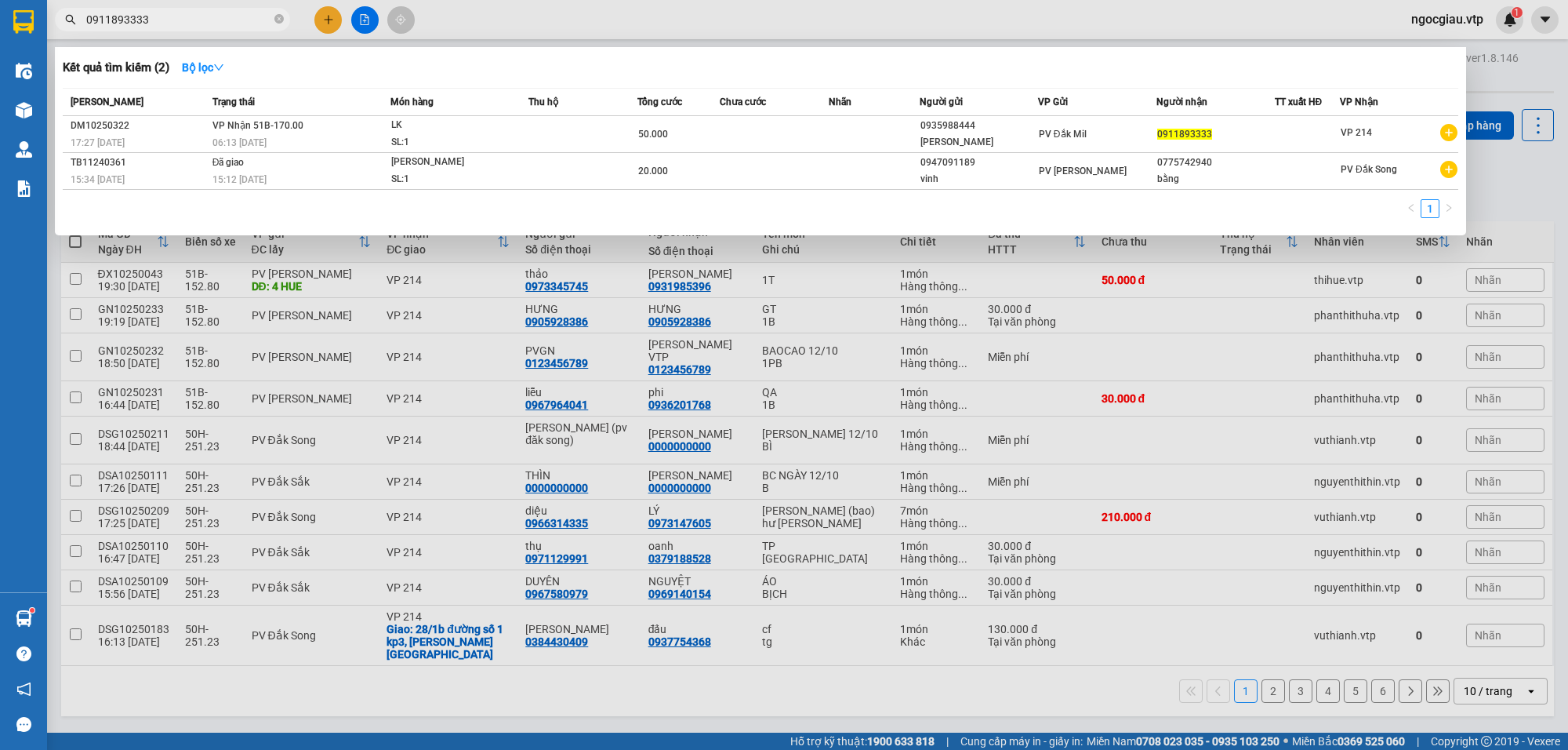
type input "0911893333"
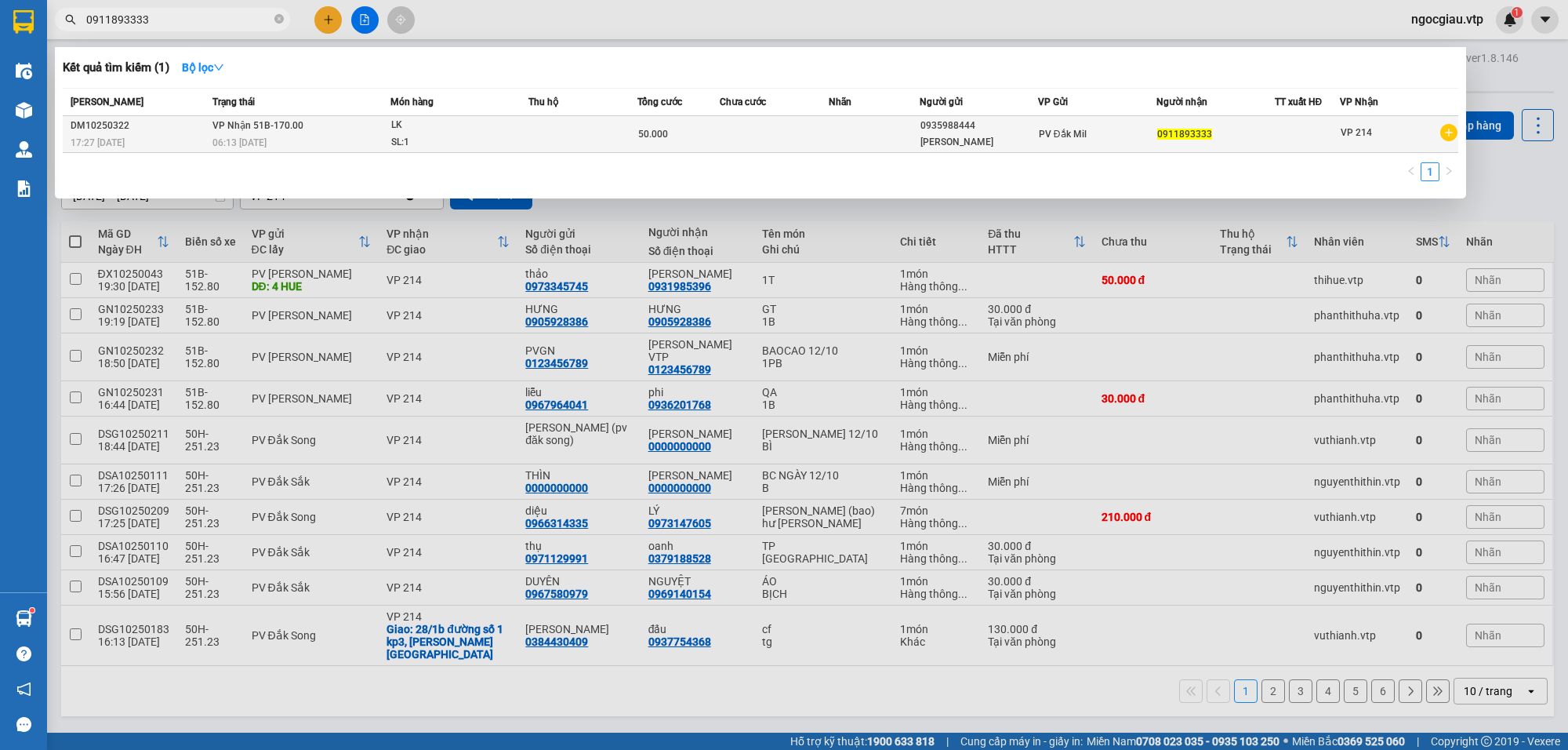
click at [753, 132] on td at bounding box center [774, 134] width 109 height 37
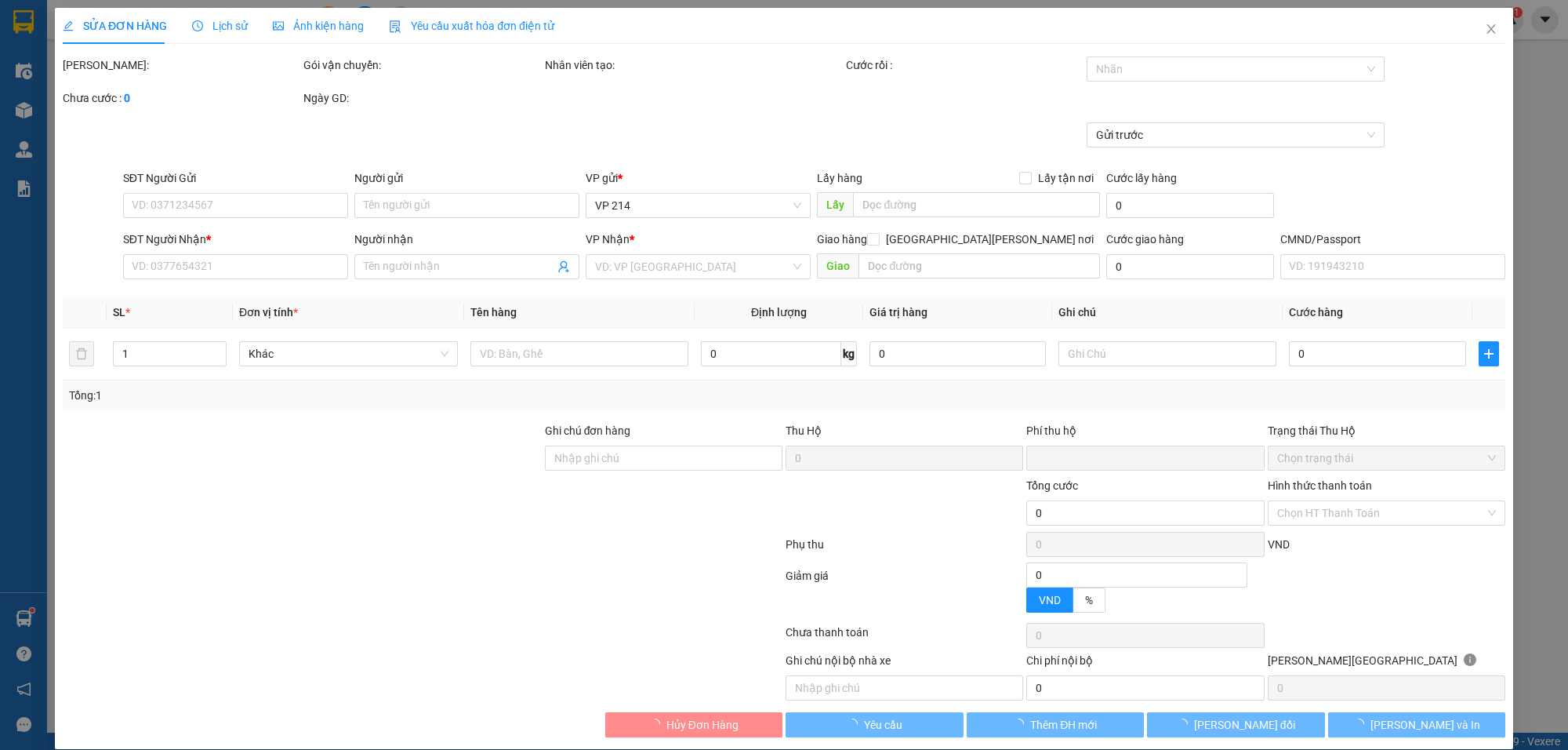
type input "2.500"
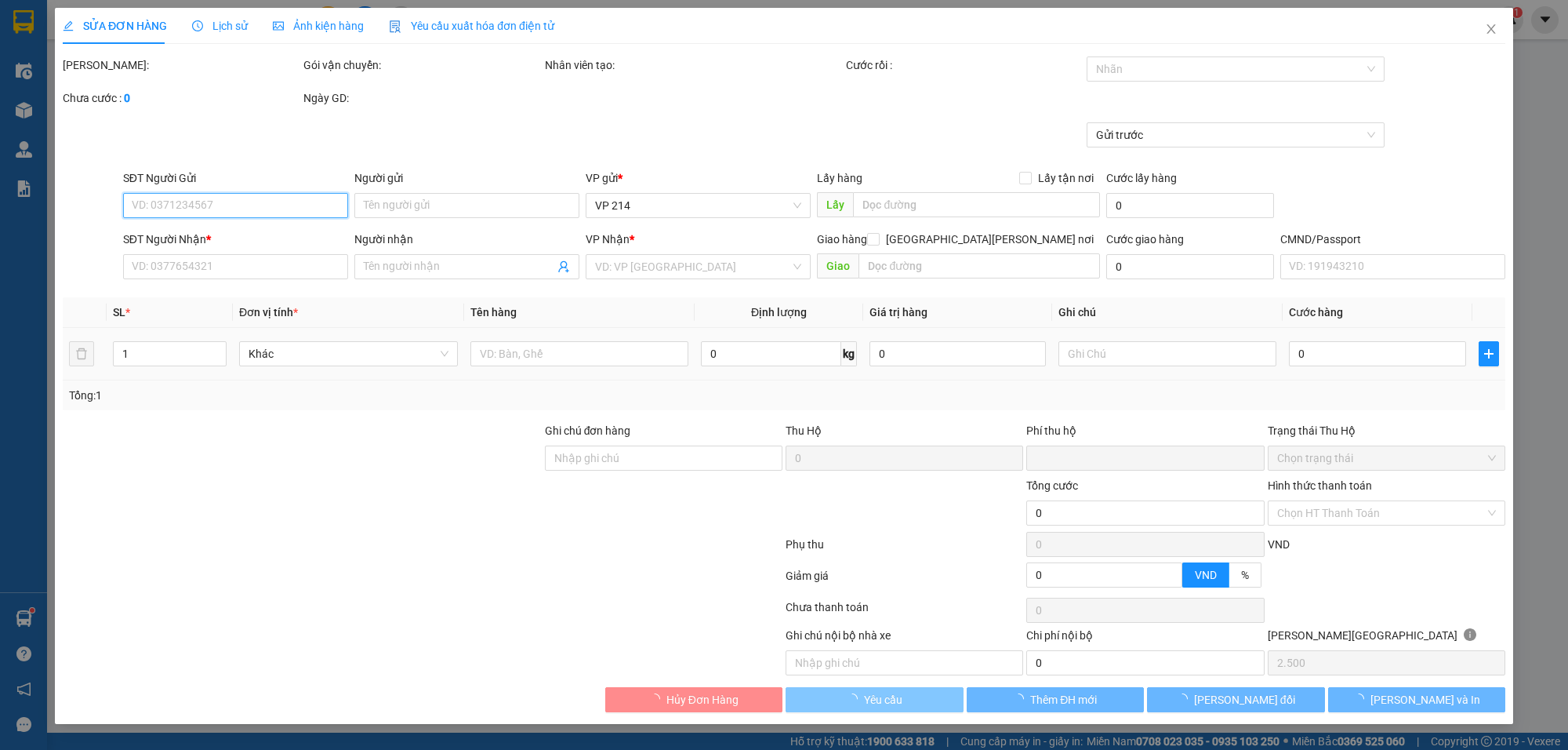
type input "0935988444"
type input "[PERSON_NAME]"
type input "0911893333"
type input "0"
type input "50.000"
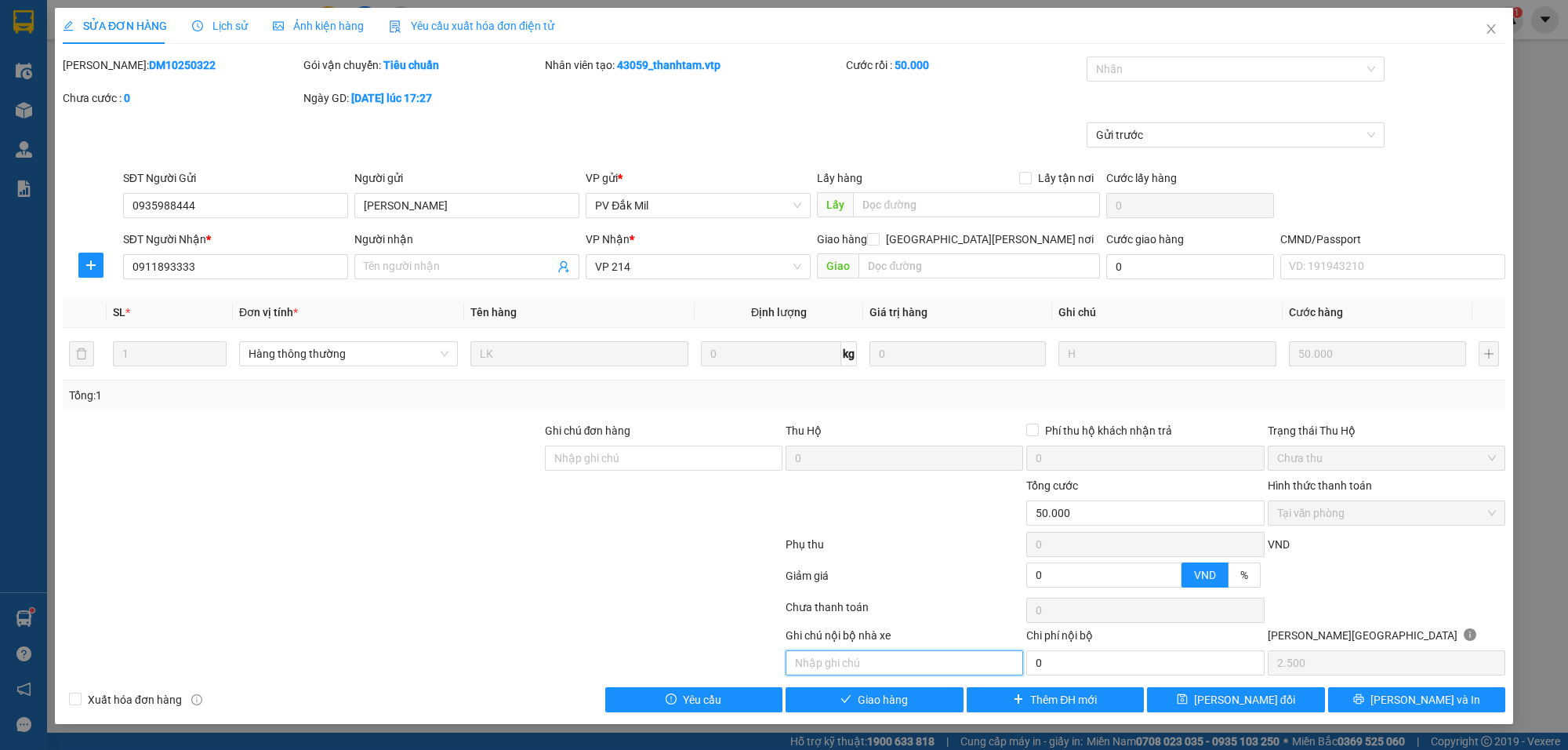
click at [872, 658] on input "text" at bounding box center [904, 663] width 237 height 25
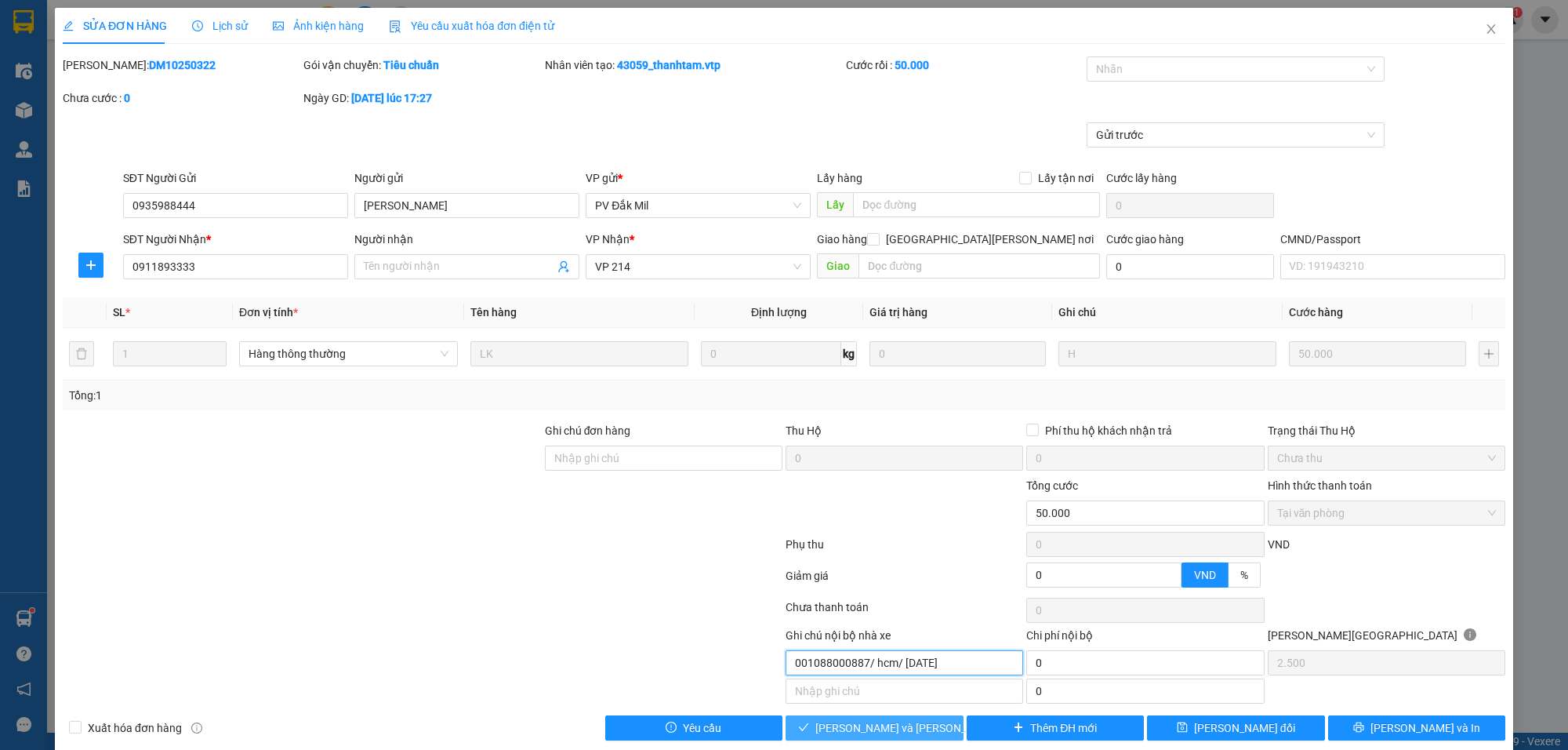
type input "001088000887/ hcm/ [DATE]"
click at [851, 658] on span "[PERSON_NAME] và [PERSON_NAME] hàng" at bounding box center [922, 728] width 212 height 17
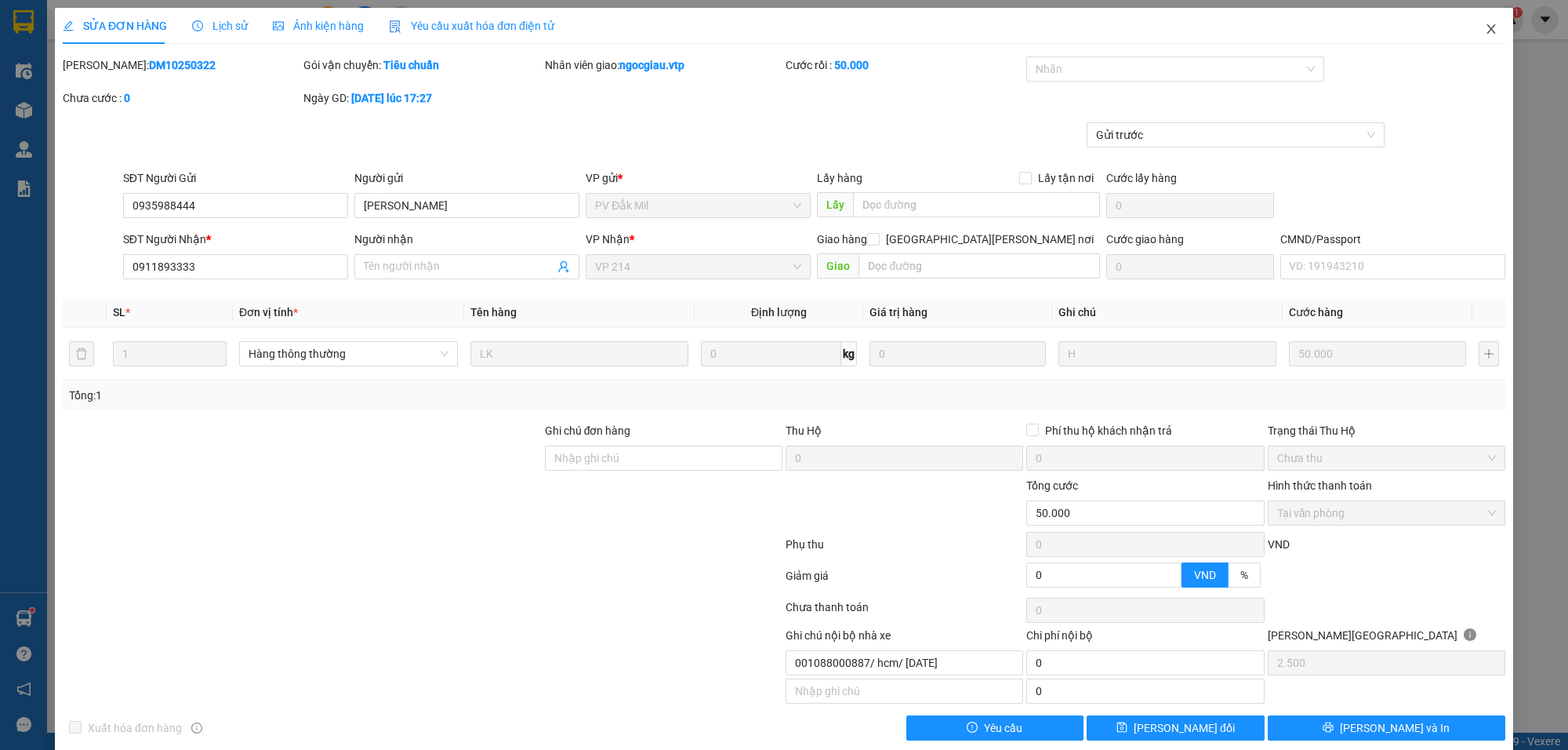
click at [1442, 20] on span "Close" at bounding box center [1492, 30] width 44 height 44
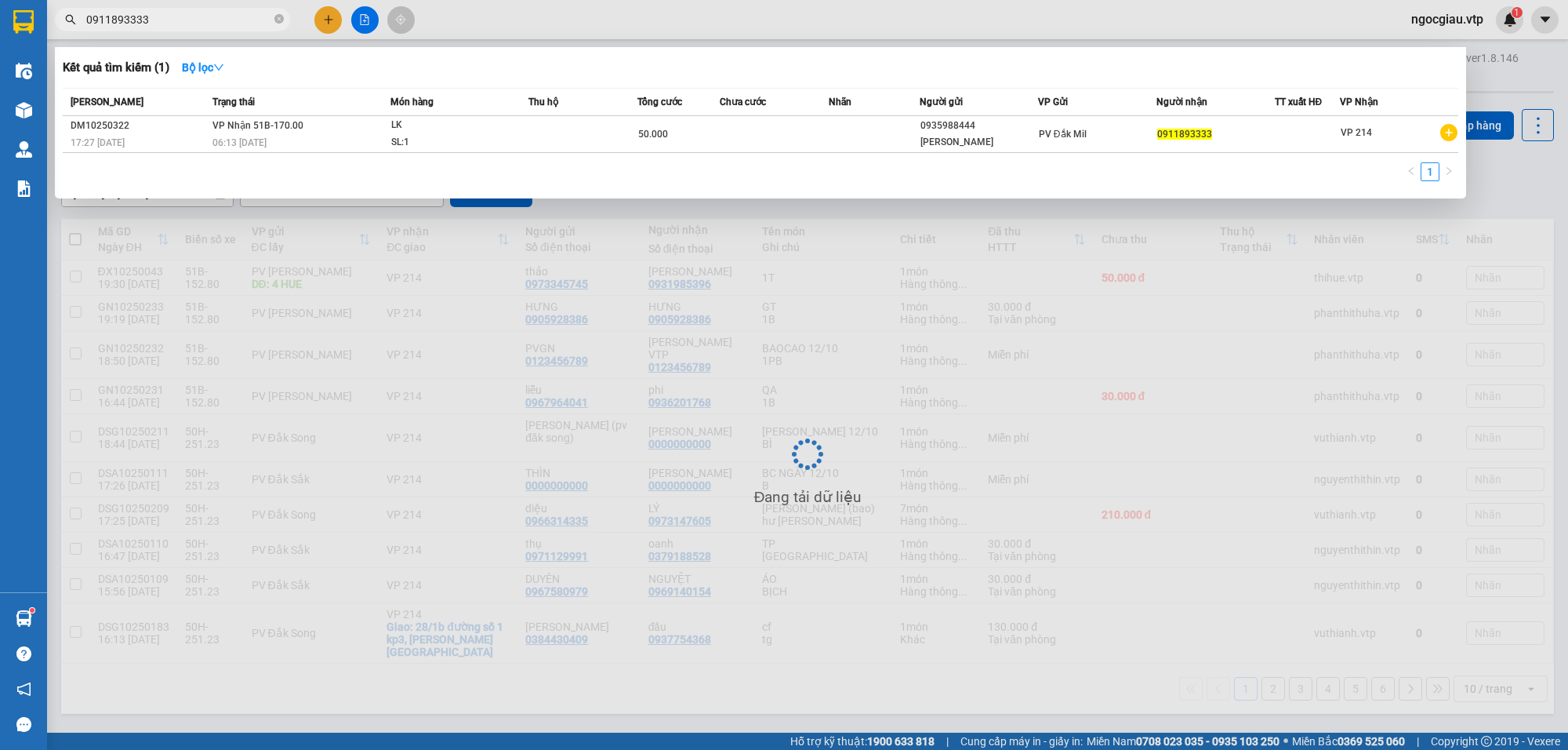
click at [224, 26] on input "0911893333" at bounding box center [179, 19] width 185 height 17
click at [200, 22] on input "0911893333" at bounding box center [179, 19] width 185 height 17
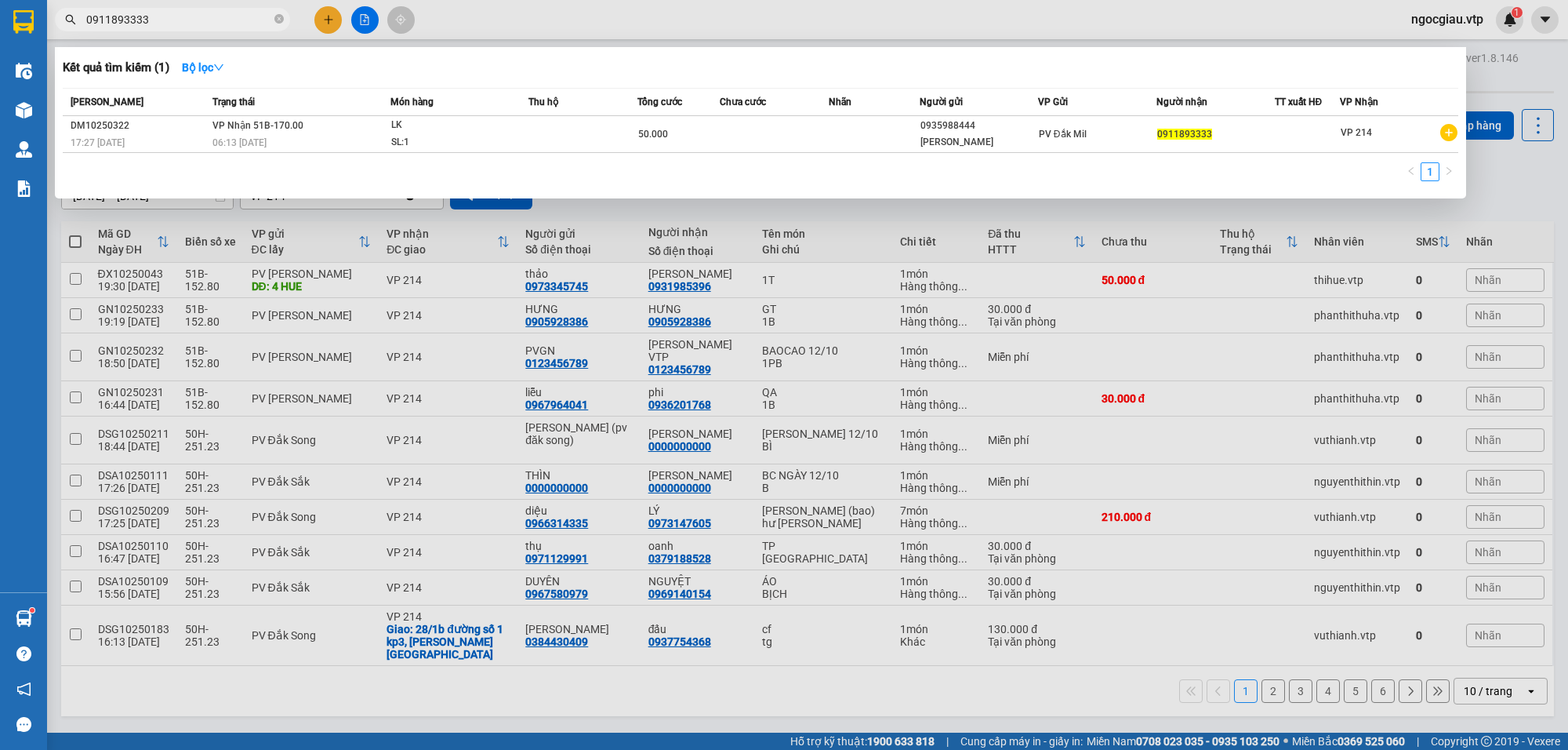
click at [200, 22] on input "0911893333" at bounding box center [179, 19] width 185 height 17
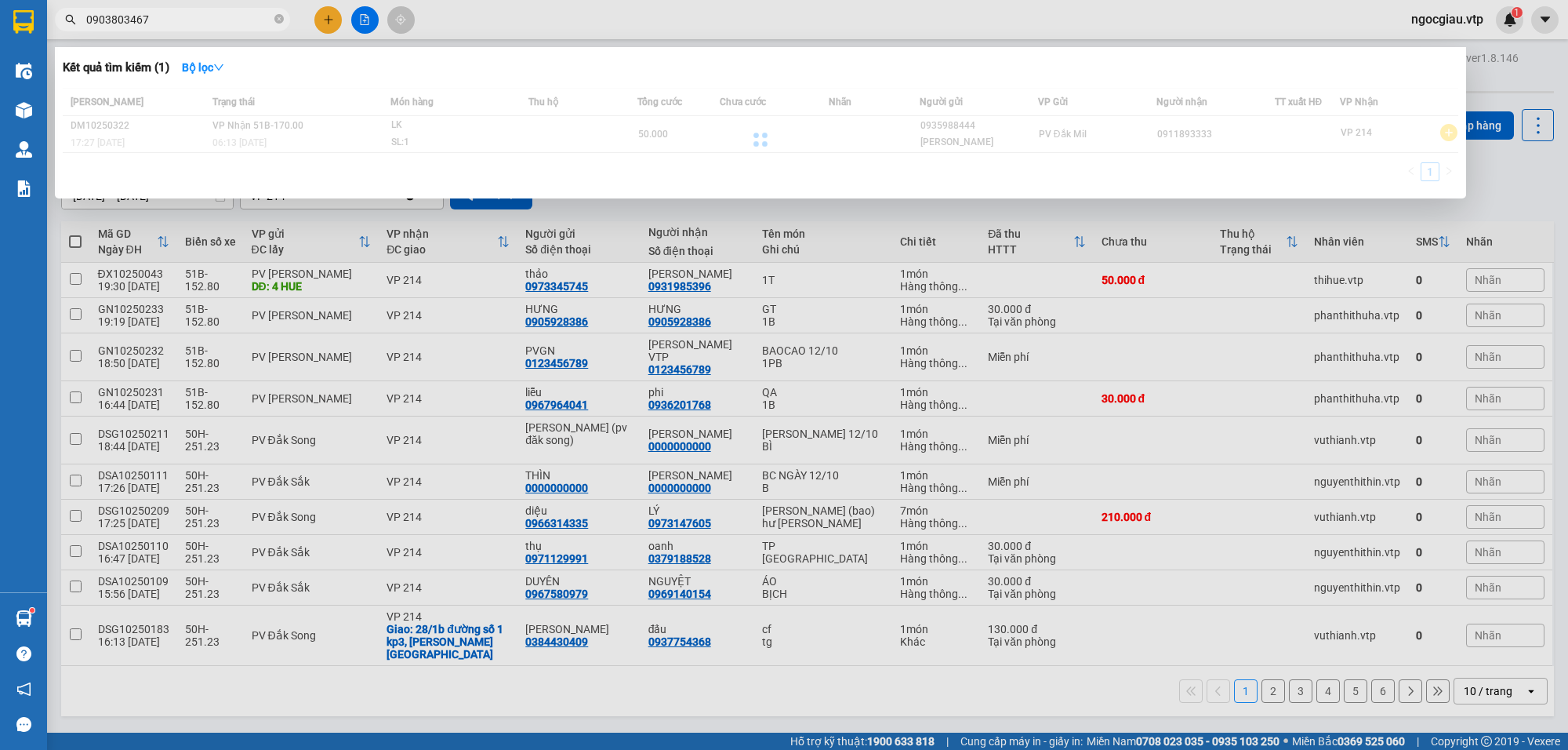
type input "0903803467"
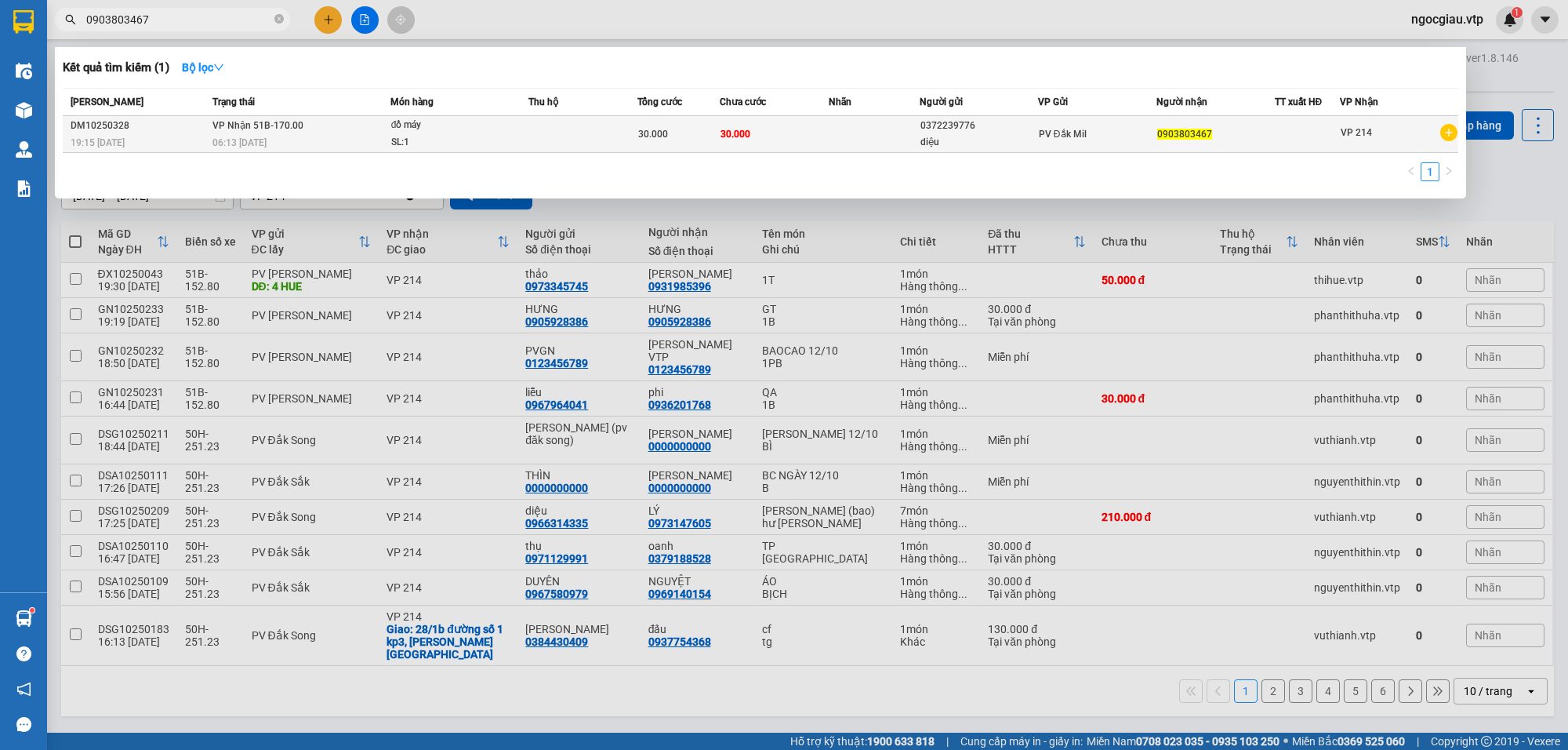
click at [875, 143] on td at bounding box center [874, 134] width 91 height 37
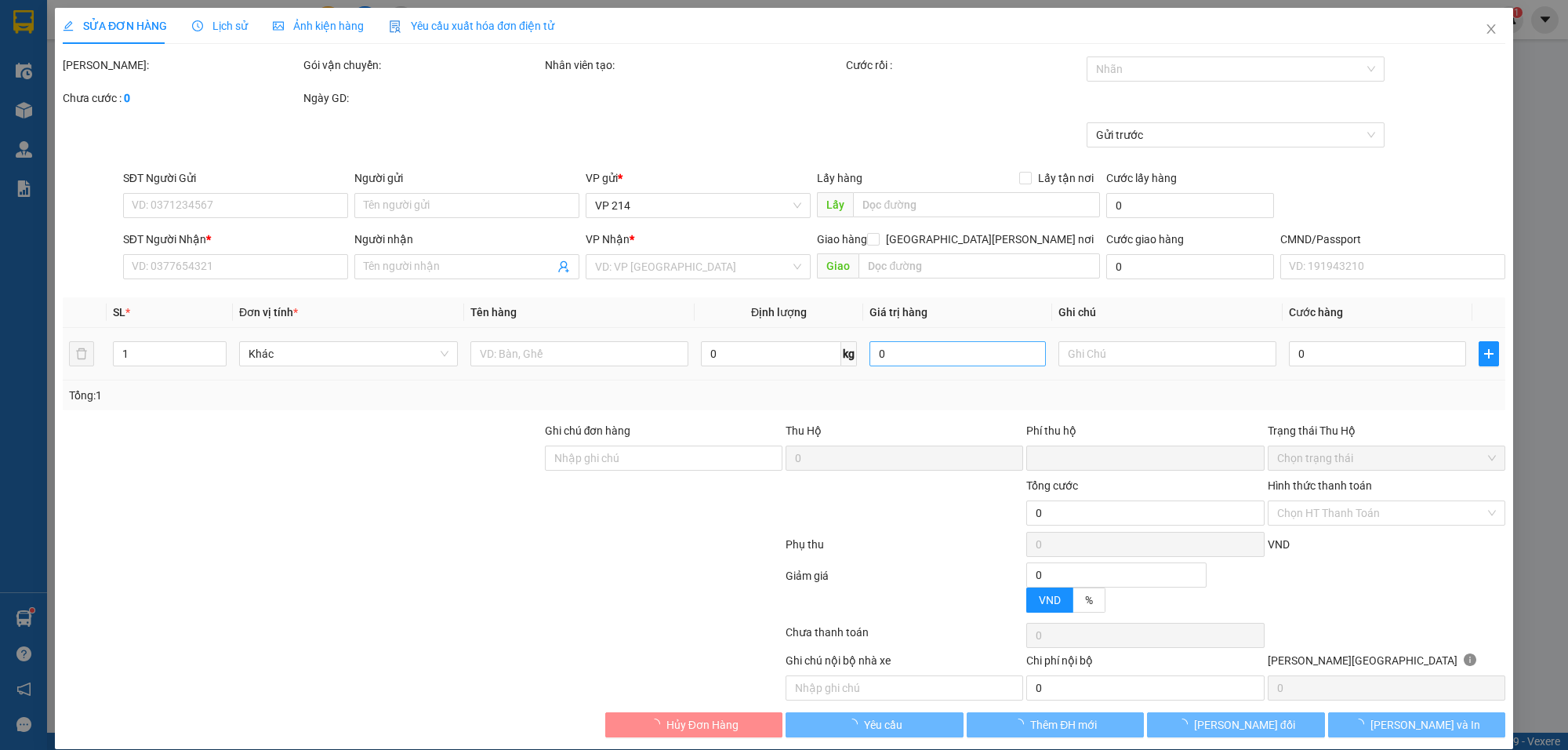
type input "1.500"
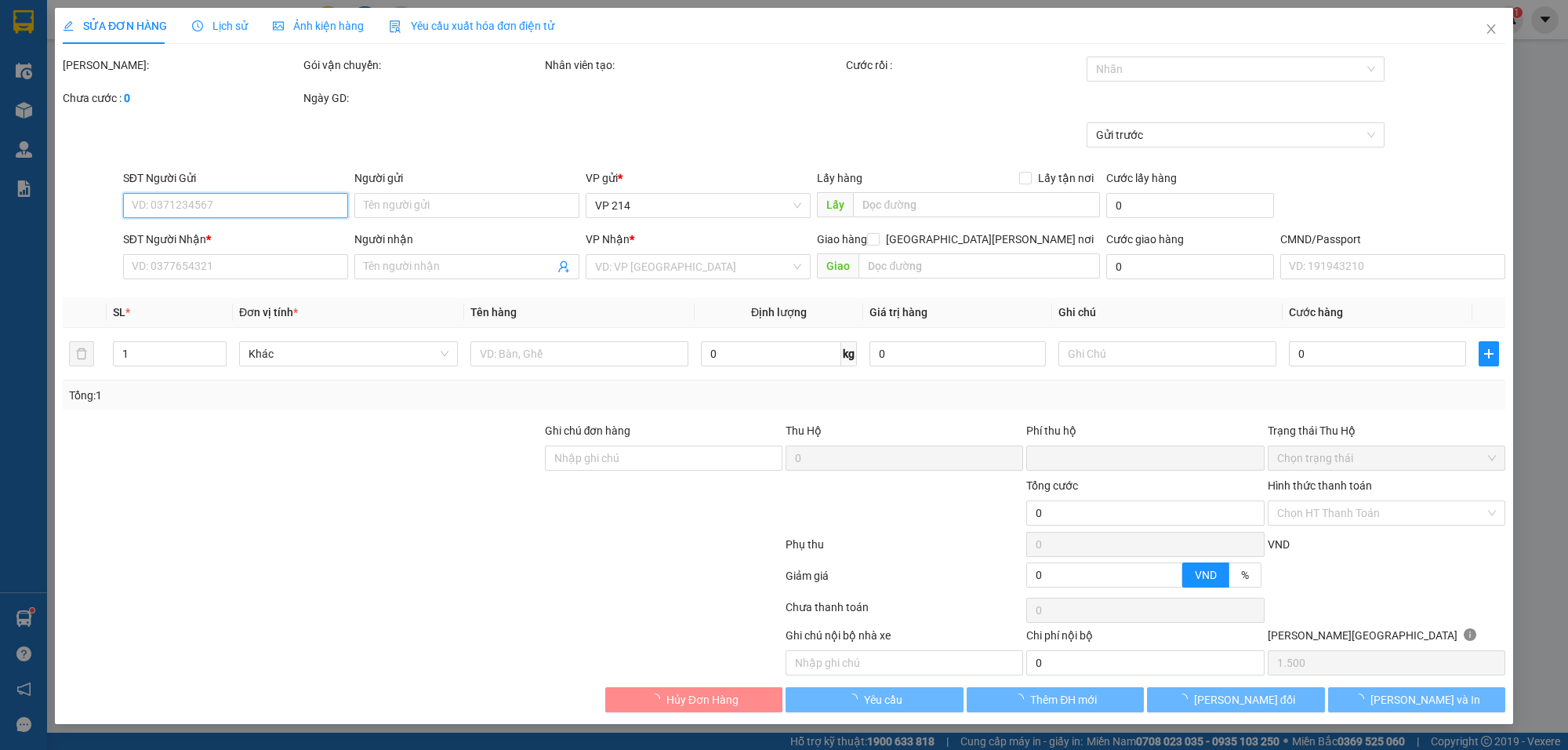
type input "0372239776"
type input "diệu"
type input "0903803467"
type input "0"
type input "30.000"
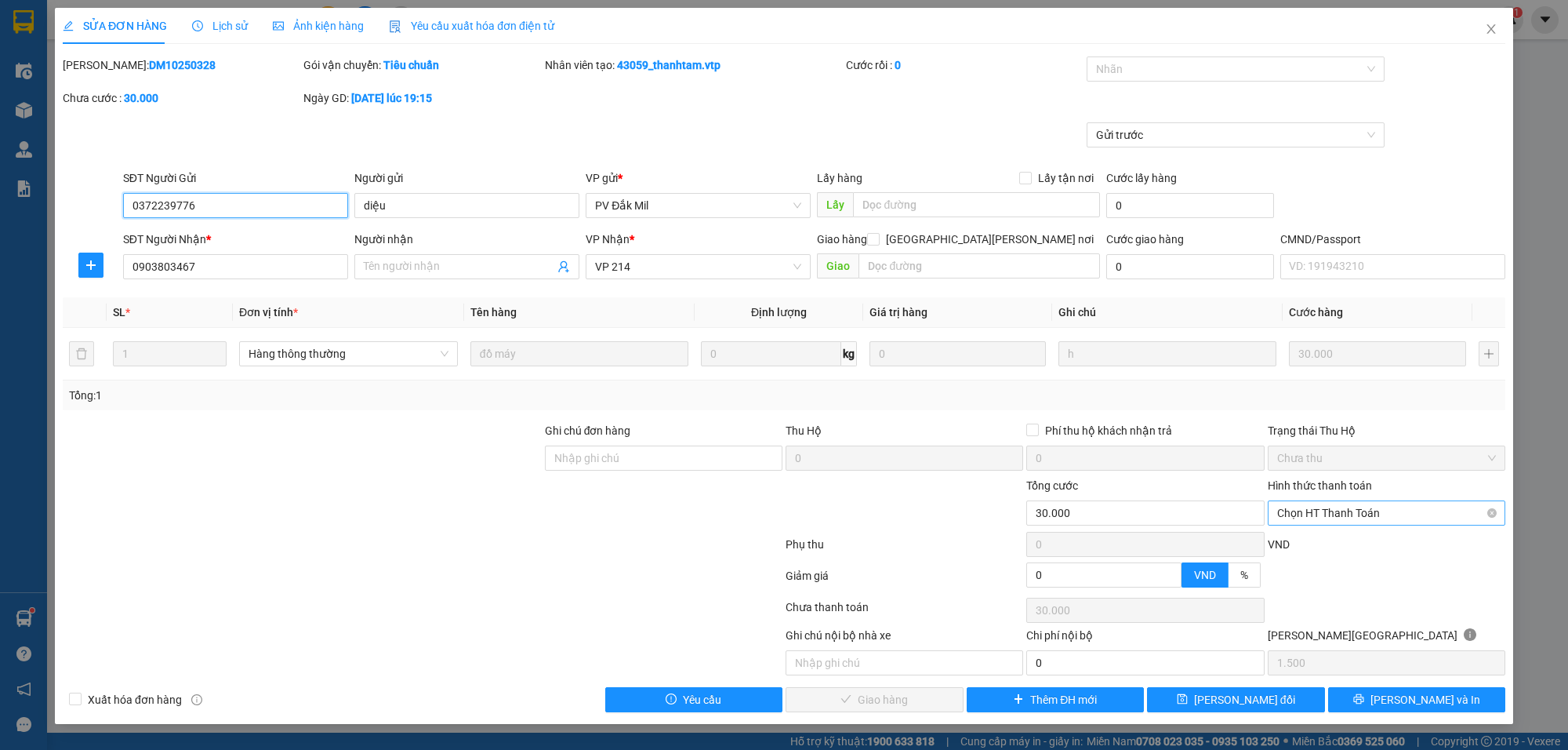
click at [1332, 511] on span "Chọn HT Thanh Toán" at bounding box center [1386, 513] width 218 height 23
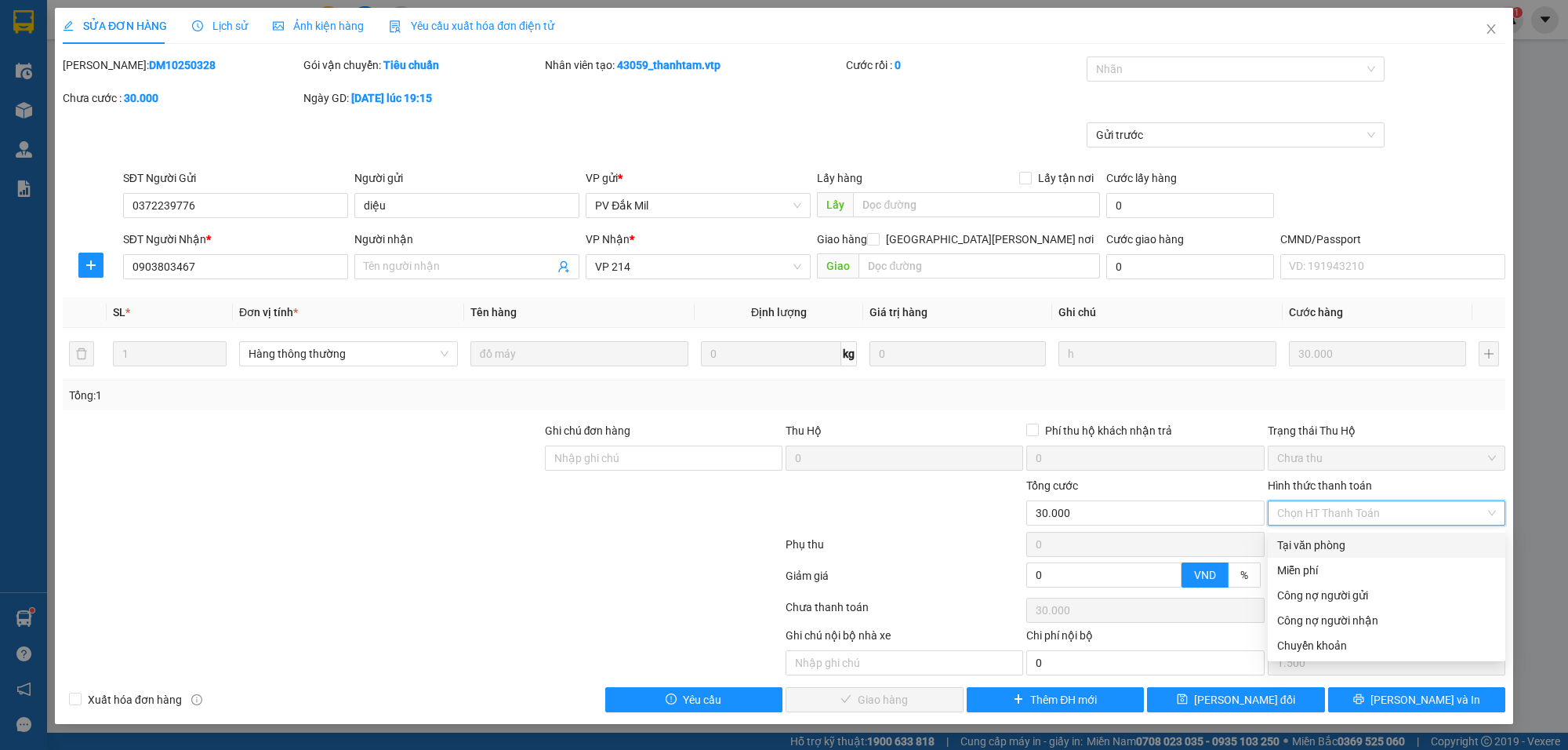
click at [1319, 548] on div "Tại văn phòng" at bounding box center [1386, 545] width 218 height 17
type input "0"
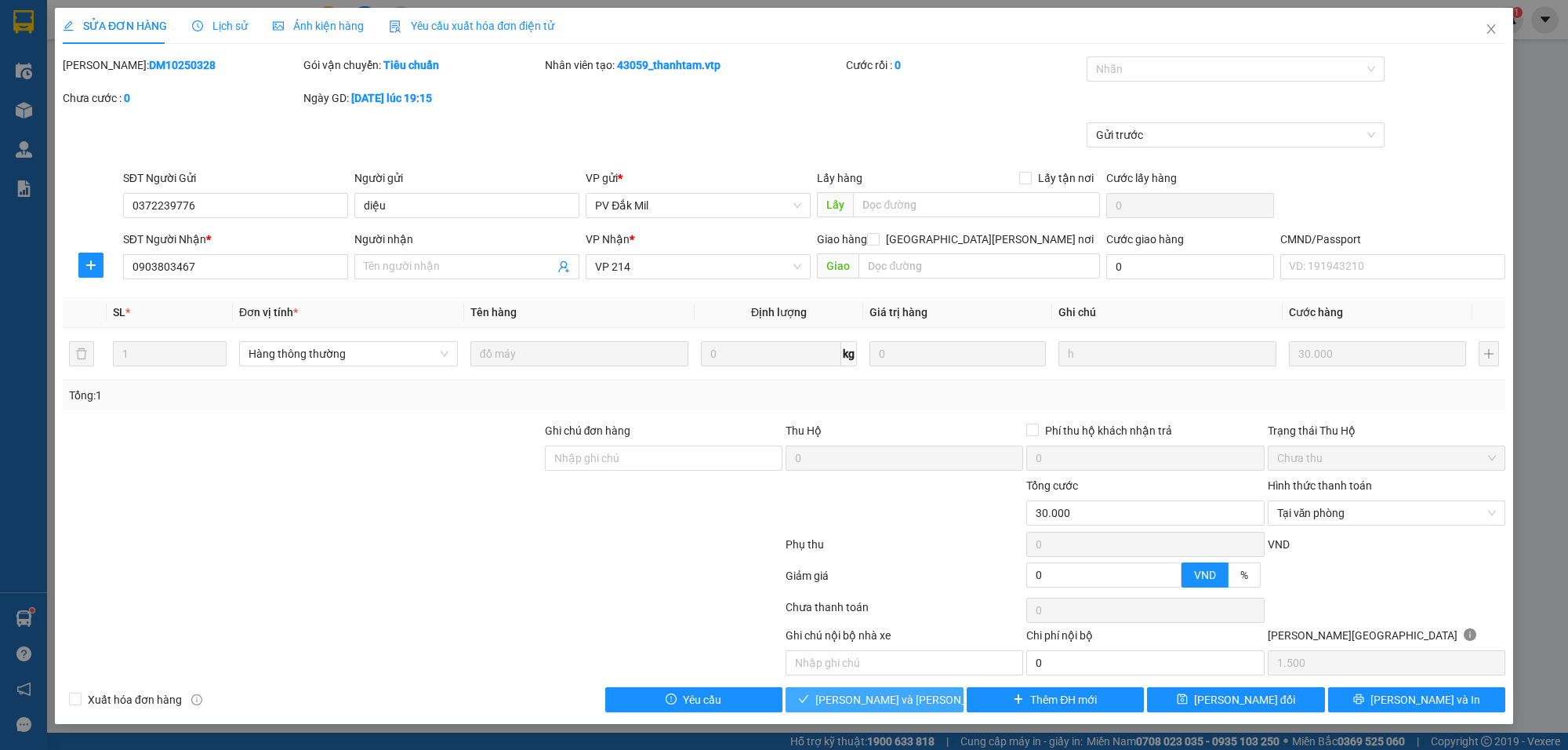
click at [809, 658] on icon "check" at bounding box center [804, 699] width 11 height 11
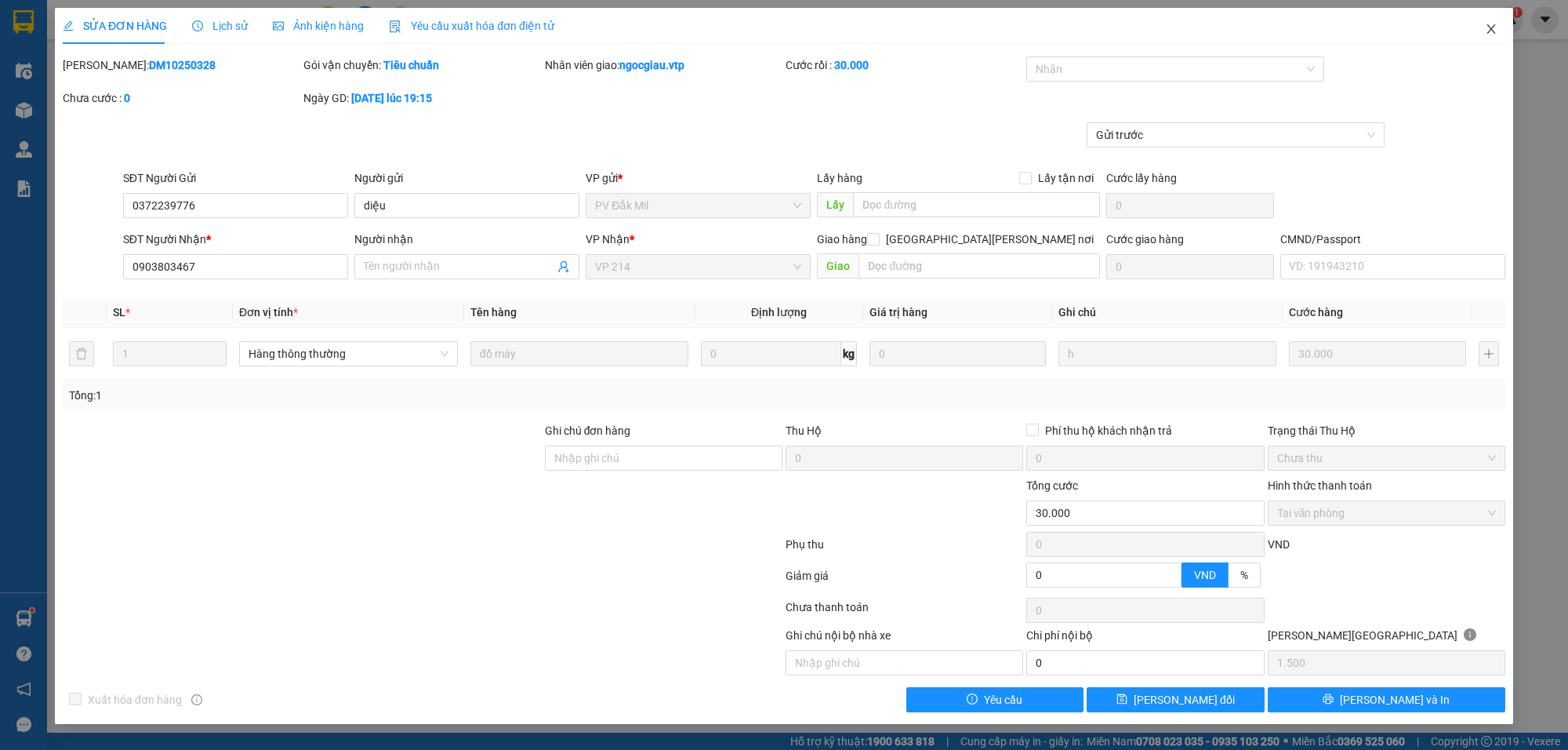
click at [1442, 28] on span "Close" at bounding box center [1492, 30] width 44 height 44
